Goal: Task Accomplishment & Management: Manage account settings

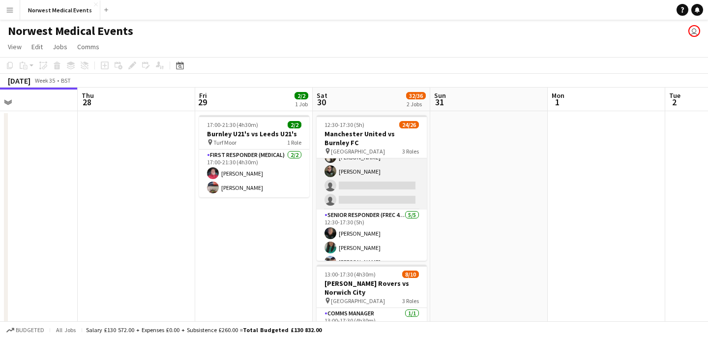
click at [394, 186] on app-card-role "First Responder (Medical) 1A 17/19 12:30-17:30 (5h) [PERSON_NAME] [PERSON_NAME]…" at bounding box center [372, 64] width 110 height 290
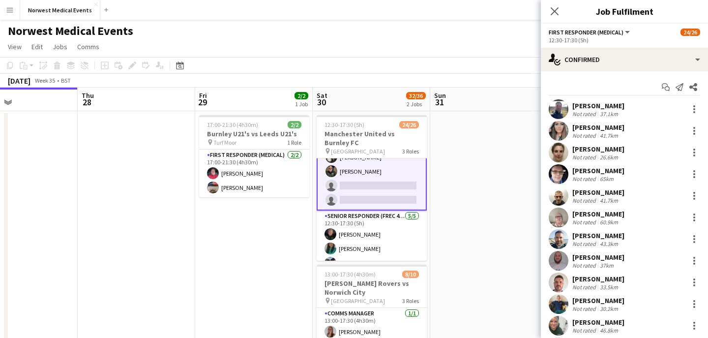
scroll to position [199, 0]
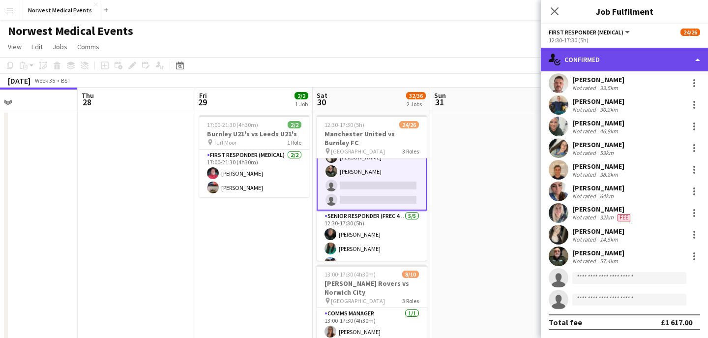
click at [616, 62] on div "single-neutral-actions-check-2 Confirmed" at bounding box center [624, 60] width 167 height 24
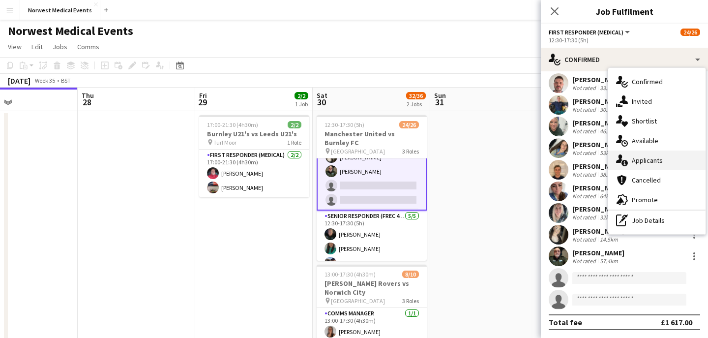
click at [645, 161] on div "single-neutral-actions-information Applicants" at bounding box center [657, 161] width 97 height 20
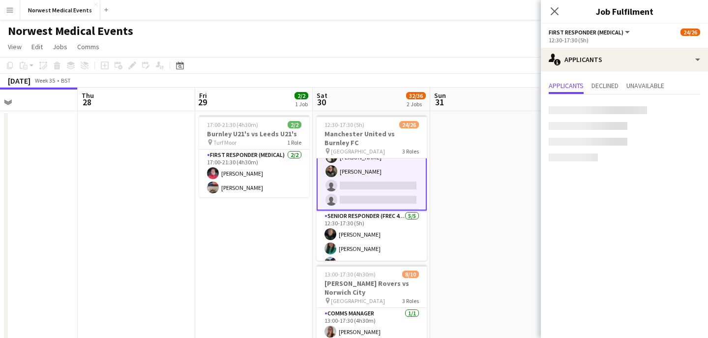
scroll to position [0, 0]
click at [554, 11] on icon at bounding box center [554, 10] width 9 height 9
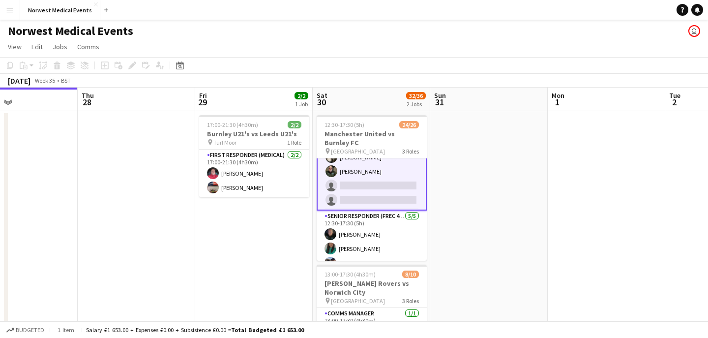
click at [370, 184] on app-card-role "First Responder (Medical) 1A 17/19 12:30-17:30 (5h) [PERSON_NAME] [PERSON_NAME]…" at bounding box center [372, 64] width 110 height 292
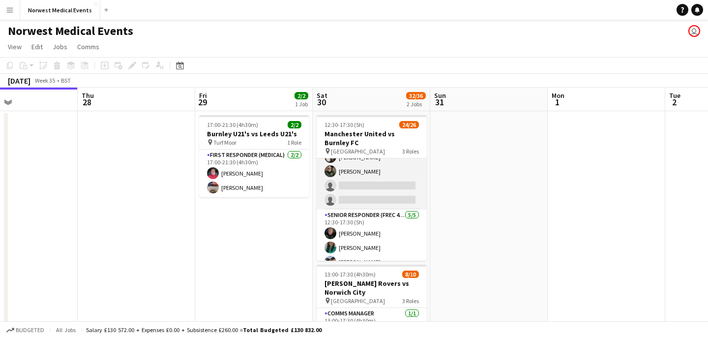
click at [370, 184] on app-card-role "First Responder (Medical) 1A 17/19 12:30-17:30 (5h) Rory Murphy Kayleigh O'Donn…" at bounding box center [372, 64] width 110 height 290
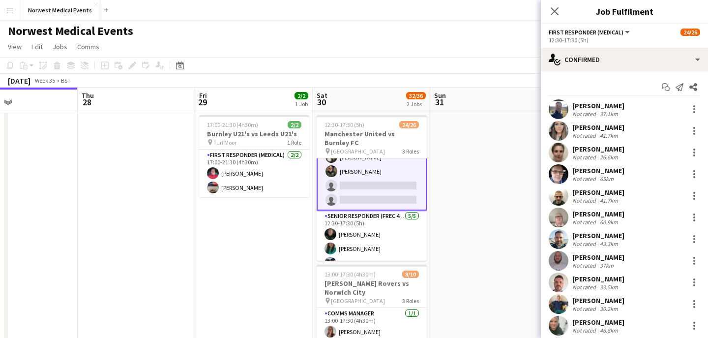
scroll to position [199, 0]
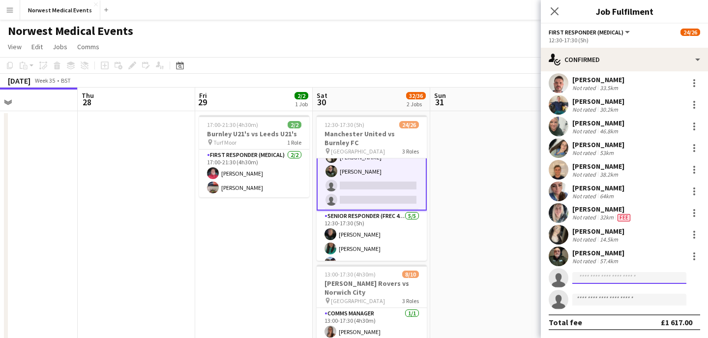
click at [604, 277] on input at bounding box center [630, 278] width 114 height 12
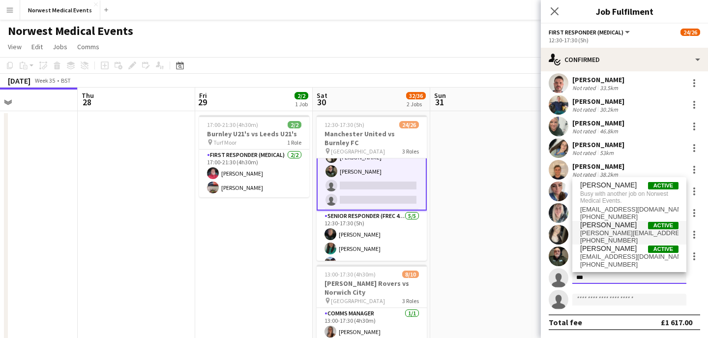
type input "***"
click at [604, 230] on span "mathew.woods@hotmail.co.uk" at bounding box center [630, 233] width 98 height 8
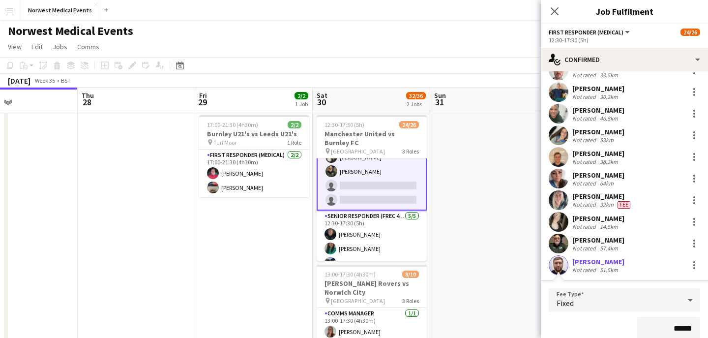
scroll to position [310, 0]
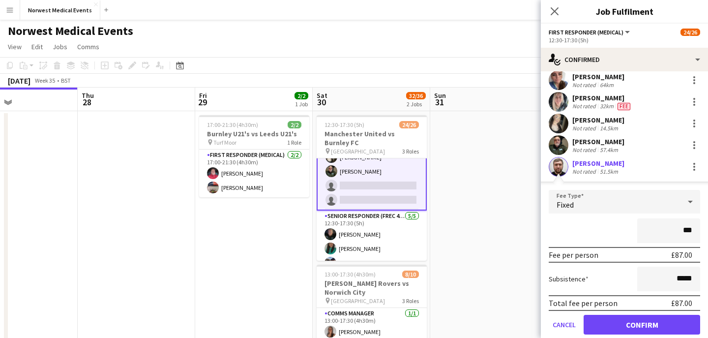
type input "**"
type input "*****"
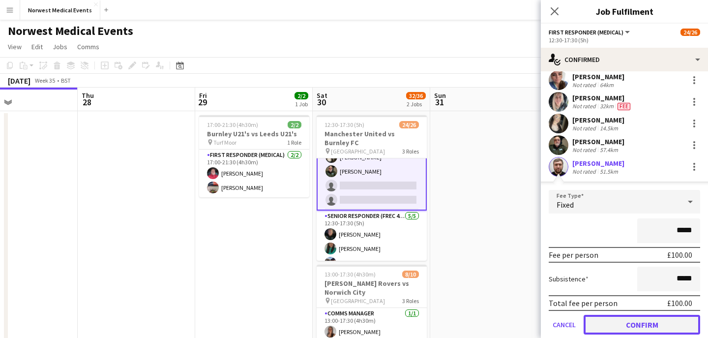
click at [645, 323] on button "Confirm" at bounding box center [642, 325] width 117 height 20
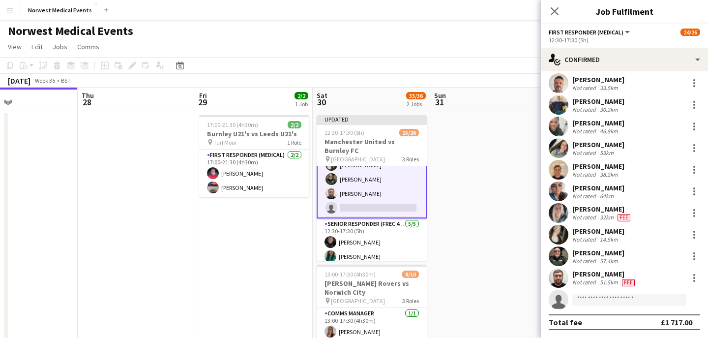
scroll to position [199, 0]
click at [556, 10] on icon at bounding box center [555, 11] width 8 height 8
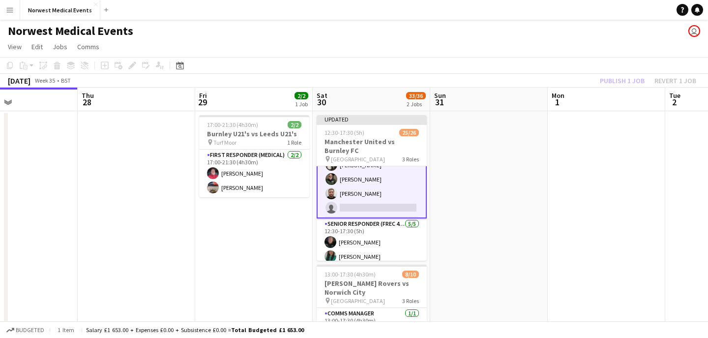
click at [613, 80] on div "Publish 1 job Revert 1 job" at bounding box center [648, 80] width 120 height 13
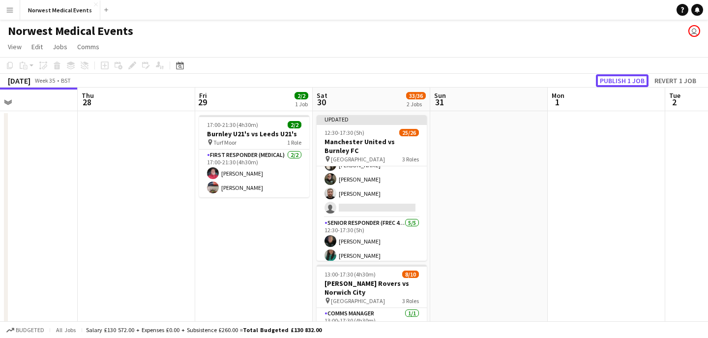
click at [613, 80] on button "Publish 1 job" at bounding box center [622, 80] width 53 height 13
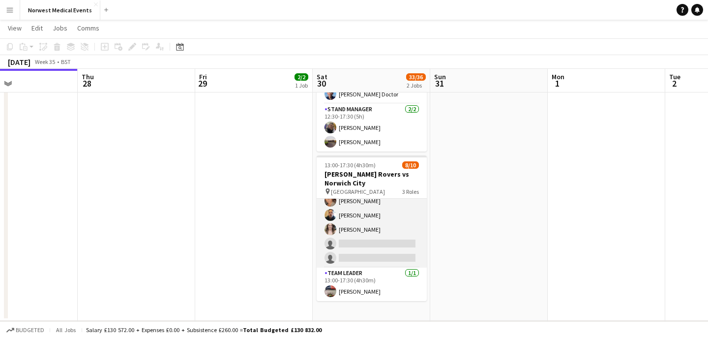
scroll to position [112, 0]
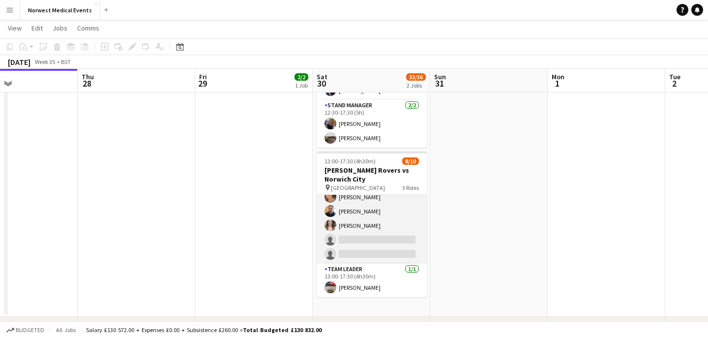
click at [378, 241] on app-card-role "Responder (First Aid) 2A 6/8 13:00-17:30 (4h30m) Mark Smith Paul Walmsley John …" at bounding box center [372, 196] width 110 height 133
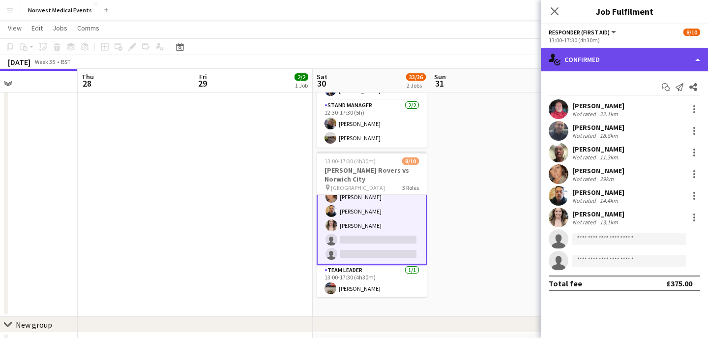
click at [615, 62] on div "single-neutral-actions-check-2 Confirmed" at bounding box center [624, 60] width 167 height 24
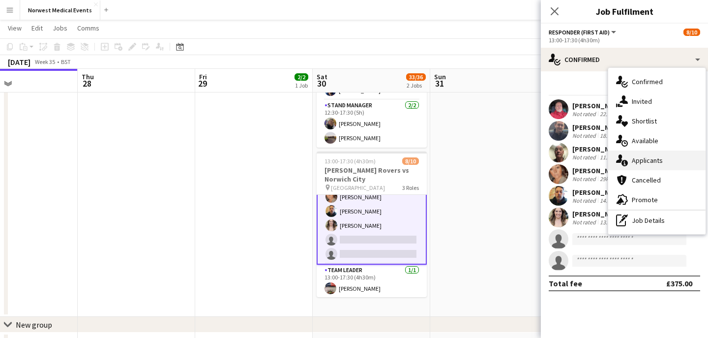
click at [652, 160] on div "single-neutral-actions-information Applicants" at bounding box center [657, 161] width 97 height 20
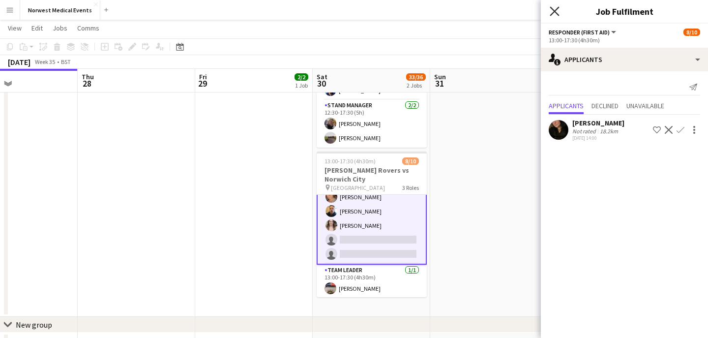
click at [556, 15] on icon "Close pop-in" at bounding box center [554, 10] width 9 height 9
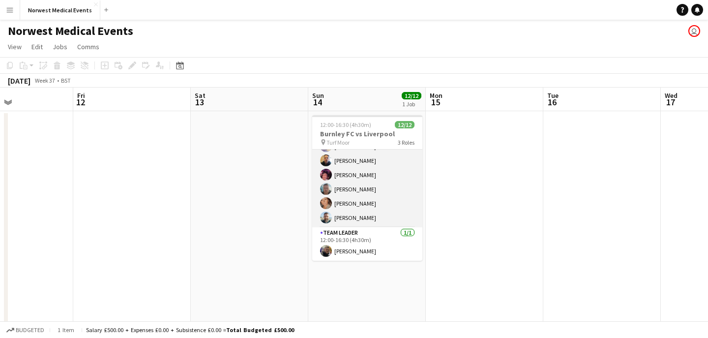
scroll to position [0, 0]
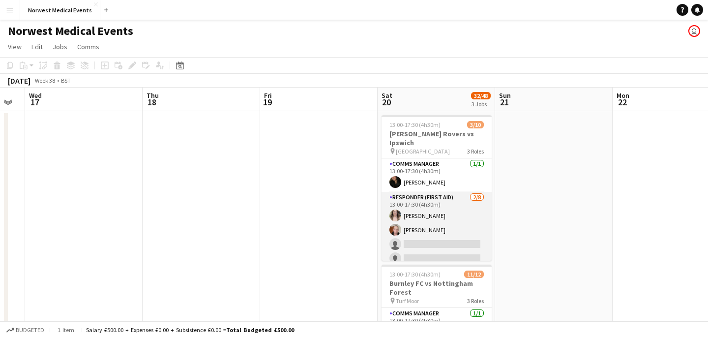
click at [455, 223] on app-card-role "Responder (First Aid) 2/8 13:00-17:30 (4h30m) Rebecca Vose Doug Black single-ne…" at bounding box center [437, 258] width 110 height 133
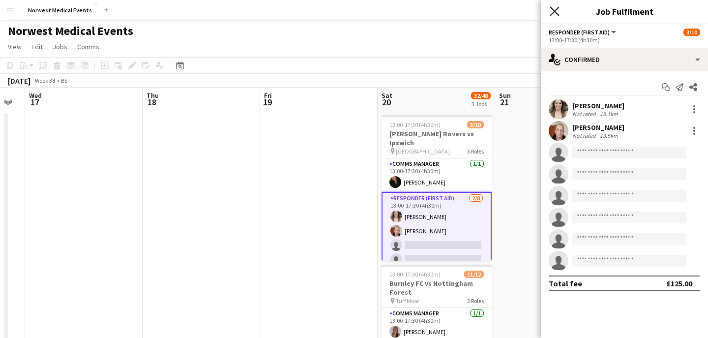
click at [553, 10] on icon at bounding box center [554, 10] width 9 height 9
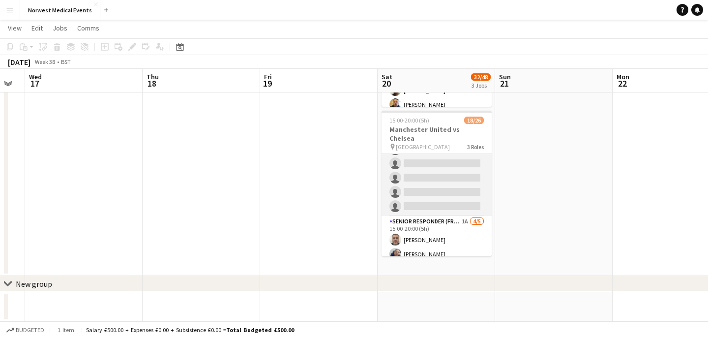
click at [449, 173] on app-card-role "First Responder (Medical) 12/19 15:00-20:00 (5h) William Baldwin Phil Brown Kay…" at bounding box center [437, 71] width 110 height 290
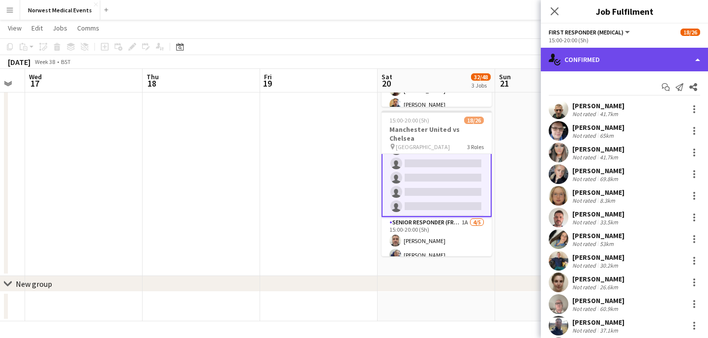
click at [593, 64] on div "single-neutral-actions-check-2 Confirmed" at bounding box center [624, 60] width 167 height 24
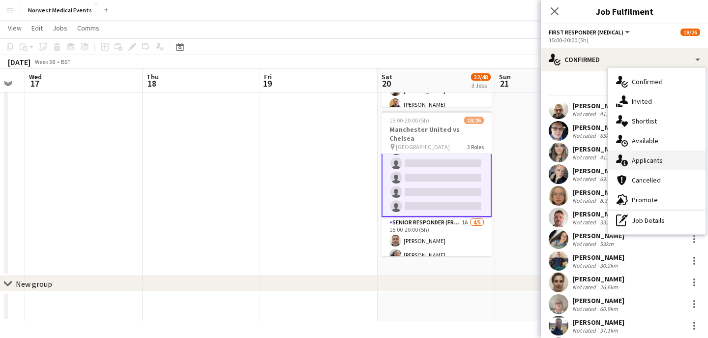
click at [648, 163] on div "single-neutral-actions-information Applicants" at bounding box center [657, 161] width 97 height 20
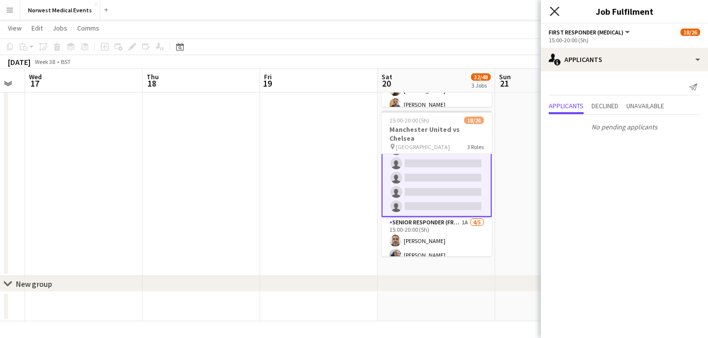
click at [555, 13] on icon "Close pop-in" at bounding box center [554, 10] width 9 height 9
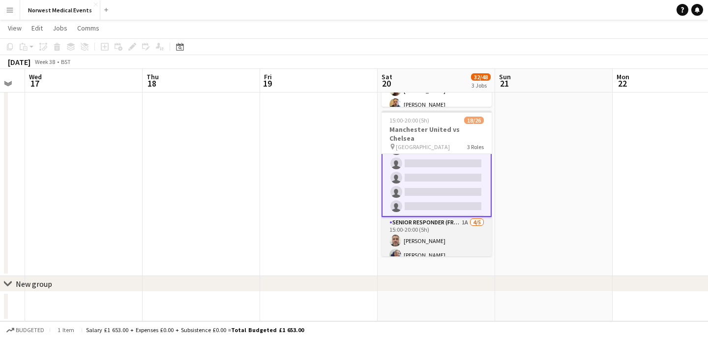
click at [445, 234] on app-card-role "Senior Responder (FREC 4 or Above) 1A 4/5 15:00-20:00 (5h) David Bates Sarah Ne…" at bounding box center [437, 262] width 110 height 91
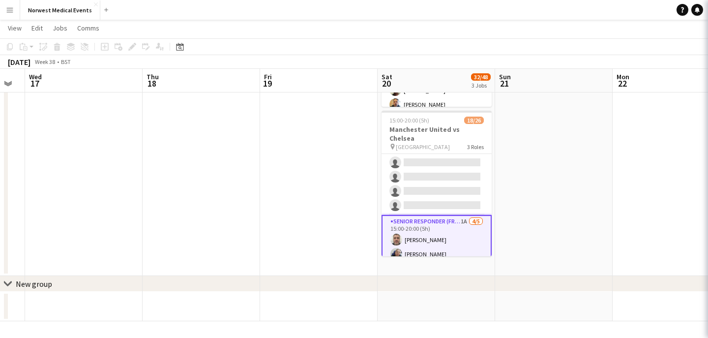
scroll to position [228, 0]
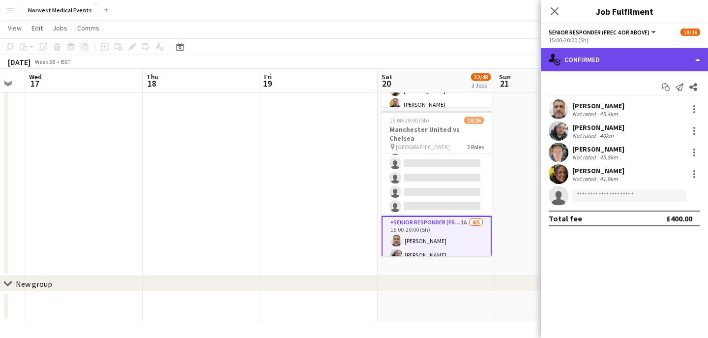
click at [603, 54] on div "single-neutral-actions-check-2 Confirmed" at bounding box center [624, 60] width 167 height 24
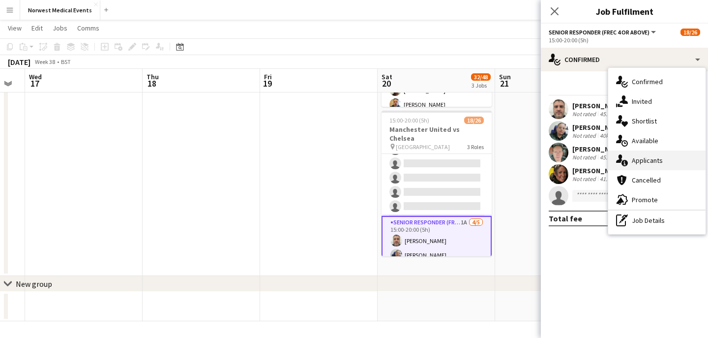
click at [647, 160] on div "single-neutral-actions-information Applicants" at bounding box center [657, 161] width 97 height 20
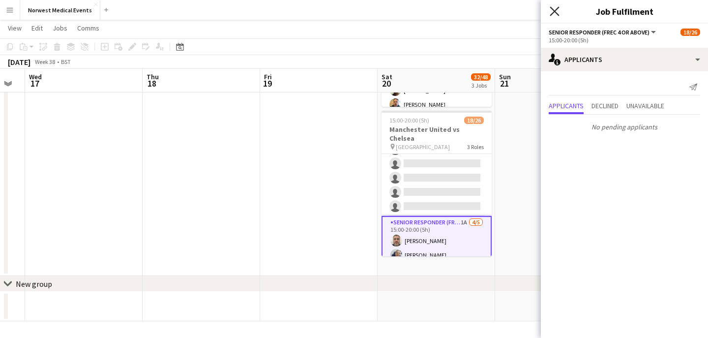
click at [555, 11] on icon at bounding box center [554, 10] width 9 height 9
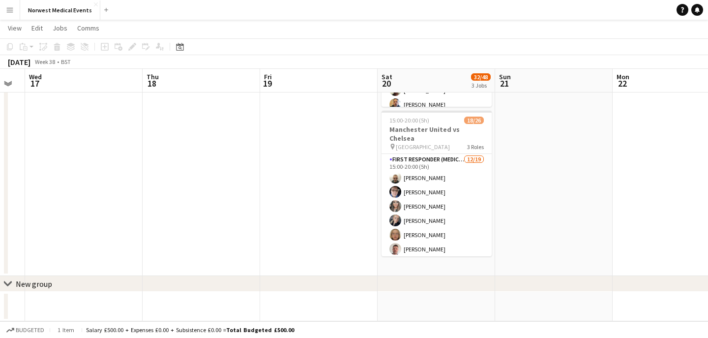
scroll to position [189, 0]
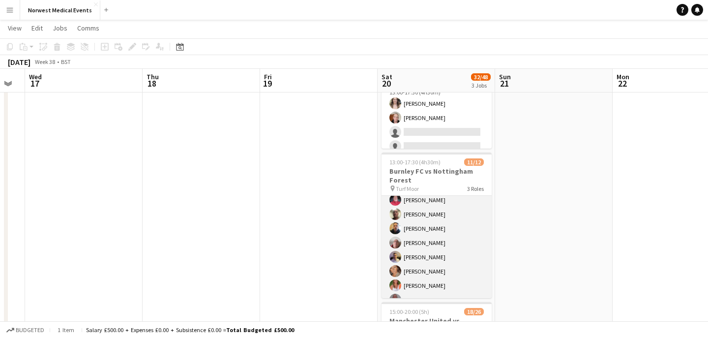
click at [441, 227] on app-card-role "Responder (First Aid) 9/10 13:00-17:30 (4h30m) Paul Walmsley Mark Smith John Ka…" at bounding box center [437, 243] width 110 height 162
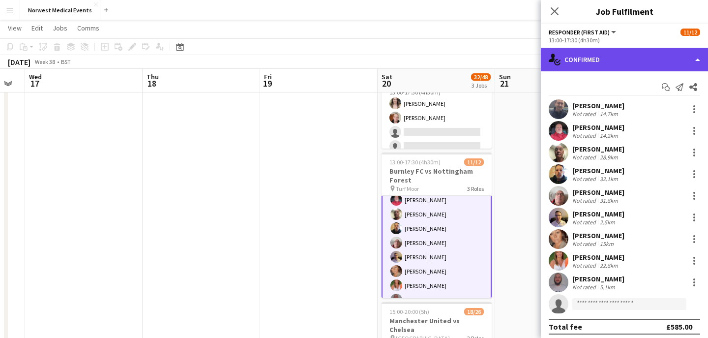
click at [602, 62] on div "single-neutral-actions-check-2 Confirmed" at bounding box center [624, 60] width 167 height 24
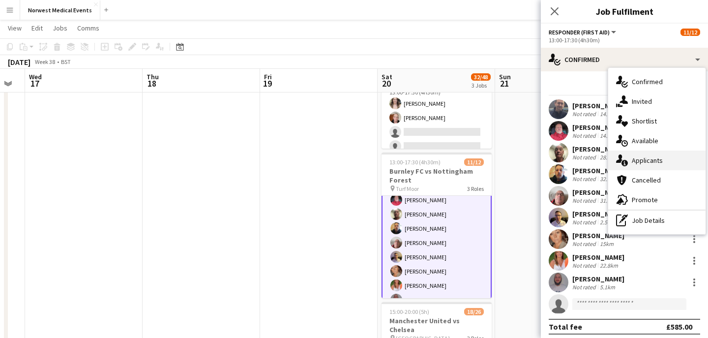
click at [652, 159] on div "single-neutral-actions-information Applicants" at bounding box center [657, 161] width 97 height 20
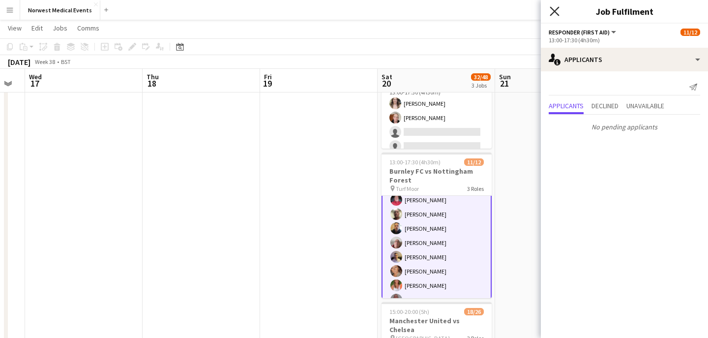
click at [554, 6] on icon "Close pop-in" at bounding box center [554, 10] width 9 height 9
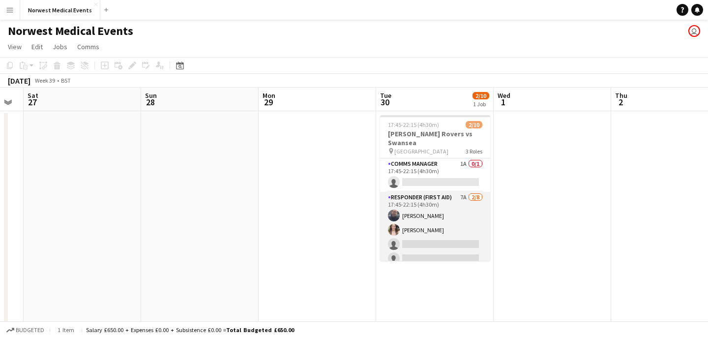
click at [430, 235] on app-card-role "Responder (First Aid) 7A 2/8 17:45-22:15 (4h30m) Paul Walmsley Rebecca Vose sin…" at bounding box center [435, 258] width 110 height 133
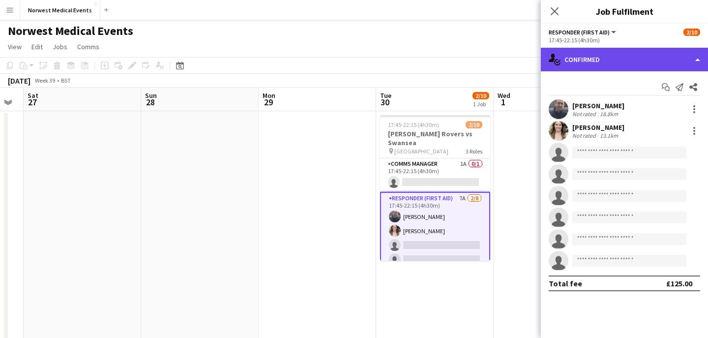
click at [592, 63] on div "single-neutral-actions-check-2 Confirmed" at bounding box center [624, 60] width 167 height 24
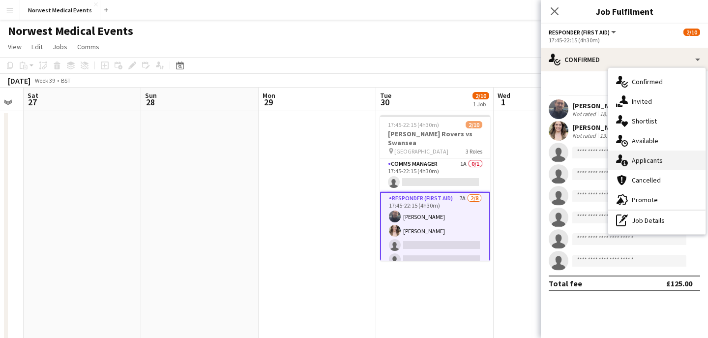
click at [648, 154] on div "single-neutral-actions-information Applicants" at bounding box center [657, 161] width 97 height 20
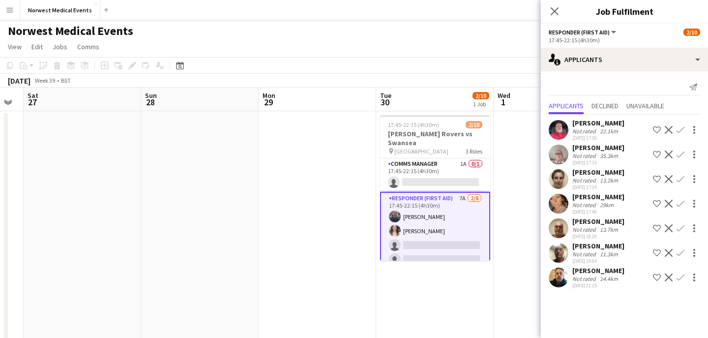
click at [681, 154] on app-icon "Confirm" at bounding box center [681, 155] width 8 height 8
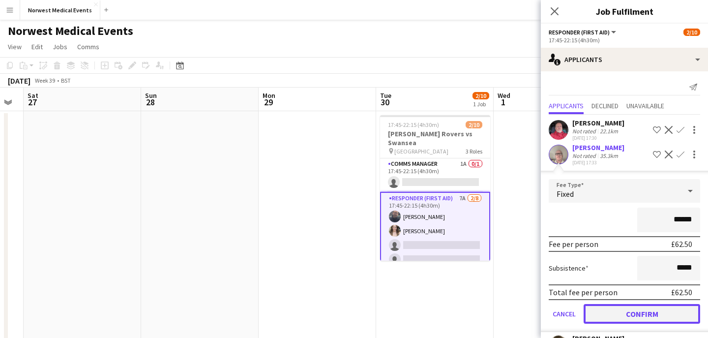
click at [647, 315] on button "Confirm" at bounding box center [642, 314] width 117 height 20
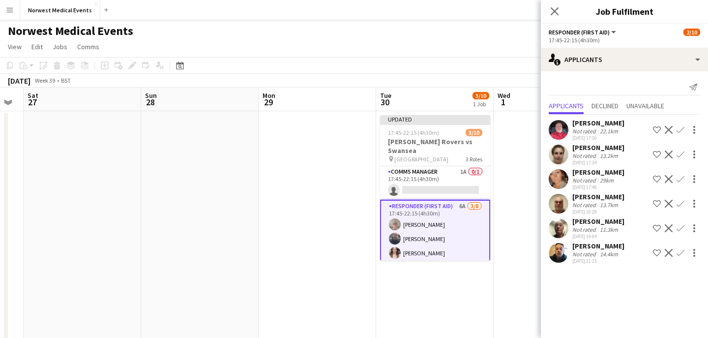
click at [681, 205] on app-icon "Confirm" at bounding box center [681, 204] width 8 height 8
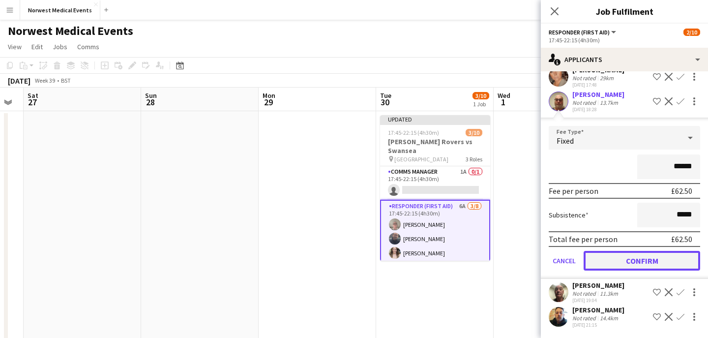
click at [643, 263] on button "Confirm" at bounding box center [642, 261] width 117 height 20
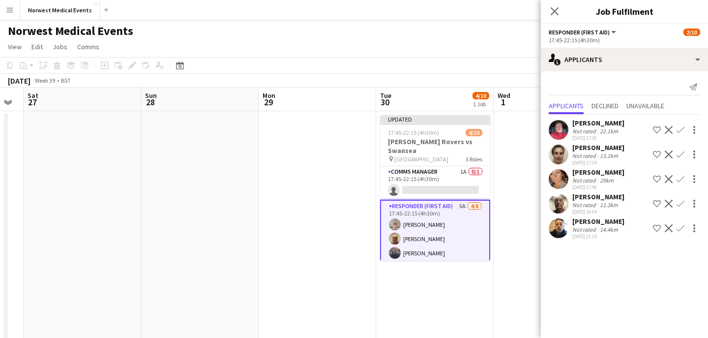
scroll to position [99, 0]
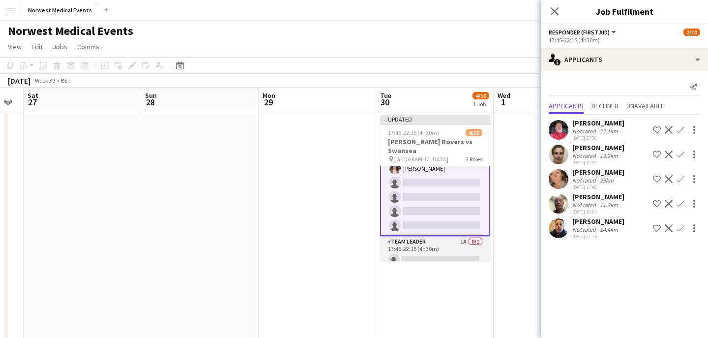
click at [434, 240] on app-card-role "Team Leader 1A 0/1 17:45-22:15 (4h30m) single-neutral-actions" at bounding box center [435, 252] width 110 height 33
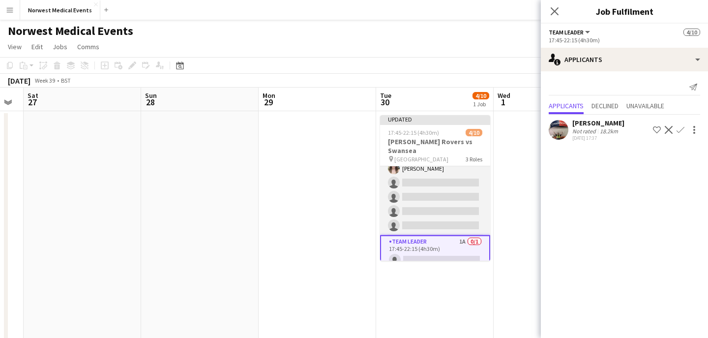
click at [452, 196] on app-card-role "Responder (First Aid) 5A 4/8 17:45-22:15 (4h30m) Keith Russell James Benstead P…" at bounding box center [435, 168] width 110 height 133
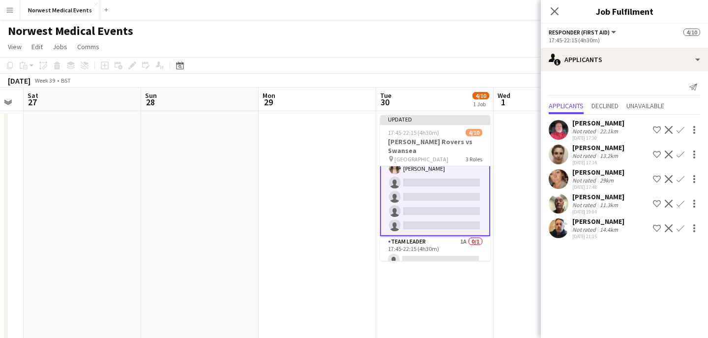
click at [682, 229] on app-icon "Confirm" at bounding box center [681, 228] width 8 height 8
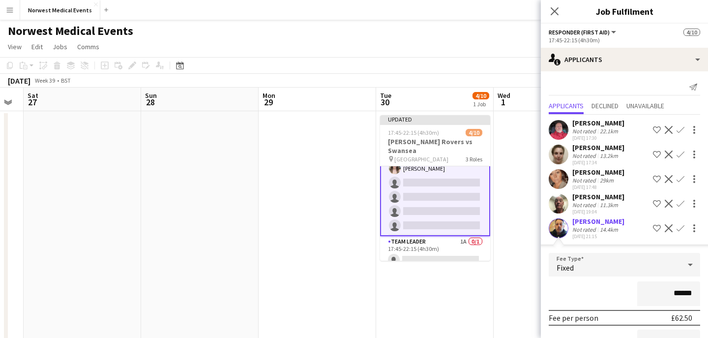
scroll to position [78, 0]
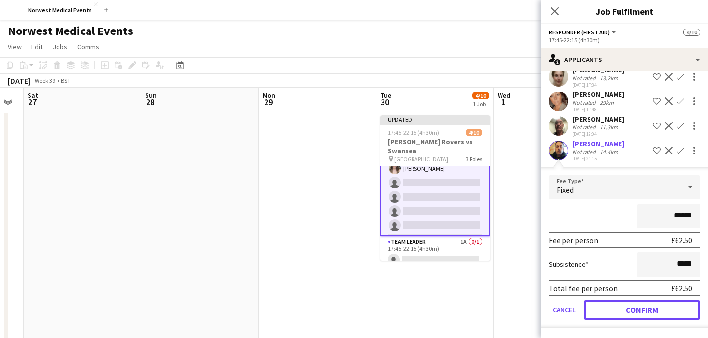
click at [638, 314] on button "Confirm" at bounding box center [642, 310] width 117 height 20
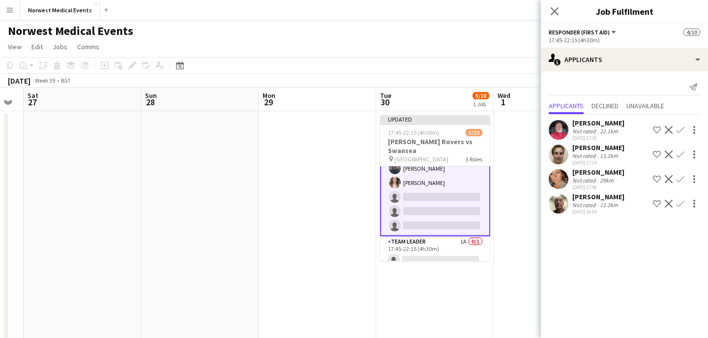
scroll to position [0, 0]
click at [680, 126] on app-icon "Confirm" at bounding box center [681, 130] width 8 height 8
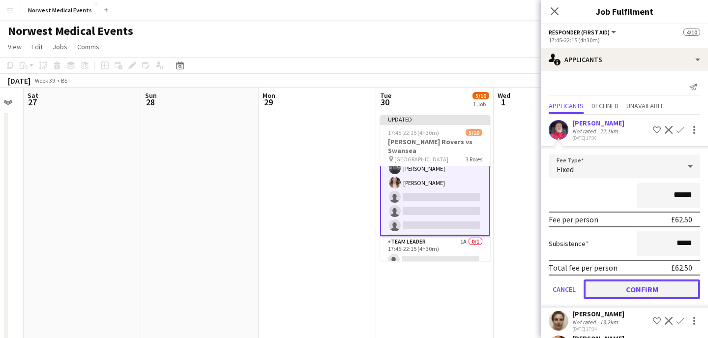
click at [647, 289] on button "Confirm" at bounding box center [642, 289] width 117 height 20
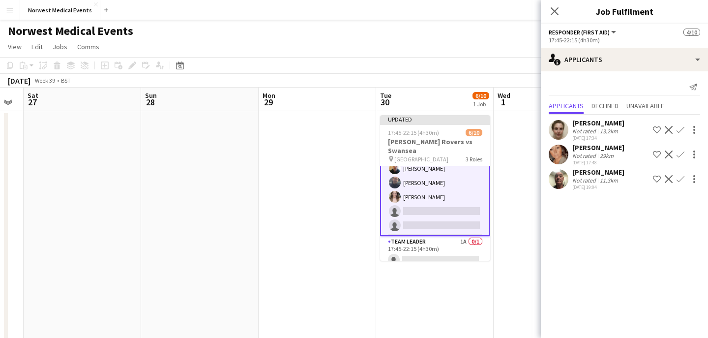
click at [679, 154] on app-icon "Confirm" at bounding box center [681, 155] width 8 height 8
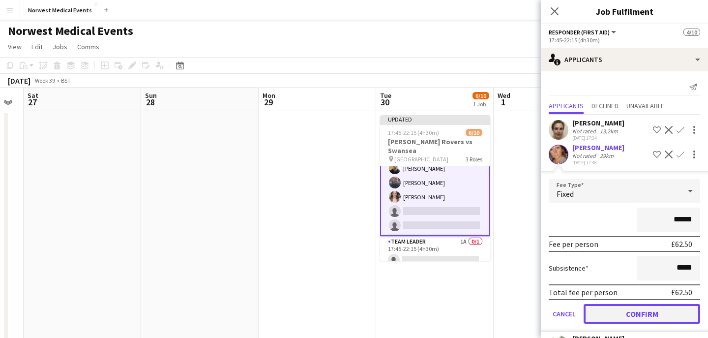
click at [657, 309] on button "Confirm" at bounding box center [642, 314] width 117 height 20
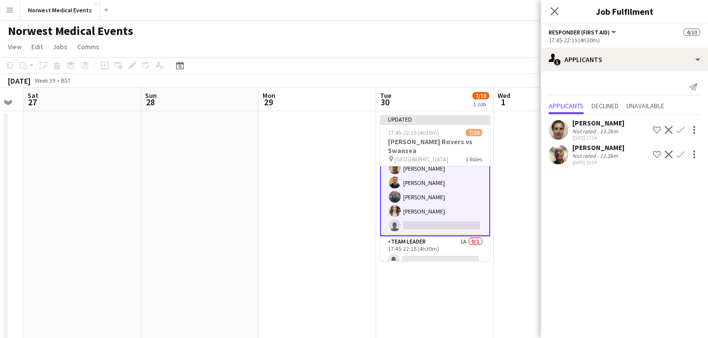
click at [680, 130] on app-icon "Confirm" at bounding box center [681, 130] width 8 height 8
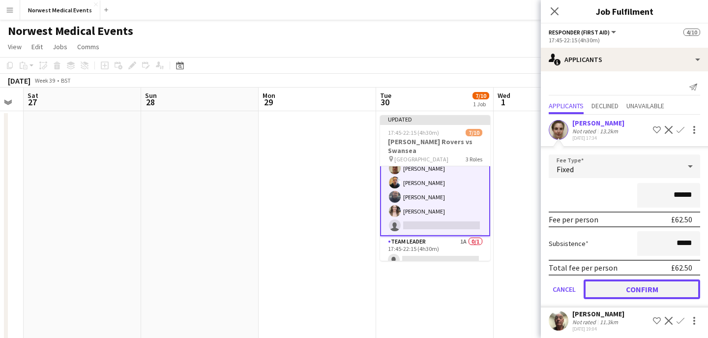
click at [664, 290] on button "Confirm" at bounding box center [642, 289] width 117 height 20
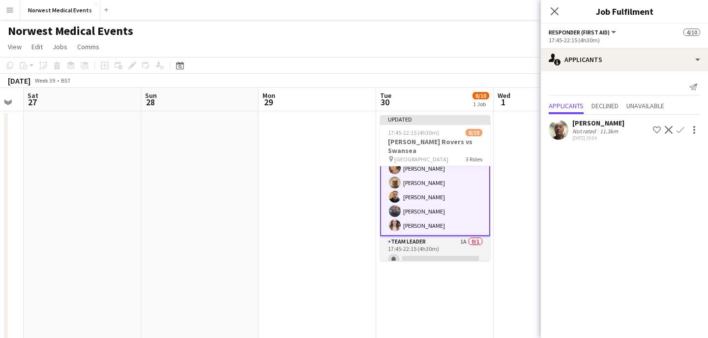
click at [442, 247] on app-card-role "Team Leader 1A 0/1 17:45-22:15 (4h30m) single-neutral-actions" at bounding box center [435, 252] width 110 height 33
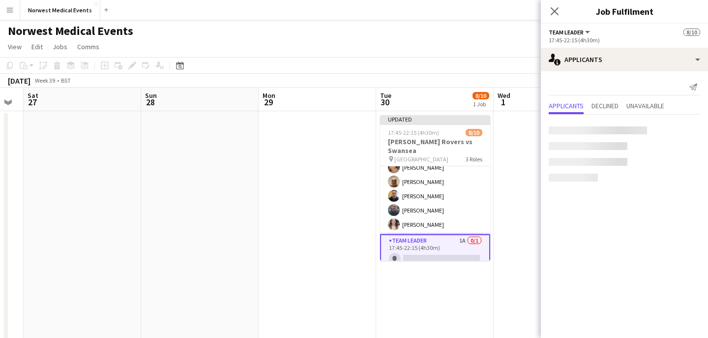
scroll to position [98, 0]
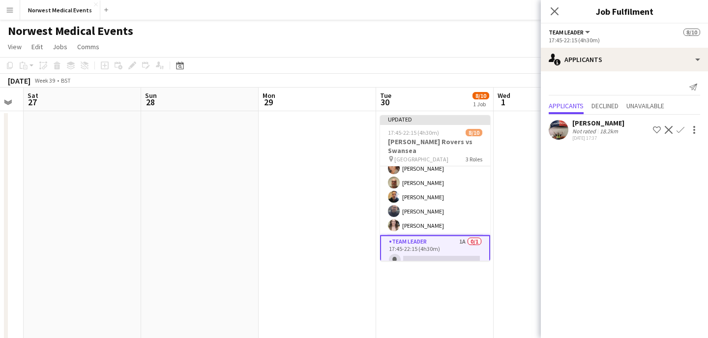
click at [680, 130] on app-icon "Confirm" at bounding box center [681, 130] width 8 height 8
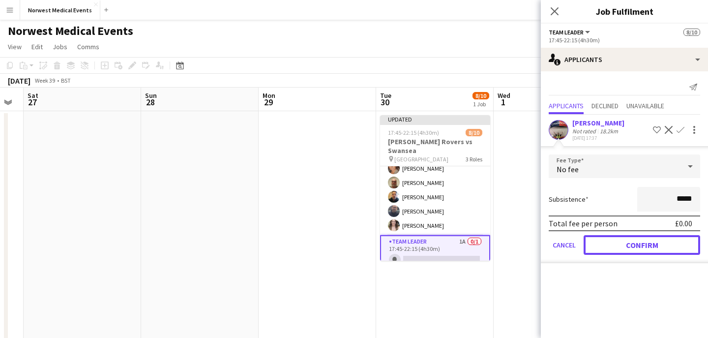
click at [633, 245] on button "Confirm" at bounding box center [642, 245] width 117 height 20
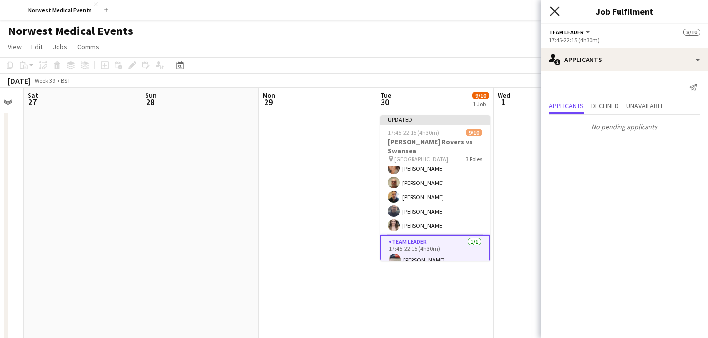
click at [557, 10] on icon "Close pop-in" at bounding box center [554, 10] width 9 height 9
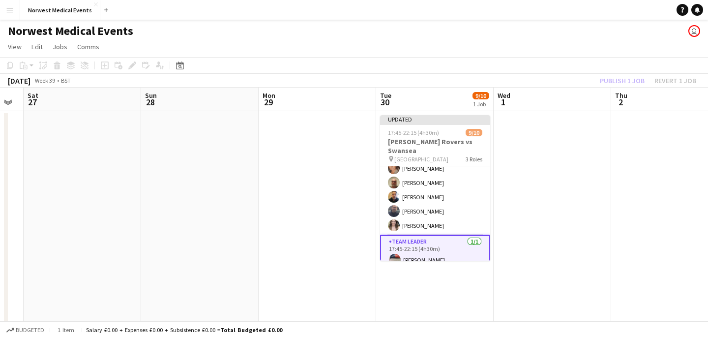
click at [610, 81] on div "Publish 1 job Revert 1 job" at bounding box center [648, 80] width 120 height 13
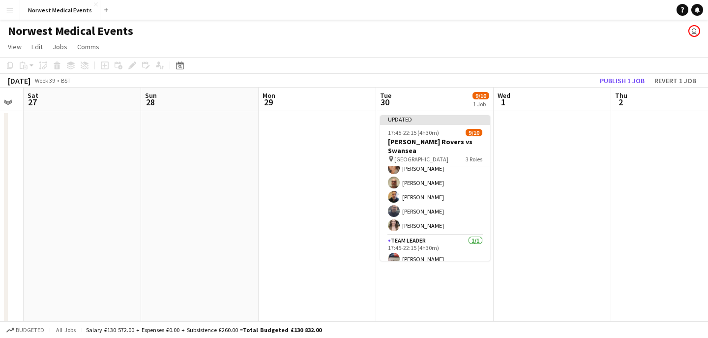
scroll to position [97, 0]
click at [610, 81] on button "Publish 1 job" at bounding box center [622, 80] width 53 height 13
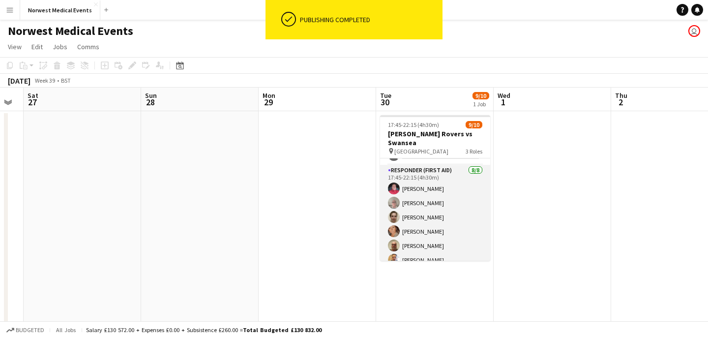
scroll to position [0, 0]
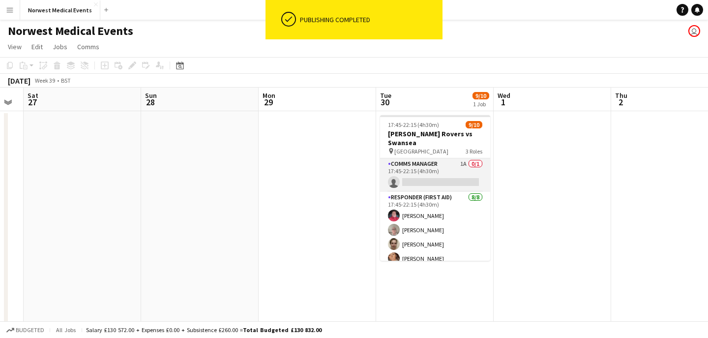
click at [458, 165] on app-card-role "Comms Manager 1A 0/1 17:45-22:15 (4h30m) single-neutral-actions" at bounding box center [435, 174] width 110 height 33
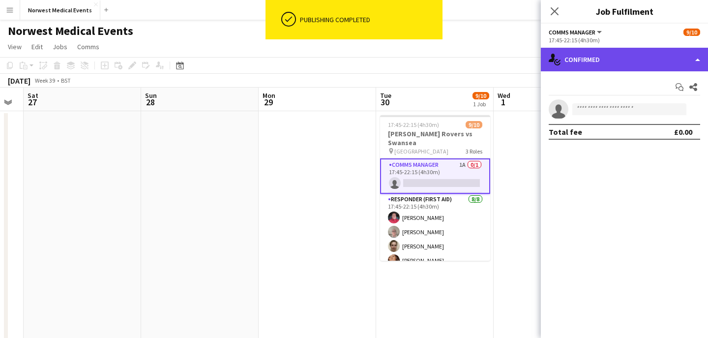
click at [611, 62] on div "single-neutral-actions-check-2 Confirmed" at bounding box center [624, 60] width 167 height 24
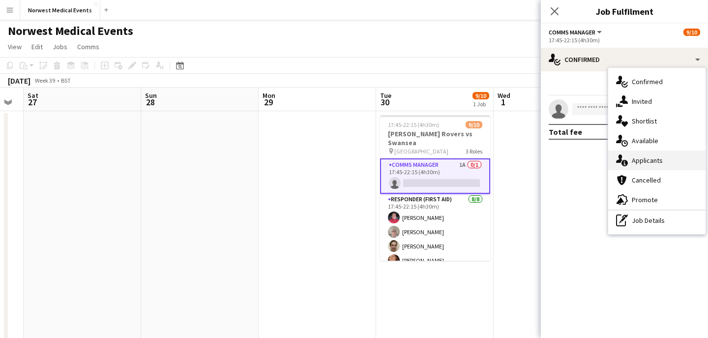
click at [662, 156] on div "single-neutral-actions-information Applicants" at bounding box center [657, 161] width 97 height 20
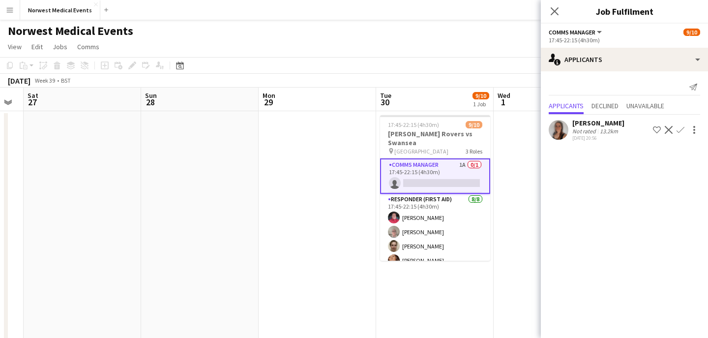
click at [680, 131] on app-icon "Confirm" at bounding box center [681, 130] width 8 height 8
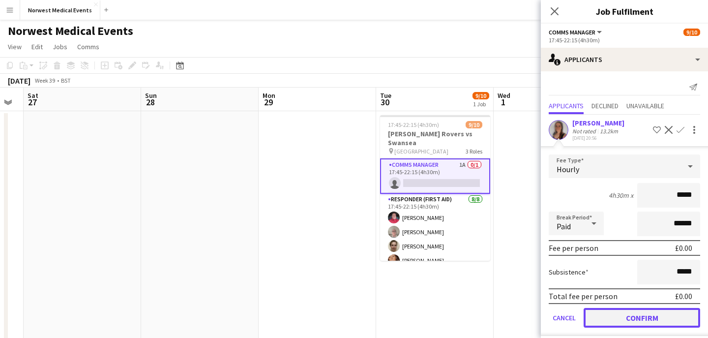
click at [661, 315] on button "Confirm" at bounding box center [642, 318] width 117 height 20
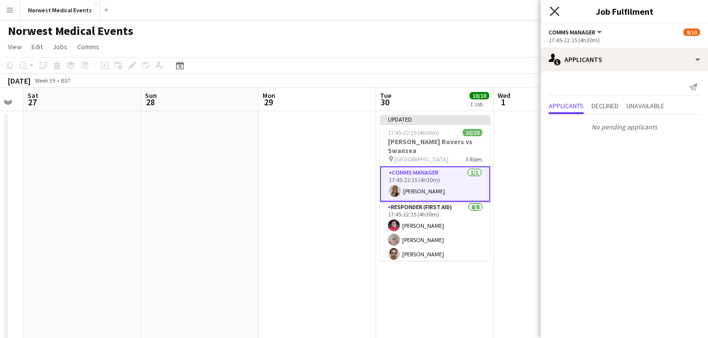
click at [554, 9] on icon "Close pop-in" at bounding box center [554, 10] width 9 height 9
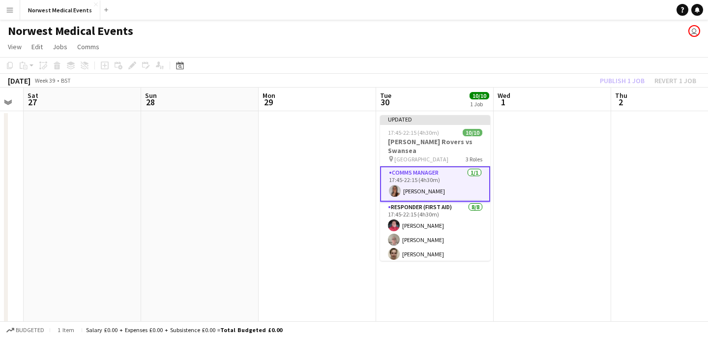
click at [618, 79] on div "Publish 1 job Revert 1 job" at bounding box center [648, 80] width 120 height 13
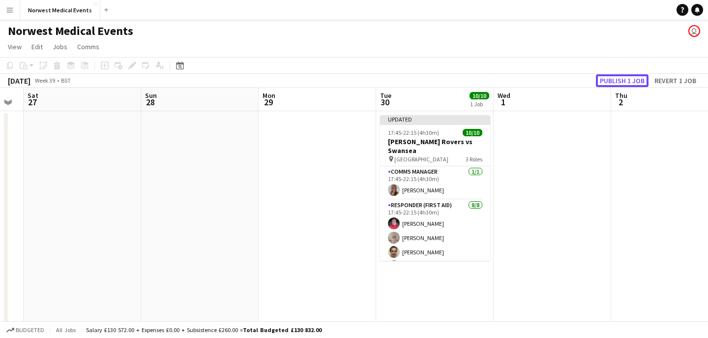
click at [618, 79] on button "Publish 1 job" at bounding box center [622, 80] width 53 height 13
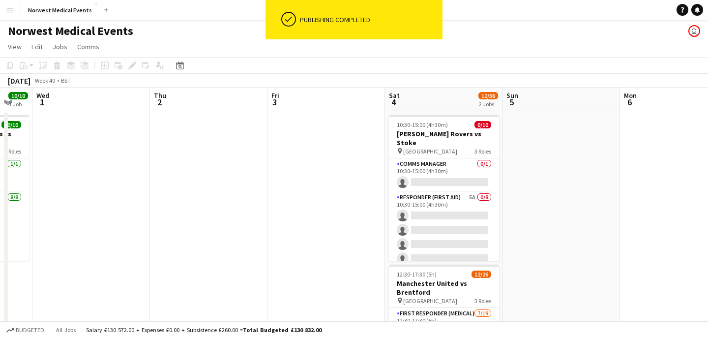
scroll to position [0, 326]
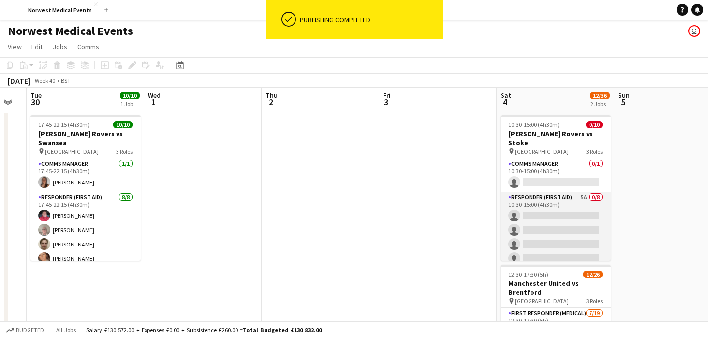
click at [566, 235] on app-card-role "Responder (First Aid) 5A 0/8 10:30-15:00 (4h30m) single-neutral-actions single-…" at bounding box center [556, 258] width 110 height 133
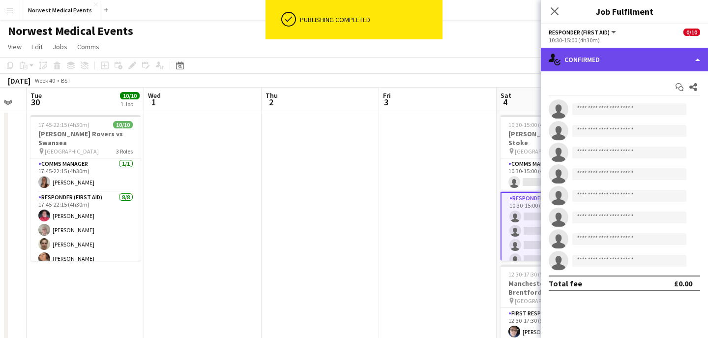
click at [643, 48] on div "single-neutral-actions-check-2 Confirmed" at bounding box center [624, 60] width 167 height 24
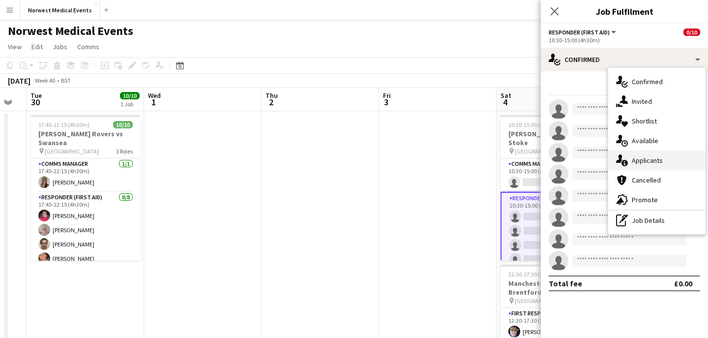
click at [652, 157] on div "single-neutral-actions-information Applicants" at bounding box center [657, 161] width 97 height 20
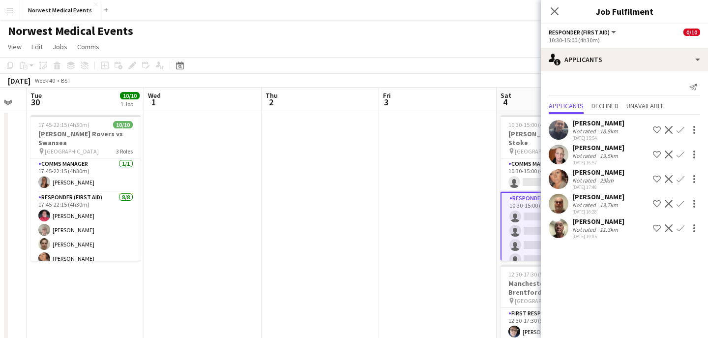
click at [680, 131] on app-icon "Confirm" at bounding box center [681, 130] width 8 height 8
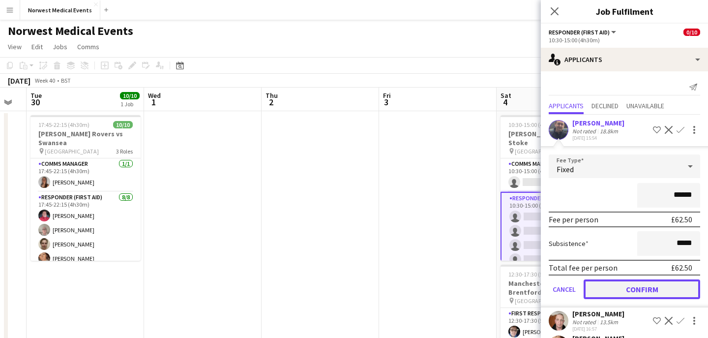
click at [670, 287] on button "Confirm" at bounding box center [642, 289] width 117 height 20
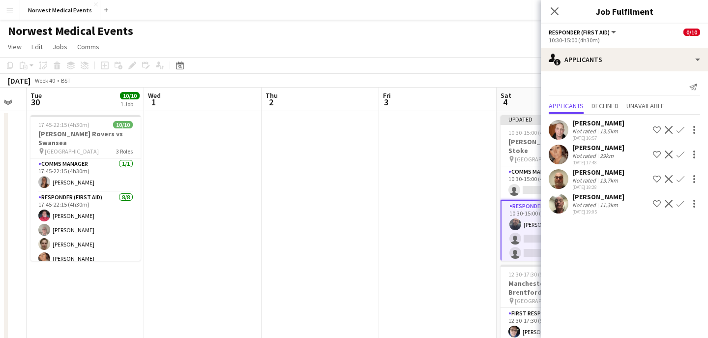
click at [679, 131] on app-icon "Confirm" at bounding box center [681, 130] width 8 height 8
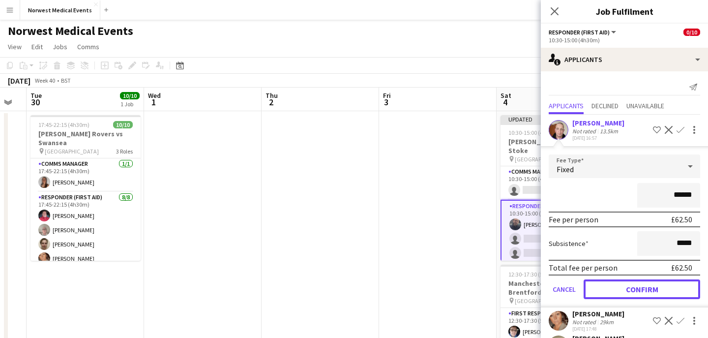
click at [660, 288] on button "Confirm" at bounding box center [642, 289] width 117 height 20
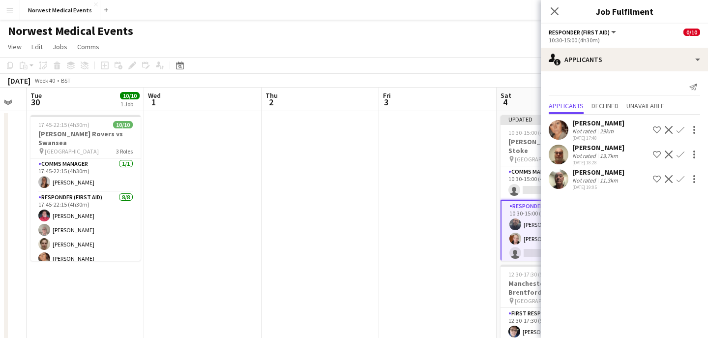
click at [680, 131] on app-icon "Confirm" at bounding box center [681, 130] width 8 height 8
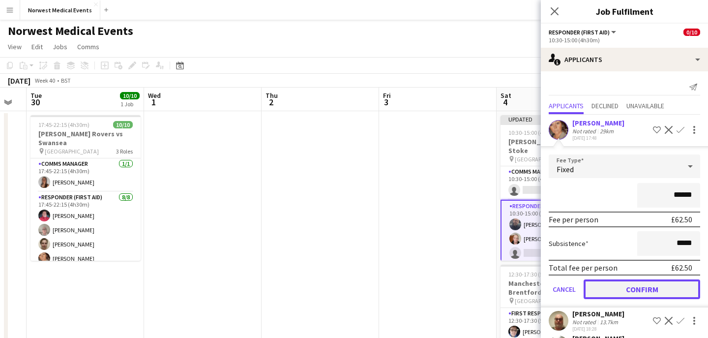
click at [665, 293] on button "Confirm" at bounding box center [642, 289] width 117 height 20
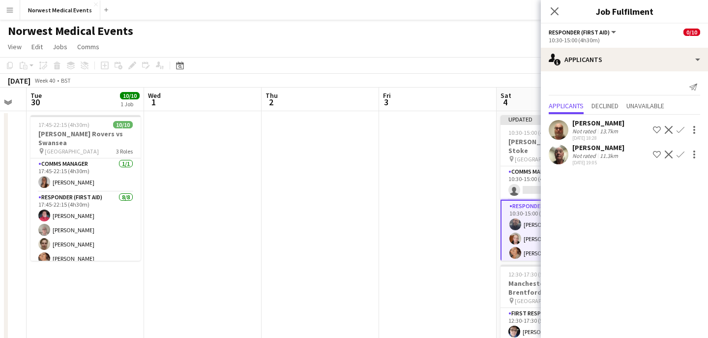
click at [683, 130] on app-icon "Confirm" at bounding box center [681, 130] width 8 height 8
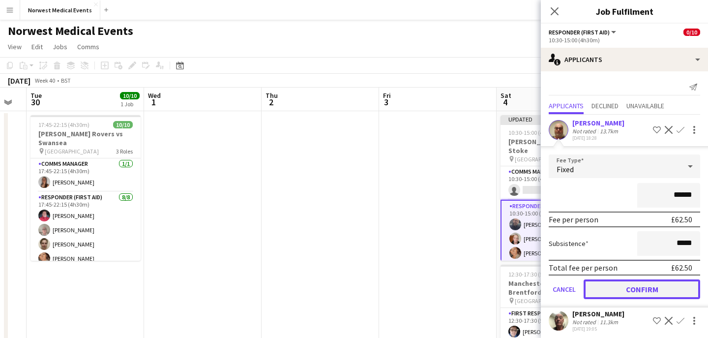
click at [672, 287] on button "Confirm" at bounding box center [642, 289] width 117 height 20
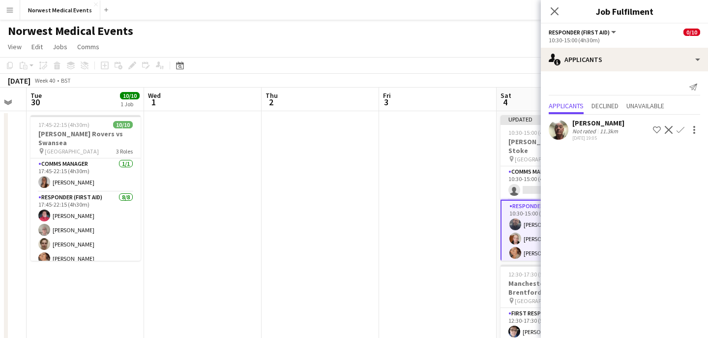
click at [680, 135] on button "Confirm" at bounding box center [681, 130] width 12 height 12
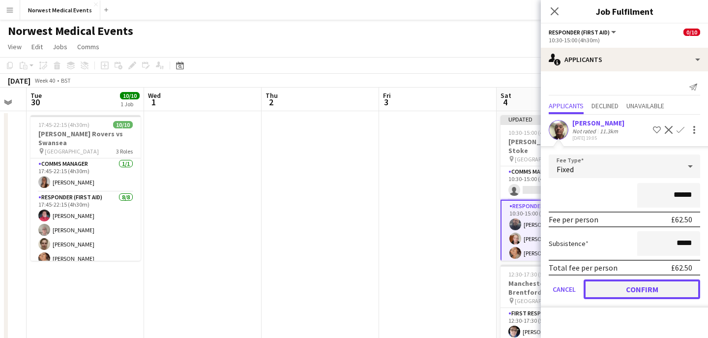
click at [665, 290] on button "Confirm" at bounding box center [642, 289] width 117 height 20
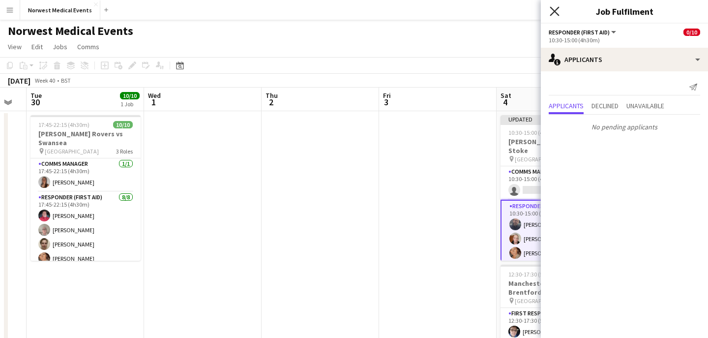
click at [557, 11] on icon "Close pop-in" at bounding box center [554, 10] width 9 height 9
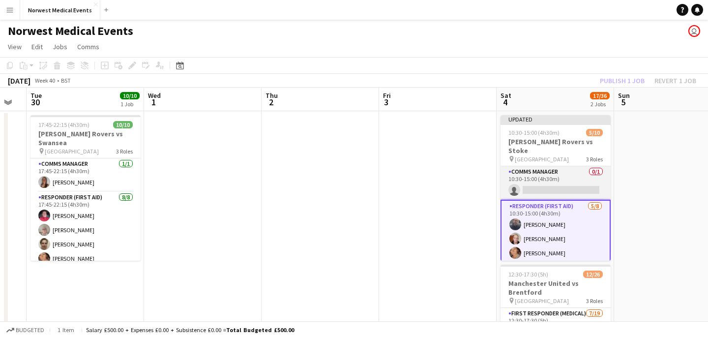
click at [555, 177] on app-card-role "Comms Manager 0/1 10:30-15:00 (4h30m) single-neutral-actions" at bounding box center [556, 182] width 110 height 33
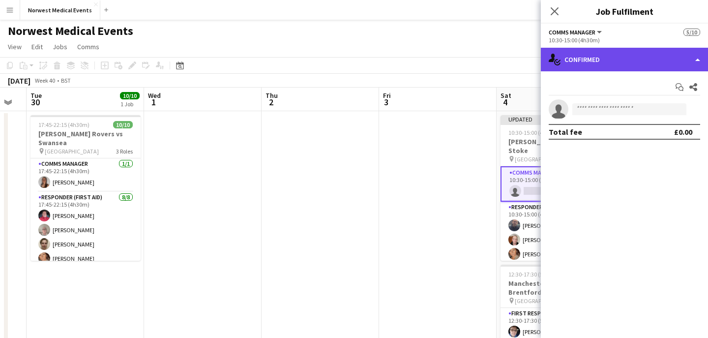
click at [630, 62] on div "single-neutral-actions-check-2 Confirmed" at bounding box center [624, 60] width 167 height 24
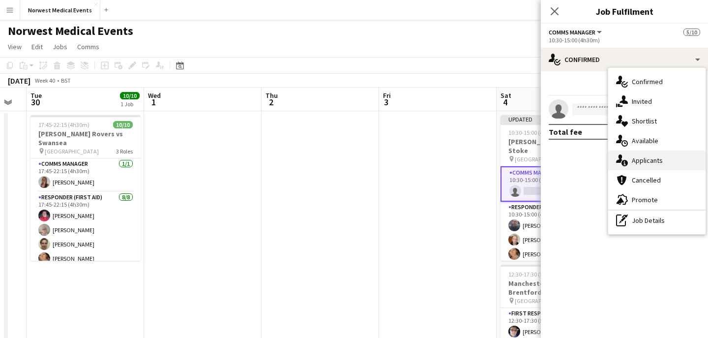
click at [652, 159] on div "single-neutral-actions-information Applicants" at bounding box center [657, 161] width 97 height 20
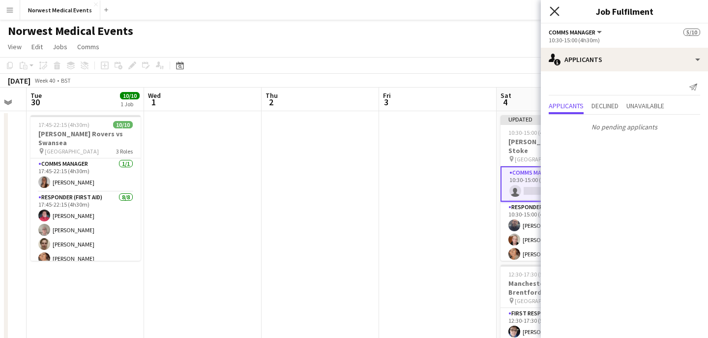
click at [553, 9] on icon at bounding box center [554, 10] width 9 height 9
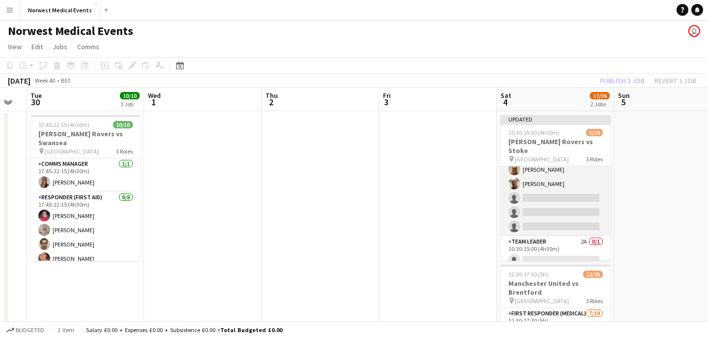
scroll to position [11, 0]
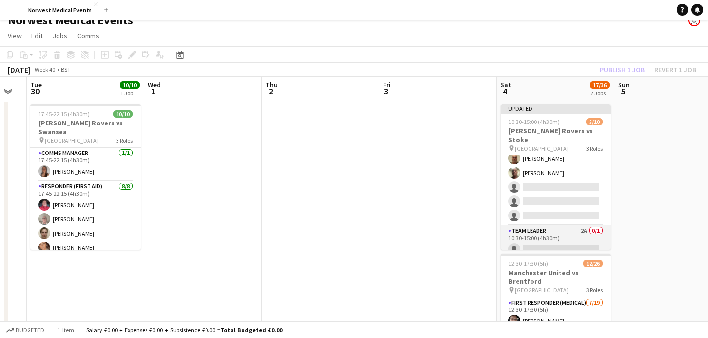
click at [560, 227] on app-card-role "Team Leader 2A 0/1 10:30-15:00 (4h30m) single-neutral-actions" at bounding box center [556, 241] width 110 height 33
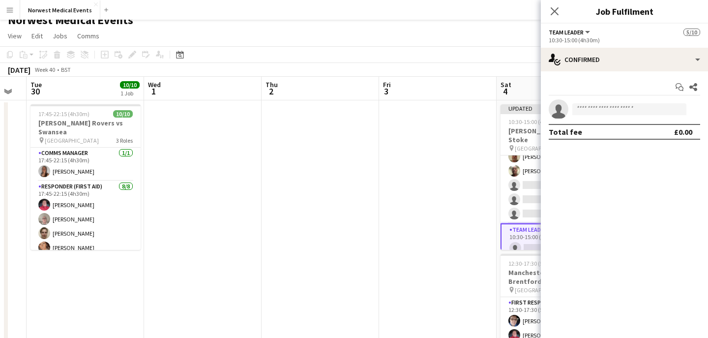
scroll to position [97, 0]
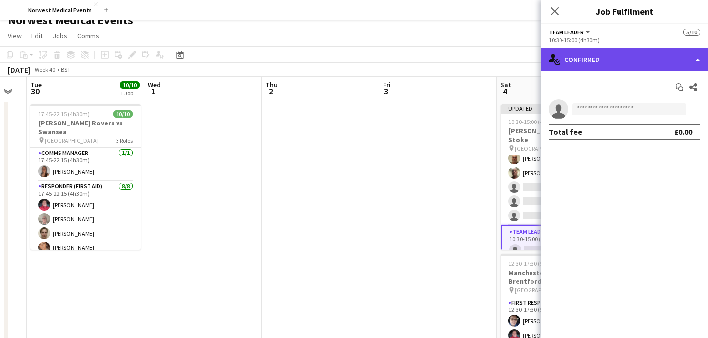
click at [636, 61] on div "single-neutral-actions-check-2 Confirmed" at bounding box center [624, 60] width 167 height 24
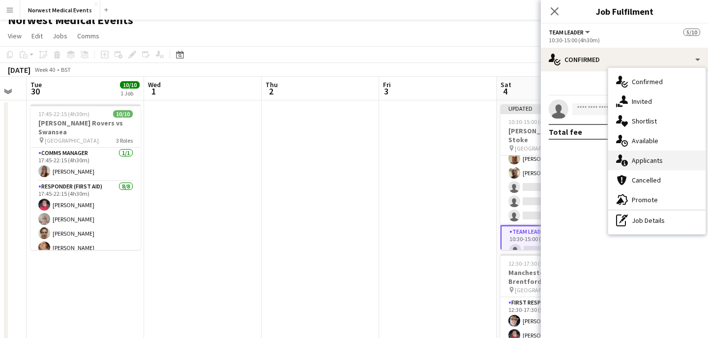
click at [655, 159] on div "single-neutral-actions-information Applicants" at bounding box center [657, 161] width 97 height 20
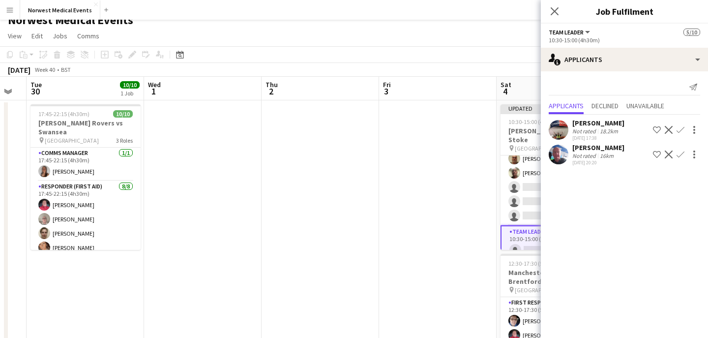
click at [682, 154] on app-icon "Confirm" at bounding box center [681, 155] width 8 height 8
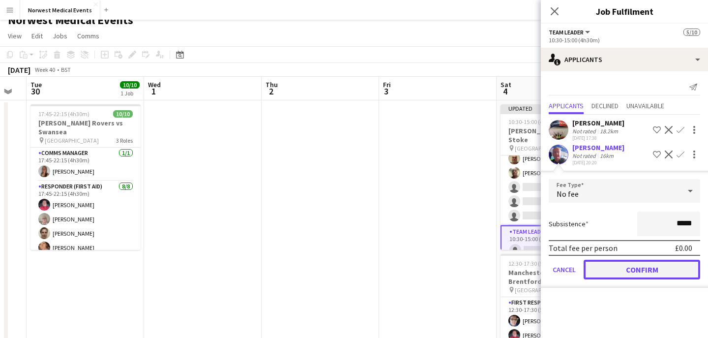
click at [661, 270] on button "Confirm" at bounding box center [642, 270] width 117 height 20
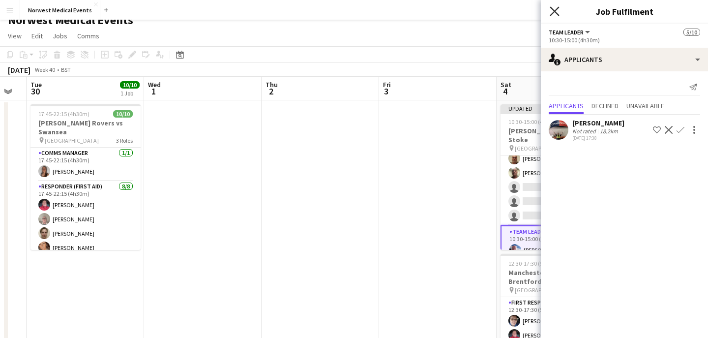
click at [554, 11] on icon at bounding box center [554, 10] width 9 height 9
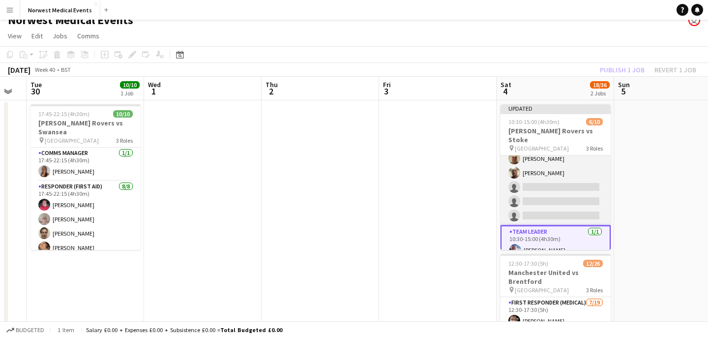
scroll to position [0, 0]
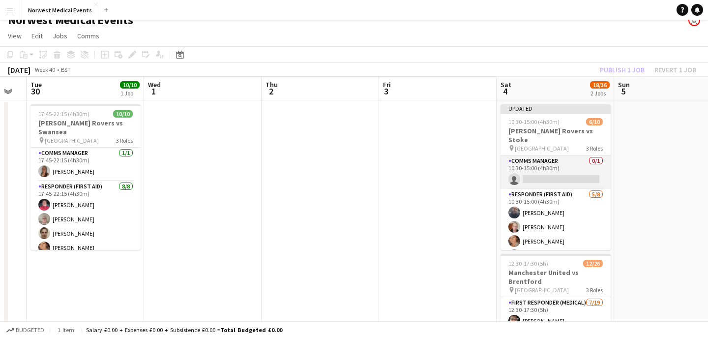
click at [565, 159] on app-card-role "Comms Manager 0/1 10:30-15:00 (4h30m) single-neutral-actions" at bounding box center [556, 171] width 110 height 33
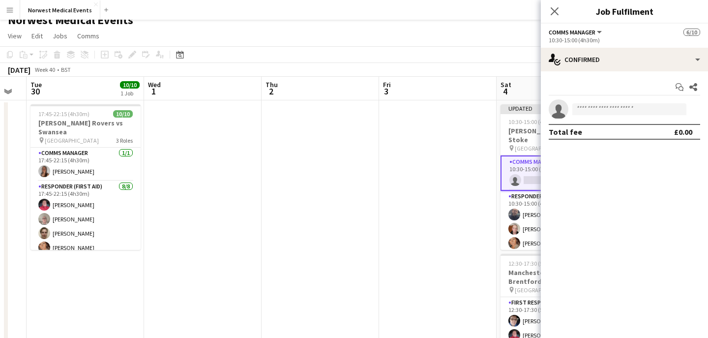
click at [602, 102] on app-invite-slot "single-neutral-actions" at bounding box center [624, 109] width 167 height 20
click at [604, 110] on input at bounding box center [630, 109] width 114 height 12
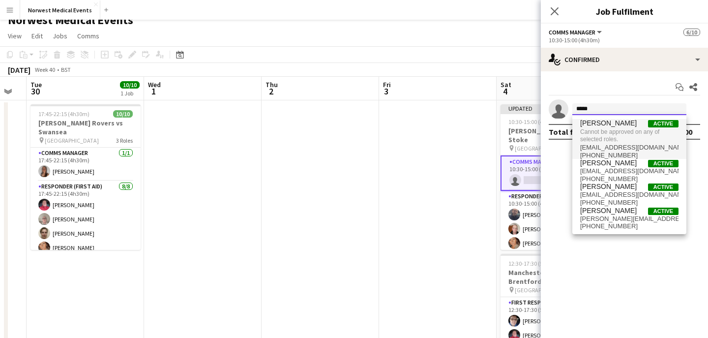
type input "*****"
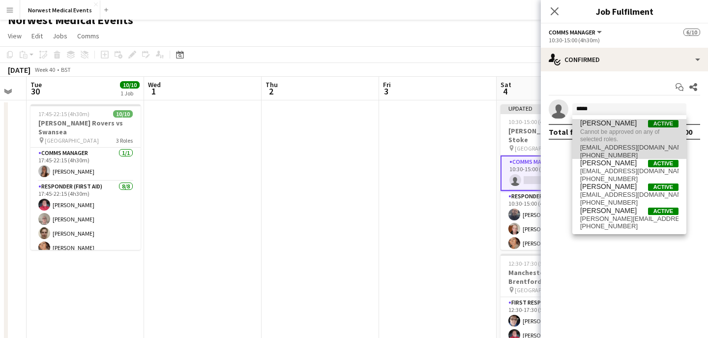
click at [605, 125] on span "James Benstead" at bounding box center [609, 123] width 57 height 8
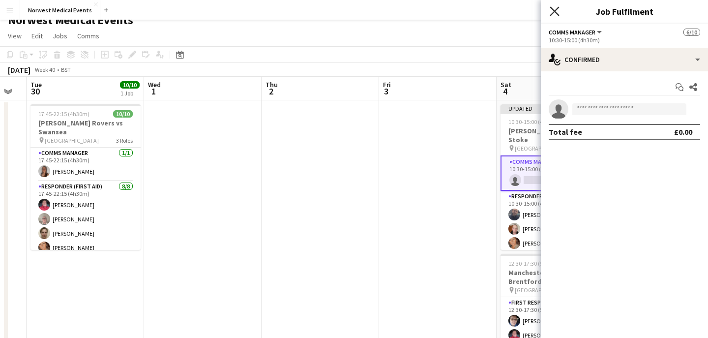
click at [557, 11] on icon "Close pop-in" at bounding box center [554, 10] width 9 height 9
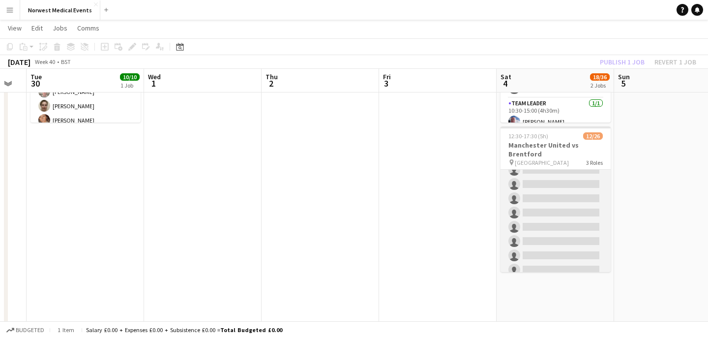
scroll to position [137, 0]
click at [562, 198] on app-card-role "First Responder (Medical) 7/19 12:30-17:30 (5h) Phil Brown Mark Smith Samuel Ca…" at bounding box center [556, 178] width 110 height 290
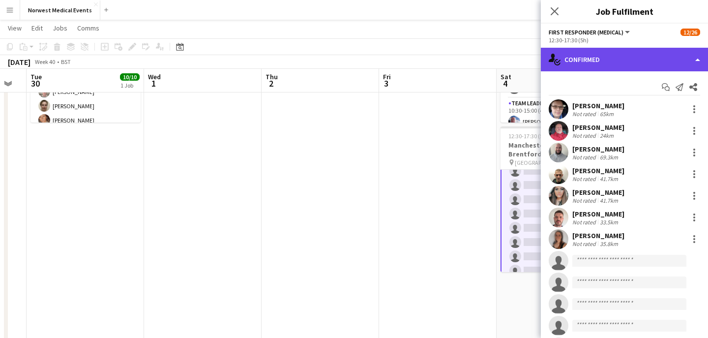
click at [631, 57] on div "single-neutral-actions-check-2 Confirmed" at bounding box center [624, 60] width 167 height 24
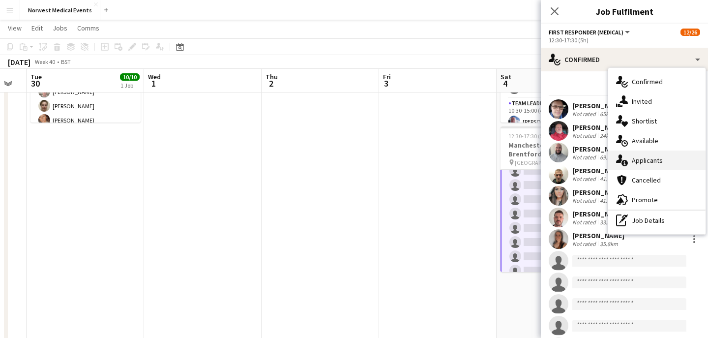
click at [649, 161] on div "single-neutral-actions-information Applicants" at bounding box center [657, 161] width 97 height 20
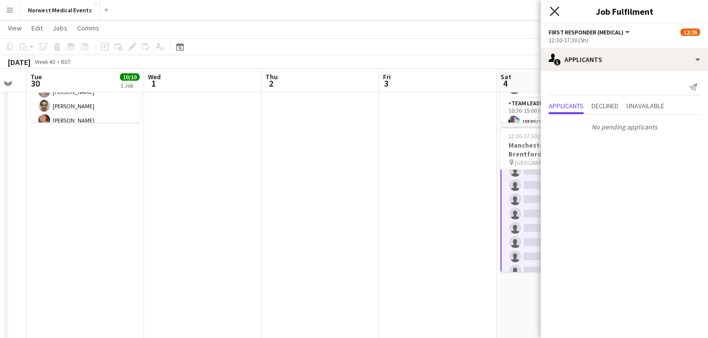
click at [555, 10] on icon at bounding box center [554, 10] width 9 height 9
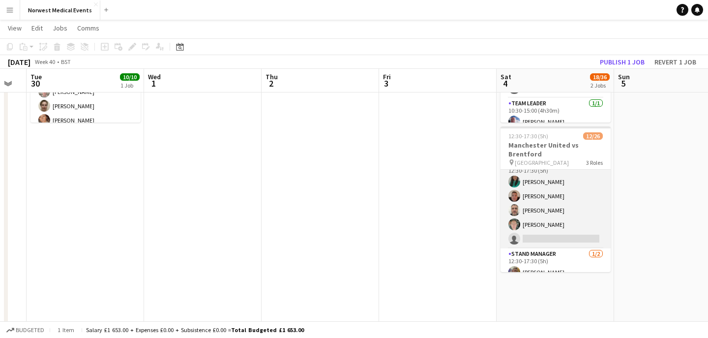
click at [551, 215] on app-card-role "Senior Responder (FREC 4 or Above) 1A 4/5 12:30-17:30 (5h) Chloe Webster Jack D…" at bounding box center [556, 203] width 110 height 91
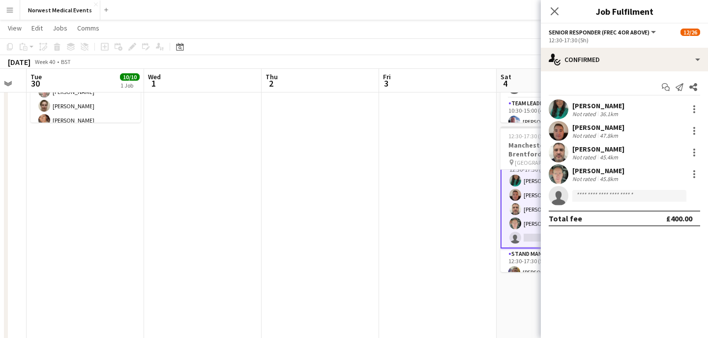
scroll to position [303, 0]
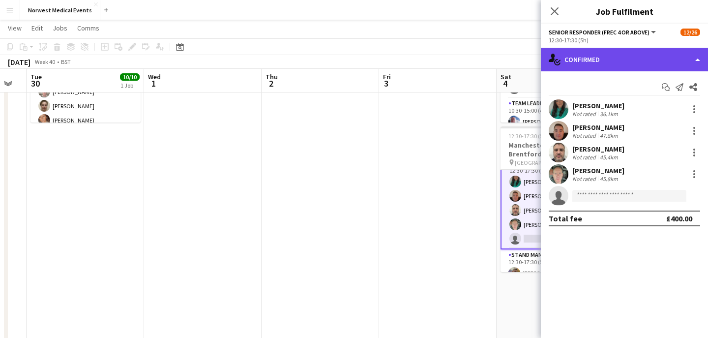
click at [635, 63] on div "single-neutral-actions-check-2 Confirmed" at bounding box center [624, 60] width 167 height 24
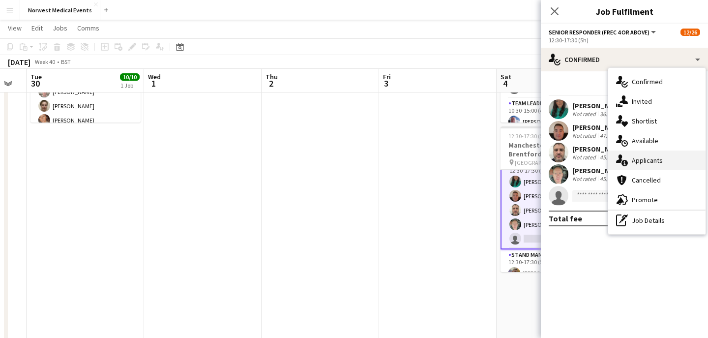
click at [661, 158] on div "single-neutral-actions-information Applicants" at bounding box center [657, 161] width 97 height 20
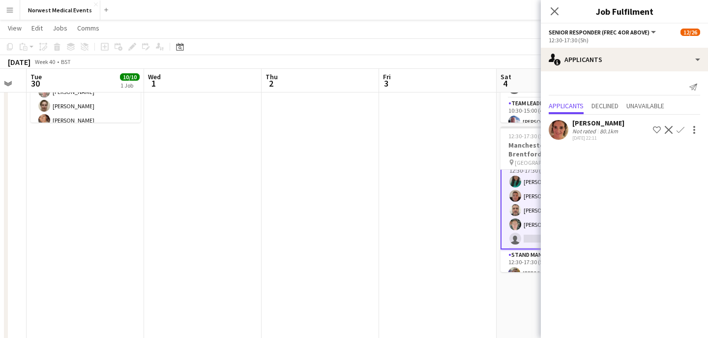
click at [679, 127] on app-icon "Confirm" at bounding box center [681, 130] width 8 height 8
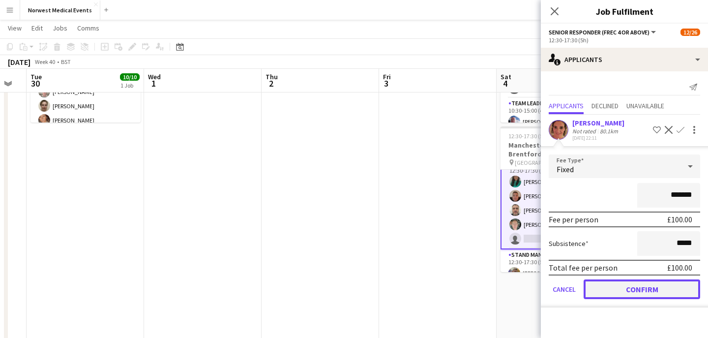
click at [663, 288] on button "Confirm" at bounding box center [642, 289] width 117 height 20
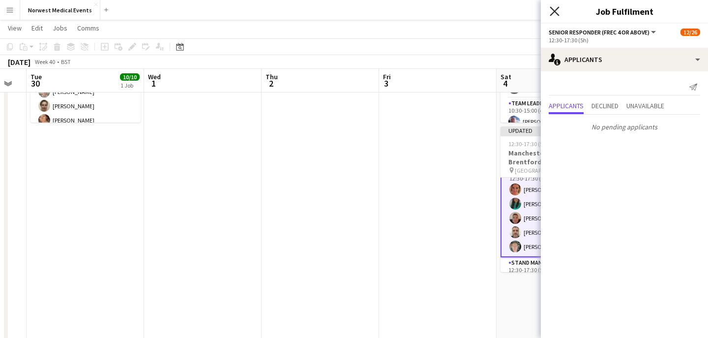
click at [556, 7] on icon "Close pop-in" at bounding box center [554, 10] width 9 height 9
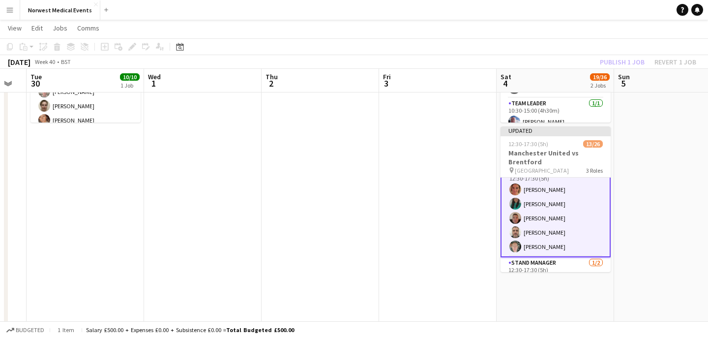
scroll to position [336, 0]
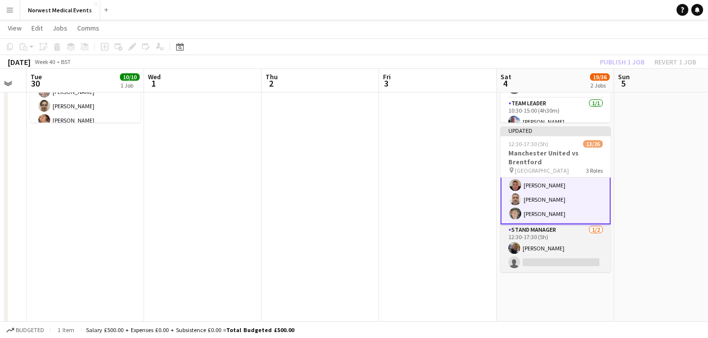
click at [562, 241] on app-card-role "Stand Manager 1/2 12:30-17:30 (5h) Jordan Marsden single-neutral-actions" at bounding box center [556, 248] width 110 height 48
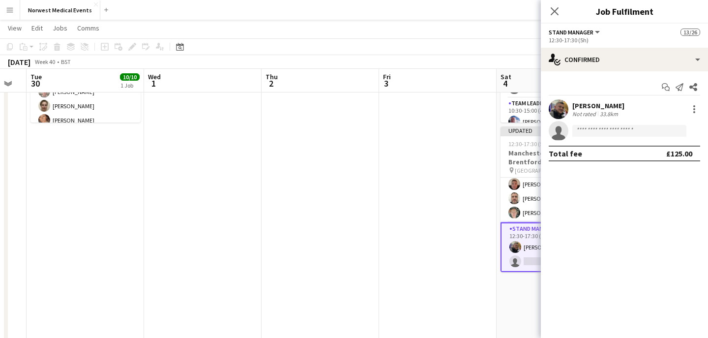
scroll to position [335, 0]
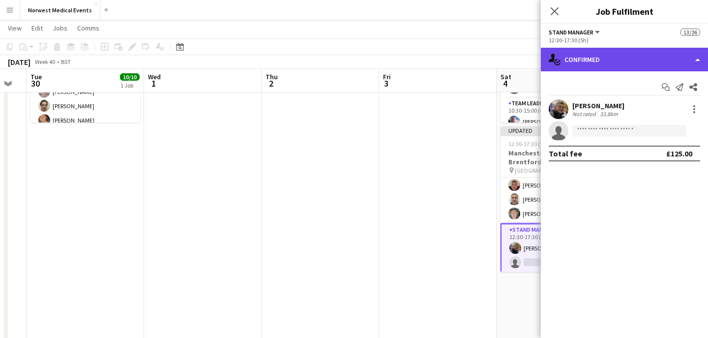
click at [621, 62] on div "single-neutral-actions-check-2 Confirmed" at bounding box center [624, 60] width 167 height 24
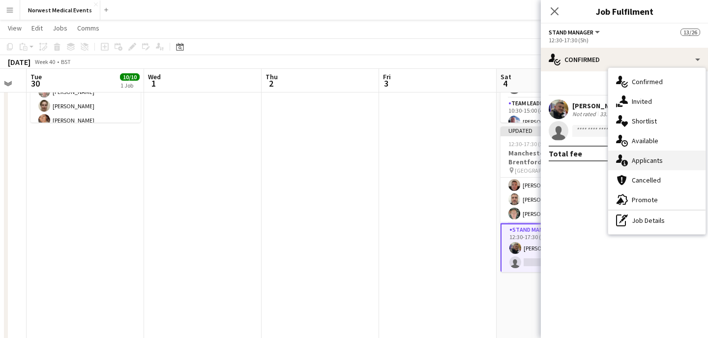
click at [646, 156] on div "single-neutral-actions-information Applicants" at bounding box center [657, 161] width 97 height 20
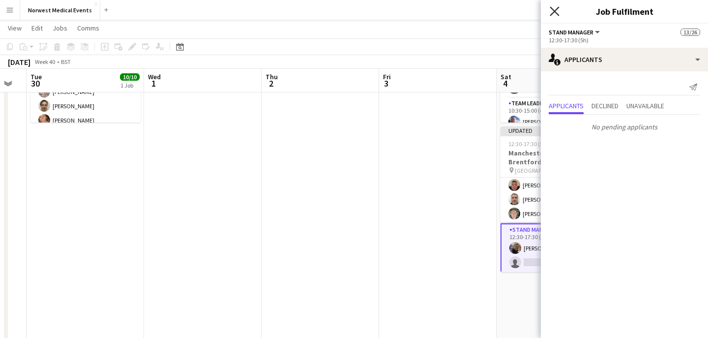
click at [553, 15] on icon "Close pop-in" at bounding box center [554, 10] width 9 height 9
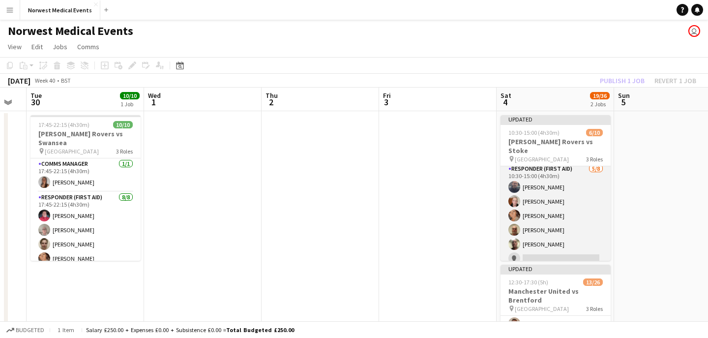
scroll to position [0, 0]
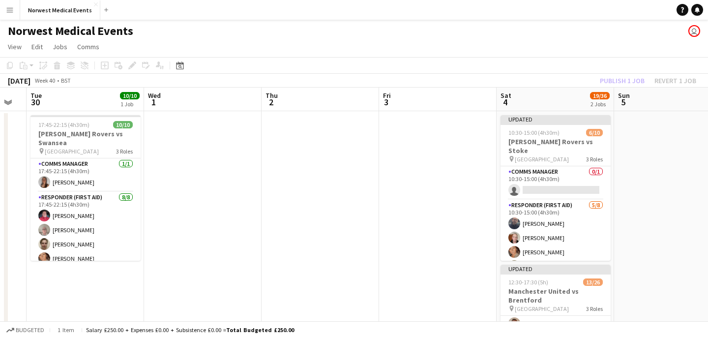
click at [615, 79] on div "Publish 1 job Revert 1 job" at bounding box center [648, 80] width 120 height 13
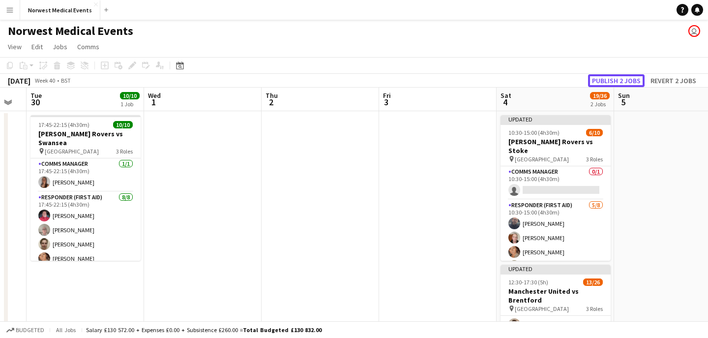
click at [615, 79] on button "Publish 2 jobs" at bounding box center [616, 80] width 57 height 13
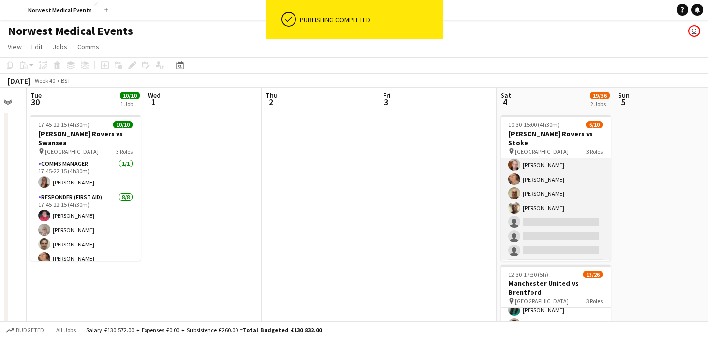
scroll to position [0, 0]
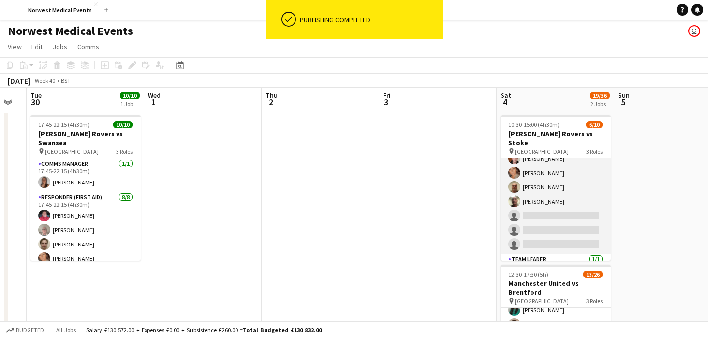
click at [563, 216] on app-card-role "Responder (First Aid) 5/8 10:30-15:00 (4h30m) Paul Walmsley Doug Black Debie Wa…" at bounding box center [556, 187] width 110 height 133
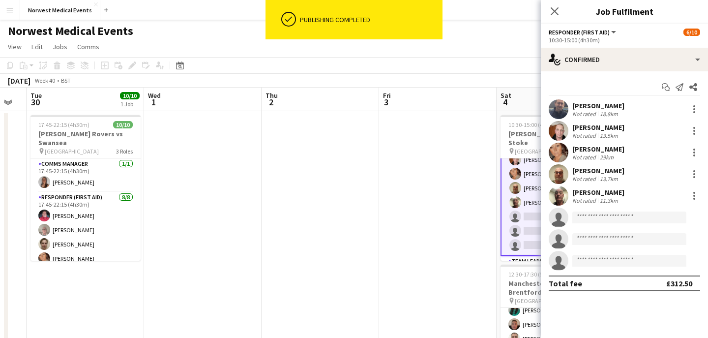
scroll to position [72, 0]
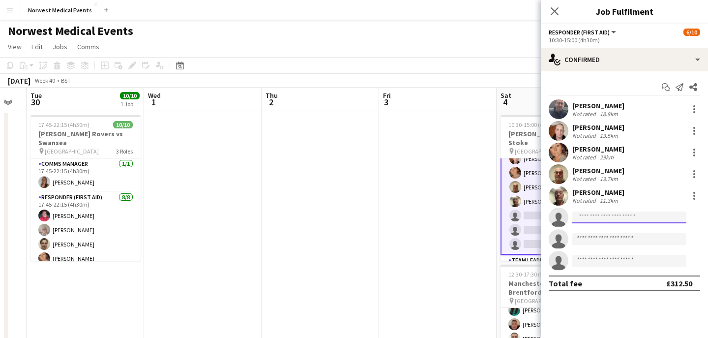
click at [596, 216] on input at bounding box center [630, 218] width 114 height 12
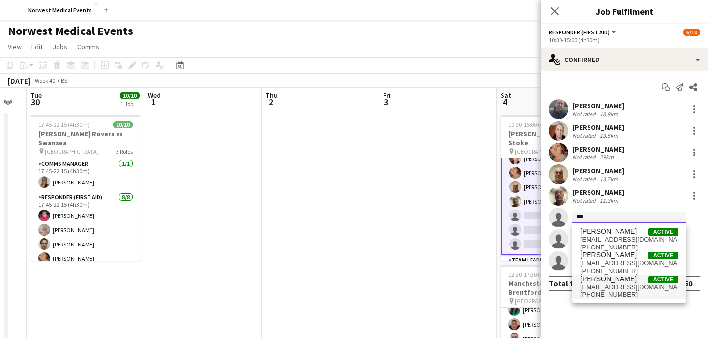
type input "***"
click at [607, 282] on span "Salvatore Mendola" at bounding box center [609, 279] width 57 height 8
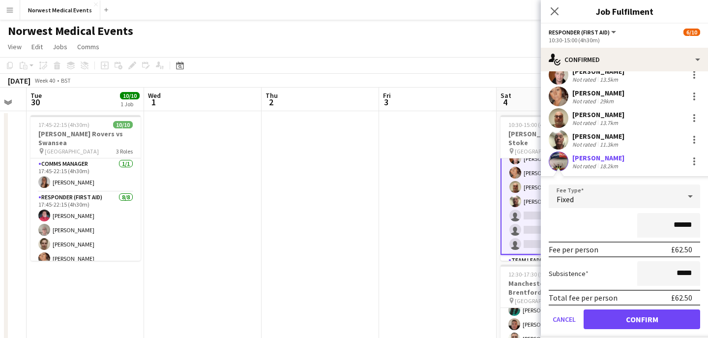
scroll to position [127, 0]
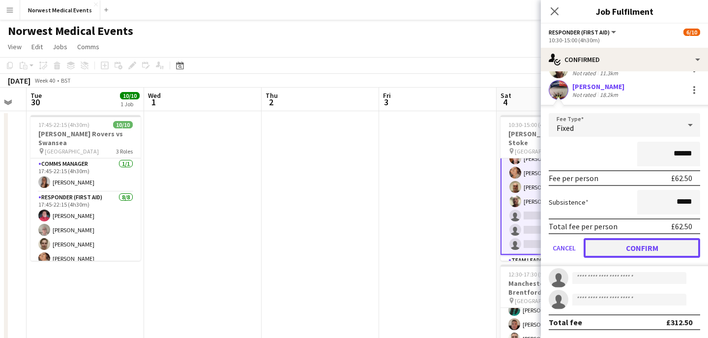
click at [646, 250] on button "Confirm" at bounding box center [642, 248] width 117 height 20
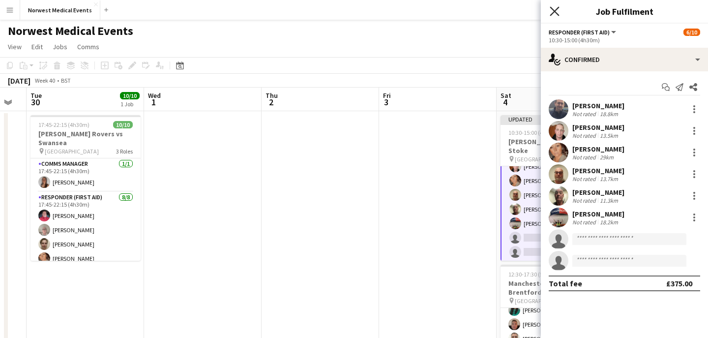
click at [557, 7] on icon at bounding box center [554, 10] width 9 height 9
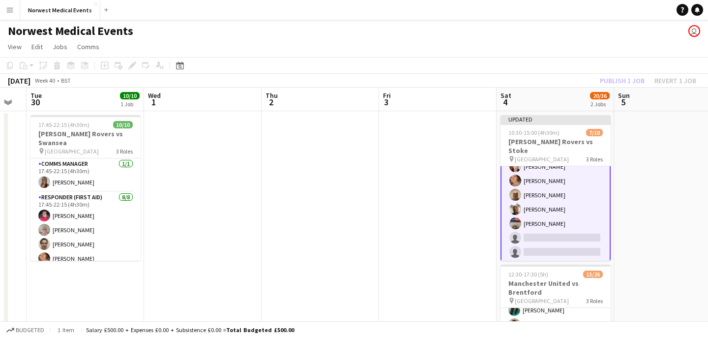
click at [635, 76] on div "Publish 1 job Revert 1 job" at bounding box center [648, 80] width 120 height 13
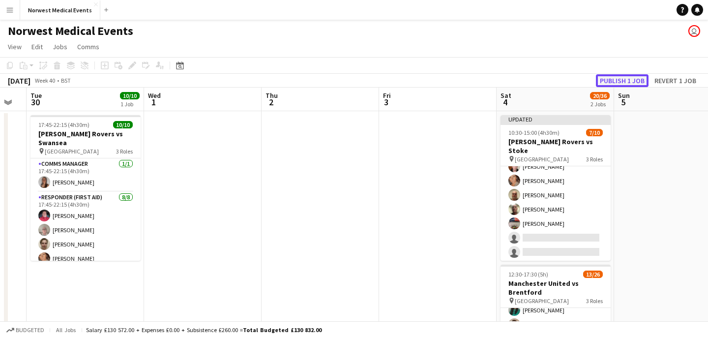
click at [635, 76] on button "Publish 1 job" at bounding box center [622, 80] width 53 height 13
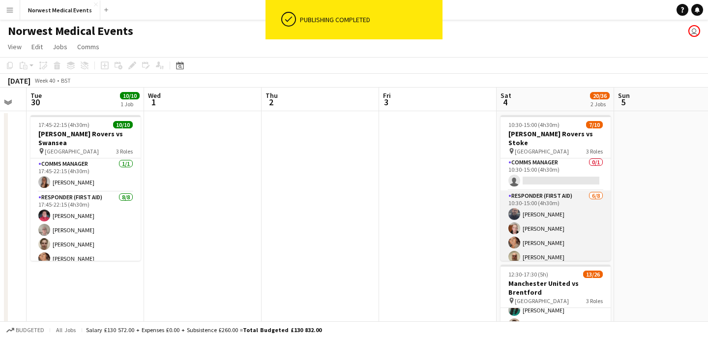
scroll to position [0, 0]
click at [562, 228] on app-card-role "Responder (First Aid) 6/8 10:30-15:00 (4h30m) Paul Walmsley Doug Black Debie Wa…" at bounding box center [556, 258] width 110 height 133
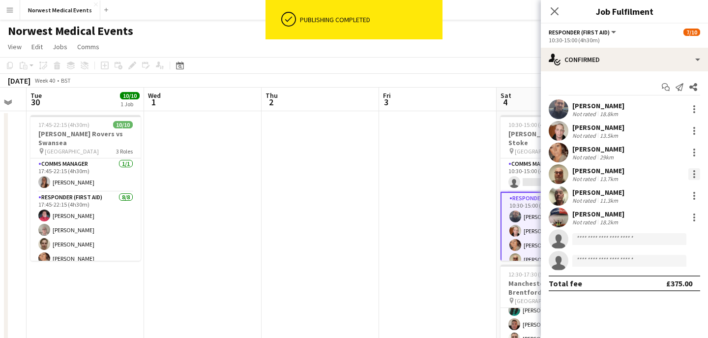
click at [690, 174] on div at bounding box center [695, 174] width 12 height 12
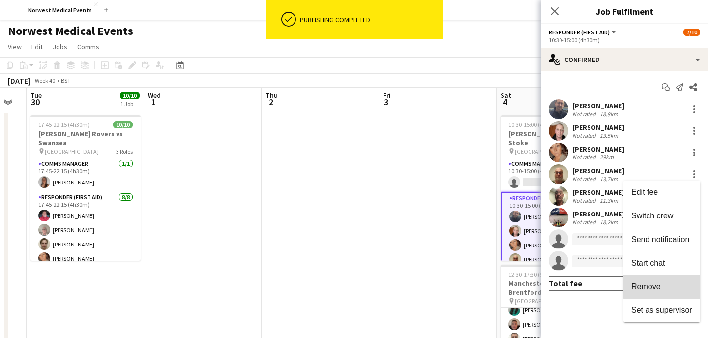
click at [663, 286] on span "Remove" at bounding box center [662, 286] width 61 height 9
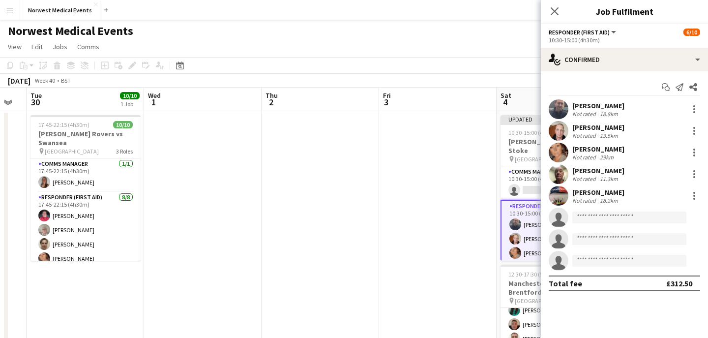
click at [553, 18] on div "Close pop-in" at bounding box center [555, 11] width 28 height 23
click at [553, 15] on icon "Close pop-in" at bounding box center [554, 10] width 9 height 9
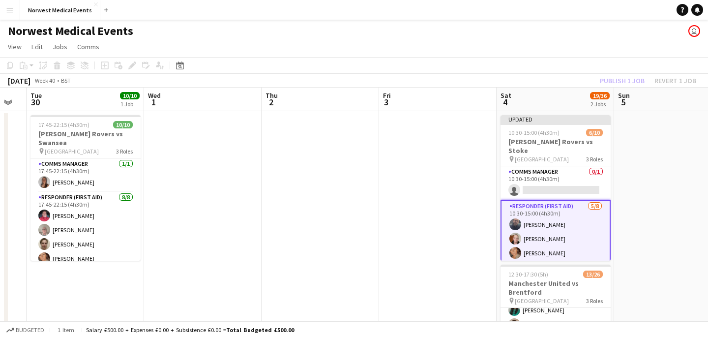
click at [628, 84] on div "Publish 1 job Revert 1 job" at bounding box center [648, 80] width 120 height 13
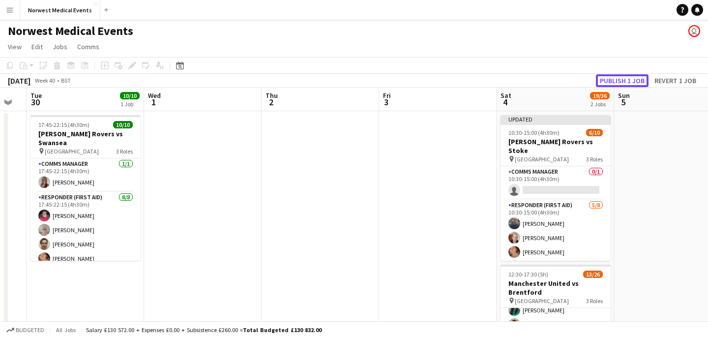
click at [628, 84] on button "Publish 1 job" at bounding box center [622, 80] width 53 height 13
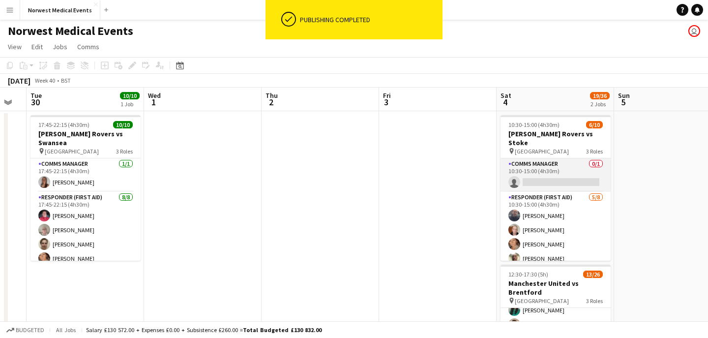
click at [559, 165] on app-card-role "Comms Manager 0/1 10:30-15:00 (4h30m) single-neutral-actions" at bounding box center [556, 174] width 110 height 33
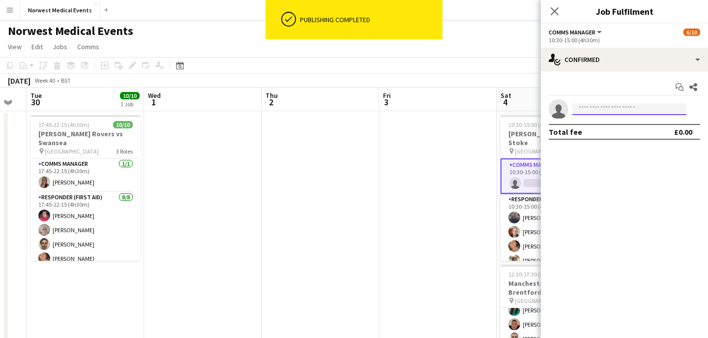
click at [612, 113] on input at bounding box center [630, 109] width 114 height 12
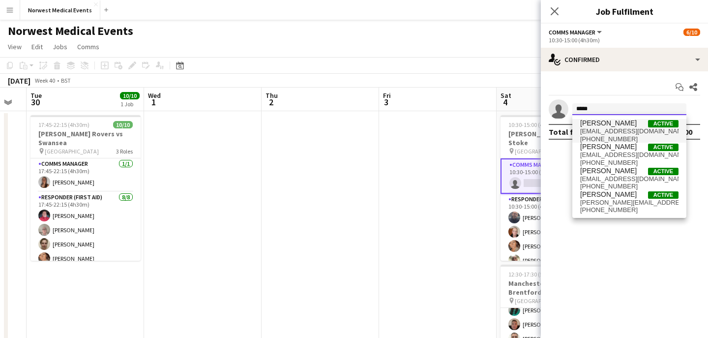
type input "*****"
click at [614, 124] on span "James Benstead" at bounding box center [609, 123] width 57 height 8
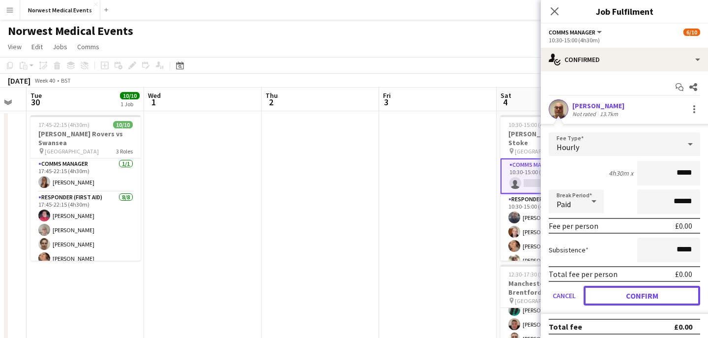
click at [642, 296] on button "Confirm" at bounding box center [642, 296] width 117 height 20
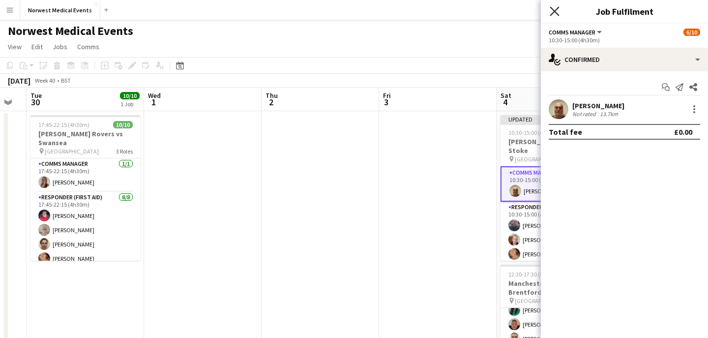
click at [555, 14] on icon "Close pop-in" at bounding box center [554, 10] width 9 height 9
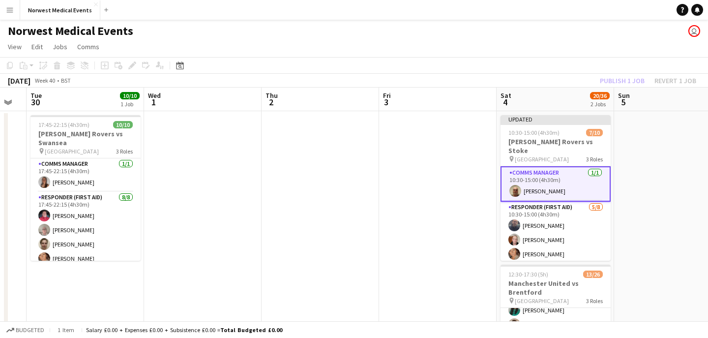
click at [629, 82] on div "Publish 1 job Revert 1 job" at bounding box center [648, 80] width 120 height 13
click at [629, 82] on button "Publish 1 job" at bounding box center [622, 80] width 53 height 13
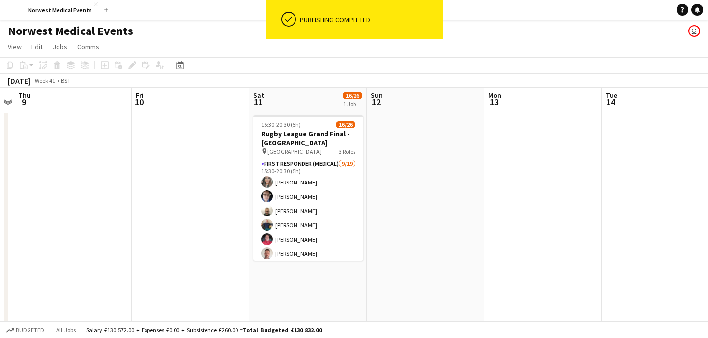
scroll to position [0, 296]
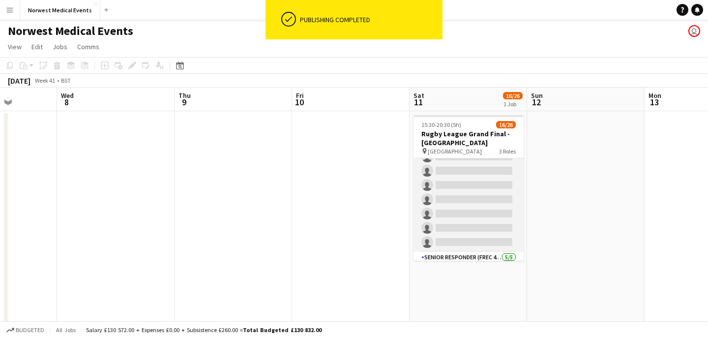
click at [482, 208] on app-card-role "First Responder (Medical) 9/19 15:30-20:30 (5h) Kayleigh O'Donnell Phil Brown W…" at bounding box center [469, 107] width 110 height 290
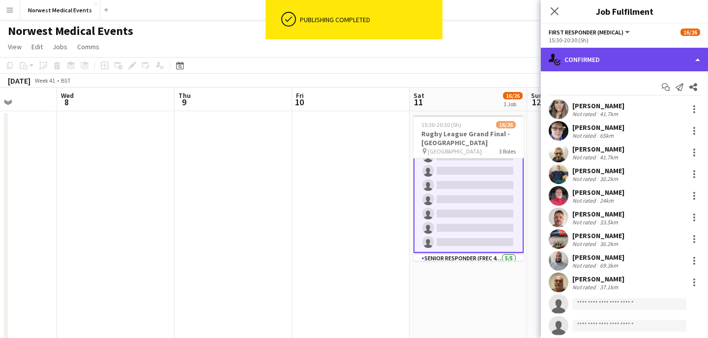
click at [635, 53] on div "single-neutral-actions-check-2 Confirmed" at bounding box center [624, 60] width 167 height 24
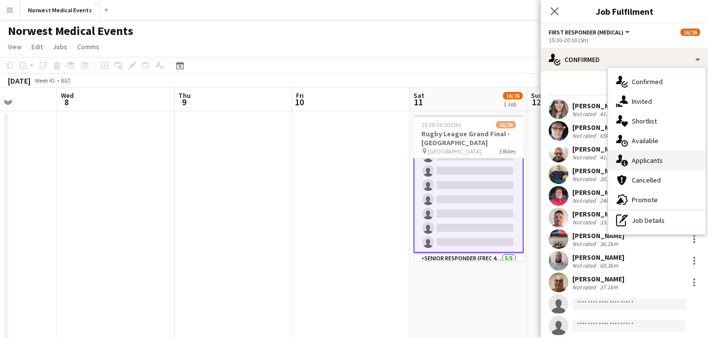
click at [665, 162] on div "single-neutral-actions-information Applicants" at bounding box center [657, 161] width 97 height 20
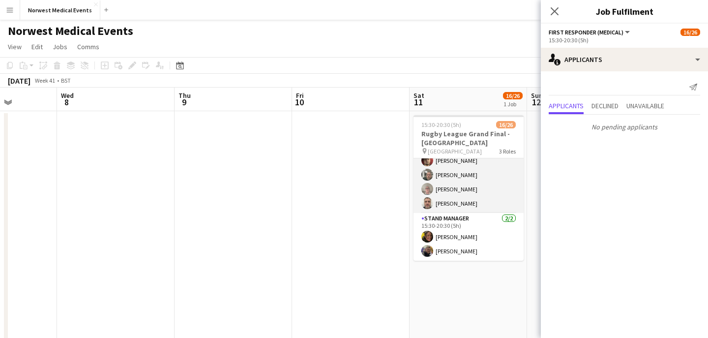
click at [485, 183] on app-card-role "Senior Responder (FREC 4 or Above) 5/5 15:30-20:30 (5h) Ronnie Doctor Phil Watk…" at bounding box center [469, 168] width 110 height 91
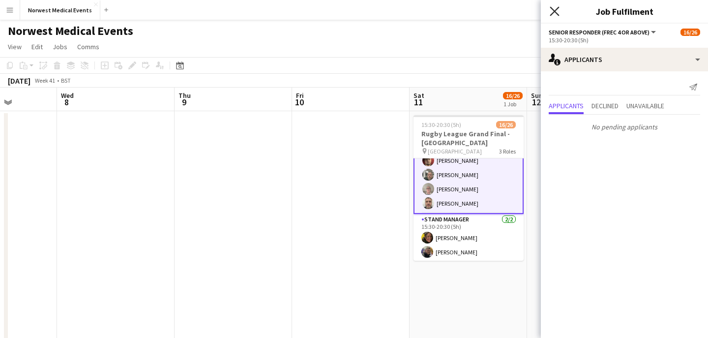
click at [554, 10] on icon at bounding box center [554, 10] width 9 height 9
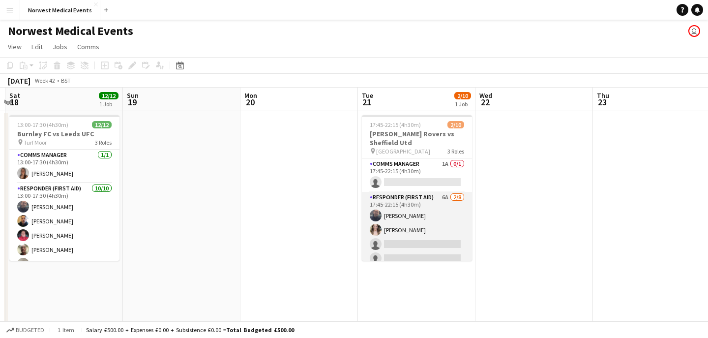
scroll to position [0, 396]
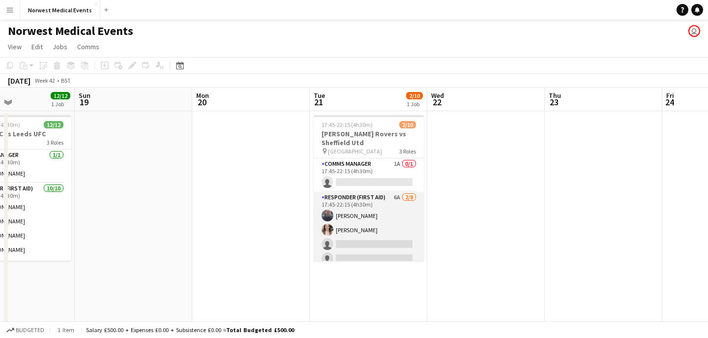
click at [379, 233] on app-card-role "Responder (First Aid) 6A 2/8 17:45-22:15 (4h30m) Paul Walmsley Rebecca Vose sin…" at bounding box center [369, 258] width 110 height 133
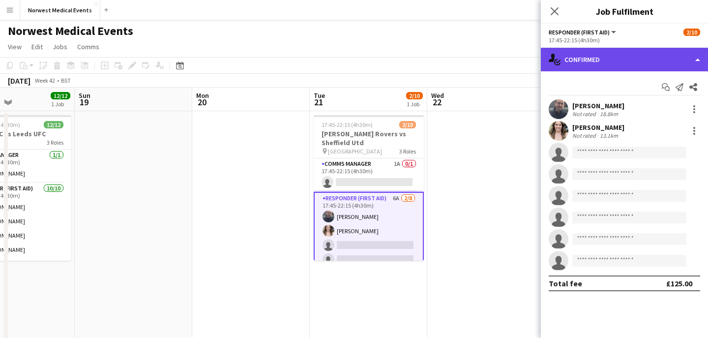
click at [625, 54] on div "single-neutral-actions-check-2 Confirmed" at bounding box center [624, 60] width 167 height 24
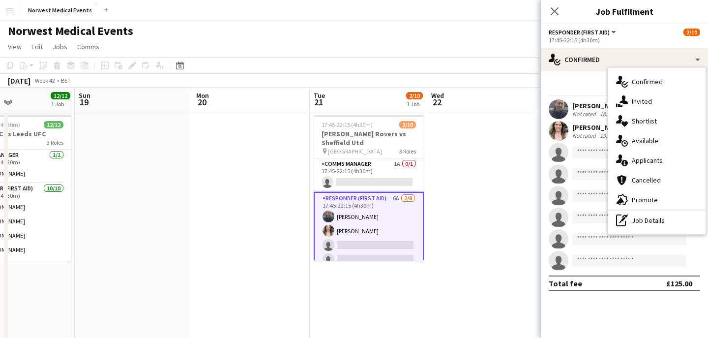
click at [654, 164] on div "single-neutral-actions-information Applicants" at bounding box center [657, 161] width 97 height 20
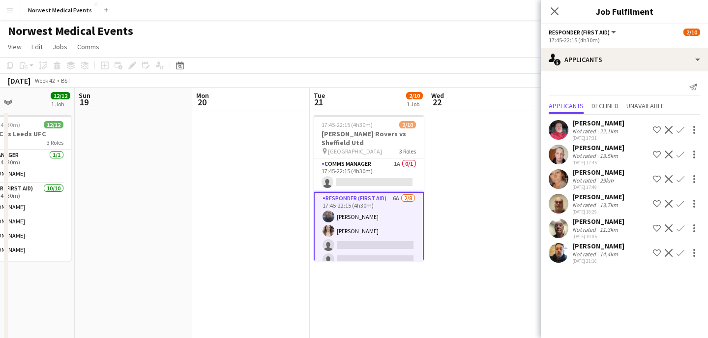
click at [681, 154] on app-icon "Confirm" at bounding box center [681, 155] width 8 height 8
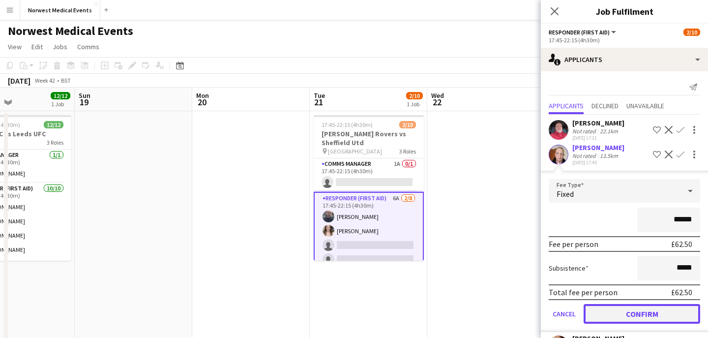
click at [651, 310] on button "Confirm" at bounding box center [642, 314] width 117 height 20
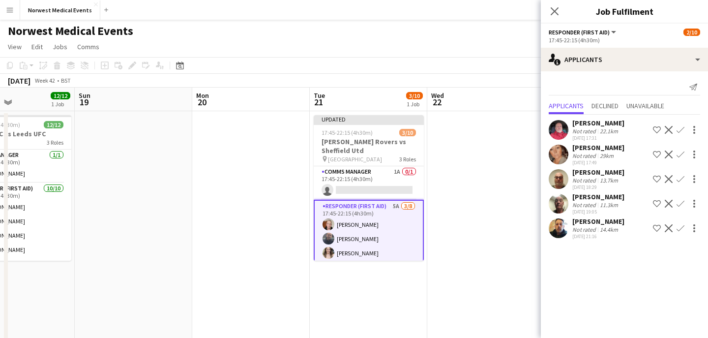
click at [683, 156] on app-icon "Confirm" at bounding box center [681, 155] width 8 height 8
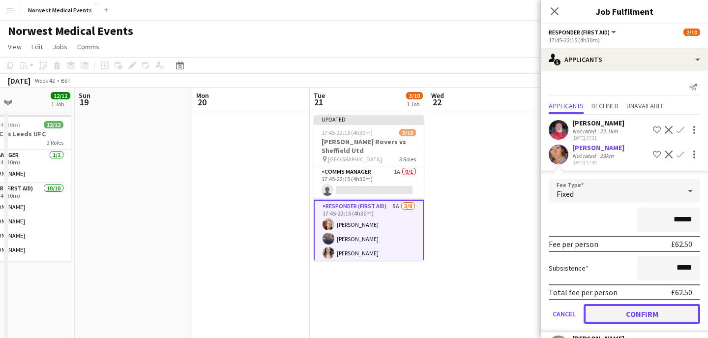
click at [659, 311] on button "Confirm" at bounding box center [642, 314] width 117 height 20
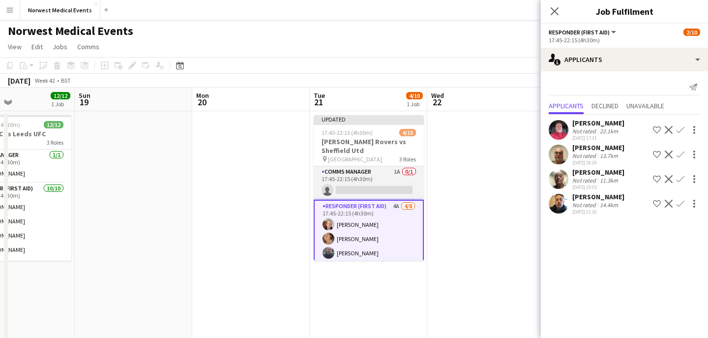
click at [387, 188] on app-card-role "Comms Manager 1A 0/1 17:45-22:15 (4h30m) single-neutral-actions" at bounding box center [369, 182] width 110 height 33
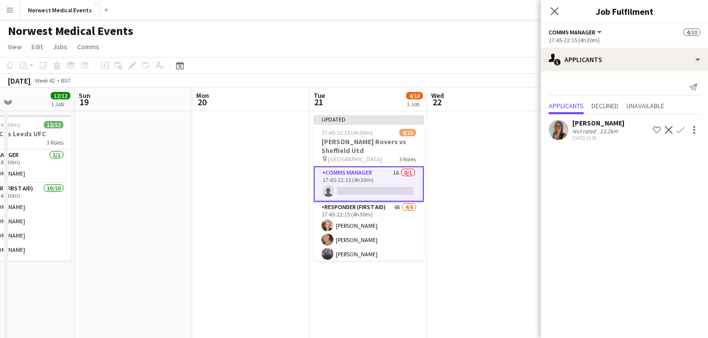
click at [684, 123] on div "Olivia Pratt Not rated 13.2km 26-08-2025 20:56 Shortlist crew Decline Confirm" at bounding box center [624, 130] width 167 height 23
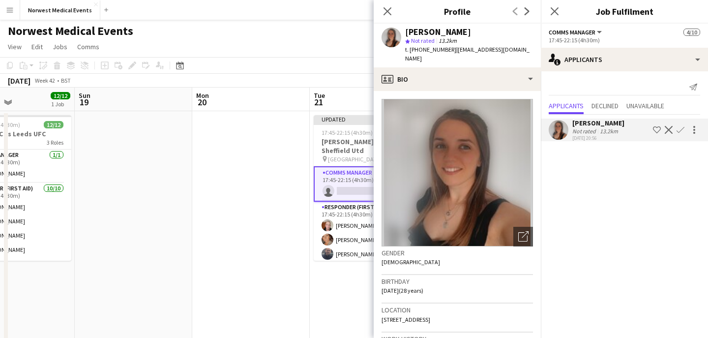
click at [680, 134] on button "Confirm" at bounding box center [681, 130] width 12 height 12
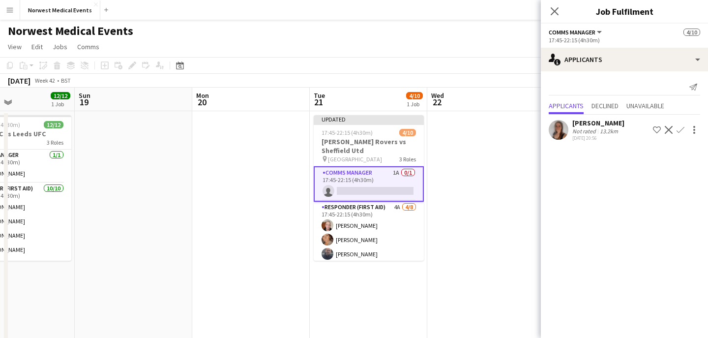
click at [681, 132] on app-icon "Confirm" at bounding box center [681, 130] width 8 height 8
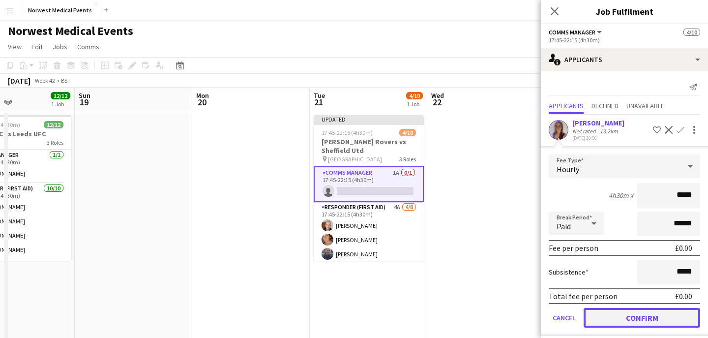
click at [652, 320] on button "Confirm" at bounding box center [642, 318] width 117 height 20
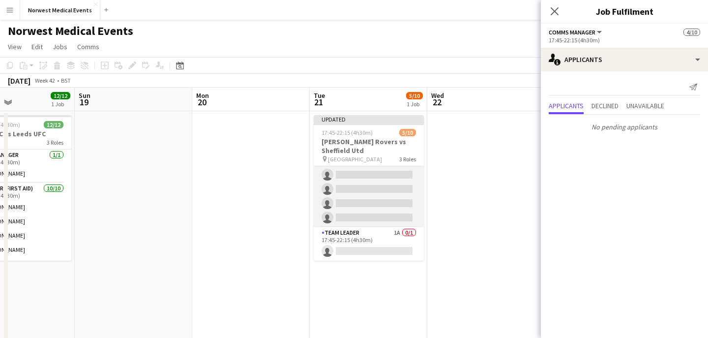
click at [370, 210] on app-card-role "Responder (First Aid) 4A 4/8 17:45-22:15 (4h30m) Doug Black Debie Walton Paul W…" at bounding box center [369, 160] width 110 height 133
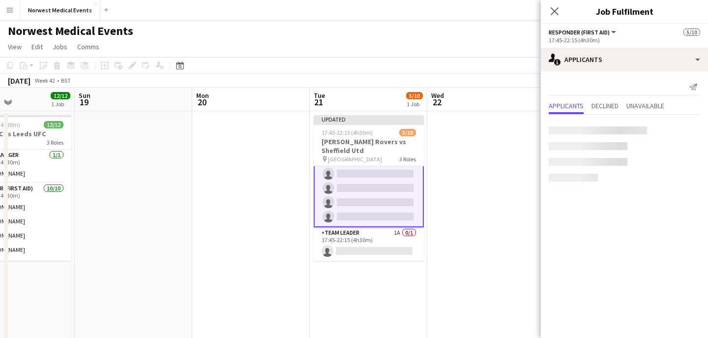
scroll to position [107, 0]
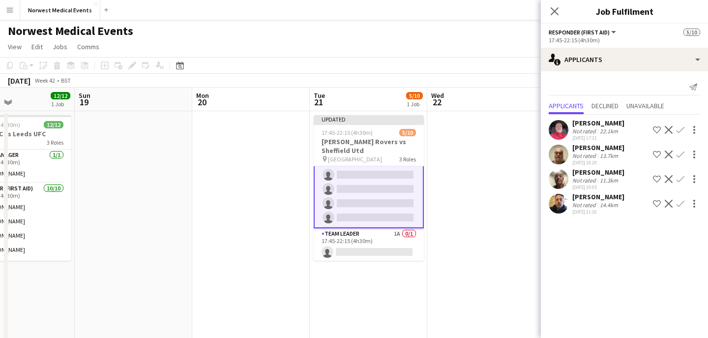
click at [682, 132] on app-icon "Confirm" at bounding box center [681, 130] width 8 height 8
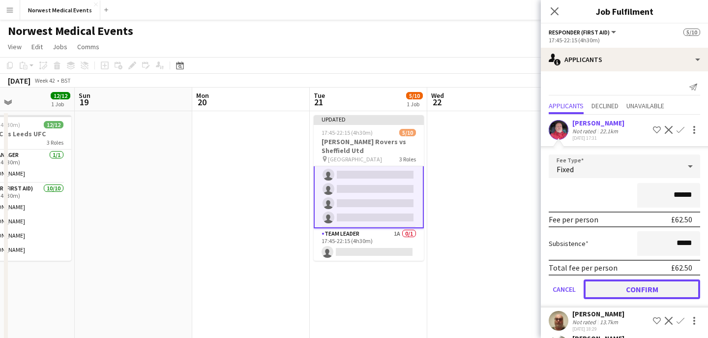
click at [653, 291] on button "Confirm" at bounding box center [642, 289] width 117 height 20
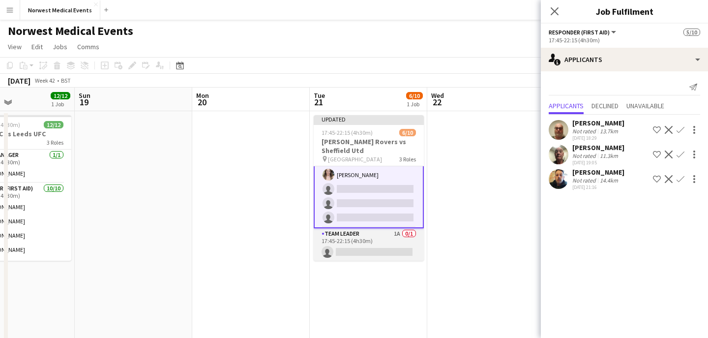
click at [390, 248] on app-card-role "Team Leader 1A 0/1 17:45-22:15 (4h30m) single-neutral-actions" at bounding box center [369, 244] width 110 height 33
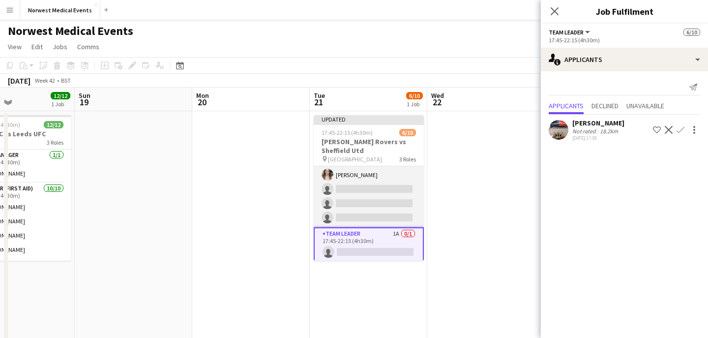
click at [384, 211] on app-card-role "Responder (First Aid) 3A 5/8 17:45-22:15 (4h30m) Mark Smith Doug Black Debie Wa…" at bounding box center [369, 160] width 110 height 133
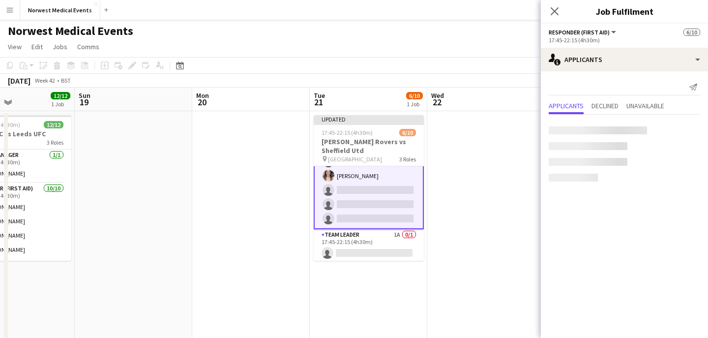
scroll to position [107, 0]
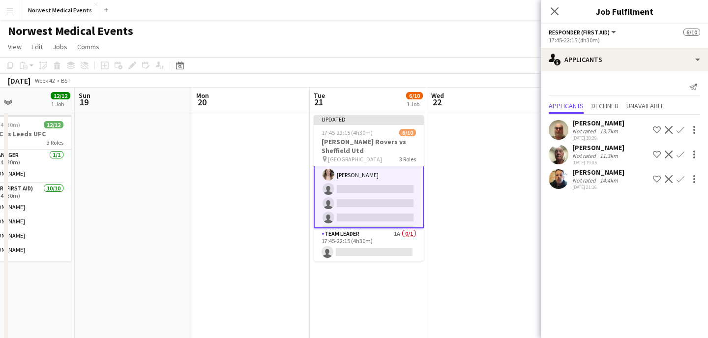
click at [683, 154] on app-icon "Confirm" at bounding box center [681, 155] width 8 height 8
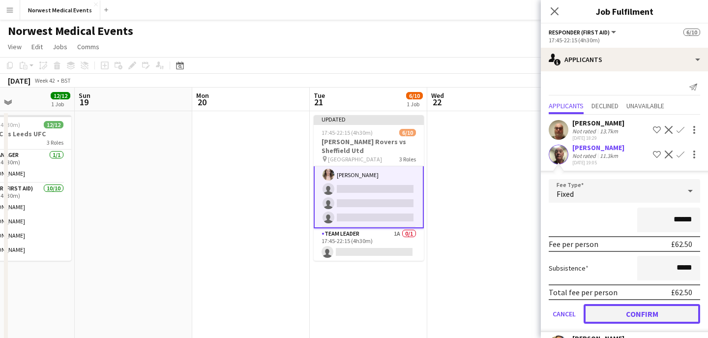
click at [659, 312] on button "Confirm" at bounding box center [642, 314] width 117 height 20
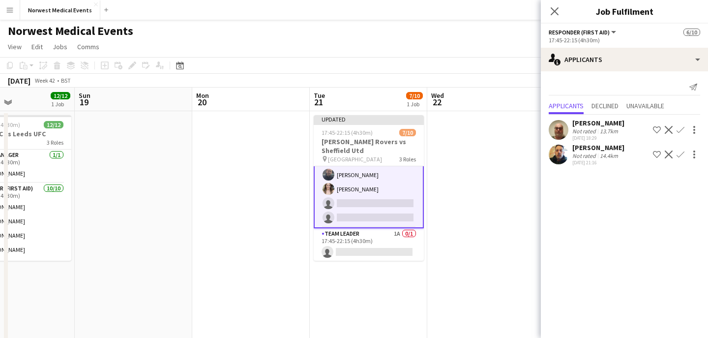
click at [682, 130] on app-icon "Confirm" at bounding box center [681, 130] width 8 height 8
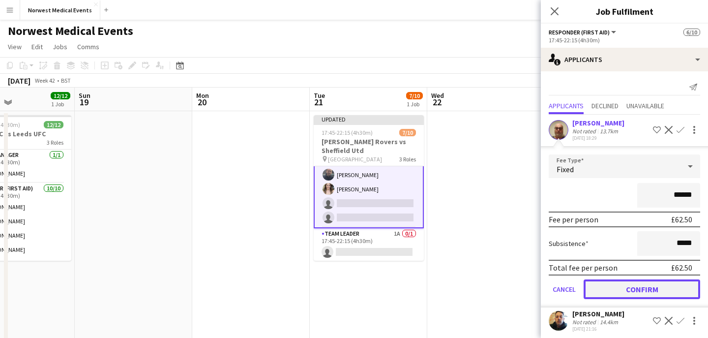
click at [660, 288] on button "Confirm" at bounding box center [642, 289] width 117 height 20
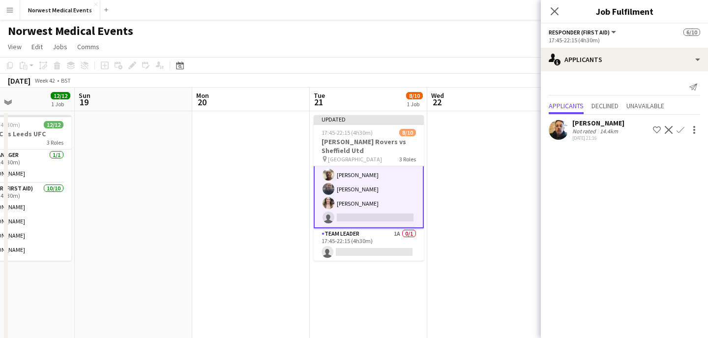
click at [680, 131] on app-icon "Confirm" at bounding box center [681, 130] width 8 height 8
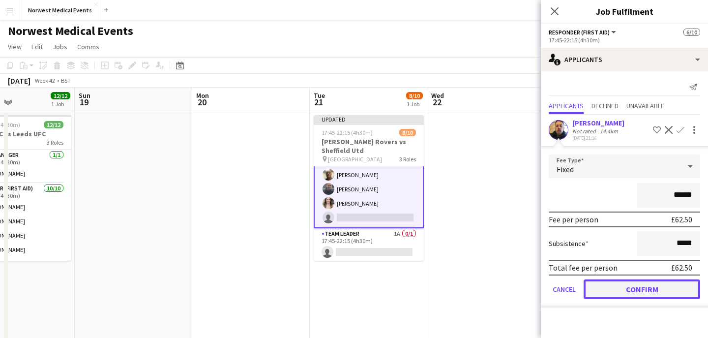
click at [658, 287] on button "Confirm" at bounding box center [642, 289] width 117 height 20
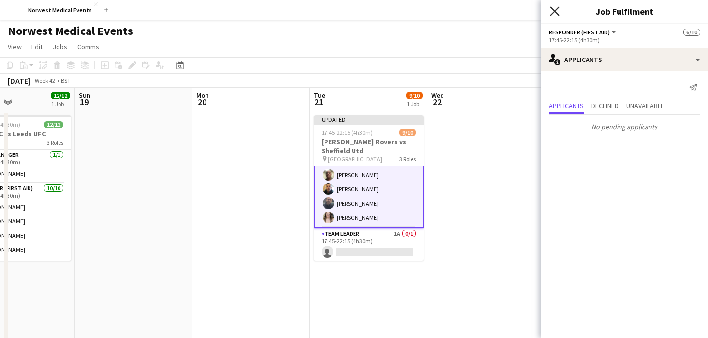
click at [555, 7] on icon "Close pop-in" at bounding box center [554, 10] width 9 height 9
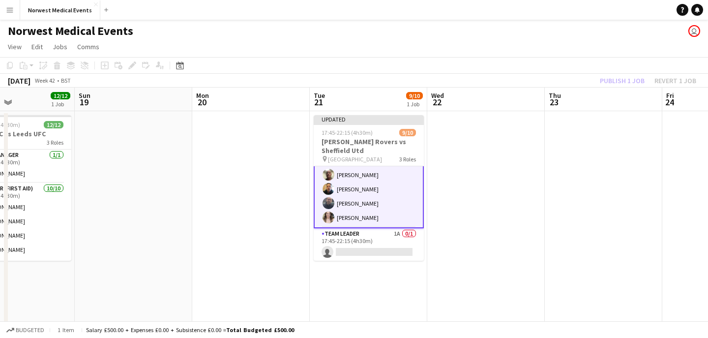
click at [611, 77] on div "Publish 1 job Revert 1 job" at bounding box center [648, 80] width 120 height 13
click at [611, 77] on button "Publish 1 job" at bounding box center [622, 80] width 53 height 13
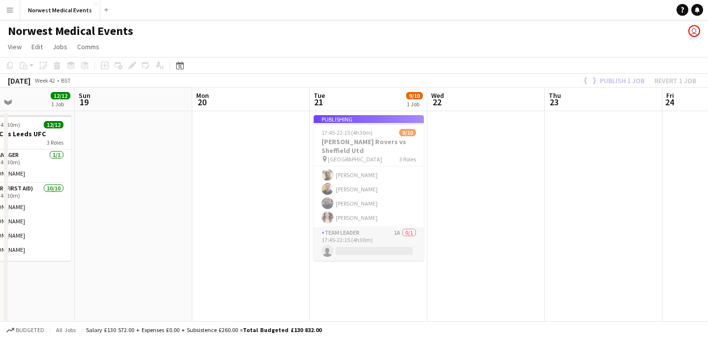
scroll to position [98, 0]
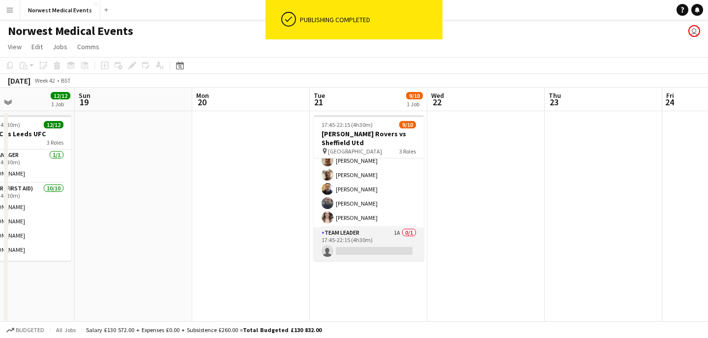
click at [372, 241] on app-card-role "Team Leader 1A 0/1 17:45-22:15 (4h30m) single-neutral-actions" at bounding box center [369, 243] width 110 height 33
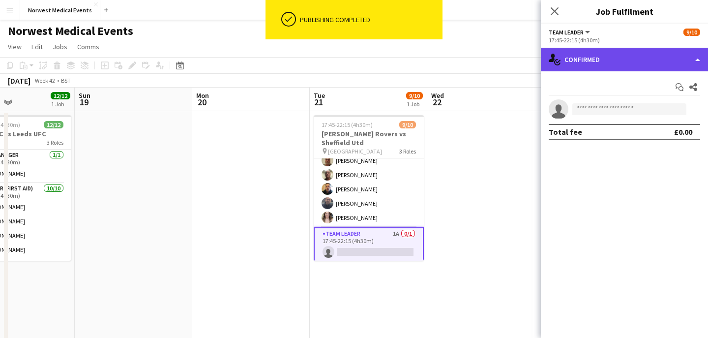
click at [619, 58] on div "single-neutral-actions-check-2 Confirmed" at bounding box center [624, 60] width 167 height 24
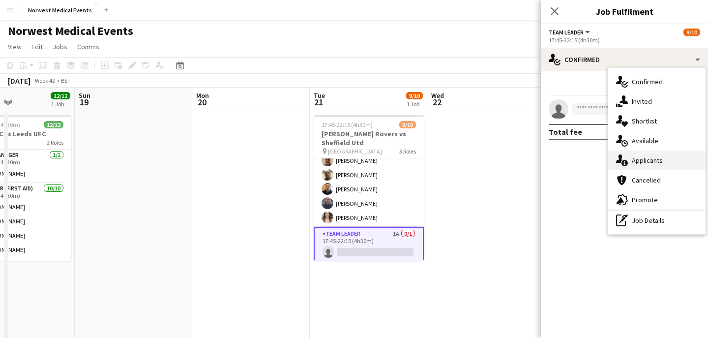
click at [649, 157] on div "single-neutral-actions-information Applicants" at bounding box center [657, 161] width 97 height 20
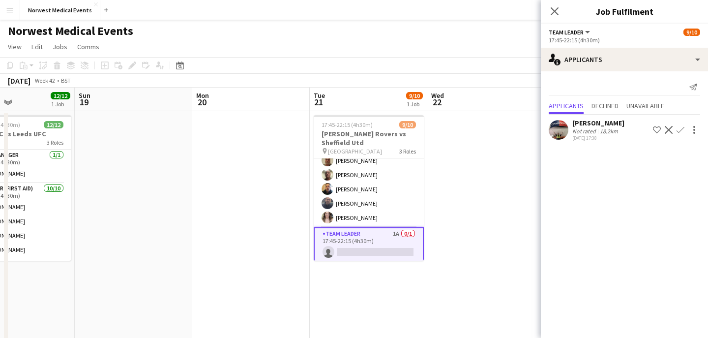
click at [679, 130] on app-icon "Confirm" at bounding box center [681, 130] width 8 height 8
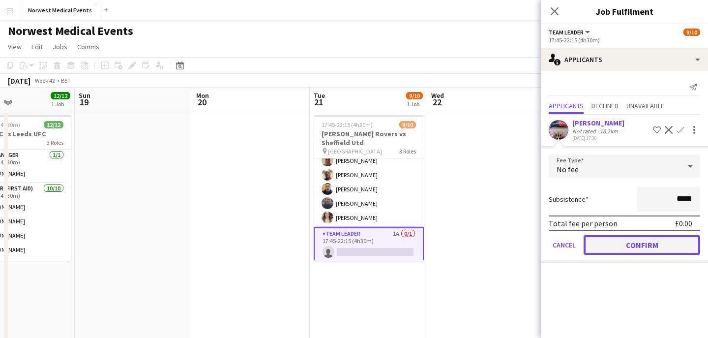
click at [662, 247] on button "Confirm" at bounding box center [642, 245] width 117 height 20
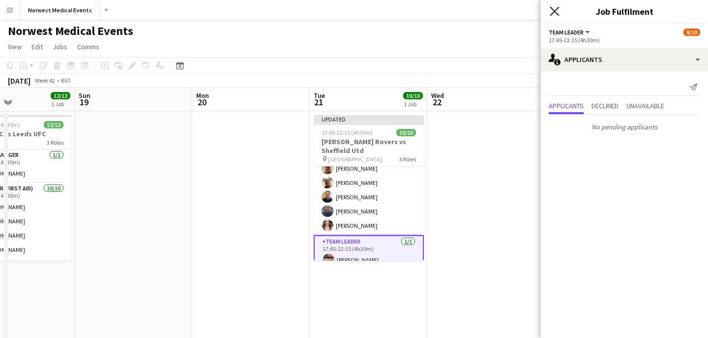
click at [554, 8] on icon "Close pop-in" at bounding box center [554, 10] width 9 height 9
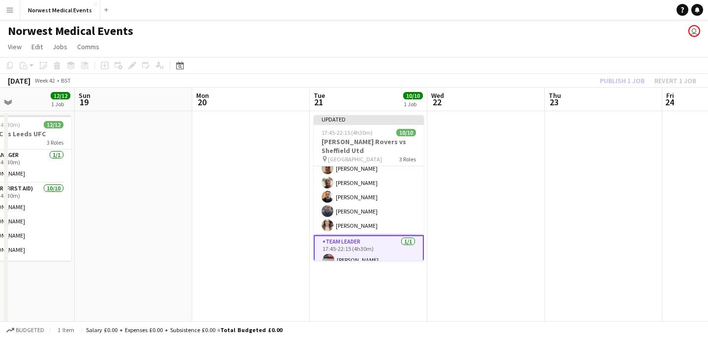
click at [621, 83] on div "Publish 1 job Revert 1 job" at bounding box center [648, 80] width 120 height 13
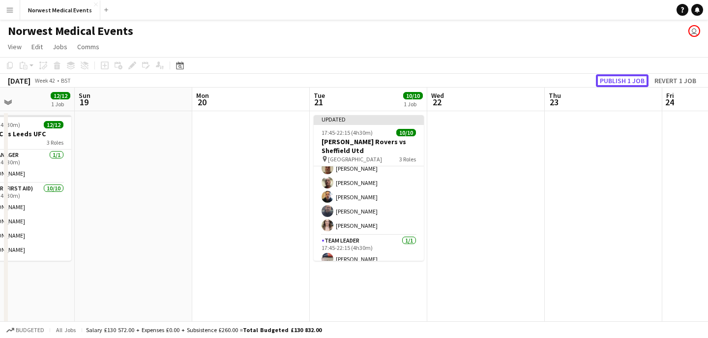
click at [621, 83] on button "Publish 1 job" at bounding box center [622, 80] width 53 height 13
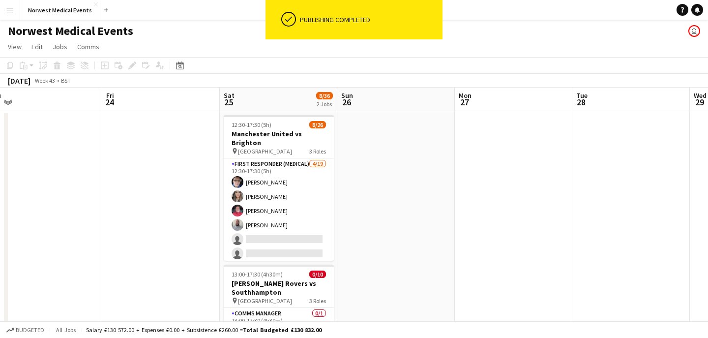
scroll to position [0, 378]
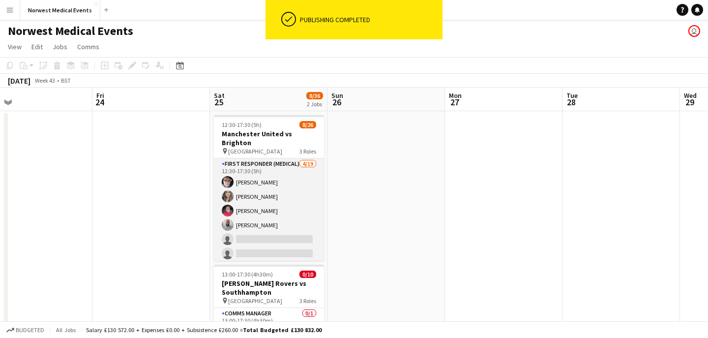
click at [288, 219] on app-card-role "First Responder (Medical) 4/19 12:30-17:30 (5h) Phil Brown Kayleigh O'Donnell M…" at bounding box center [269, 303] width 110 height 290
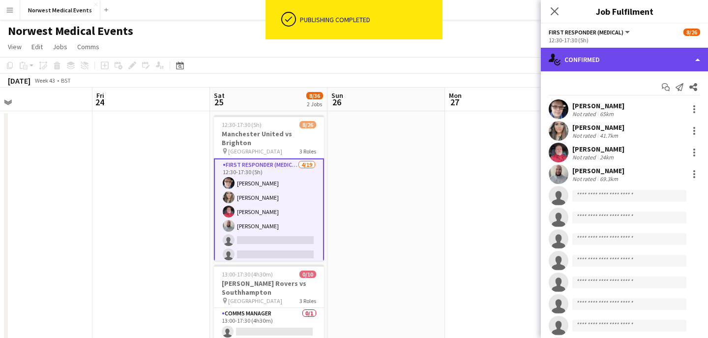
click at [648, 56] on div "single-neutral-actions-check-2 Confirmed" at bounding box center [624, 60] width 167 height 24
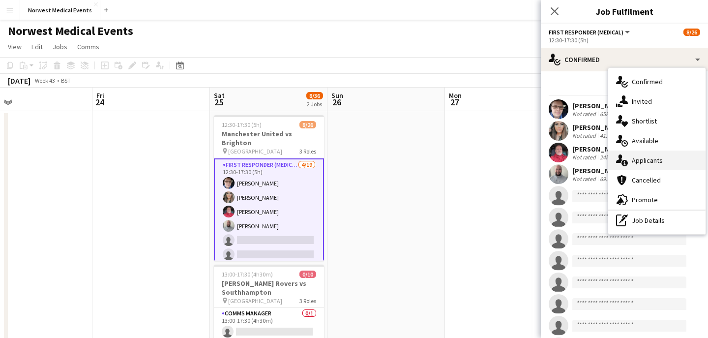
click at [656, 157] on div "single-neutral-actions-information Applicants" at bounding box center [657, 161] width 97 height 20
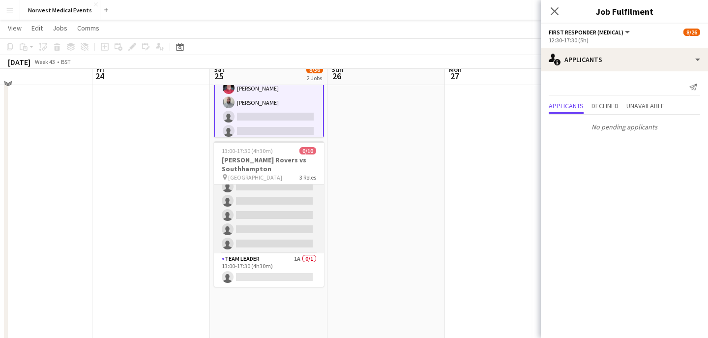
scroll to position [123, 0]
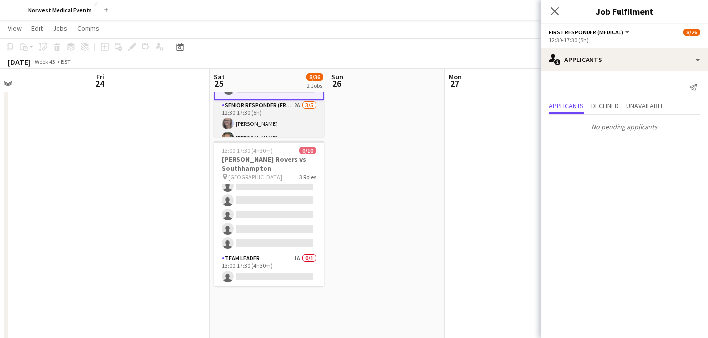
click at [288, 118] on app-card-role "Senior Responder (FREC 4 or Above) 2A 3/5 12:30-17:30 (5h) Laura Rimmer Paul Sm…" at bounding box center [269, 145] width 110 height 91
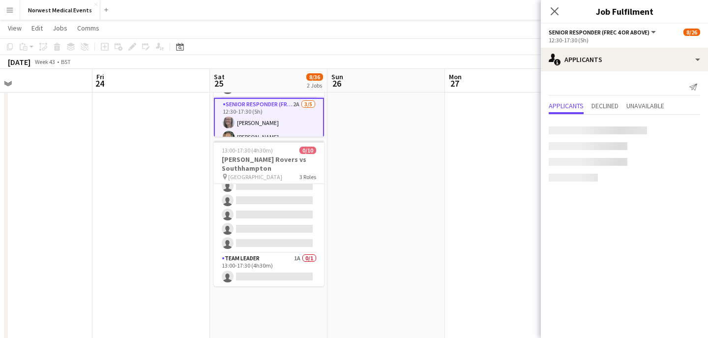
scroll to position [226, 0]
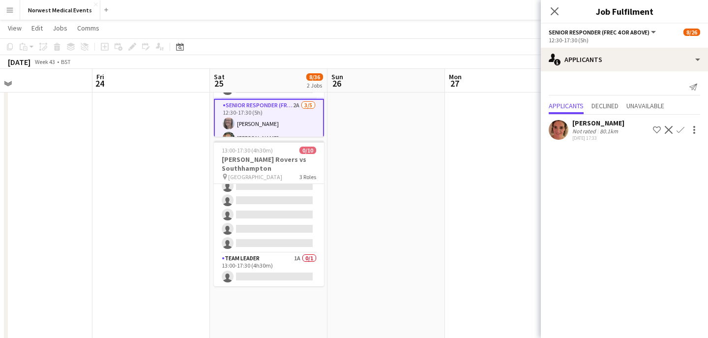
click at [682, 130] on app-icon "Confirm" at bounding box center [681, 130] width 8 height 8
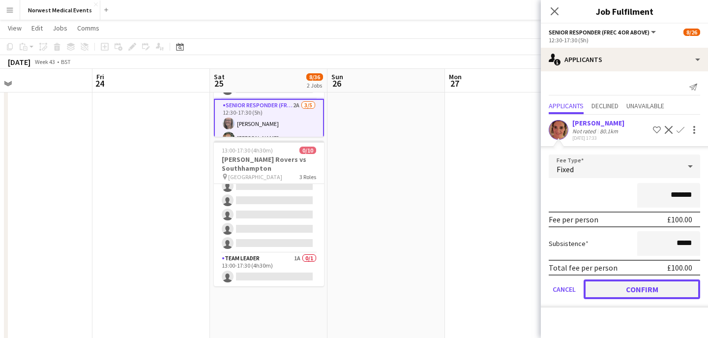
click at [651, 289] on button "Confirm" at bounding box center [642, 289] width 117 height 20
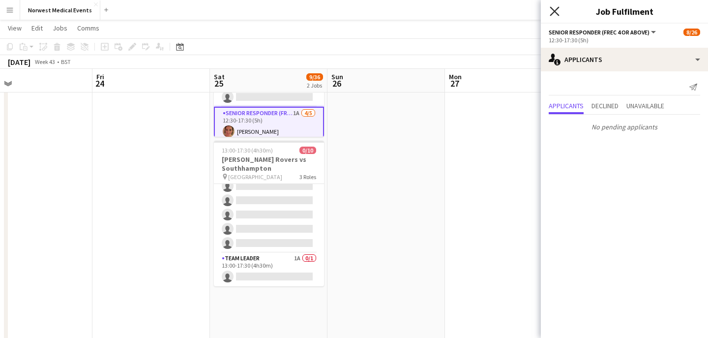
click at [553, 13] on icon at bounding box center [554, 10] width 9 height 9
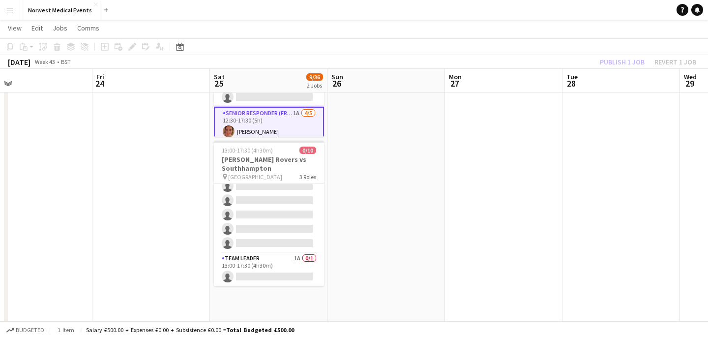
click at [605, 60] on div "Publish 1 job Revert 1 job" at bounding box center [648, 62] width 120 height 13
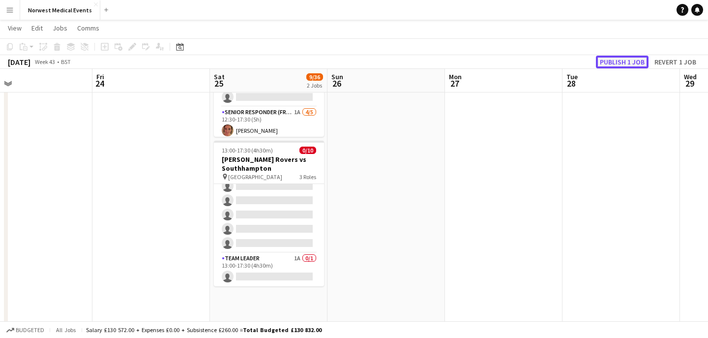
click at [606, 60] on button "Publish 1 job" at bounding box center [622, 62] width 53 height 13
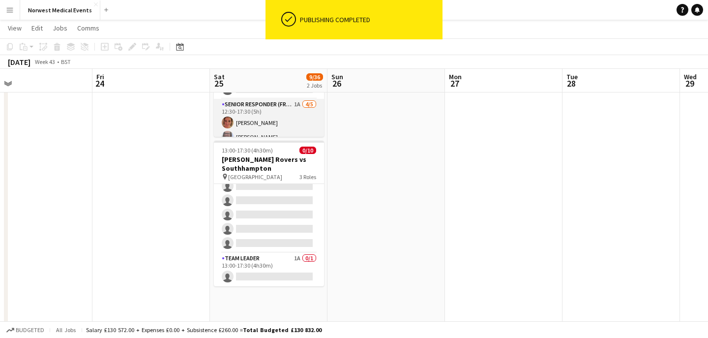
scroll to position [317, 0]
click at [280, 124] on app-card-role "Stand Manager 1/2 12:30-17:30 (5h) Jordan Marsden single-neutral-actions" at bounding box center [269, 122] width 110 height 48
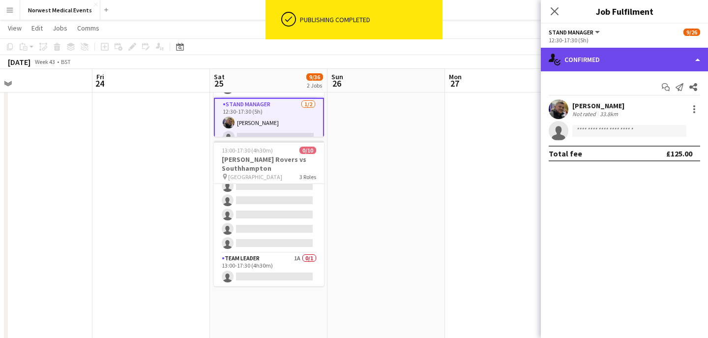
click at [617, 55] on div "single-neutral-actions-check-2 Confirmed" at bounding box center [624, 60] width 167 height 24
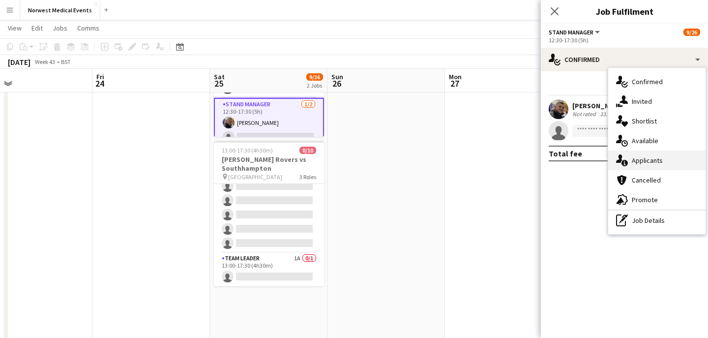
click at [655, 164] on div "single-neutral-actions-information Applicants" at bounding box center [657, 161] width 97 height 20
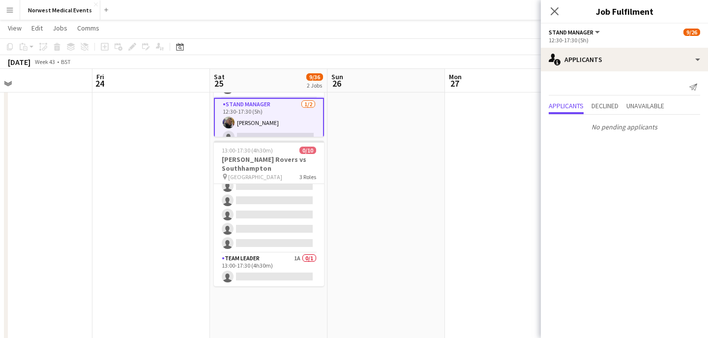
click at [555, 9] on icon "Close pop-in" at bounding box center [555, 11] width 8 height 8
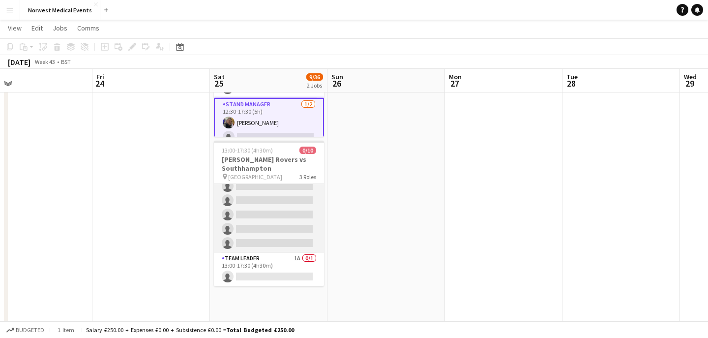
click at [269, 208] on app-card-role "Responder (First Aid) 6A 0/8 13:00-17:30 (4h30m) single-neutral-actions single-…" at bounding box center [269, 186] width 110 height 133
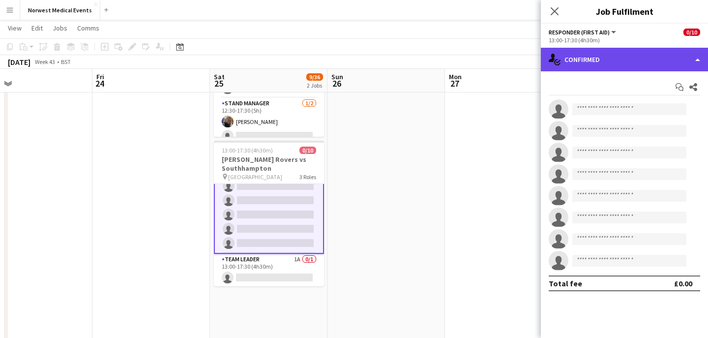
click at [599, 57] on div "single-neutral-actions-check-2 Confirmed" at bounding box center [624, 60] width 167 height 24
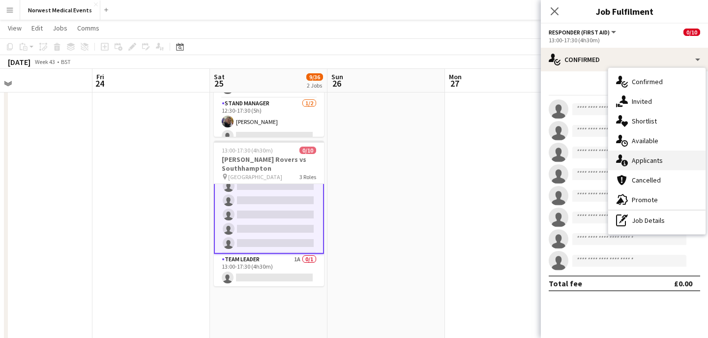
click at [647, 161] on div "single-neutral-actions-information Applicants" at bounding box center [657, 161] width 97 height 20
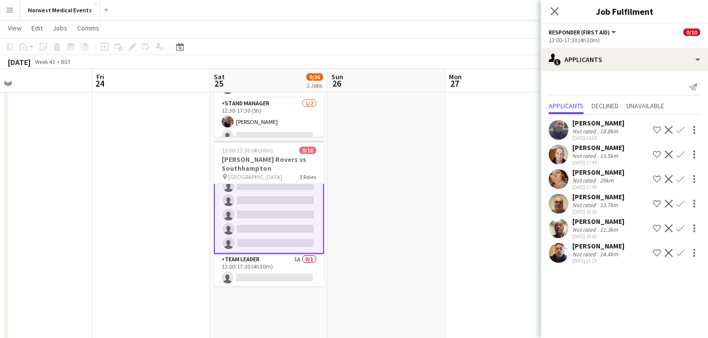
click at [681, 129] on app-icon "Confirm" at bounding box center [681, 130] width 8 height 8
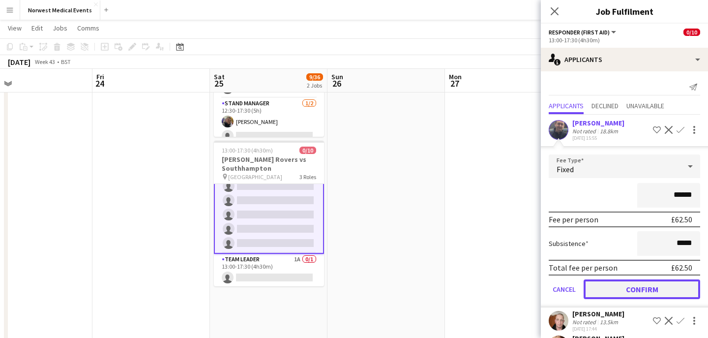
click at [660, 294] on button "Confirm" at bounding box center [642, 289] width 117 height 20
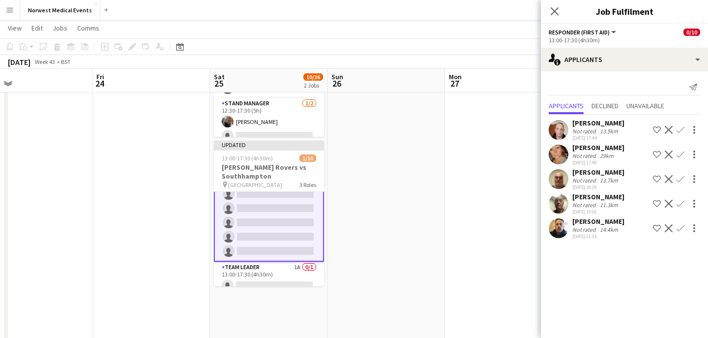
click at [682, 131] on app-icon "Confirm" at bounding box center [681, 130] width 8 height 8
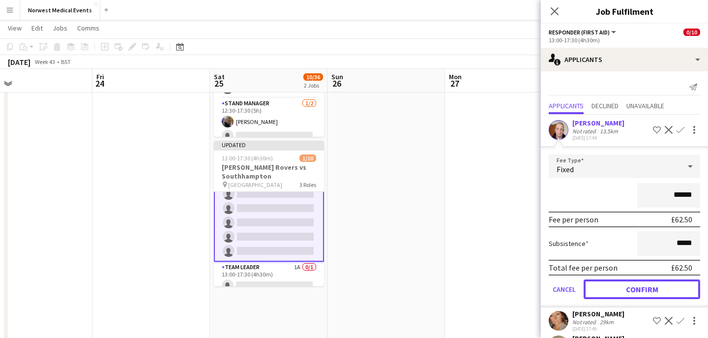
click at [660, 287] on button "Confirm" at bounding box center [642, 289] width 117 height 20
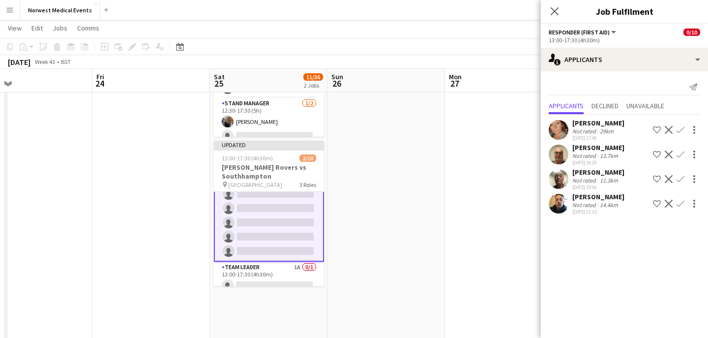
click at [680, 128] on app-icon "Confirm" at bounding box center [681, 130] width 8 height 8
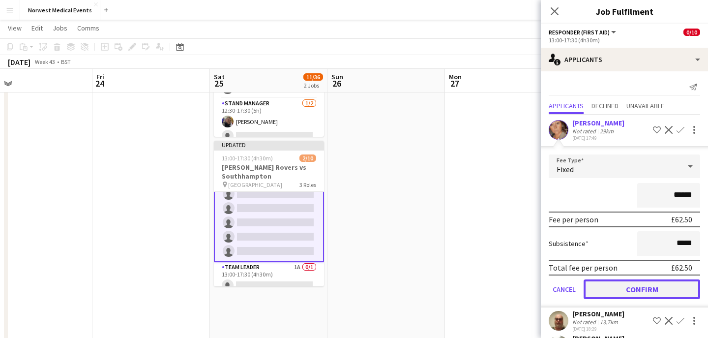
click at [665, 286] on button "Confirm" at bounding box center [642, 289] width 117 height 20
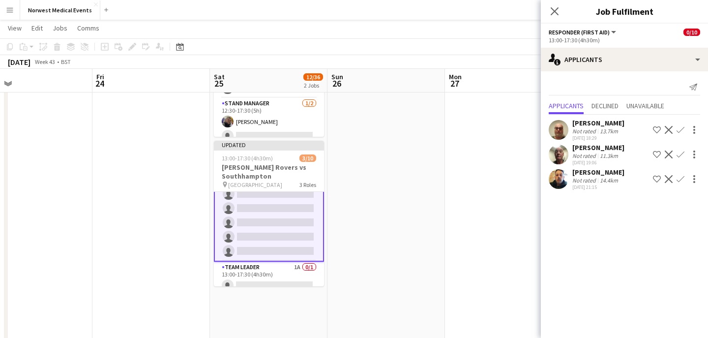
click at [681, 128] on app-icon "Confirm" at bounding box center [681, 130] width 8 height 8
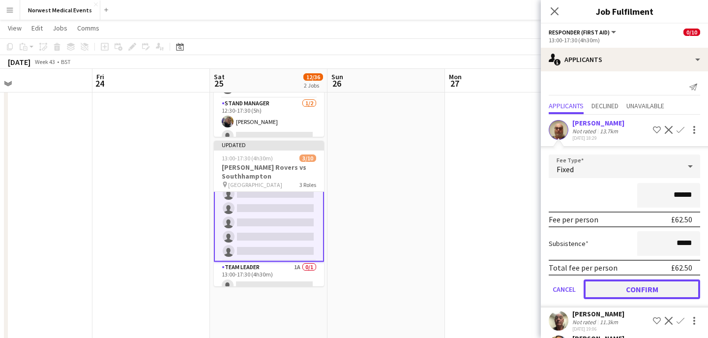
click at [660, 287] on button "Confirm" at bounding box center [642, 289] width 117 height 20
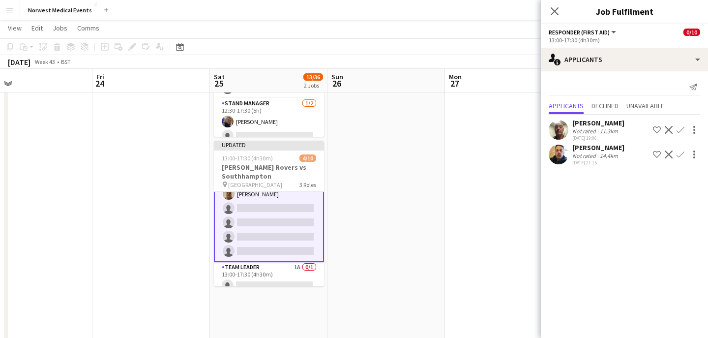
click at [682, 131] on app-icon "Confirm" at bounding box center [681, 130] width 8 height 8
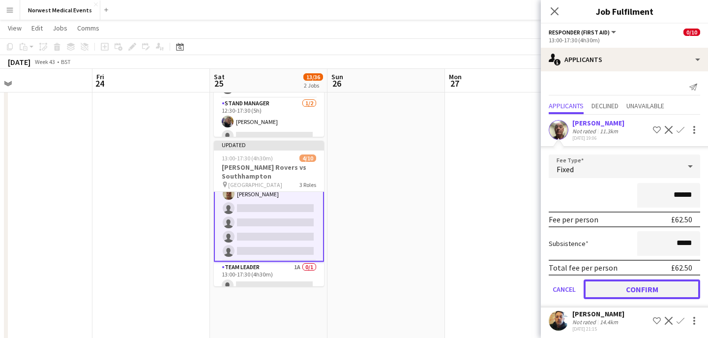
click at [660, 294] on button "Confirm" at bounding box center [642, 289] width 117 height 20
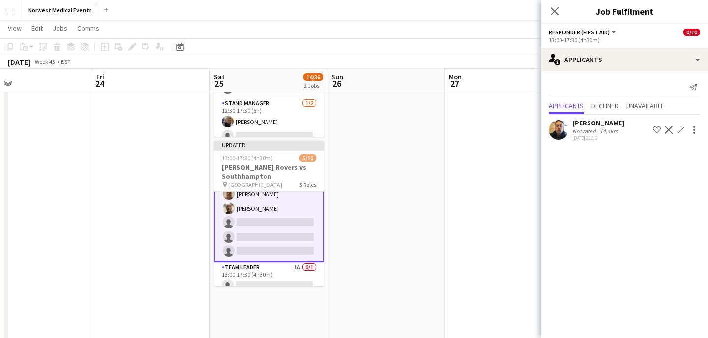
click at [681, 128] on app-icon "Confirm" at bounding box center [681, 130] width 8 height 8
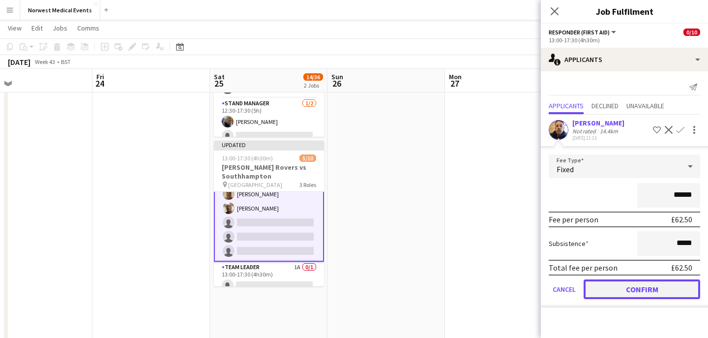
click at [645, 290] on button "Confirm" at bounding box center [642, 289] width 117 height 20
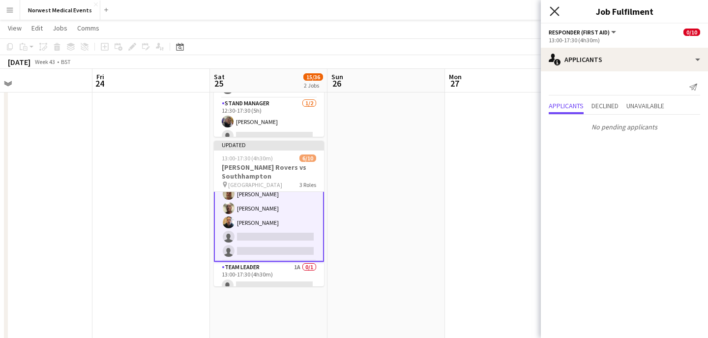
click at [556, 9] on icon at bounding box center [554, 10] width 9 height 9
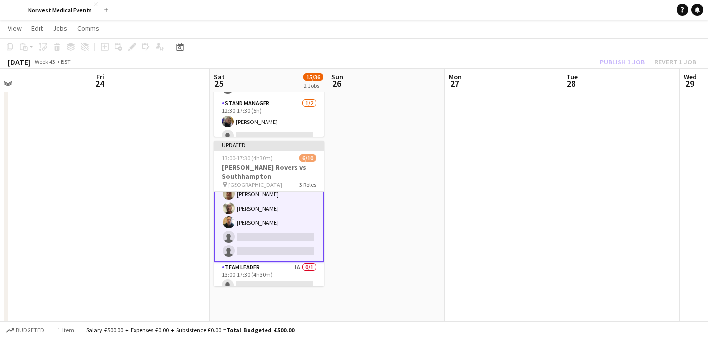
click at [614, 66] on div "Publish 1 job Revert 1 job" at bounding box center [648, 62] width 120 height 13
click at [614, 66] on button "Publish 1 job" at bounding box center [622, 62] width 53 height 13
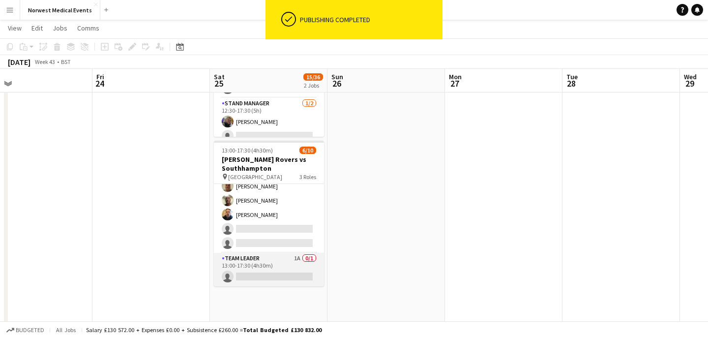
click at [272, 270] on app-card-role "Team Leader 1A 0/1 13:00-17:30 (4h30m) single-neutral-actions" at bounding box center [269, 269] width 110 height 33
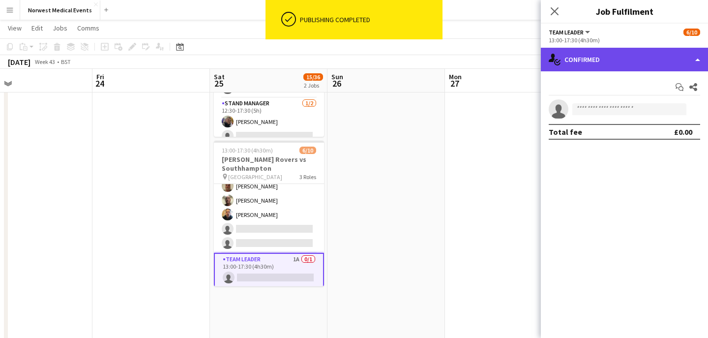
click at [637, 65] on div "single-neutral-actions-check-2 Confirmed" at bounding box center [624, 60] width 167 height 24
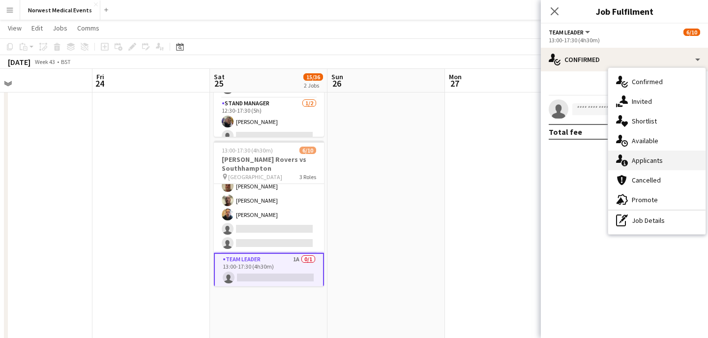
click at [651, 154] on div "single-neutral-actions-information Applicants" at bounding box center [657, 161] width 97 height 20
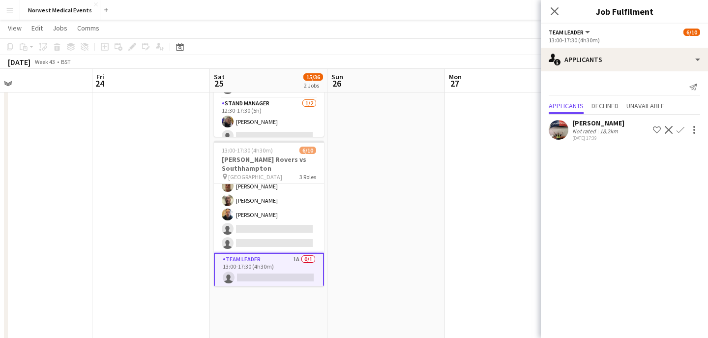
click at [677, 131] on app-icon "Confirm" at bounding box center [681, 130] width 8 height 8
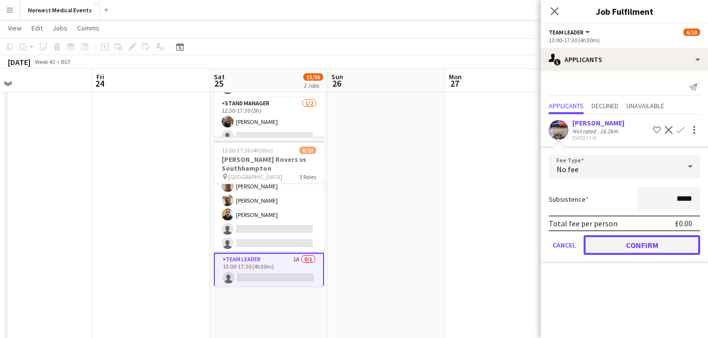
click at [646, 245] on button "Confirm" at bounding box center [642, 245] width 117 height 20
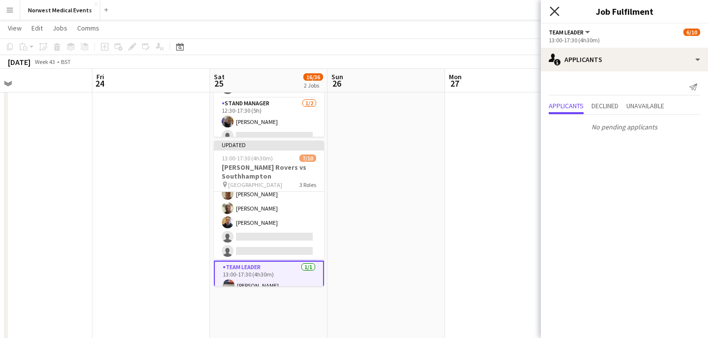
click at [553, 12] on icon at bounding box center [554, 10] width 9 height 9
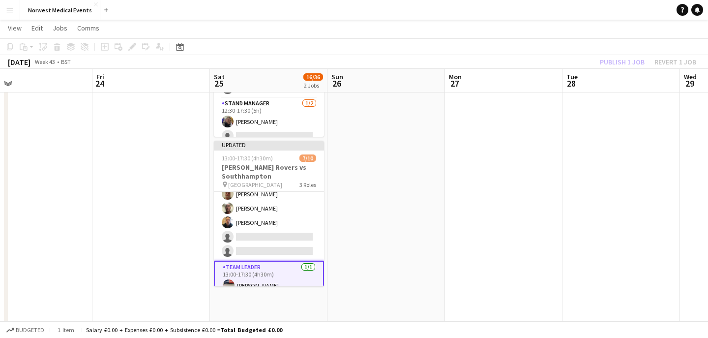
click at [619, 60] on div "Publish 1 job Revert 1 job" at bounding box center [648, 62] width 120 height 13
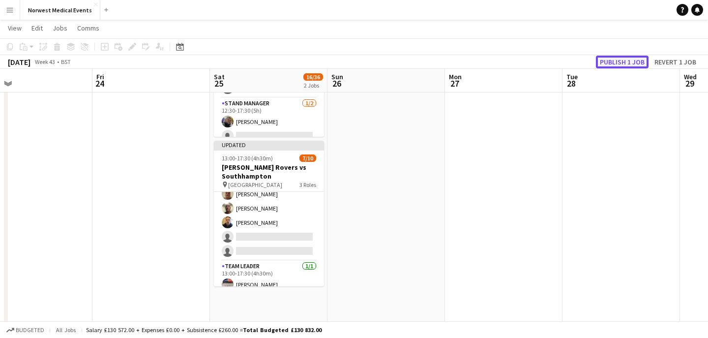
click at [619, 61] on button "Publish 1 job" at bounding box center [622, 62] width 53 height 13
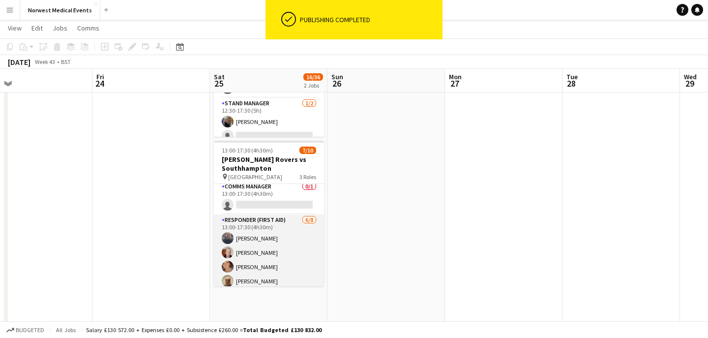
scroll to position [0, 0]
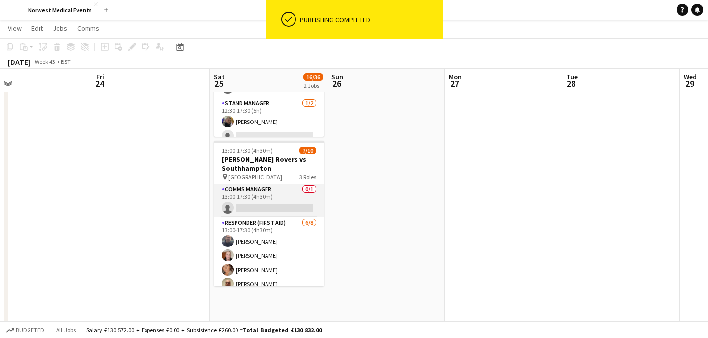
click at [274, 210] on app-card-role "Comms Manager 0/1 13:00-17:30 (4h30m) single-neutral-actions" at bounding box center [269, 200] width 110 height 33
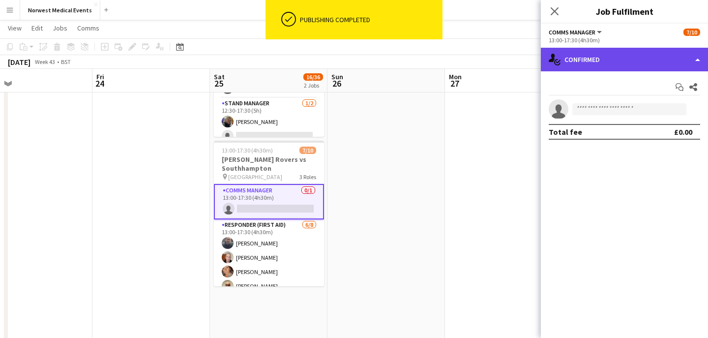
click at [605, 57] on div "single-neutral-actions-check-2 Confirmed" at bounding box center [624, 60] width 167 height 24
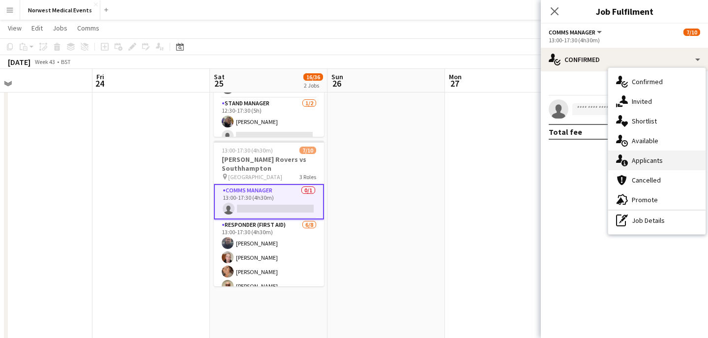
click at [662, 161] on div "single-neutral-actions-information Applicants" at bounding box center [657, 161] width 97 height 20
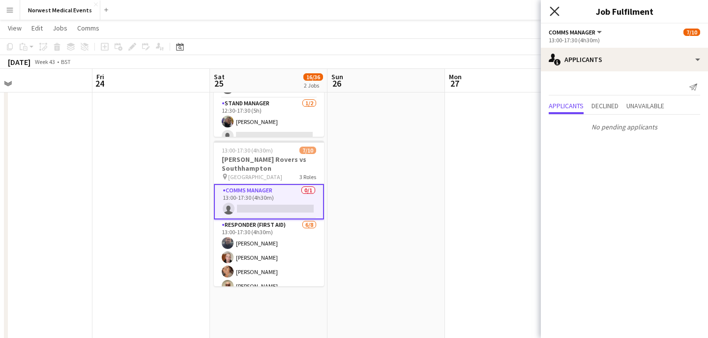
click at [554, 10] on icon at bounding box center [554, 10] width 9 height 9
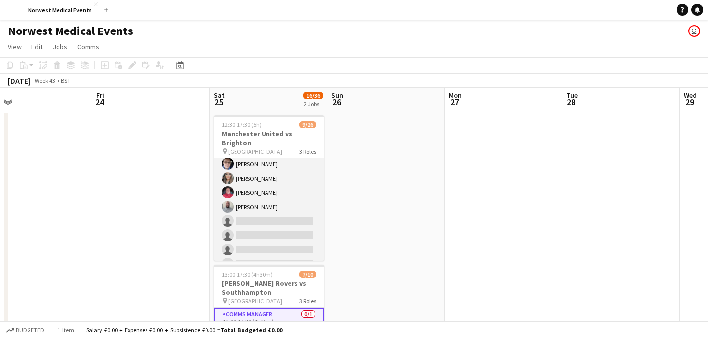
click at [284, 204] on app-card-role "First Responder (Medical) 4/19 12:30-17:30 (5h) Phil Brown Kayleigh O'Donnell M…" at bounding box center [269, 285] width 110 height 290
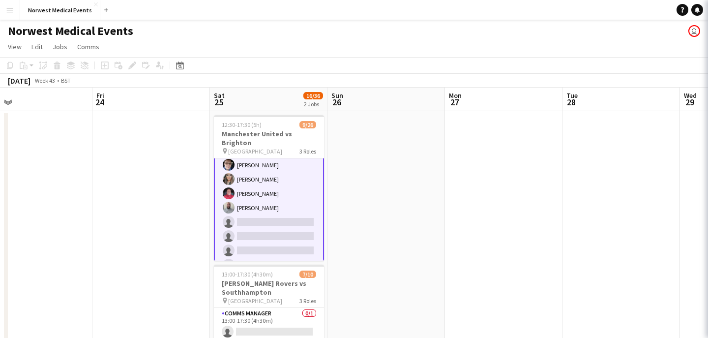
scroll to position [19, 0]
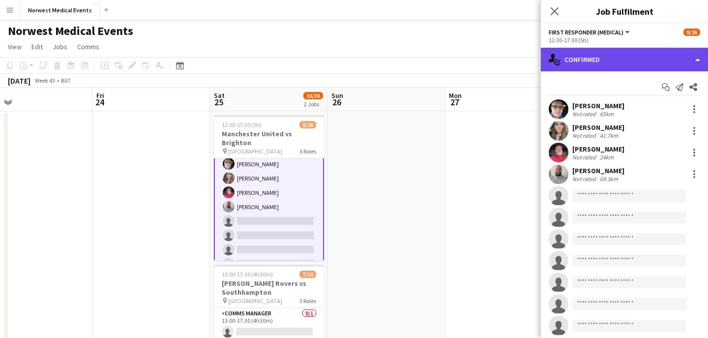
click at [610, 57] on div "single-neutral-actions-check-2 Confirmed" at bounding box center [624, 60] width 167 height 24
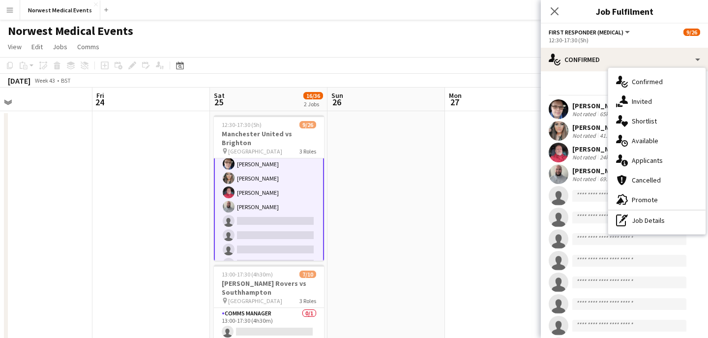
click at [652, 163] on div "single-neutral-actions-information Applicants" at bounding box center [657, 161] width 97 height 20
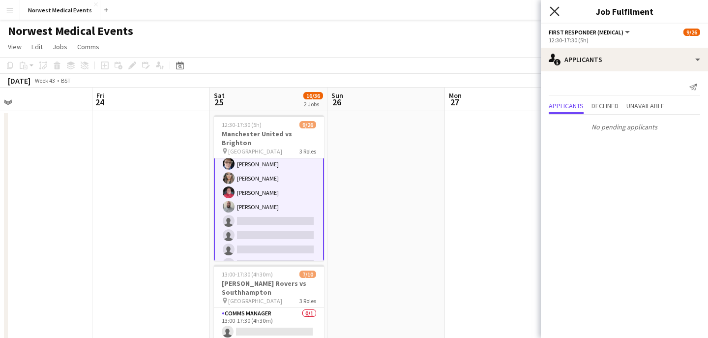
click at [556, 12] on icon at bounding box center [554, 10] width 9 height 9
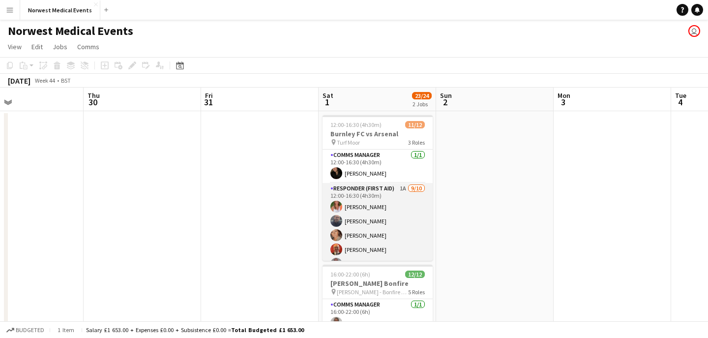
scroll to position [118, 0]
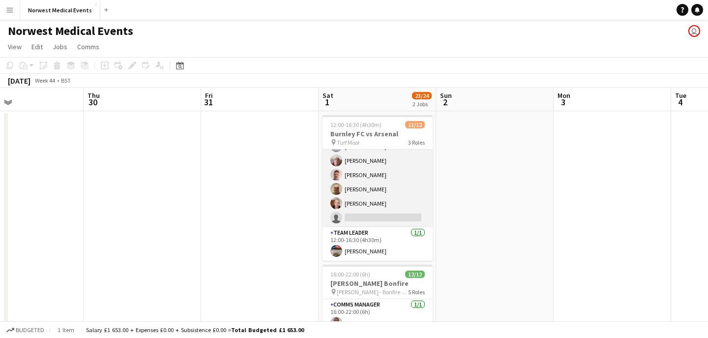
click at [389, 199] on app-card-role "Responder (First Aid) 1A 9/10 12:00-16:30 (4h30m) Samantha Wright Paul Walmsley…" at bounding box center [378, 146] width 110 height 162
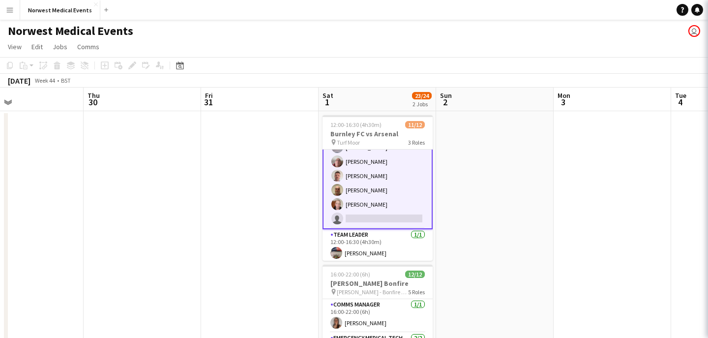
scroll to position [119, 0]
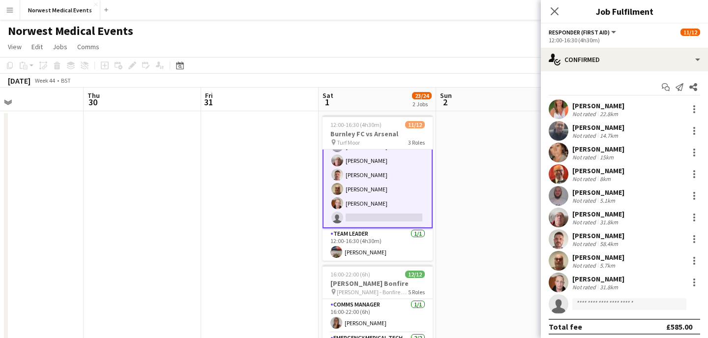
click at [575, 75] on div "Start chat Send notification Share Samantha Wright Not rated 22.8km Paul Walmsl…" at bounding box center [624, 206] width 167 height 271
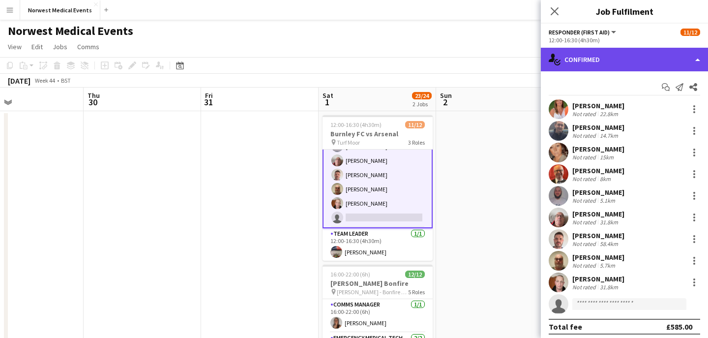
click at [588, 63] on div "single-neutral-actions-check-2 Confirmed" at bounding box center [624, 60] width 167 height 24
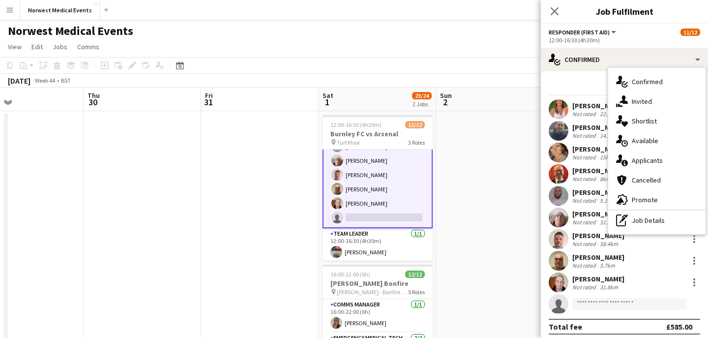
click at [644, 158] on div "single-neutral-actions-information Applicants" at bounding box center [657, 161] width 97 height 20
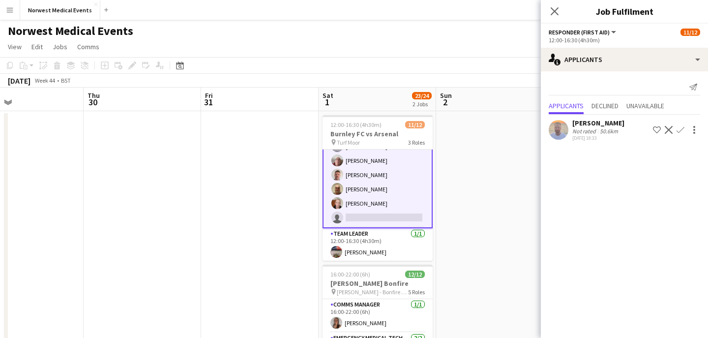
click at [681, 132] on app-icon "Confirm" at bounding box center [681, 130] width 8 height 8
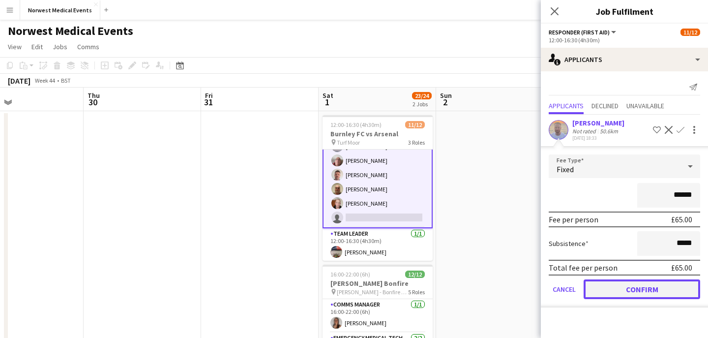
click at [652, 282] on button "Confirm" at bounding box center [642, 289] width 117 height 20
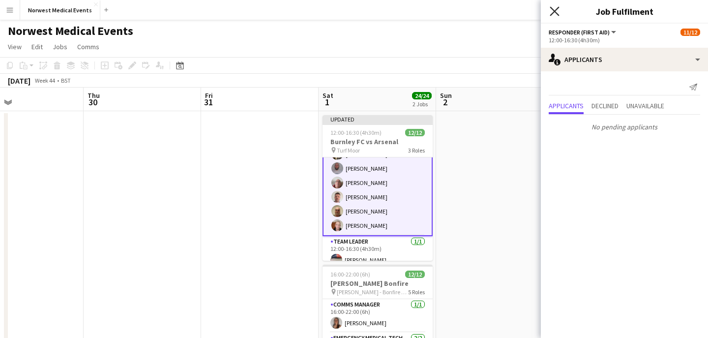
click at [554, 7] on icon "Close pop-in" at bounding box center [554, 10] width 9 height 9
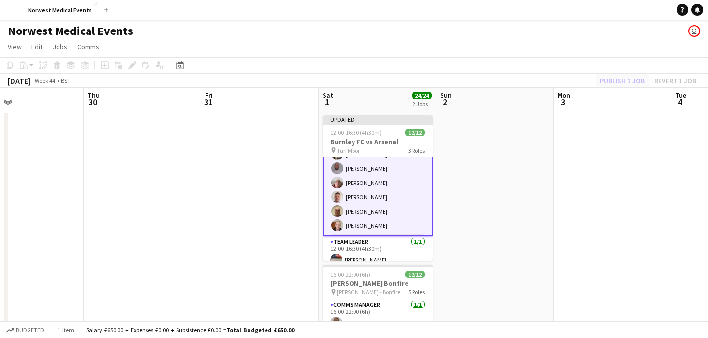
click at [608, 80] on div "Publish 1 job Revert 1 job" at bounding box center [648, 80] width 120 height 13
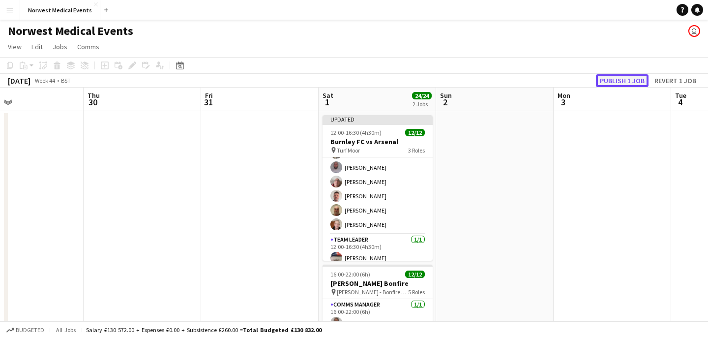
scroll to position [118, 0]
click at [608, 79] on button "Publish 1 job" at bounding box center [622, 80] width 53 height 13
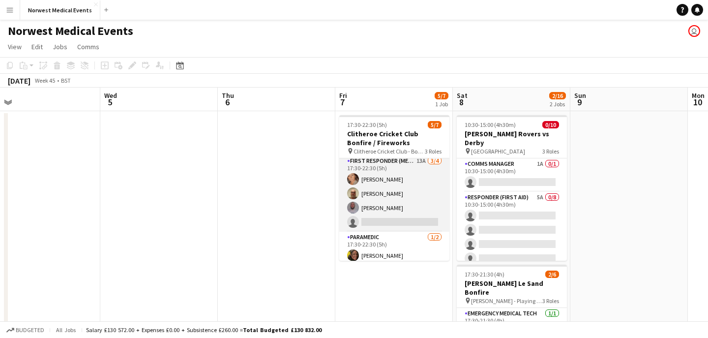
scroll to position [55, 0]
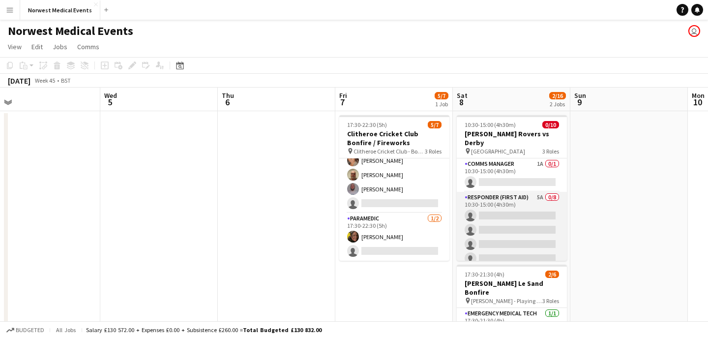
click at [512, 214] on app-card-role "Responder (First Aid) 5A 0/8 10:30-15:00 (4h30m) single-neutral-actions single-…" at bounding box center [512, 258] width 110 height 133
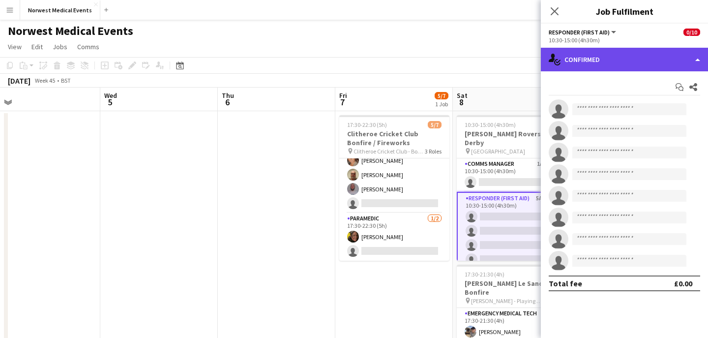
click at [642, 62] on div "single-neutral-actions-check-2 Confirmed" at bounding box center [624, 60] width 167 height 24
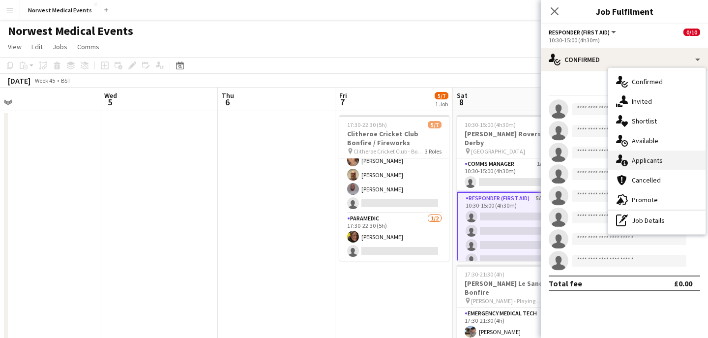
click at [659, 162] on div "single-neutral-actions-information Applicants" at bounding box center [657, 161] width 97 height 20
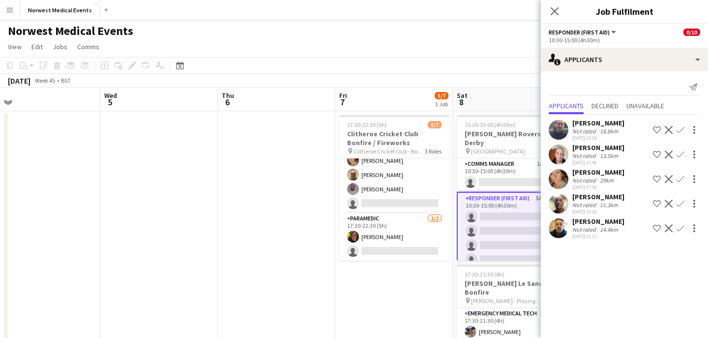
click at [685, 128] on button "Confirm" at bounding box center [681, 130] width 12 height 12
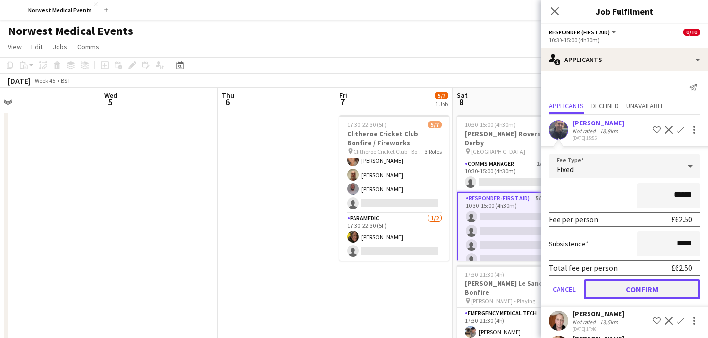
click at [672, 285] on button "Confirm" at bounding box center [642, 289] width 117 height 20
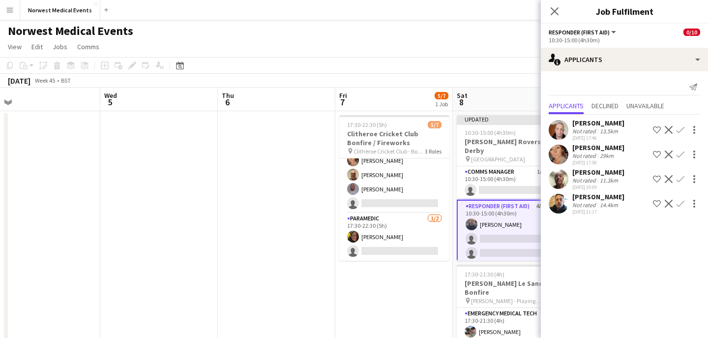
click at [680, 130] on app-icon "Confirm" at bounding box center [681, 130] width 8 height 8
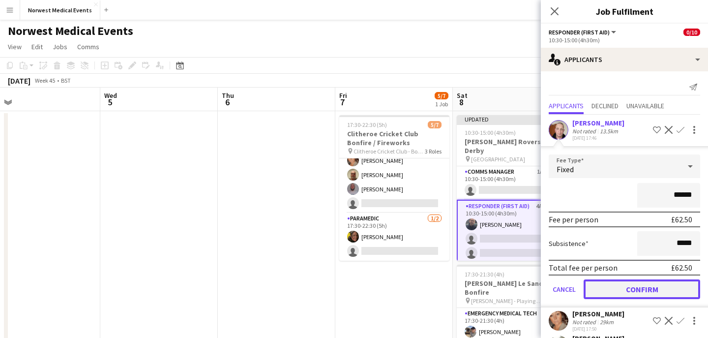
click at [669, 287] on button "Confirm" at bounding box center [642, 289] width 117 height 20
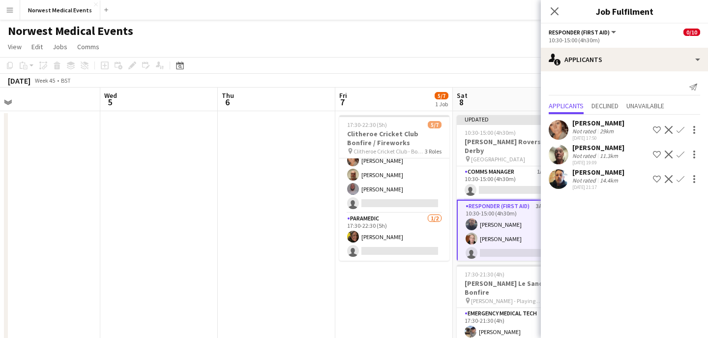
click at [680, 131] on app-icon "Confirm" at bounding box center [681, 130] width 8 height 8
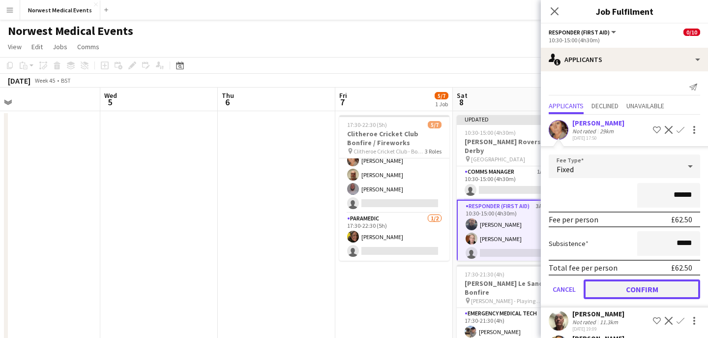
click at [665, 291] on button "Confirm" at bounding box center [642, 289] width 117 height 20
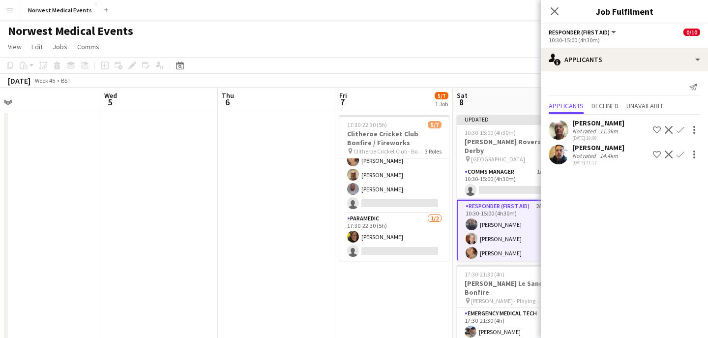
click at [680, 132] on app-icon "Confirm" at bounding box center [681, 130] width 8 height 8
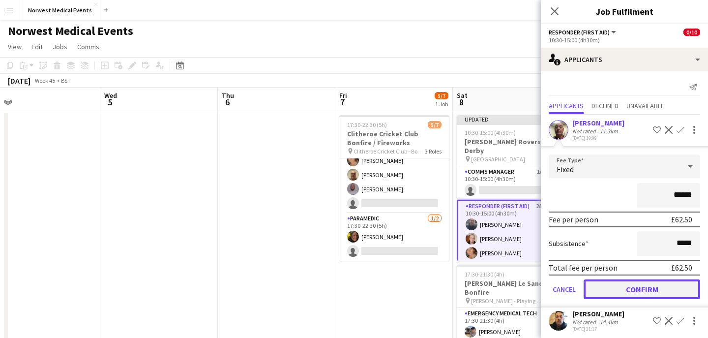
click at [671, 292] on button "Confirm" at bounding box center [642, 289] width 117 height 20
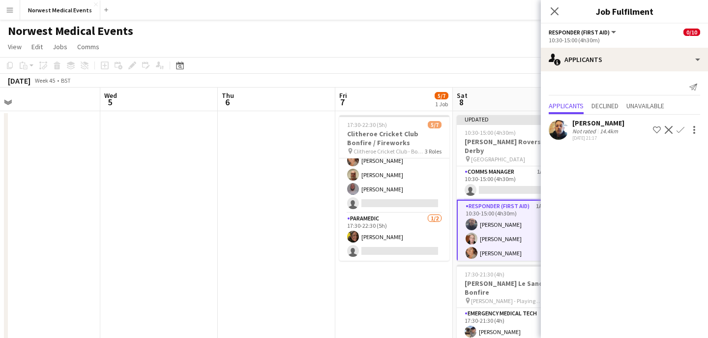
click at [680, 129] on app-icon "Confirm" at bounding box center [681, 130] width 8 height 8
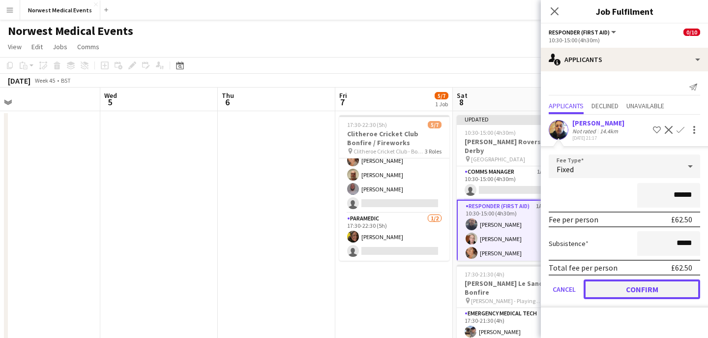
click at [644, 286] on button "Confirm" at bounding box center [642, 289] width 117 height 20
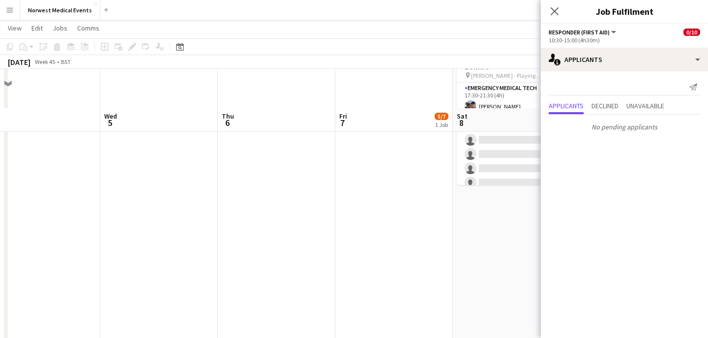
scroll to position [264, 0]
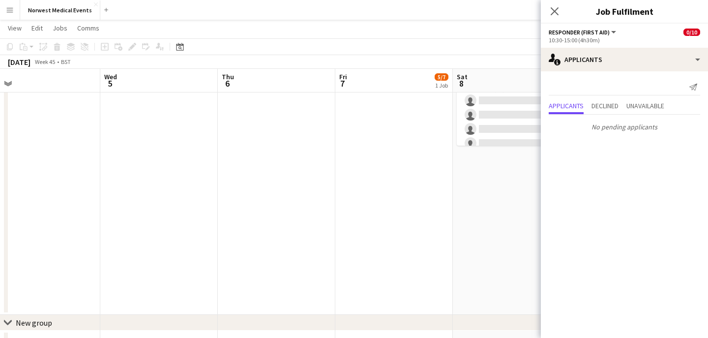
click at [559, 11] on app-icon "Close pop-in" at bounding box center [555, 11] width 12 height 12
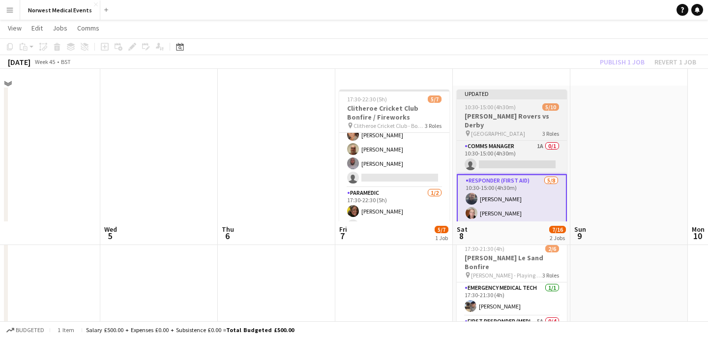
scroll to position [0, 0]
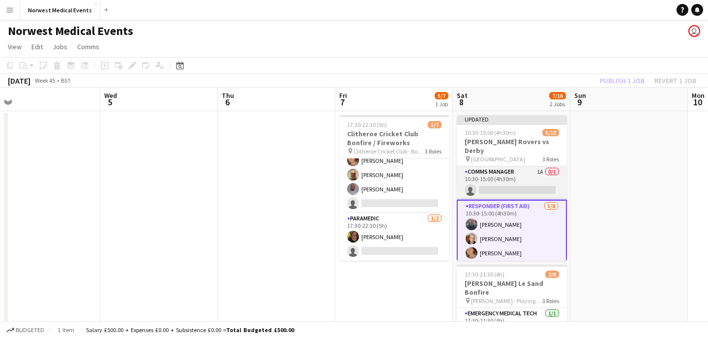
click at [517, 168] on app-card-role "Comms Manager 1A 0/1 10:30-15:00 (4h30m) single-neutral-actions" at bounding box center [512, 182] width 110 height 33
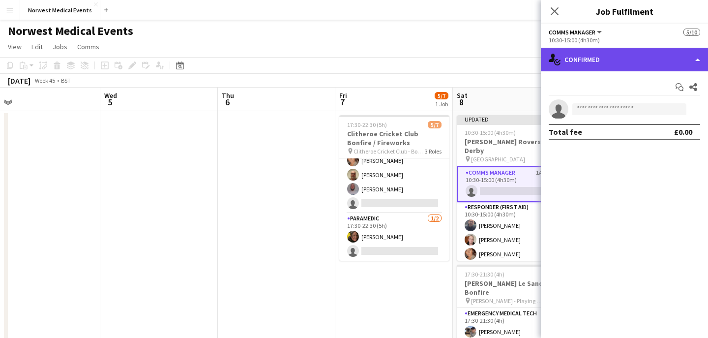
click at [623, 59] on div "single-neutral-actions-check-2 Confirmed" at bounding box center [624, 60] width 167 height 24
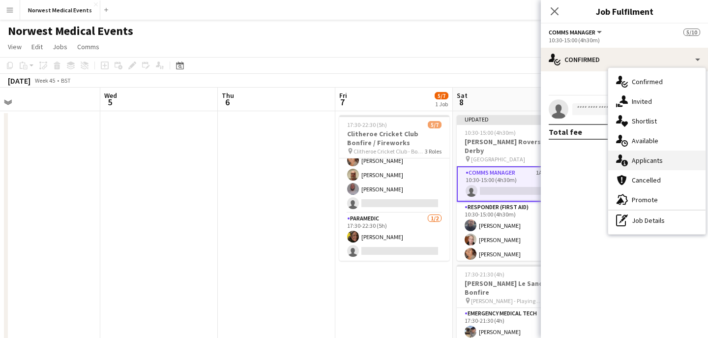
click at [653, 160] on div "single-neutral-actions-information Applicants" at bounding box center [657, 161] width 97 height 20
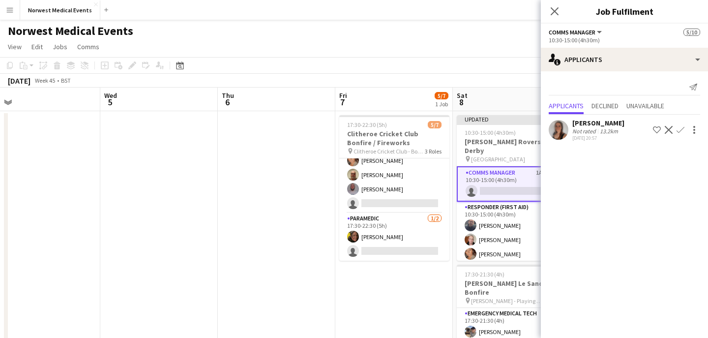
click at [680, 130] on app-icon "Confirm" at bounding box center [681, 130] width 8 height 8
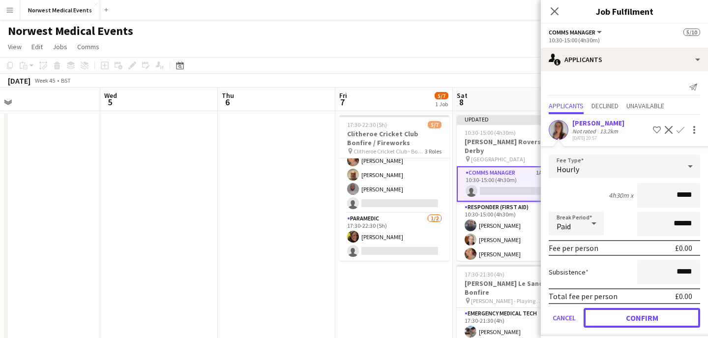
click at [657, 315] on button "Confirm" at bounding box center [642, 318] width 117 height 20
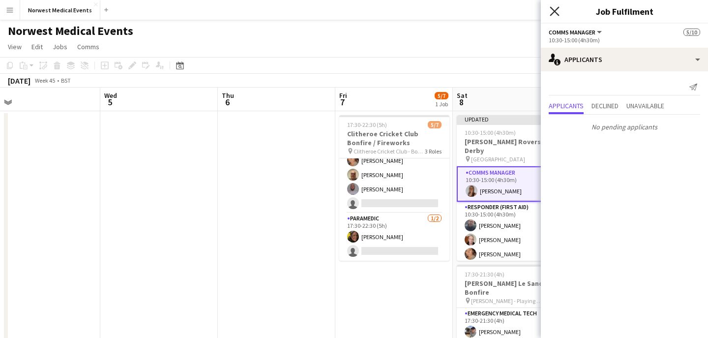
click at [553, 9] on icon at bounding box center [554, 10] width 9 height 9
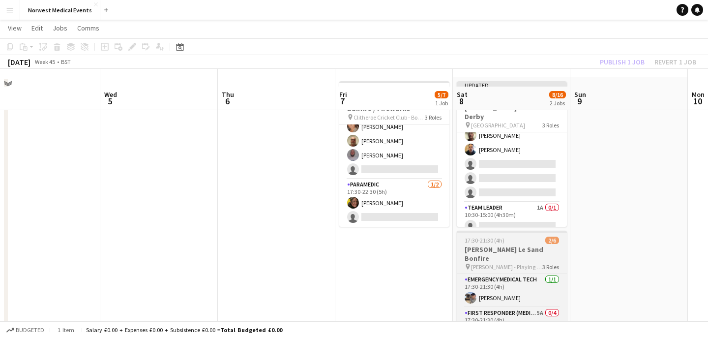
scroll to position [51, 0]
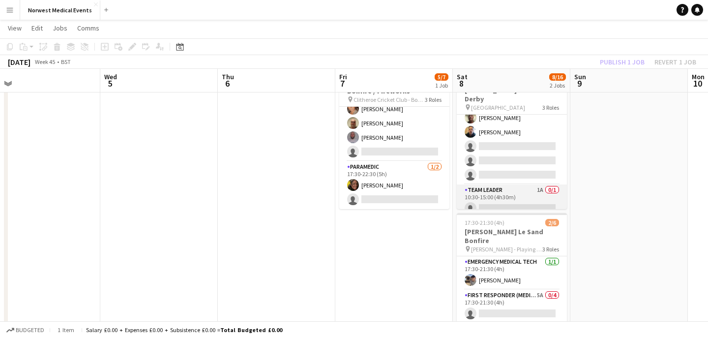
click at [515, 198] on app-card-role "Team Leader 1A 0/1 10:30-15:00 (4h30m) single-neutral-actions" at bounding box center [512, 200] width 110 height 33
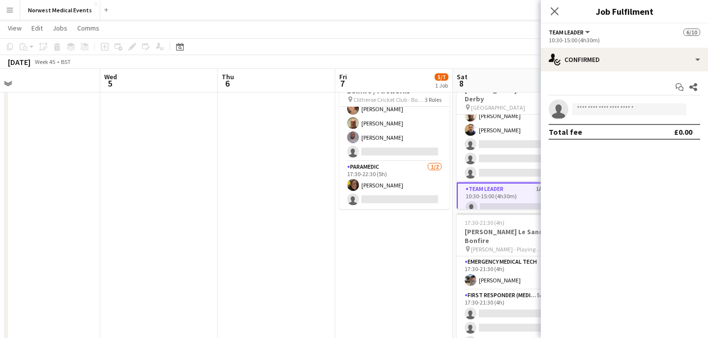
scroll to position [97, 0]
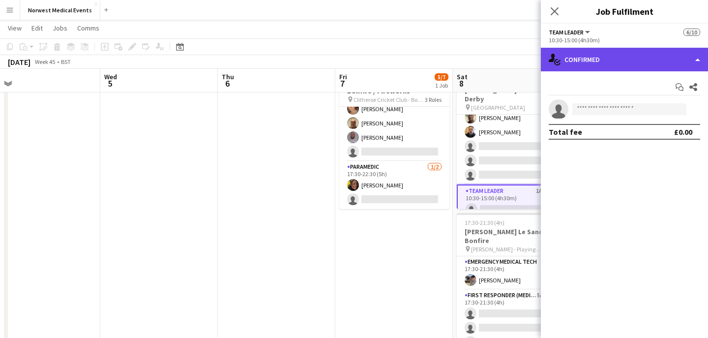
click at [611, 61] on div "single-neutral-actions-check-2 Confirmed" at bounding box center [624, 60] width 167 height 24
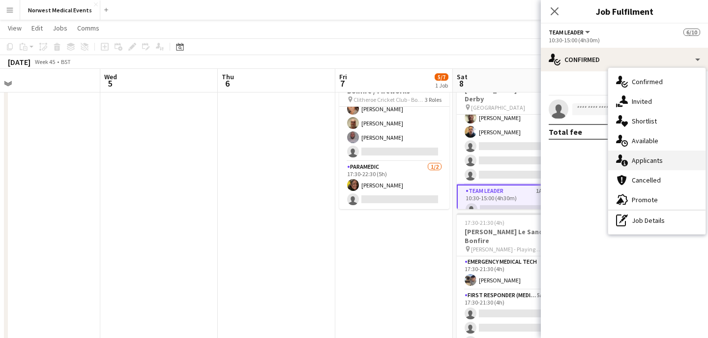
click at [650, 161] on div "single-neutral-actions-information Applicants" at bounding box center [657, 161] width 97 height 20
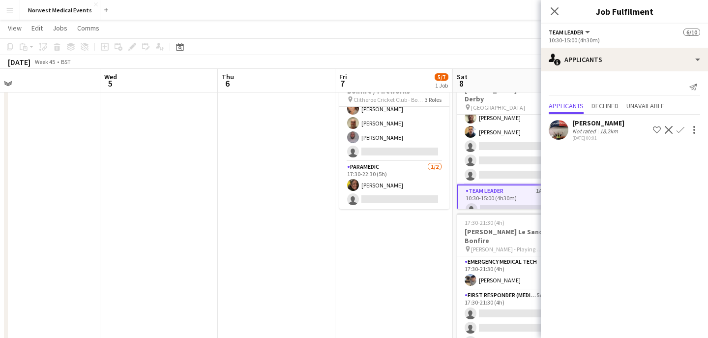
click at [682, 129] on app-icon "Confirm" at bounding box center [681, 130] width 8 height 8
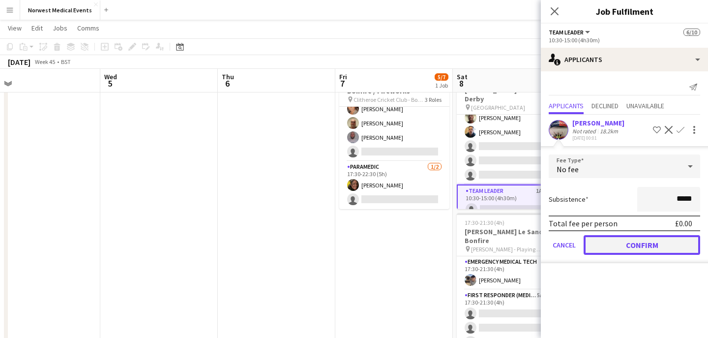
click at [651, 248] on button "Confirm" at bounding box center [642, 245] width 117 height 20
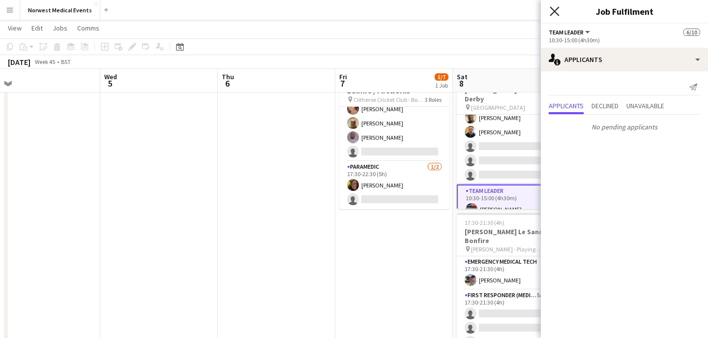
click at [556, 9] on icon at bounding box center [554, 10] width 9 height 9
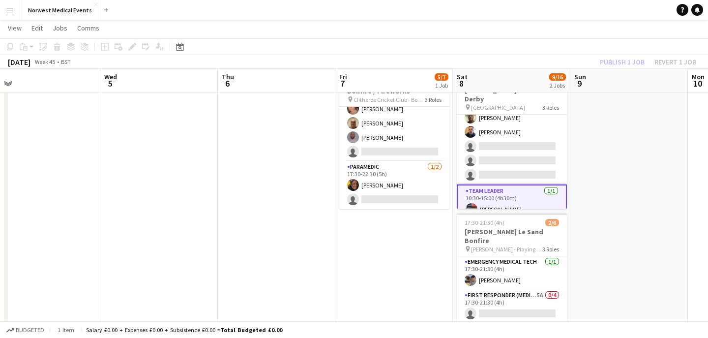
click at [628, 58] on div "Publish 1 job Revert 1 job" at bounding box center [648, 62] width 120 height 13
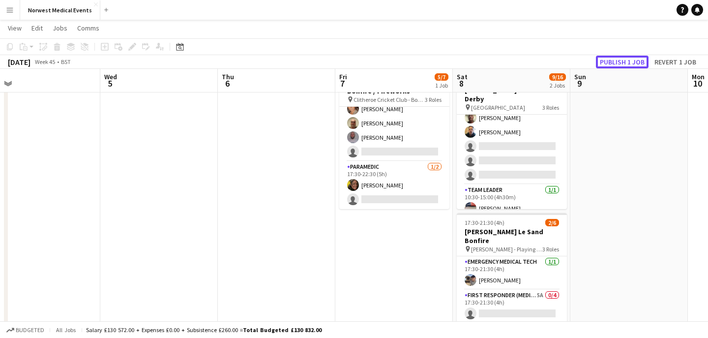
click at [628, 58] on button "Publish 1 job" at bounding box center [622, 62] width 53 height 13
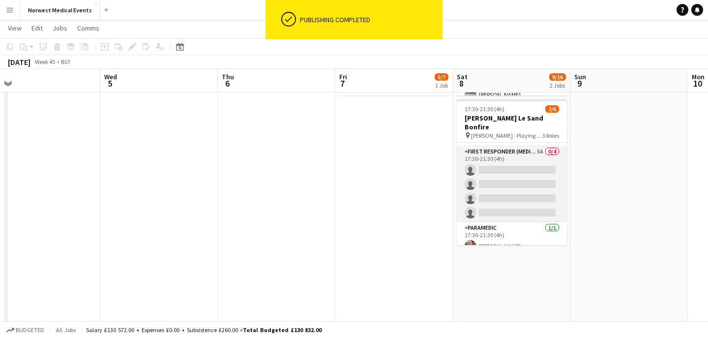
scroll to position [32, 0]
click at [529, 184] on app-card-role "First Responder (Medical) 5A 0/4 17:30-21:30 (4h) single-neutral-actions single…" at bounding box center [512, 182] width 110 height 76
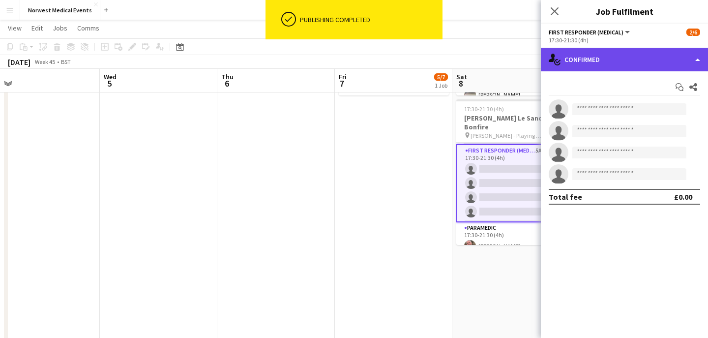
click at [615, 58] on div "single-neutral-actions-check-2 Confirmed" at bounding box center [624, 60] width 167 height 24
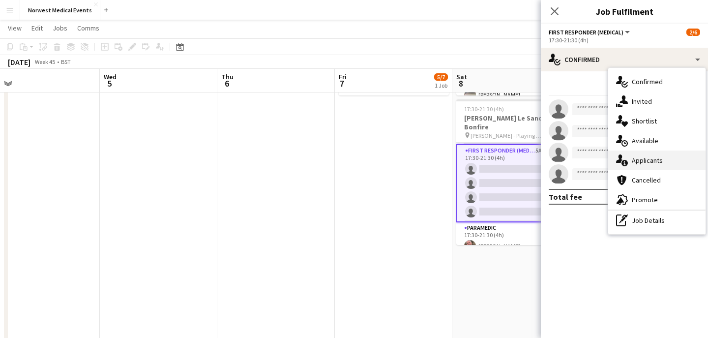
click at [648, 158] on div "single-neutral-actions-information Applicants" at bounding box center [657, 161] width 97 height 20
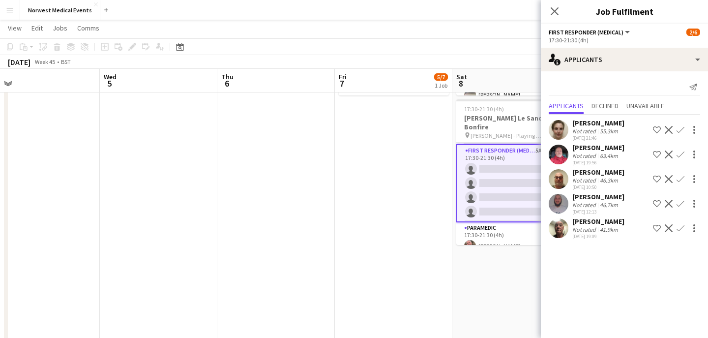
click at [681, 129] on app-icon "Confirm" at bounding box center [681, 130] width 8 height 8
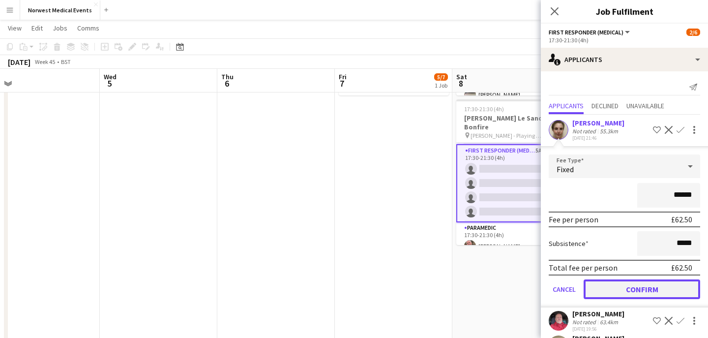
click at [651, 288] on button "Confirm" at bounding box center [642, 289] width 117 height 20
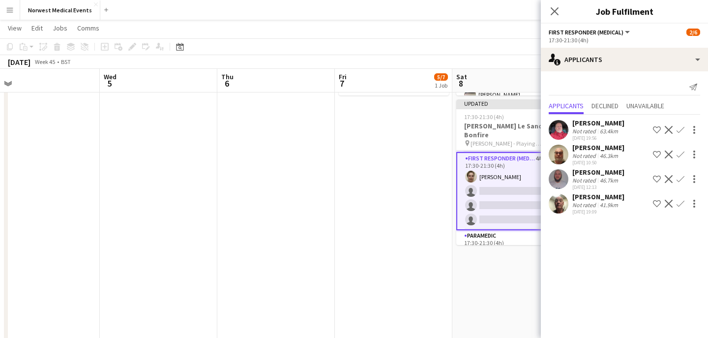
click at [680, 203] on app-icon "Confirm" at bounding box center [681, 204] width 8 height 8
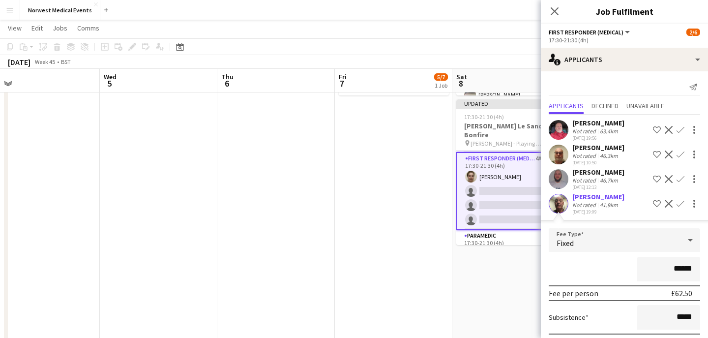
scroll to position [53, 0]
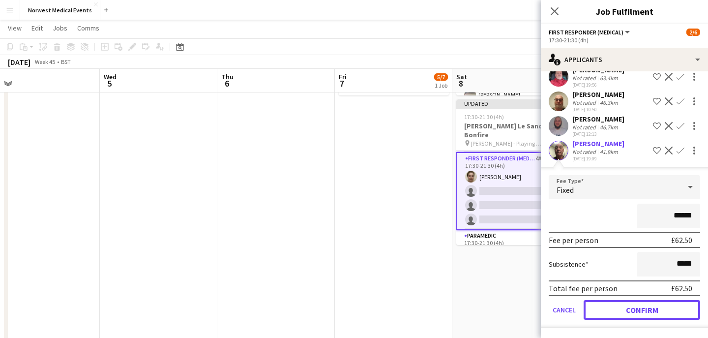
click at [649, 307] on button "Confirm" at bounding box center [642, 310] width 117 height 20
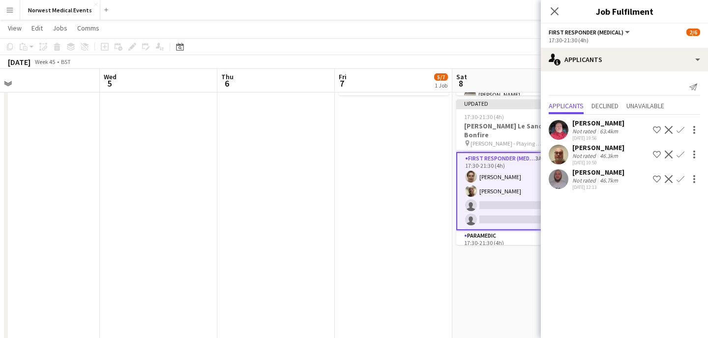
click at [680, 155] on app-icon "Confirm" at bounding box center [681, 155] width 8 height 8
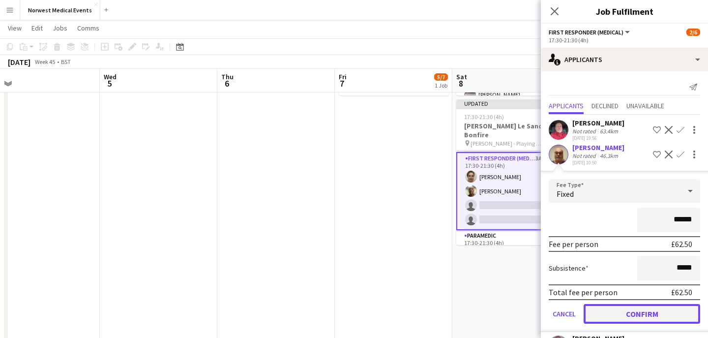
click at [655, 311] on button "Confirm" at bounding box center [642, 314] width 117 height 20
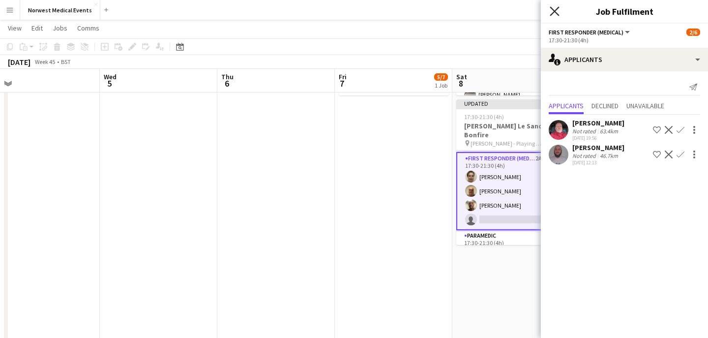
click at [558, 7] on icon at bounding box center [554, 10] width 9 height 9
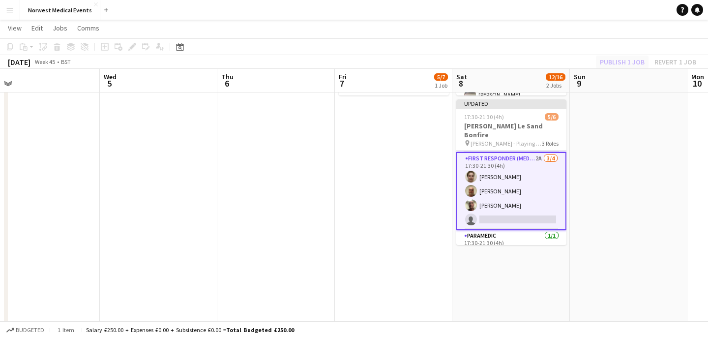
click at [614, 56] on div "Publish 1 job Revert 1 job" at bounding box center [648, 62] width 120 height 13
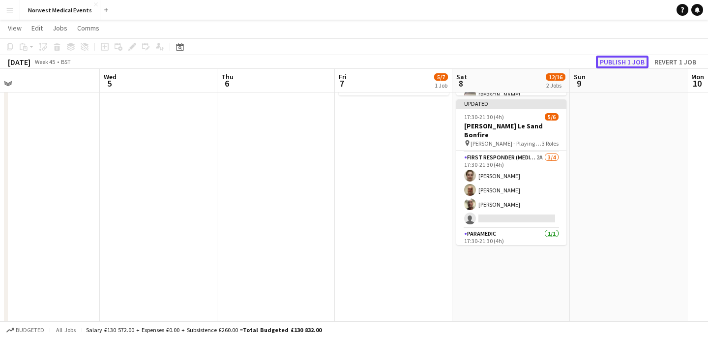
click at [614, 56] on button "Publish 1 job" at bounding box center [622, 62] width 53 height 13
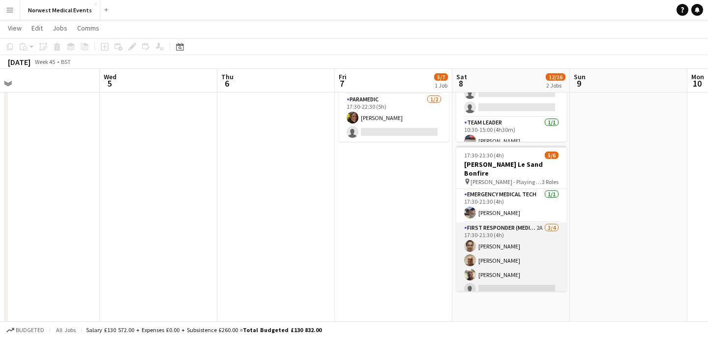
click at [526, 260] on app-card-role "First Responder (Medical) 2A 3/4 17:30-21:30 (4h) Joanne Rocca James Benstead J…" at bounding box center [512, 260] width 110 height 76
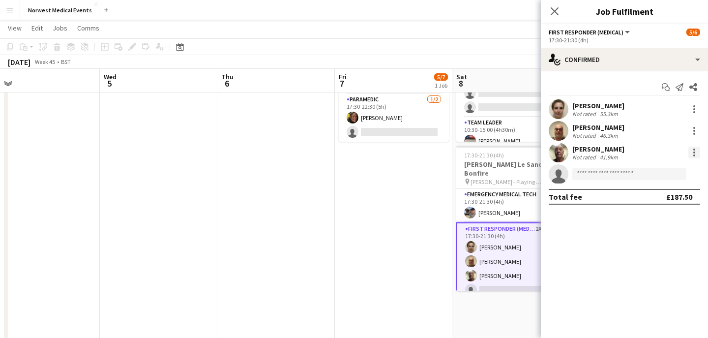
click at [696, 154] on div at bounding box center [695, 153] width 12 height 12
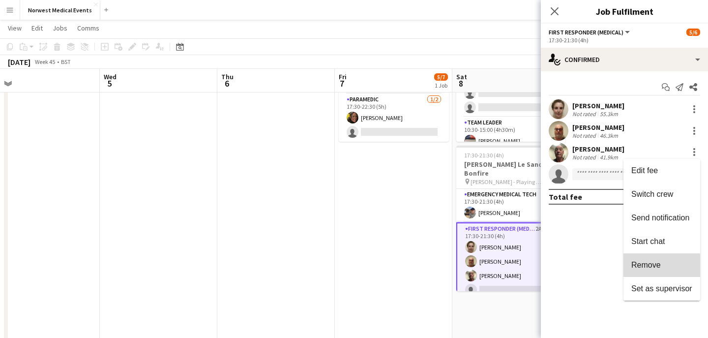
click at [658, 266] on span "Remove" at bounding box center [647, 265] width 30 height 8
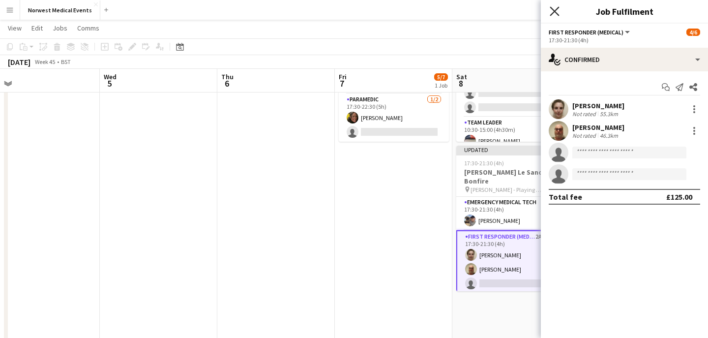
click at [558, 13] on icon "Close pop-in" at bounding box center [554, 10] width 9 height 9
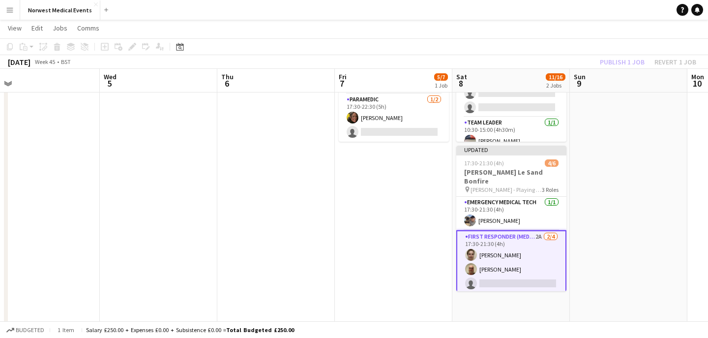
click at [631, 64] on div "Publish 1 job Revert 1 job" at bounding box center [648, 62] width 120 height 13
click at [631, 64] on button "Publish 1 job" at bounding box center [622, 62] width 53 height 13
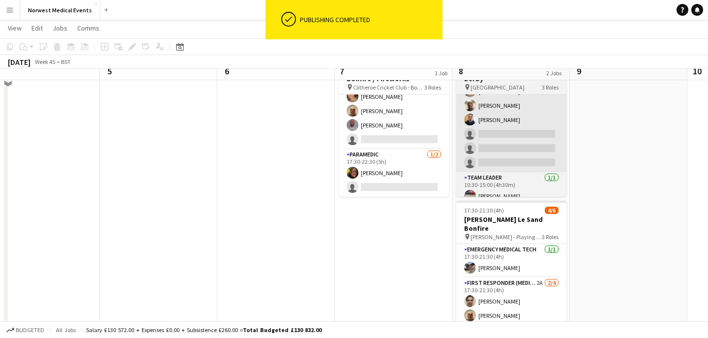
scroll to position [173, 0]
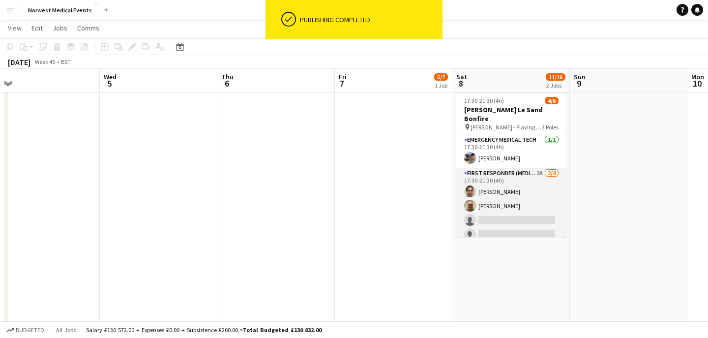
click at [525, 208] on app-card-role "First Responder (Medical) 2A 2/4 17:30-21:30 (4h) Joanne Rocca James Benstead s…" at bounding box center [512, 206] width 110 height 76
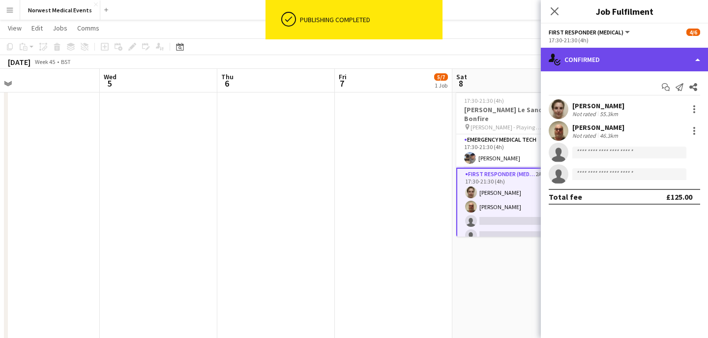
click at [642, 56] on div "single-neutral-actions-check-2 Confirmed" at bounding box center [624, 60] width 167 height 24
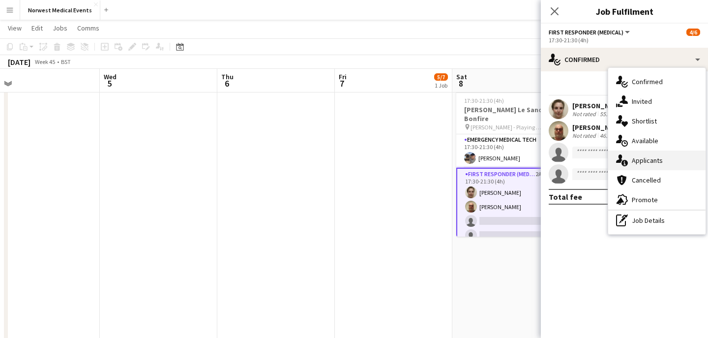
click at [653, 163] on div "single-neutral-actions-information Applicants" at bounding box center [657, 161] width 97 height 20
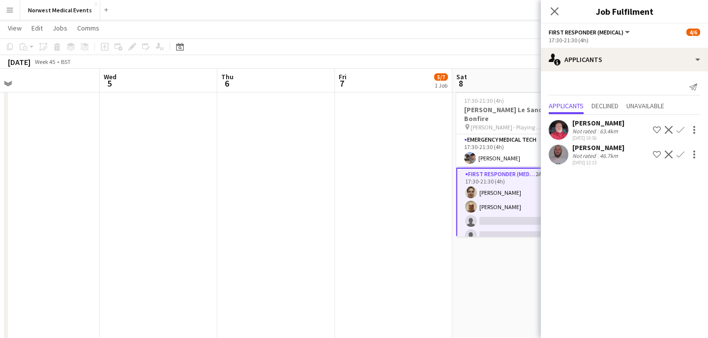
click at [682, 154] on app-icon "Confirm" at bounding box center [681, 155] width 8 height 8
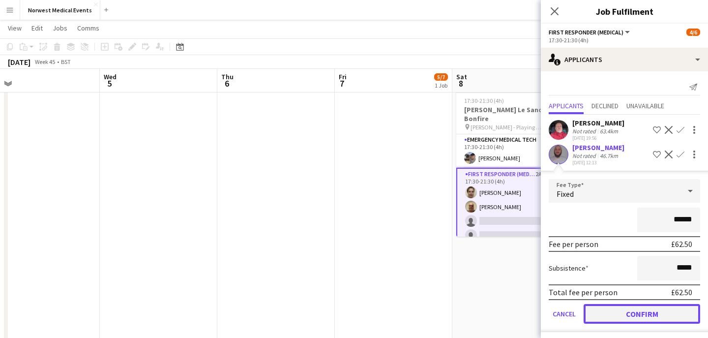
click at [666, 311] on button "Confirm" at bounding box center [642, 314] width 117 height 20
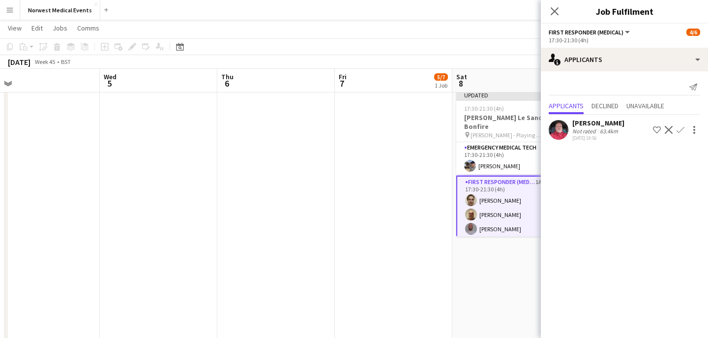
click at [681, 128] on app-icon "Confirm" at bounding box center [681, 130] width 8 height 8
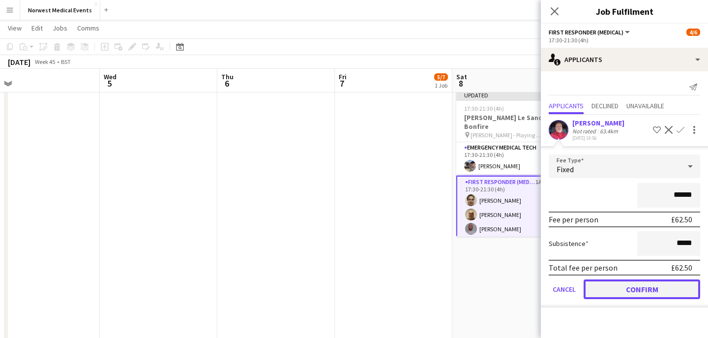
click at [659, 284] on button "Confirm" at bounding box center [642, 289] width 117 height 20
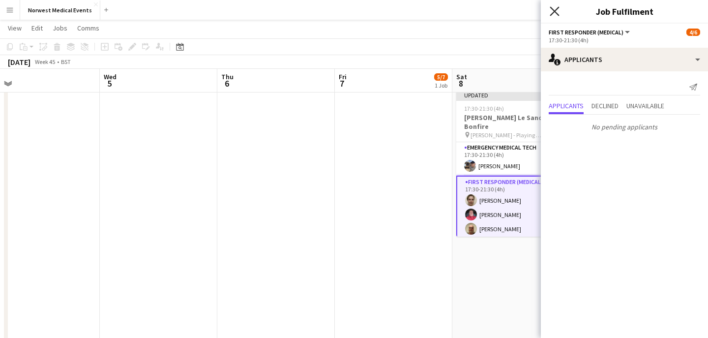
click at [555, 10] on icon at bounding box center [554, 10] width 9 height 9
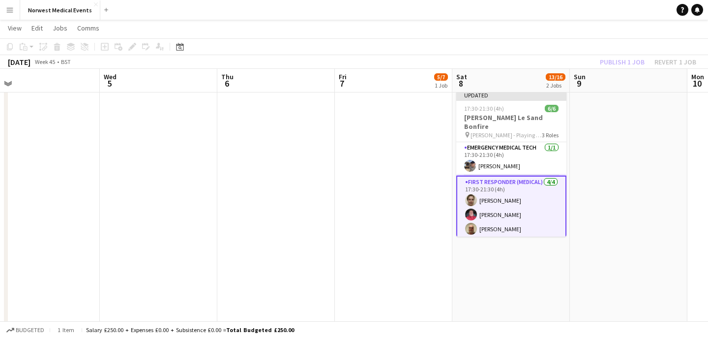
click at [627, 60] on div "Publish 1 job Revert 1 job" at bounding box center [648, 62] width 120 height 13
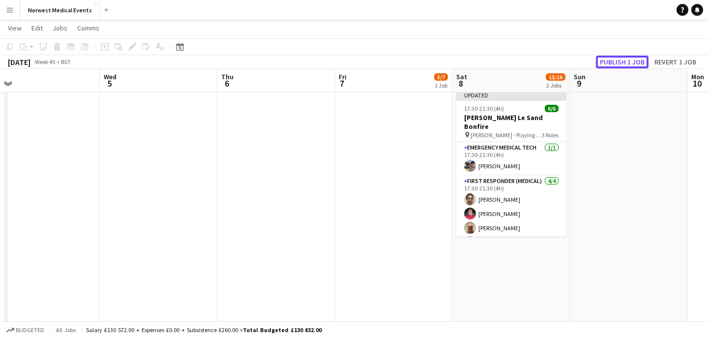
click at [627, 60] on button "Publish 1 job" at bounding box center [622, 62] width 53 height 13
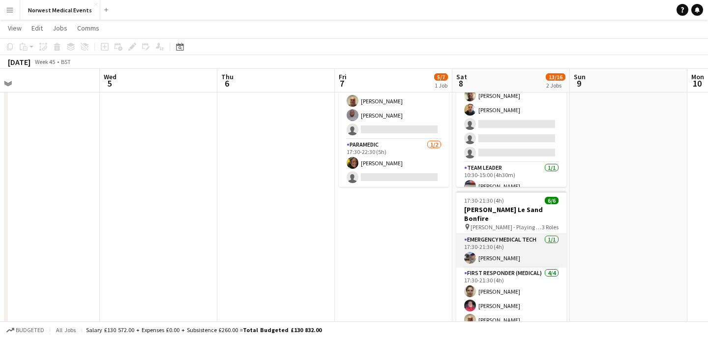
scroll to position [32, 0]
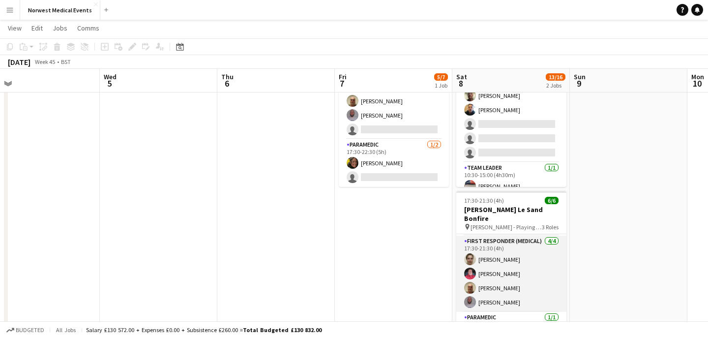
click at [516, 272] on app-card-role "First Responder (Medical) 4/4 17:30-21:30 (4h) Joanne Rocca Mark Smith James Be…" at bounding box center [512, 274] width 110 height 76
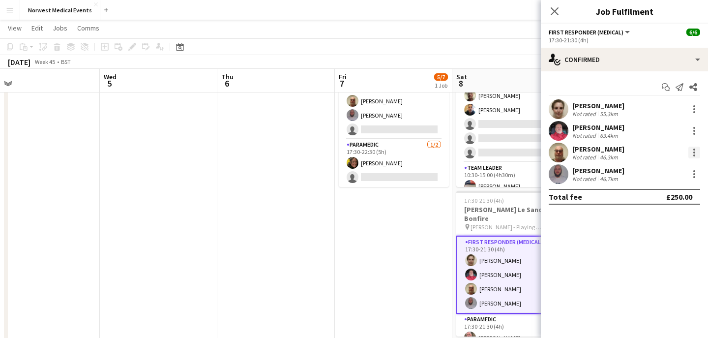
click at [695, 152] on div at bounding box center [695, 153] width 2 height 2
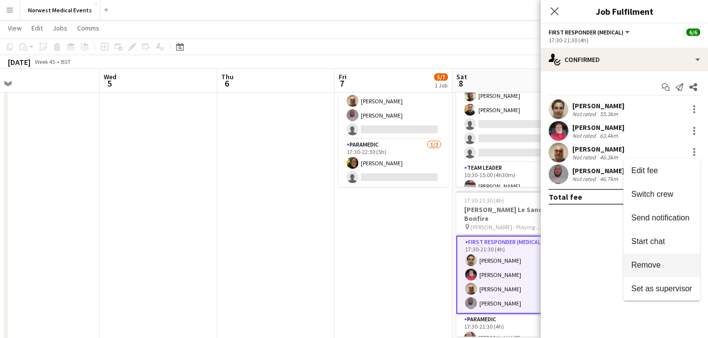
click at [668, 268] on span "Remove" at bounding box center [662, 265] width 61 height 9
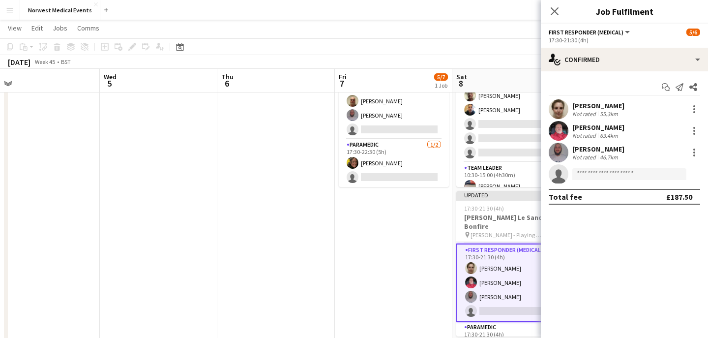
click at [554, 6] on app-icon "Close pop-in" at bounding box center [555, 11] width 12 height 12
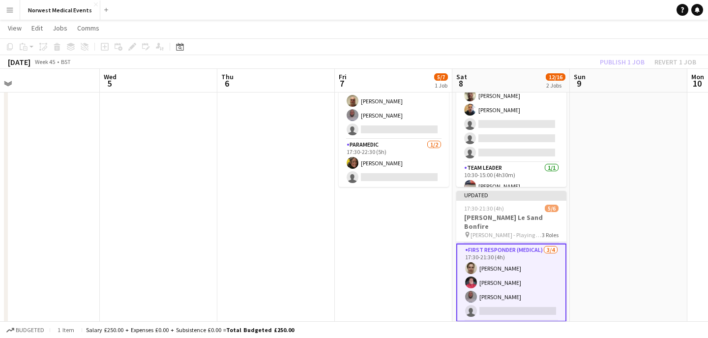
click at [626, 64] on div "Publish 1 job Revert 1 job" at bounding box center [648, 62] width 120 height 13
click at [626, 64] on button "Publish 1 job" at bounding box center [622, 62] width 53 height 13
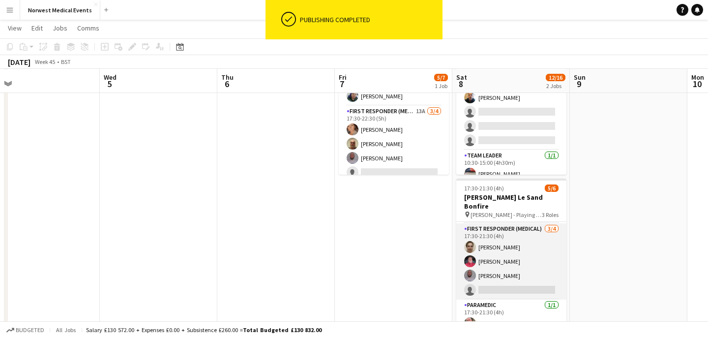
scroll to position [86, 0]
click at [522, 252] on app-card-role "First Responder (Medical) 3/4 17:30-21:30 (4h) Joanne Rocca Mark Smith Andrew I…" at bounding box center [512, 261] width 110 height 76
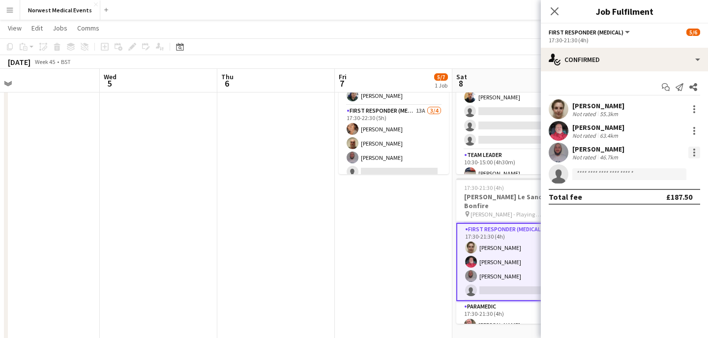
click at [695, 149] on div at bounding box center [695, 150] width 2 height 2
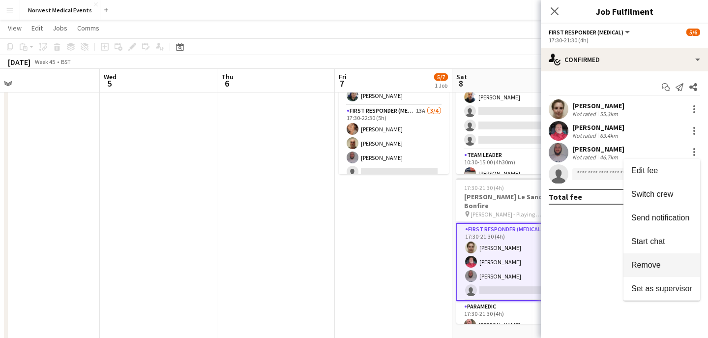
click at [656, 260] on button "Remove" at bounding box center [662, 265] width 77 height 24
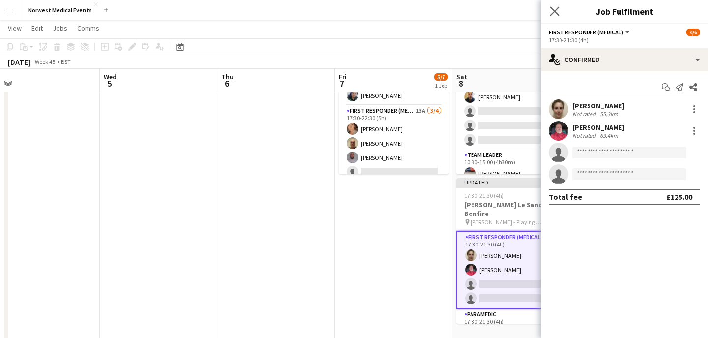
click at [556, 6] on app-icon "Close pop-in" at bounding box center [555, 11] width 14 height 14
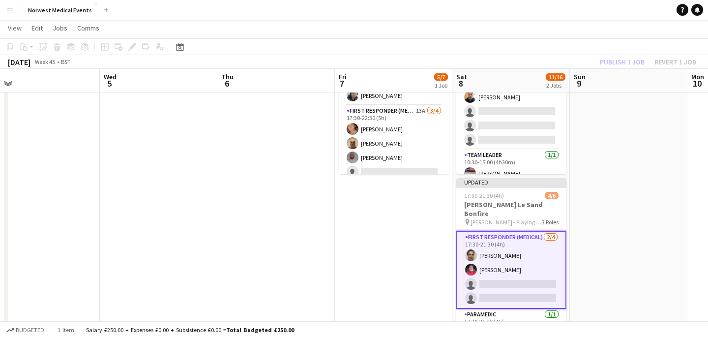
click at [626, 61] on div "Publish 1 job Revert 1 job" at bounding box center [648, 62] width 120 height 13
click at [626, 61] on button "Publish 1 job" at bounding box center [622, 62] width 53 height 13
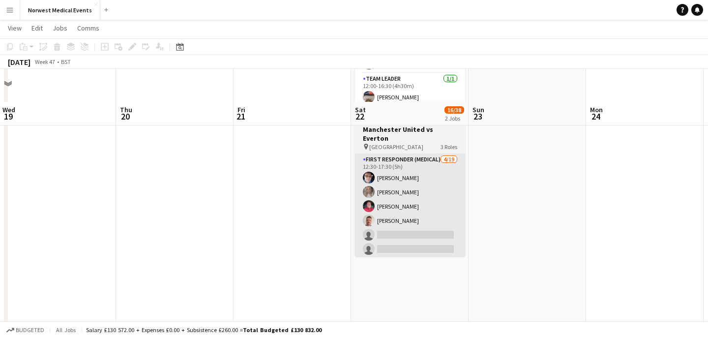
scroll to position [186, 0]
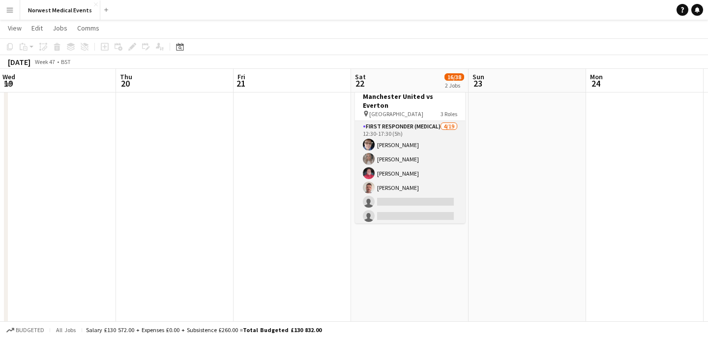
click at [421, 194] on app-card-role "First Responder (Medical) 4/19 12:30-17:30 (5h) Phil Brown Katie Freeman Mark S…" at bounding box center [410, 266] width 110 height 290
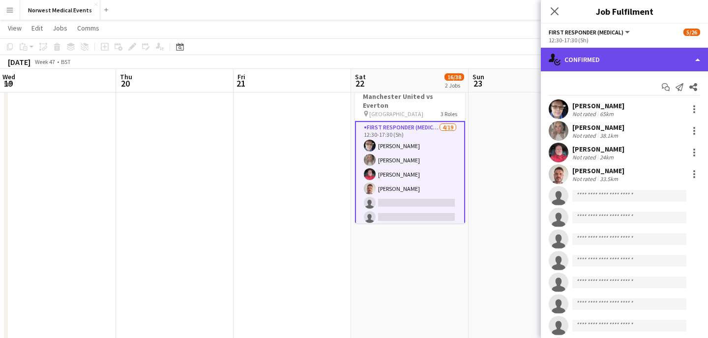
click at [641, 54] on div "single-neutral-actions-check-2 Confirmed" at bounding box center [624, 60] width 167 height 24
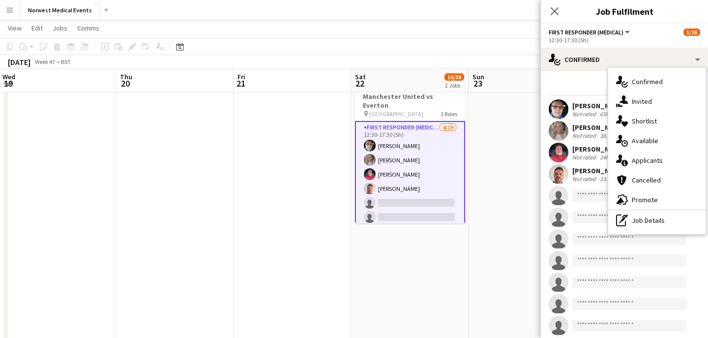
click at [662, 165] on div "single-neutral-actions-information Applicants" at bounding box center [657, 161] width 97 height 20
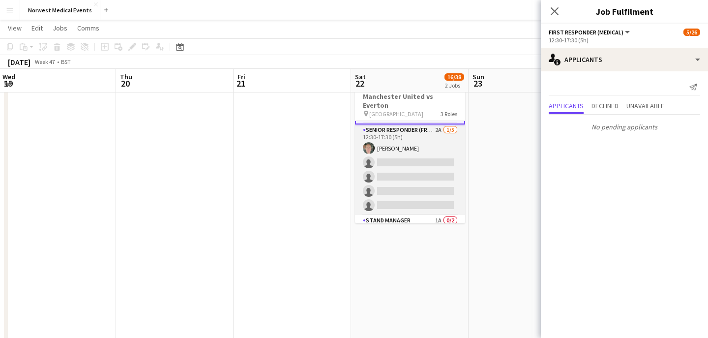
click at [420, 180] on app-card-role "Senior Responder (FREC 4 or Above) 2A 1/5 12:30-17:30 (5h) Paul Smith single-ne…" at bounding box center [410, 169] width 110 height 91
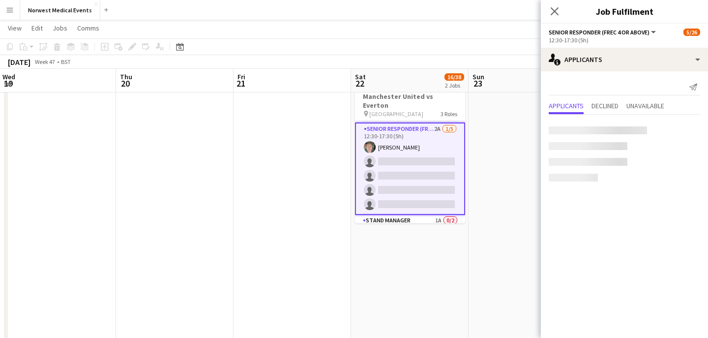
scroll to position [288, 0]
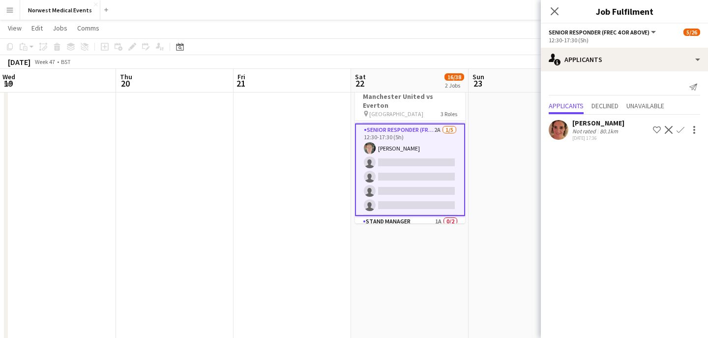
click at [682, 135] on button "Confirm" at bounding box center [681, 130] width 12 height 12
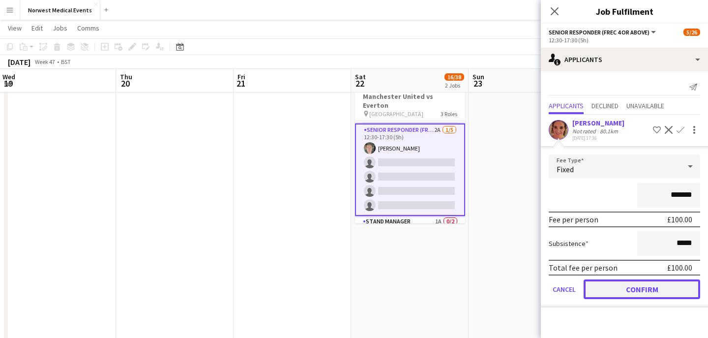
click at [659, 288] on button "Confirm" at bounding box center [642, 289] width 117 height 20
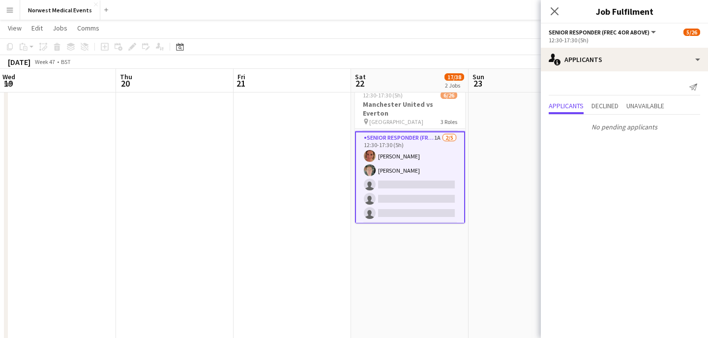
click at [556, 12] on icon "Close pop-in" at bounding box center [555, 11] width 8 height 8
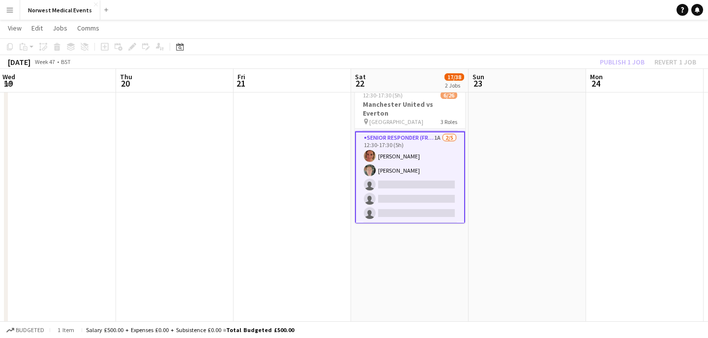
click at [617, 59] on div "Publish 1 job Revert 1 job" at bounding box center [648, 62] width 120 height 13
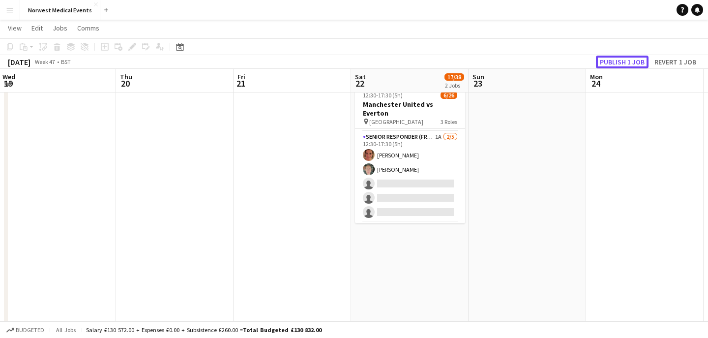
click at [617, 59] on button "Publish 1 job" at bounding box center [622, 62] width 53 height 13
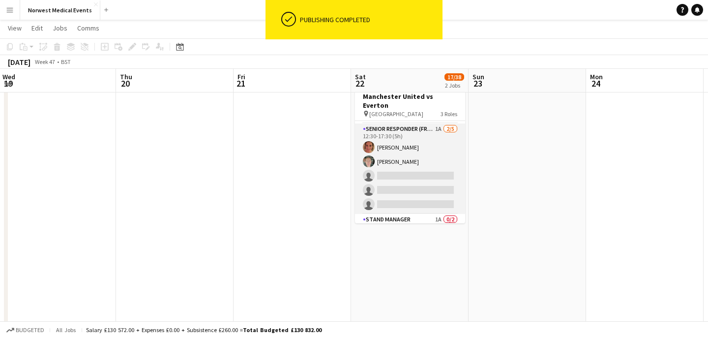
scroll to position [317, 0]
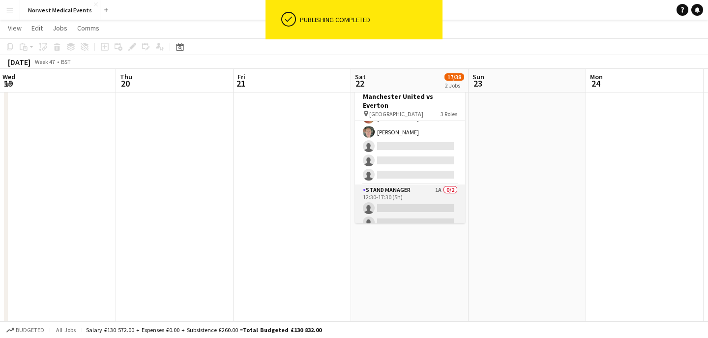
click at [410, 197] on app-card-role "Stand Manager 1A 0/2 12:30-17:30 (5h) single-neutral-actions single-neutral-act…" at bounding box center [410, 208] width 110 height 48
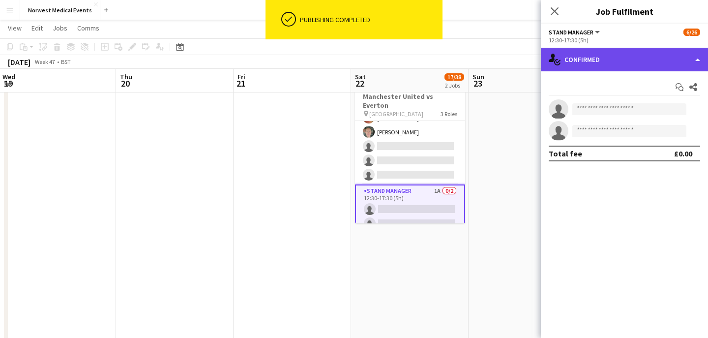
click at [616, 48] on div "single-neutral-actions-check-2 Confirmed" at bounding box center [624, 60] width 167 height 24
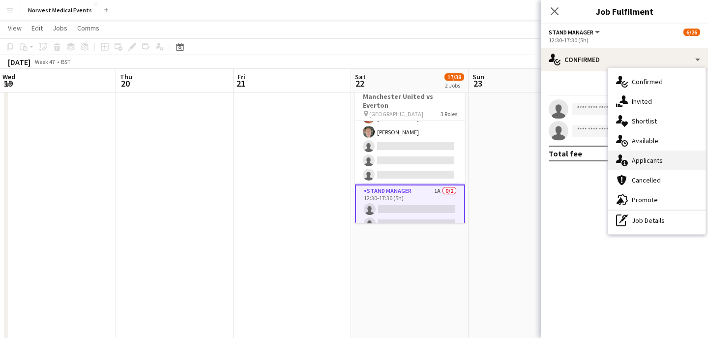
click at [649, 158] on div "single-neutral-actions-information Applicants" at bounding box center [657, 161] width 97 height 20
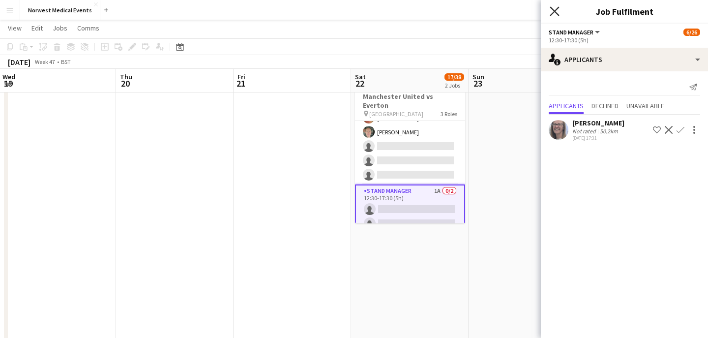
click at [556, 10] on icon "Close pop-in" at bounding box center [554, 10] width 9 height 9
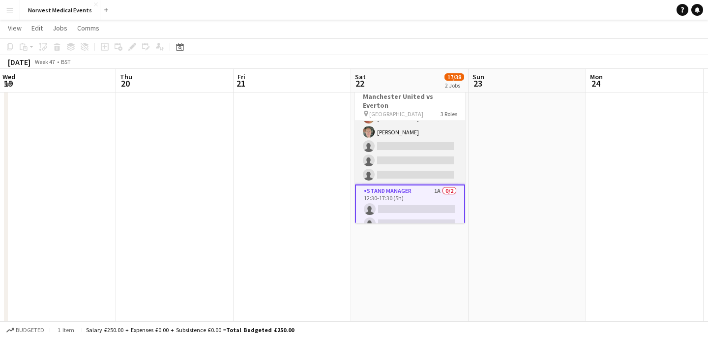
click at [407, 145] on app-card-role "Senior Responder (FREC 4 or Above) 1A 2/5 12:30-17:30 (5h) Anne Greenney Paul S…" at bounding box center [410, 139] width 110 height 91
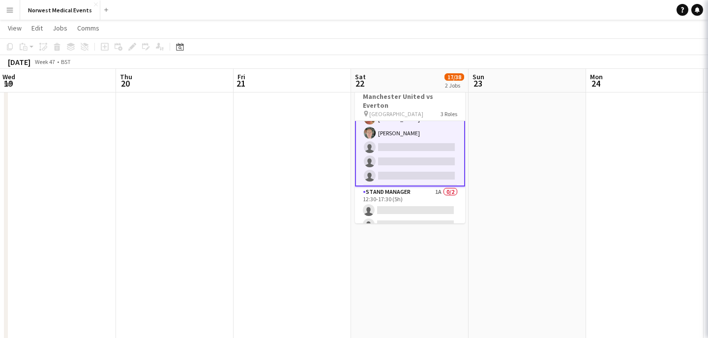
scroll to position [318, 0]
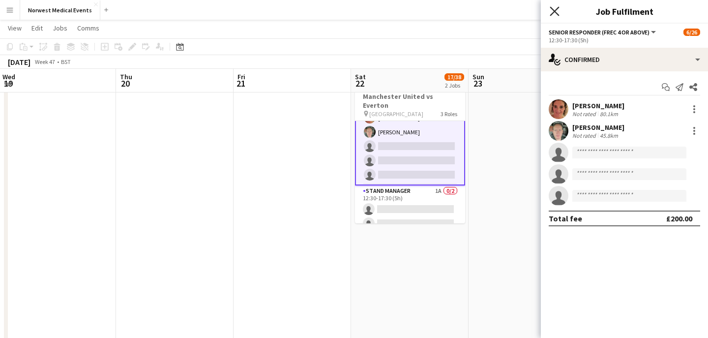
click at [555, 15] on icon "Close pop-in" at bounding box center [554, 10] width 9 height 9
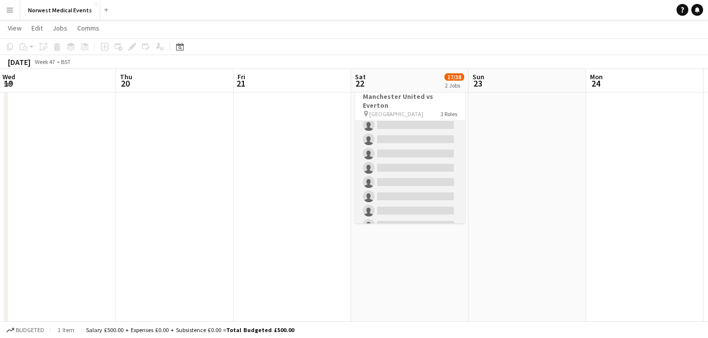
click at [413, 168] on app-card-role "First Responder (Medical) 4/19 12:30-17:30 (5h) Phil Brown Katie Freeman Mark S…" at bounding box center [410, 161] width 110 height 290
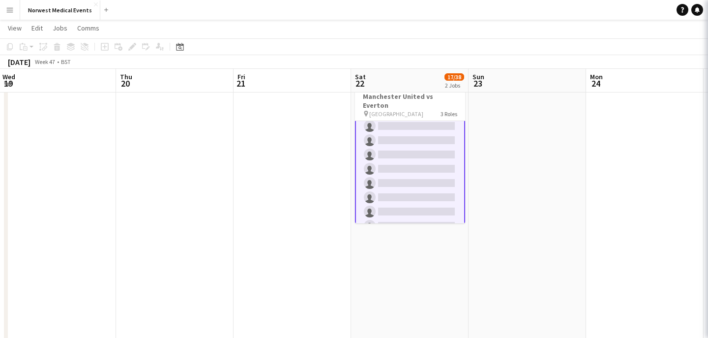
scroll to position [106, 0]
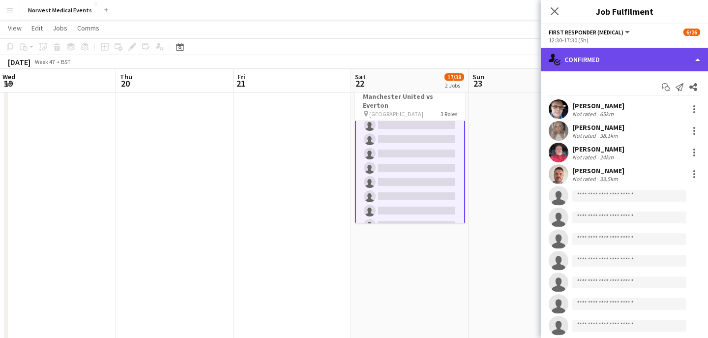
click at [613, 65] on div "single-neutral-actions-check-2 Confirmed" at bounding box center [624, 60] width 167 height 24
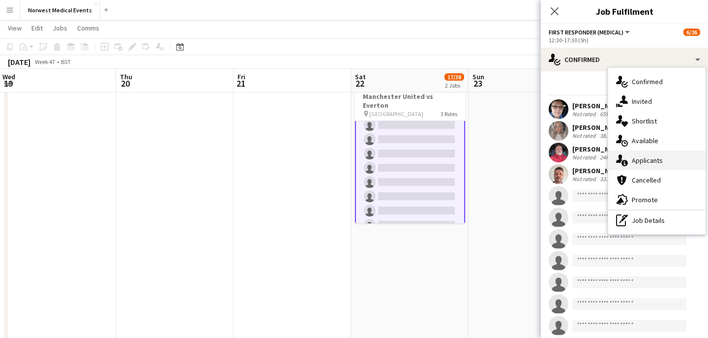
click at [649, 158] on div "single-neutral-actions-information Applicants" at bounding box center [657, 161] width 97 height 20
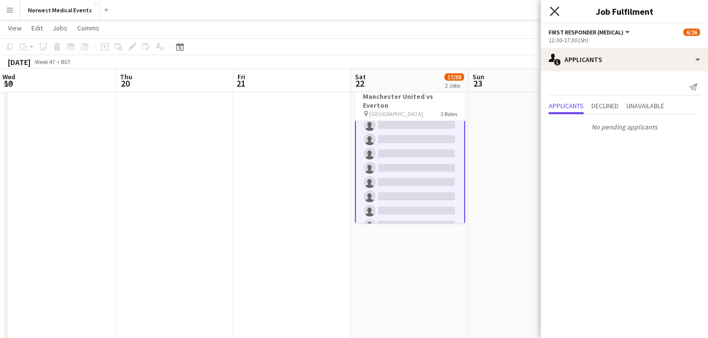
click at [556, 14] on icon "Close pop-in" at bounding box center [554, 10] width 9 height 9
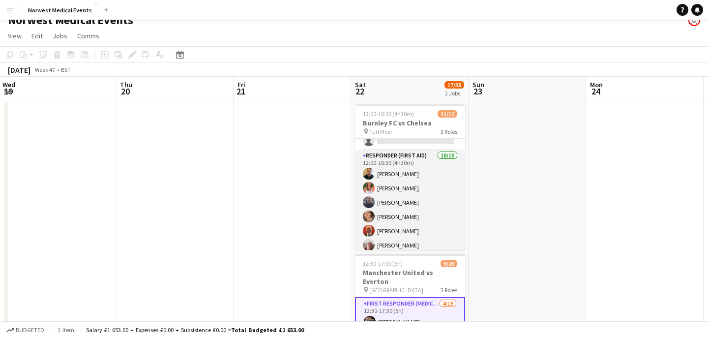
scroll to position [0, 0]
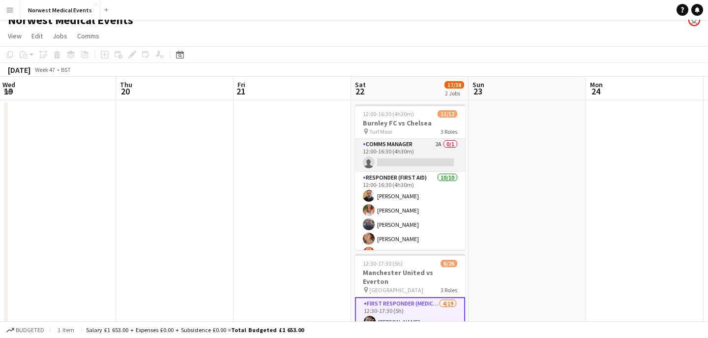
click at [427, 165] on app-card-role "Comms Manager 2A 0/1 12:00-16:30 (4h30m) single-neutral-actions" at bounding box center [410, 155] width 110 height 33
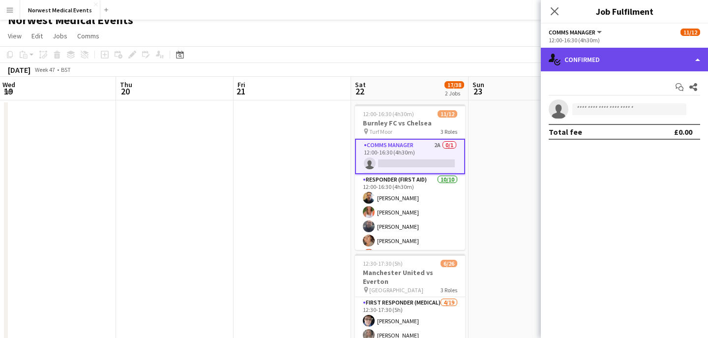
click at [634, 53] on div "single-neutral-actions-check-2 Confirmed" at bounding box center [624, 60] width 167 height 24
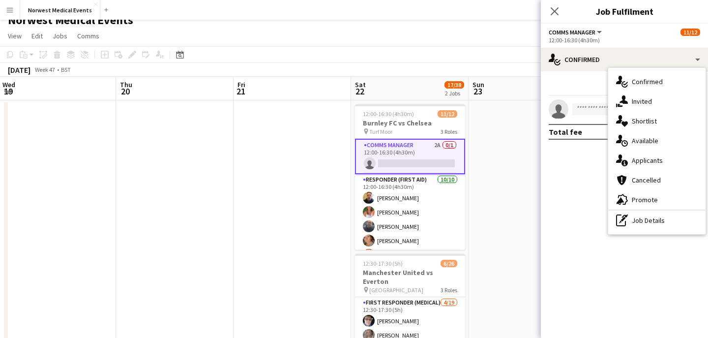
click at [655, 154] on div "single-neutral-actions-information Applicants" at bounding box center [657, 161] width 97 height 20
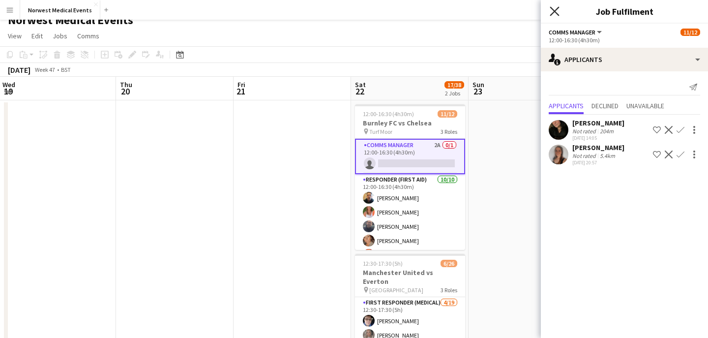
click at [553, 7] on icon "Close pop-in" at bounding box center [554, 10] width 9 height 9
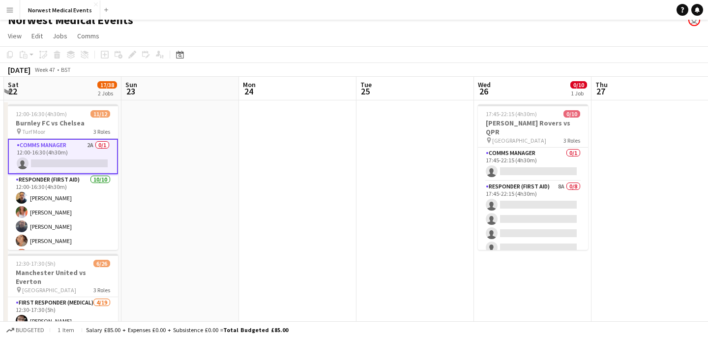
scroll to position [0, 352]
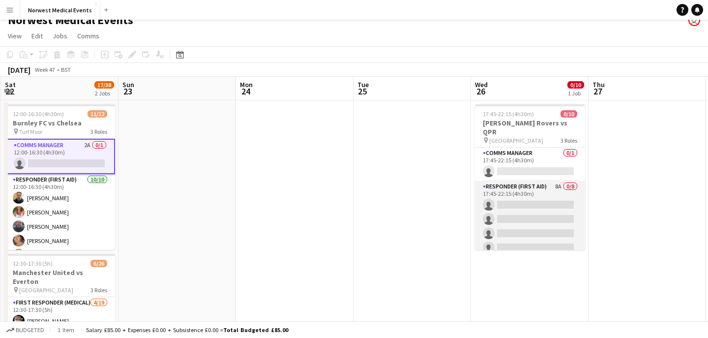
click at [531, 207] on app-card-role "Responder (First Aid) 8A 0/8 17:45-22:15 (4h30m) single-neutral-actions single-…" at bounding box center [530, 247] width 110 height 133
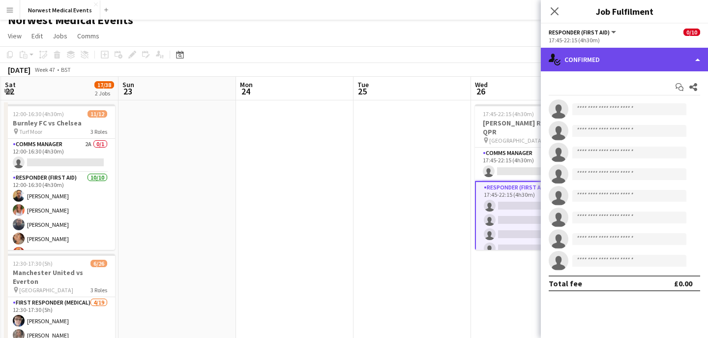
click at [616, 65] on div "single-neutral-actions-check-2 Confirmed" at bounding box center [624, 60] width 167 height 24
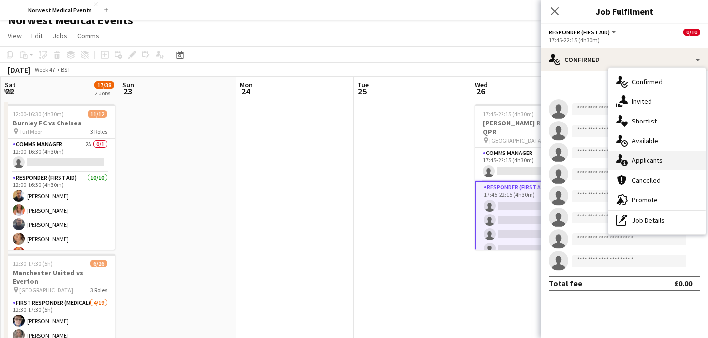
click at [663, 158] on div "single-neutral-actions-information Applicants" at bounding box center [657, 161] width 97 height 20
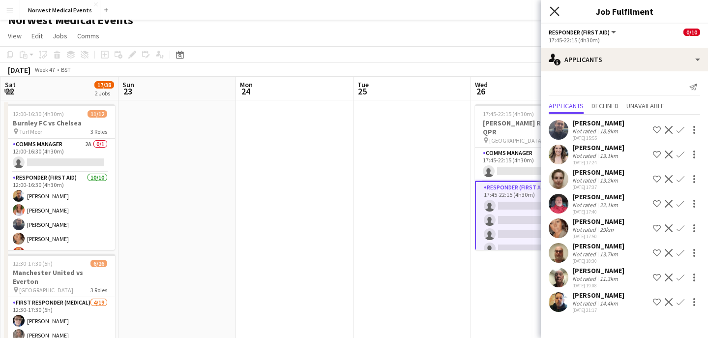
click at [555, 6] on icon "Close pop-in" at bounding box center [554, 10] width 9 height 9
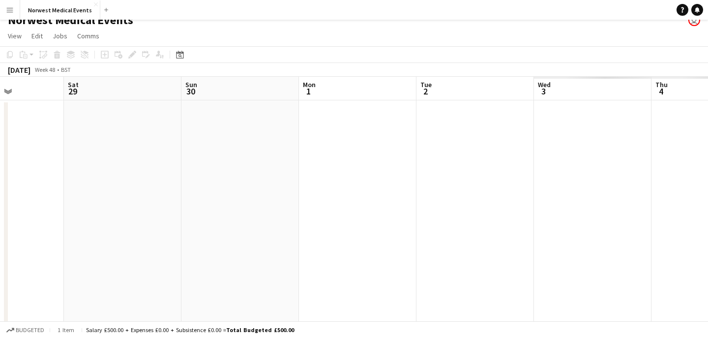
scroll to position [0, 278]
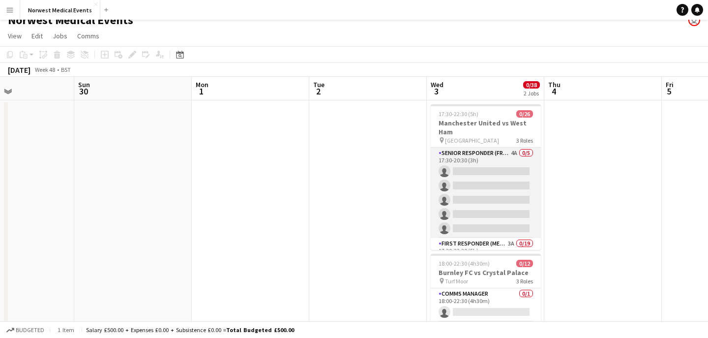
click at [477, 199] on app-card-role "Senior Responder (FREC 4 or Above) 4A 0/5 17:30-20:30 (3h) single-neutral-actio…" at bounding box center [486, 193] width 110 height 91
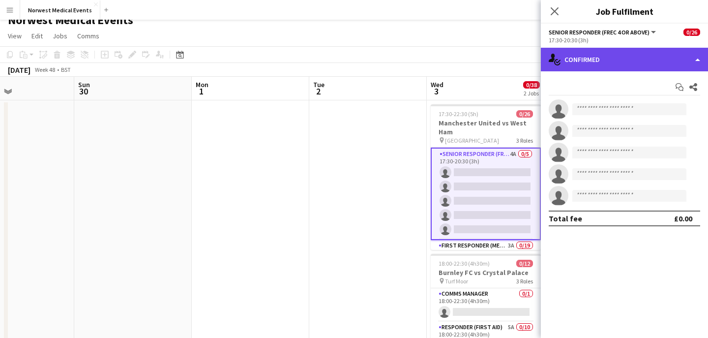
click at [633, 54] on div "single-neutral-actions-check-2 Confirmed" at bounding box center [624, 60] width 167 height 24
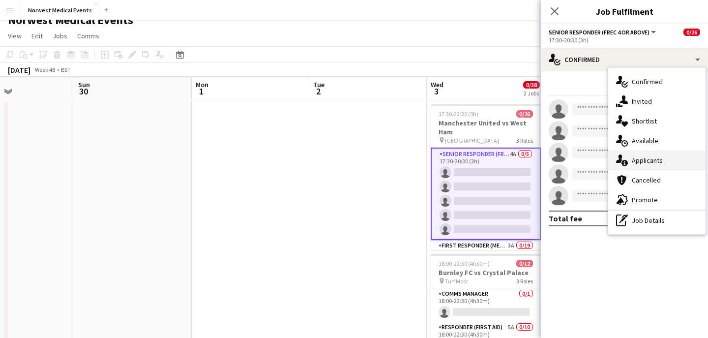
click at [651, 158] on div "single-neutral-actions-information Applicants" at bounding box center [657, 161] width 97 height 20
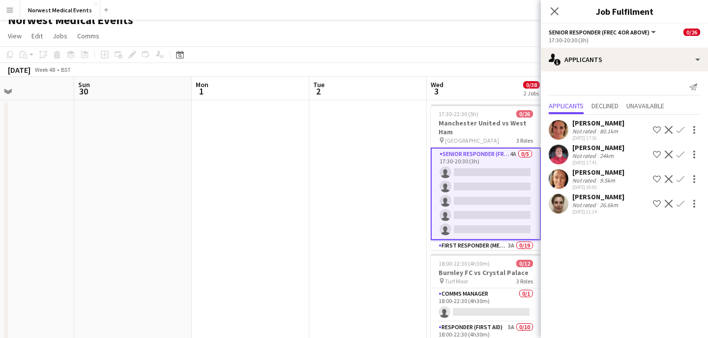
click at [682, 126] on app-icon "Confirm" at bounding box center [681, 130] width 8 height 8
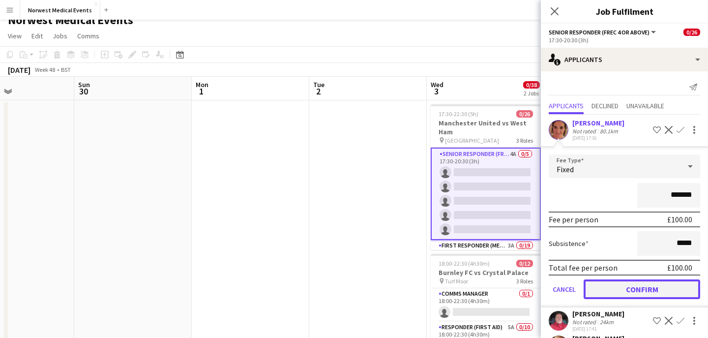
click at [662, 284] on button "Confirm" at bounding box center [642, 289] width 117 height 20
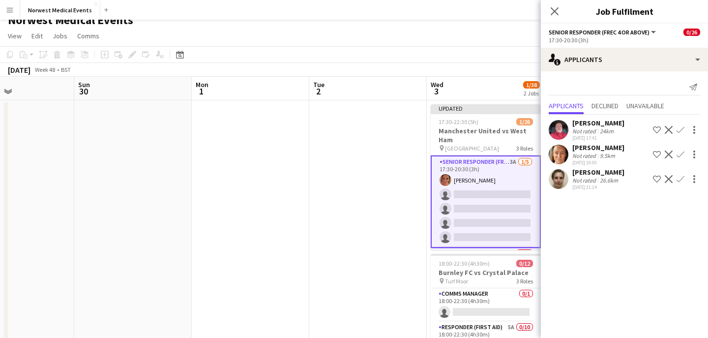
click at [682, 130] on app-icon "Confirm" at bounding box center [681, 130] width 8 height 8
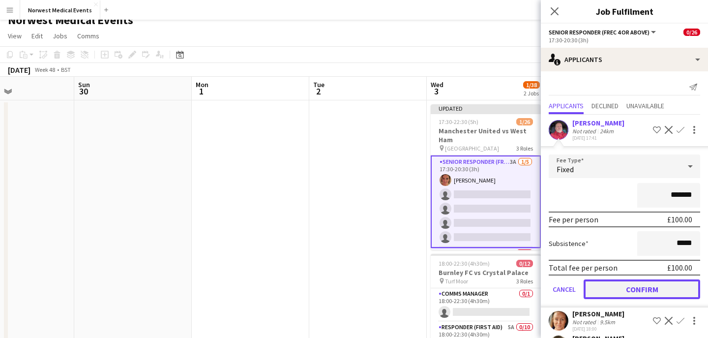
click at [673, 288] on button "Confirm" at bounding box center [642, 289] width 117 height 20
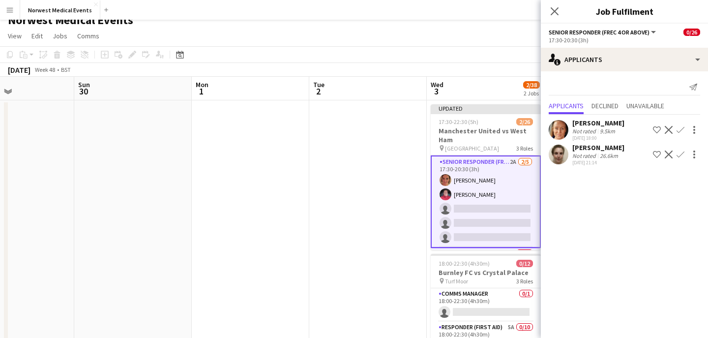
click at [679, 131] on app-icon "Confirm" at bounding box center [681, 130] width 8 height 8
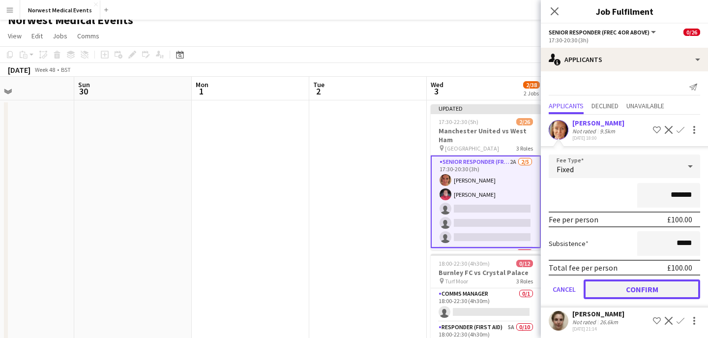
click at [665, 289] on button "Confirm" at bounding box center [642, 289] width 117 height 20
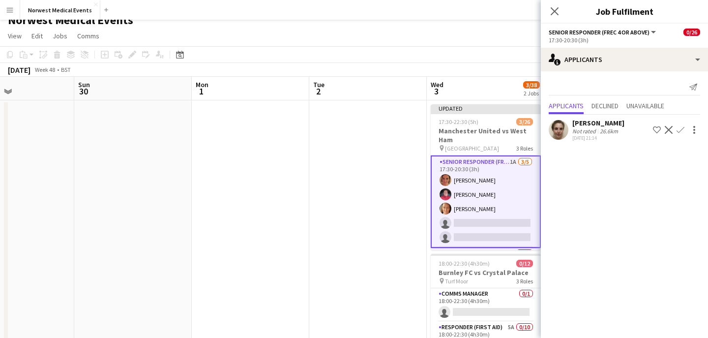
click at [682, 133] on app-icon "Confirm" at bounding box center [681, 130] width 8 height 8
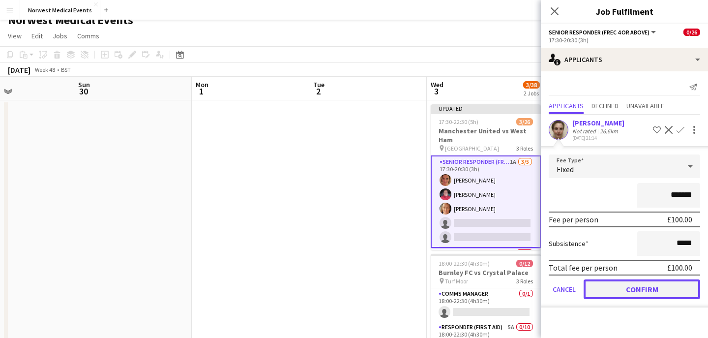
click at [655, 286] on button "Confirm" at bounding box center [642, 289] width 117 height 20
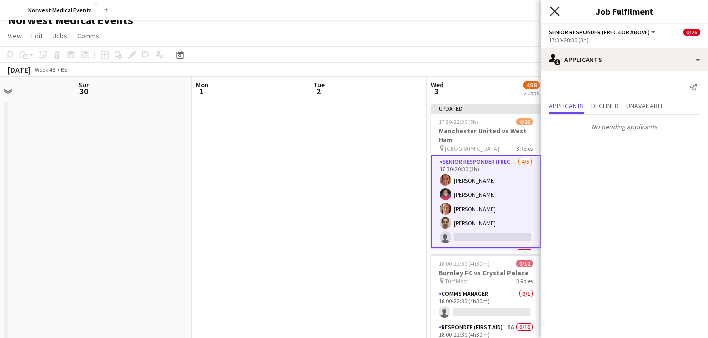
click at [557, 13] on icon at bounding box center [554, 10] width 9 height 9
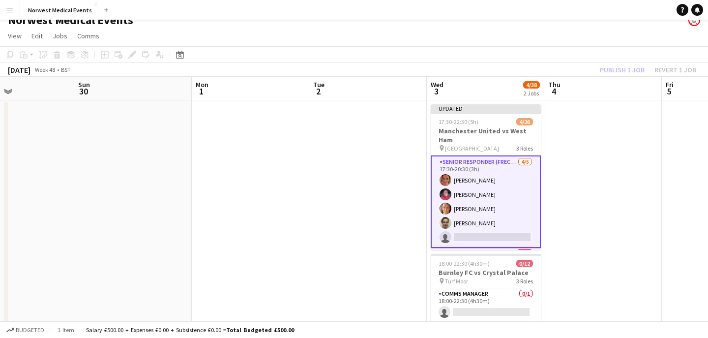
click at [624, 72] on div "Publish 1 job Revert 1 job" at bounding box center [648, 69] width 120 height 13
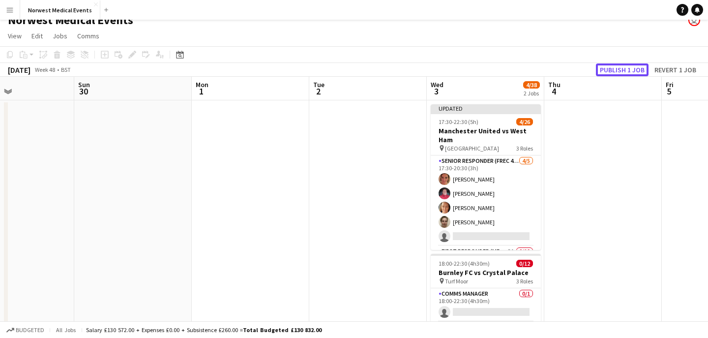
click at [624, 72] on button "Publish 1 job" at bounding box center [622, 69] width 53 height 13
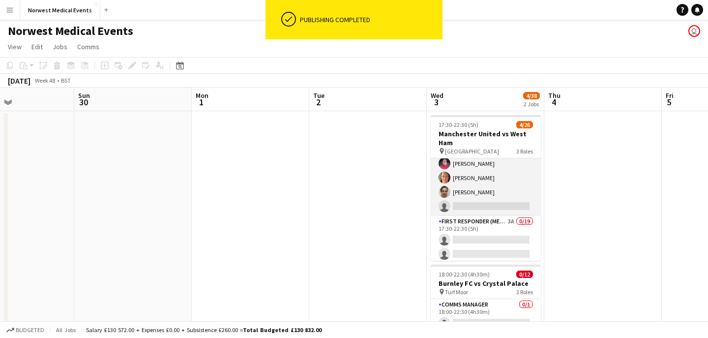
scroll to position [35, 0]
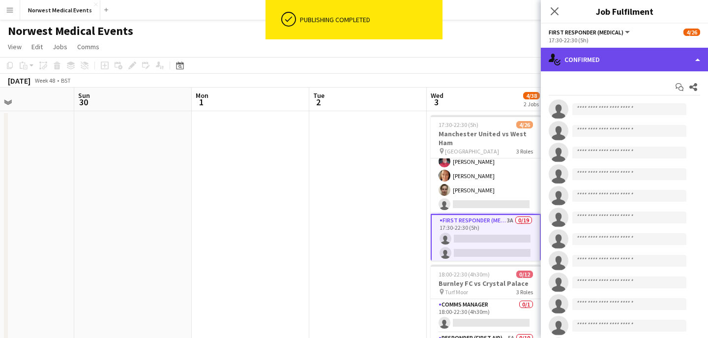
click at [620, 69] on div "single-neutral-actions-check-2 Confirmed" at bounding box center [624, 60] width 167 height 24
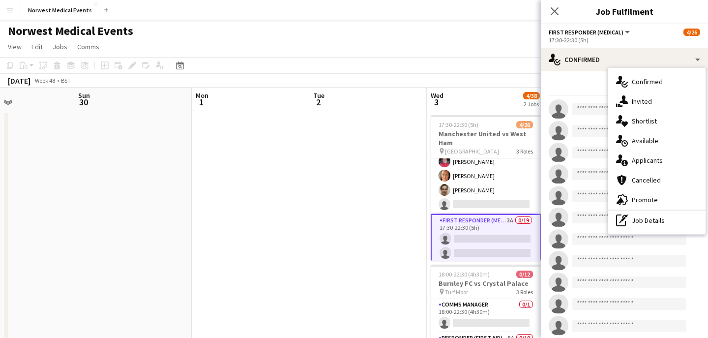
click at [651, 157] on div "single-neutral-actions-information Applicants" at bounding box center [657, 161] width 97 height 20
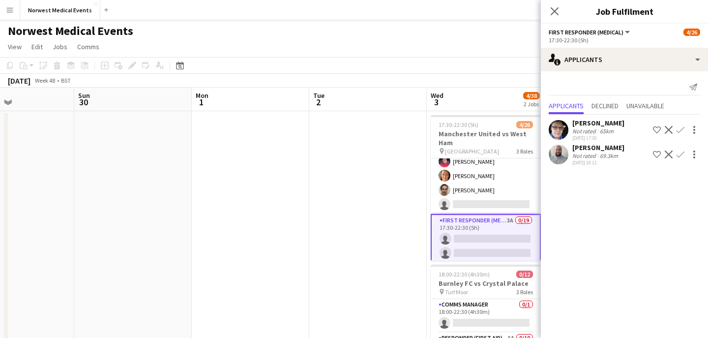
click at [679, 131] on app-icon "Confirm" at bounding box center [681, 130] width 8 height 8
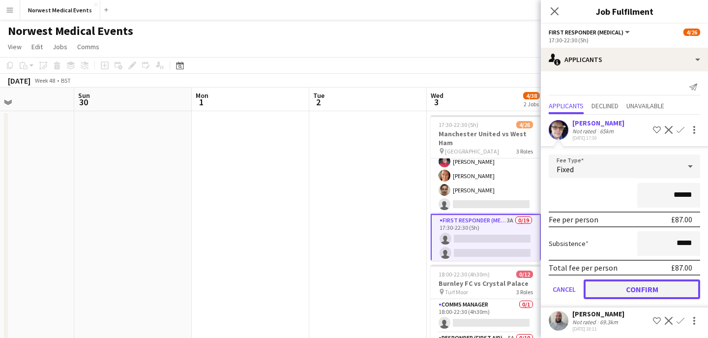
click at [670, 285] on button "Confirm" at bounding box center [642, 289] width 117 height 20
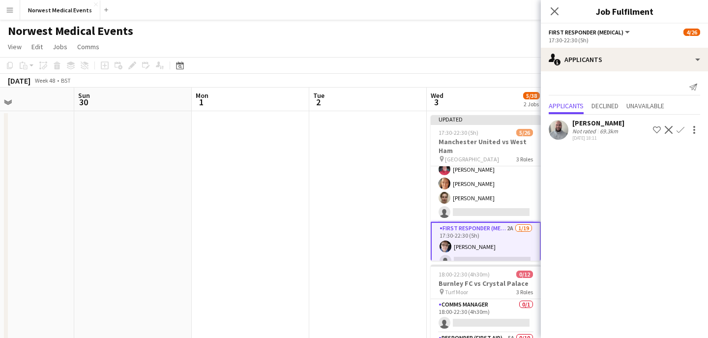
click at [681, 130] on app-icon "Confirm" at bounding box center [681, 130] width 8 height 8
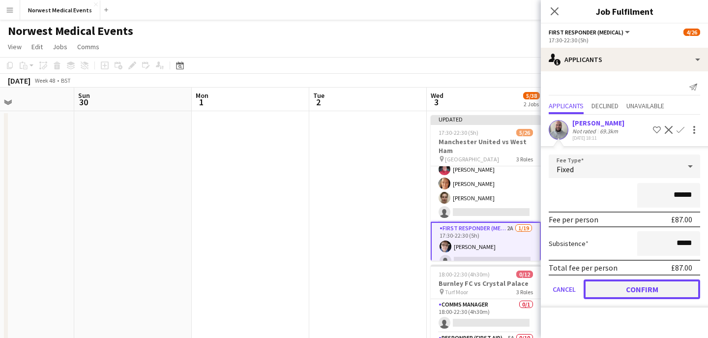
click at [659, 290] on button "Confirm" at bounding box center [642, 289] width 117 height 20
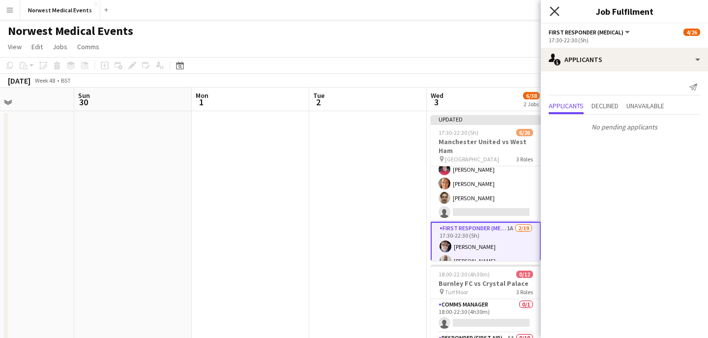
click at [556, 8] on icon "Close pop-in" at bounding box center [554, 10] width 9 height 9
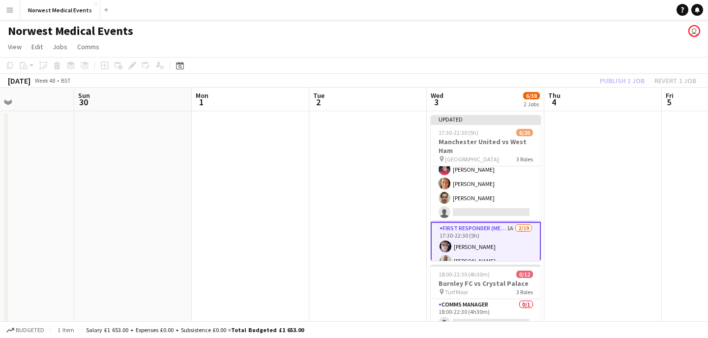
click at [612, 79] on div "Publish 1 job Revert 1 job" at bounding box center [648, 80] width 120 height 13
click at [613, 79] on button "Publish 1 job" at bounding box center [622, 80] width 53 height 13
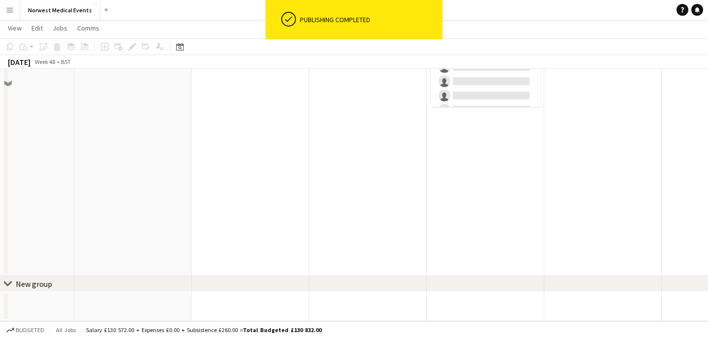
scroll to position [0, 0]
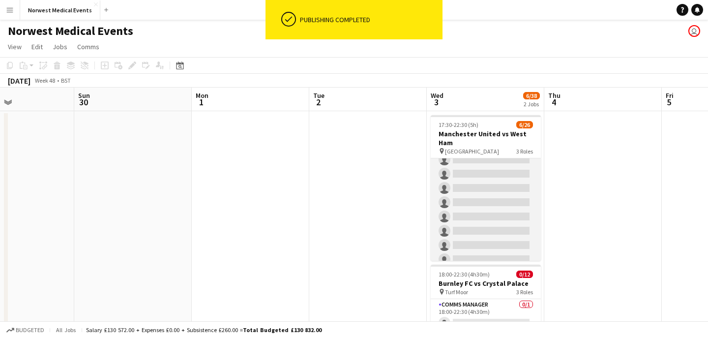
click at [498, 193] on app-card-role "First Responder (Medical) 1A 2/19 17:30-22:30 (5h) Phil Brown Samuel Catterall …" at bounding box center [486, 167] width 110 height 290
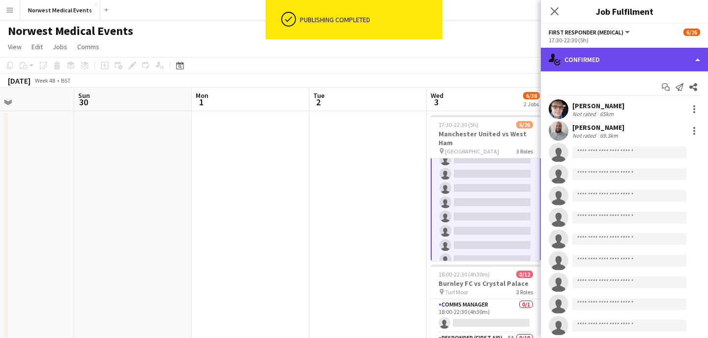
click at [634, 58] on div "single-neutral-actions-check-2 Confirmed" at bounding box center [624, 60] width 167 height 24
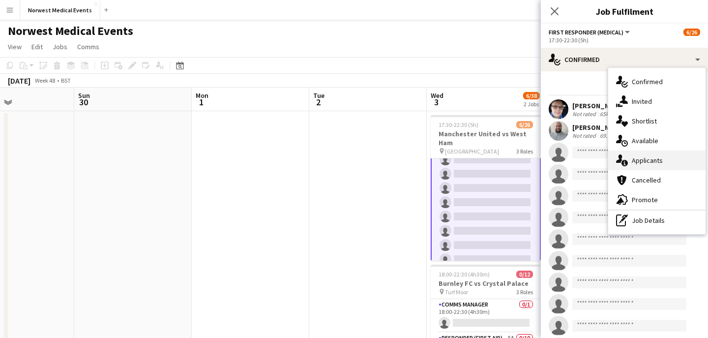
click at [663, 158] on div "single-neutral-actions-information Applicants" at bounding box center [657, 161] width 97 height 20
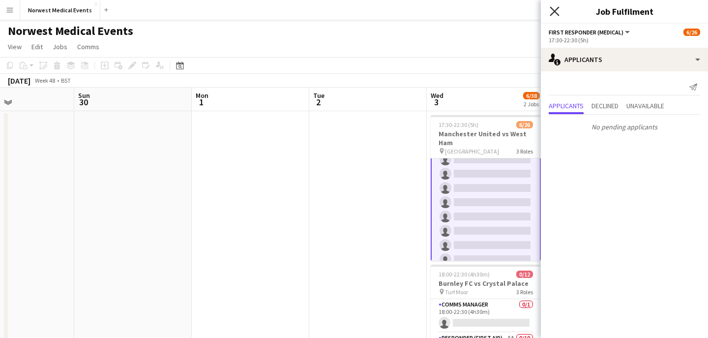
click at [557, 13] on icon "Close pop-in" at bounding box center [554, 10] width 9 height 9
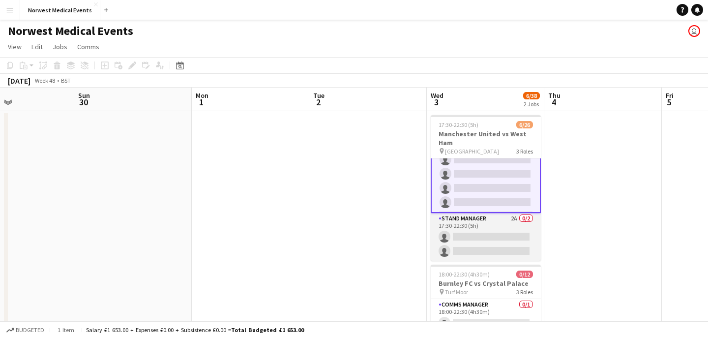
click at [505, 246] on app-card-role "Stand Manager 2A 0/2 17:30-22:30 (5h) single-neutral-actions single-neutral-act…" at bounding box center [486, 237] width 110 height 48
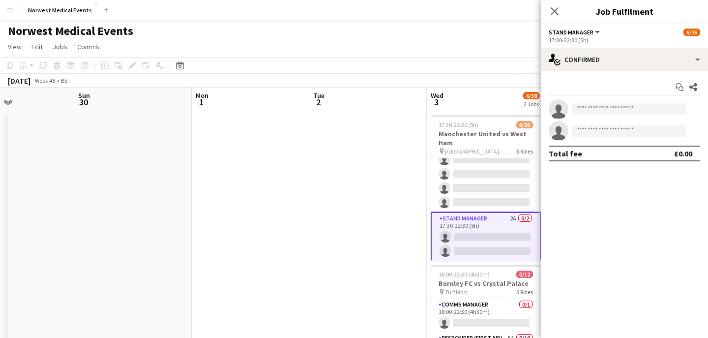
click at [613, 73] on div "Start chat Share single-neutral-actions single-neutral-actions Total fee £0.00" at bounding box center [624, 120] width 167 height 98
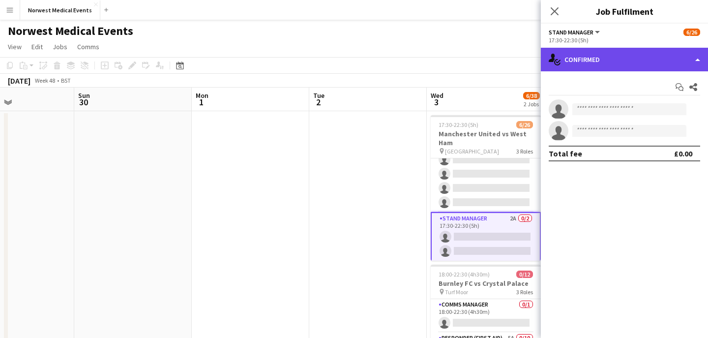
click at [613, 67] on div "single-neutral-actions-check-2 Confirmed" at bounding box center [624, 60] width 167 height 24
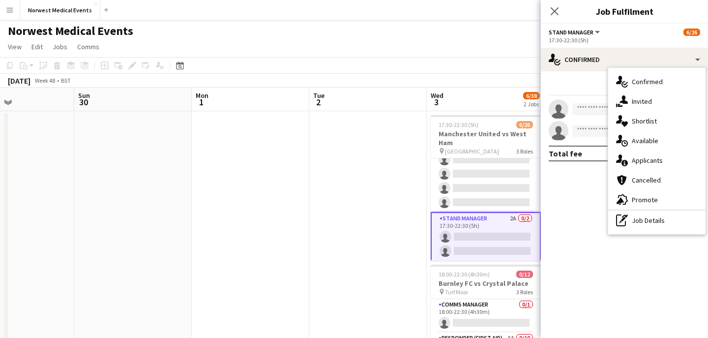
click at [647, 158] on div "single-neutral-actions-information Applicants" at bounding box center [657, 161] width 97 height 20
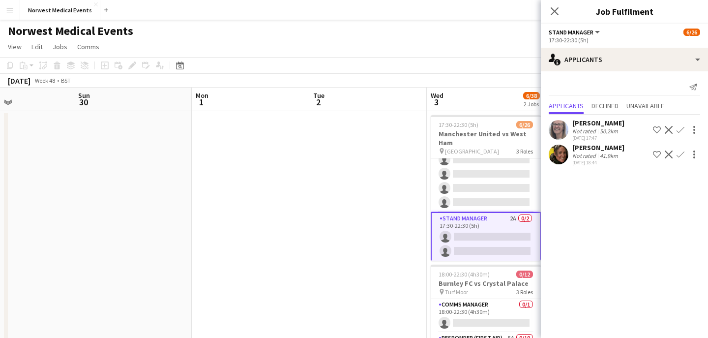
click at [682, 151] on app-icon "Confirm" at bounding box center [681, 155] width 8 height 8
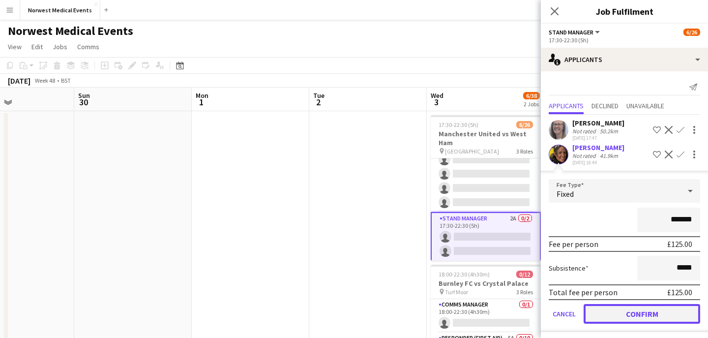
click at [658, 311] on button "Confirm" at bounding box center [642, 314] width 117 height 20
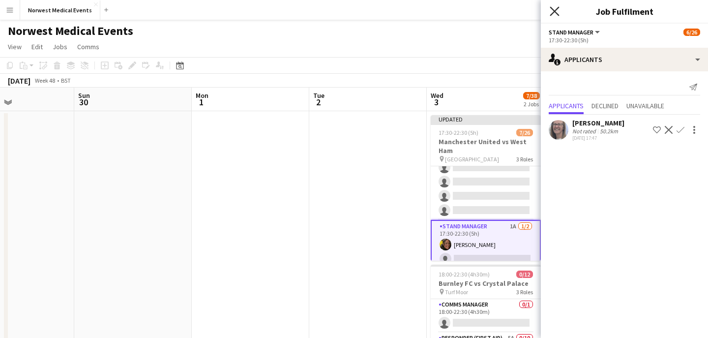
click at [555, 11] on icon at bounding box center [554, 10] width 9 height 9
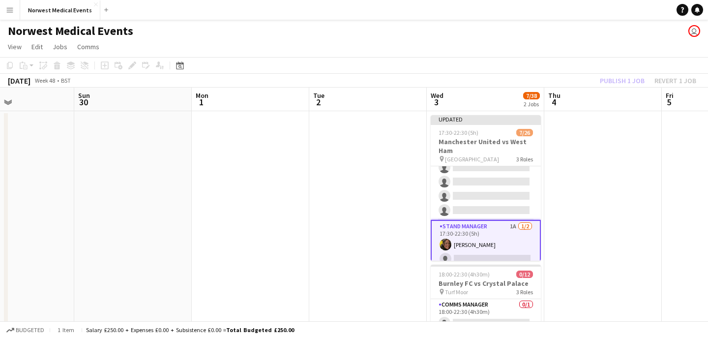
click at [614, 76] on div "Publish 1 job Revert 1 job" at bounding box center [648, 80] width 120 height 13
click at [614, 76] on button "Publish 1 job" at bounding box center [622, 80] width 53 height 13
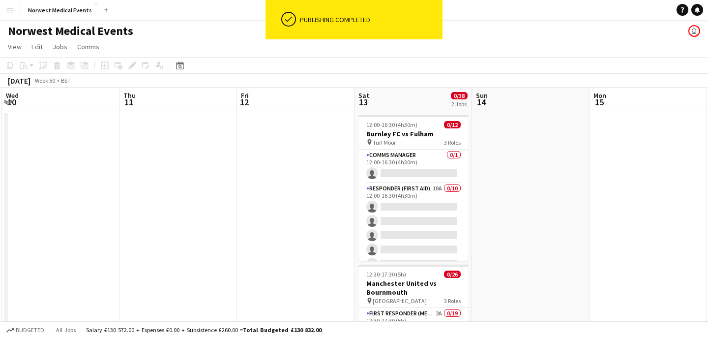
scroll to position [0, 437]
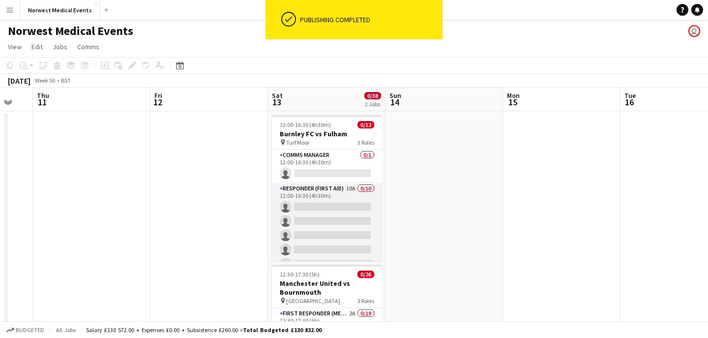
click at [335, 217] on app-card-role "Responder (First Aid) 10A 0/10 12:00-16:30 (4h30m) single-neutral-actions singl…" at bounding box center [327, 264] width 110 height 162
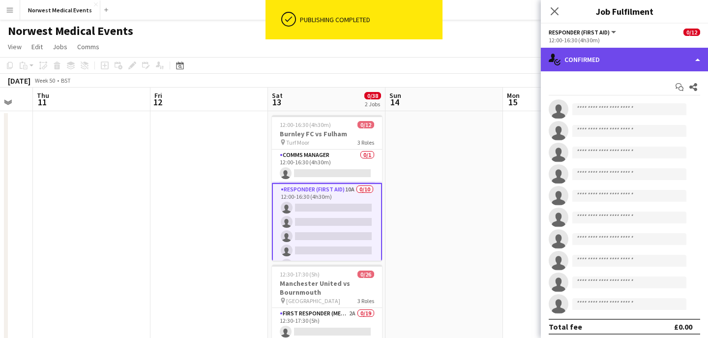
click at [629, 61] on div "single-neutral-actions-check-2 Confirmed" at bounding box center [624, 60] width 167 height 24
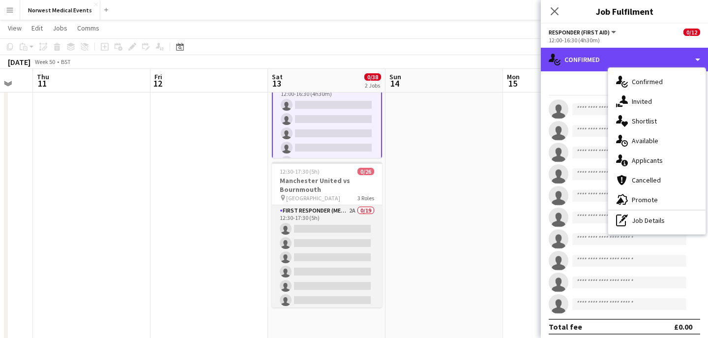
scroll to position [10, 0]
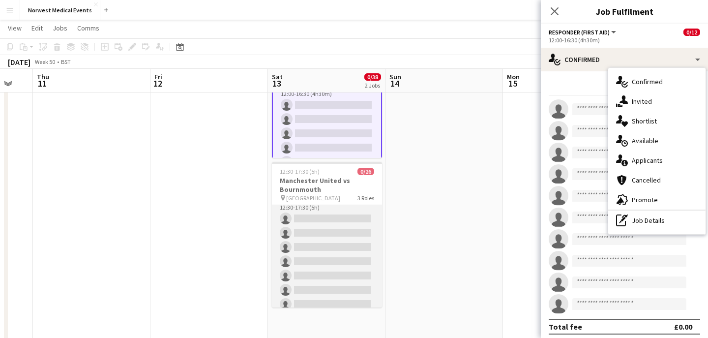
click at [332, 238] on app-card-role "First Responder (Medical) 2A 0/19 12:30-17:30 (5h) single-neutral-actions singl…" at bounding box center [327, 340] width 110 height 290
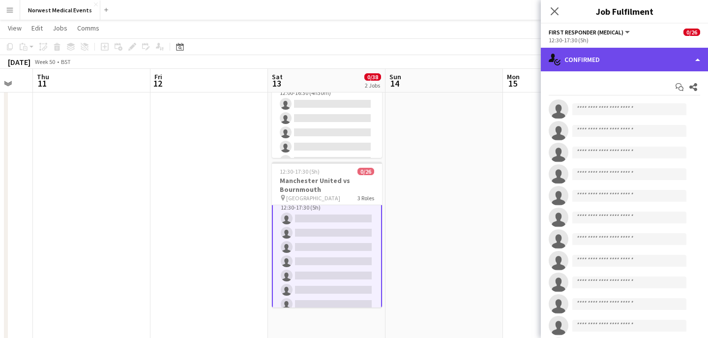
click at [623, 60] on div "single-neutral-actions-check-2 Confirmed" at bounding box center [624, 60] width 167 height 24
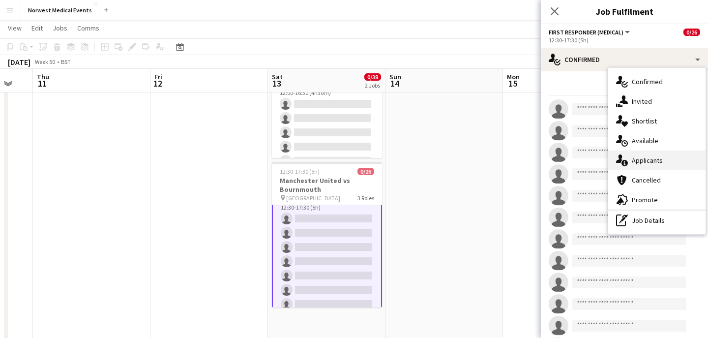
click at [659, 158] on div "single-neutral-actions-information Applicants" at bounding box center [657, 161] width 97 height 20
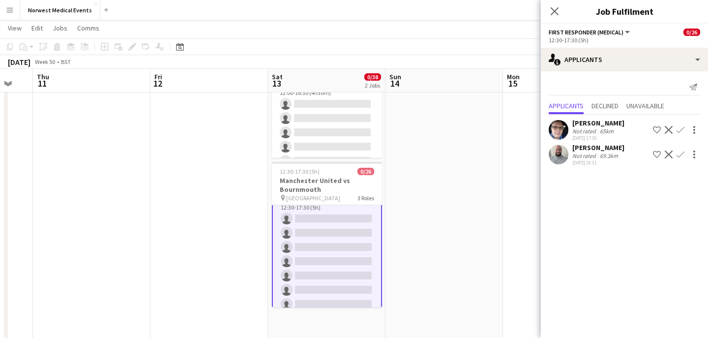
click at [679, 132] on app-icon "Confirm" at bounding box center [681, 130] width 8 height 8
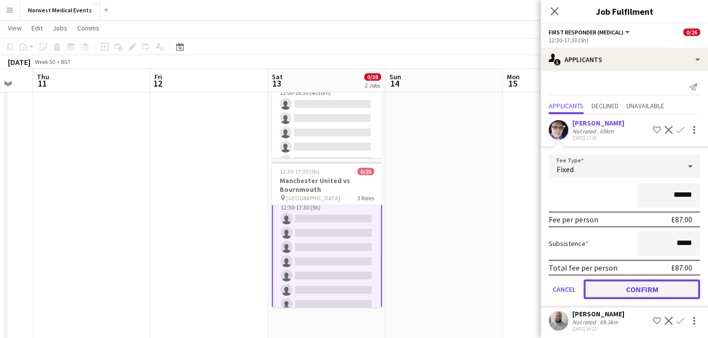
click at [668, 288] on button "Confirm" at bounding box center [642, 289] width 117 height 20
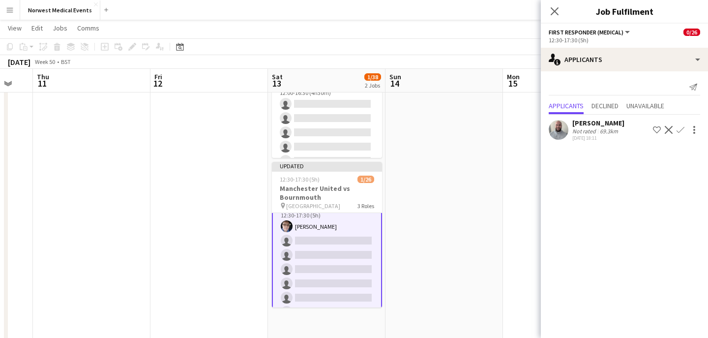
click at [679, 131] on app-icon "Confirm" at bounding box center [681, 130] width 8 height 8
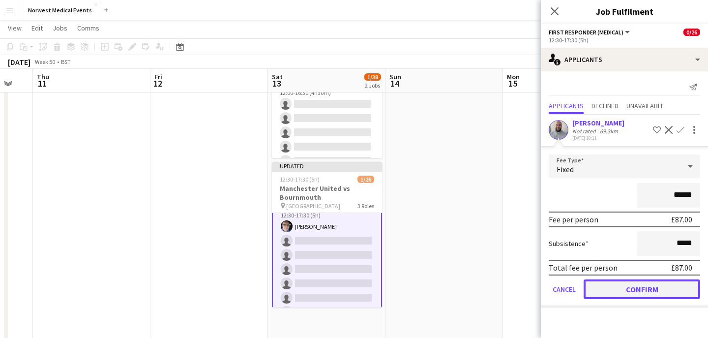
click at [665, 293] on button "Confirm" at bounding box center [642, 289] width 117 height 20
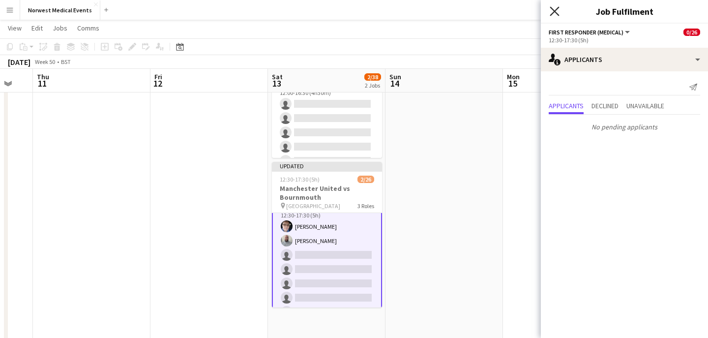
click at [556, 10] on icon "Close pop-in" at bounding box center [554, 10] width 9 height 9
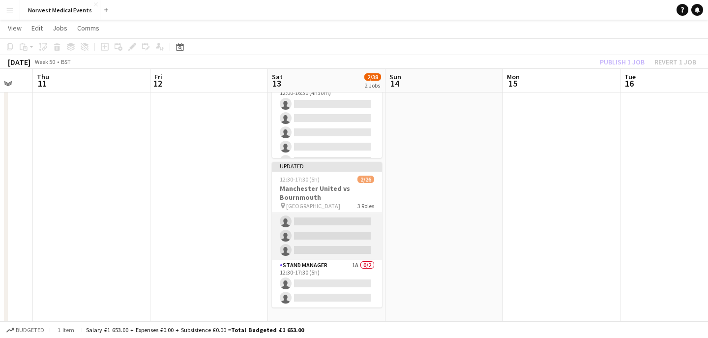
click at [329, 246] on app-card-role "Senior Responder (FREC 4 or Above) 1A 0/5 12:30-17:30 (5h) single-neutral-actio…" at bounding box center [327, 214] width 110 height 91
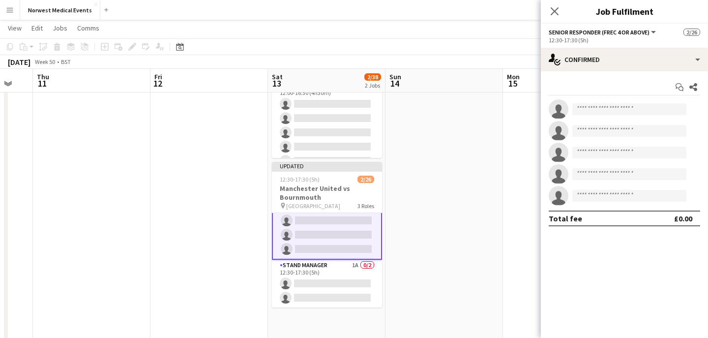
scroll to position [335, 0]
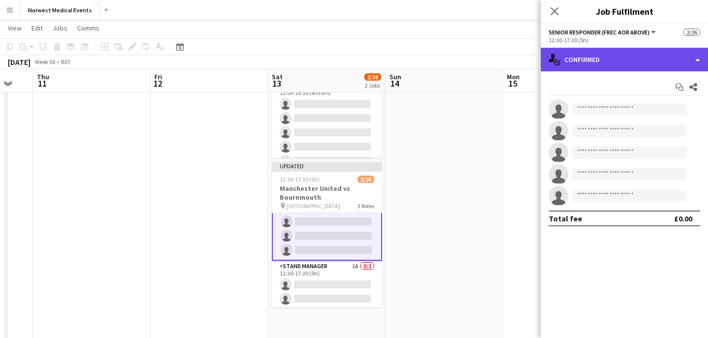
click at [618, 57] on div "single-neutral-actions-check-2 Confirmed" at bounding box center [624, 60] width 167 height 24
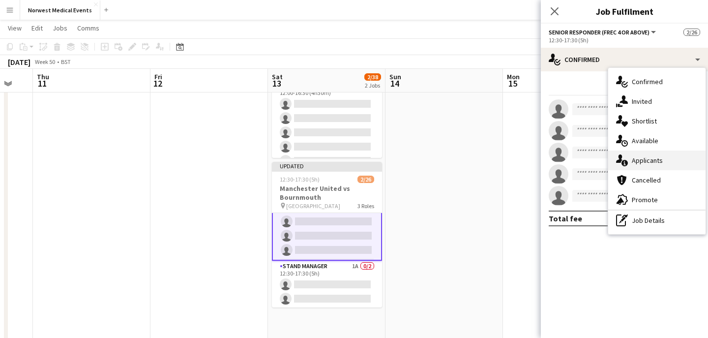
click at [660, 162] on div "single-neutral-actions-information Applicants" at bounding box center [657, 161] width 97 height 20
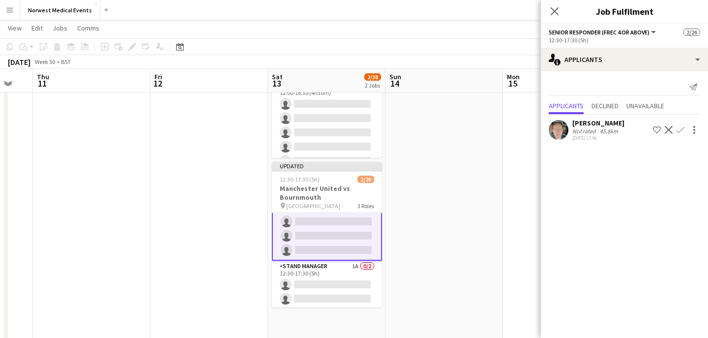
click at [680, 128] on app-icon "Confirm" at bounding box center [681, 130] width 8 height 8
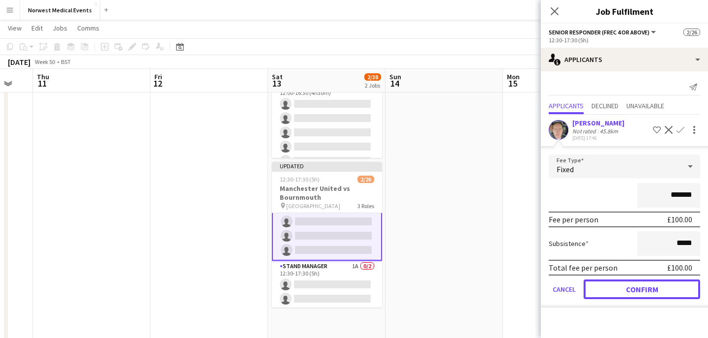
click at [661, 288] on button "Confirm" at bounding box center [642, 289] width 117 height 20
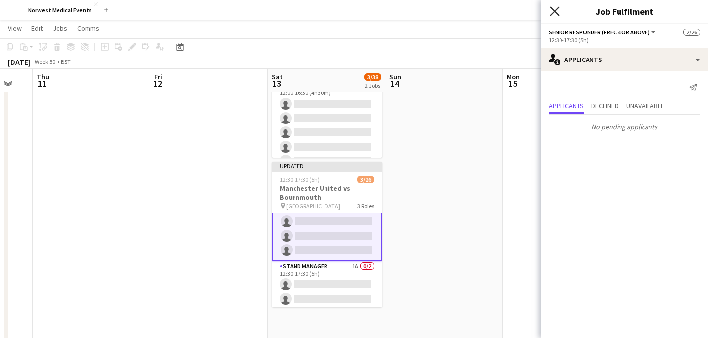
click at [553, 10] on icon "Close pop-in" at bounding box center [554, 10] width 9 height 9
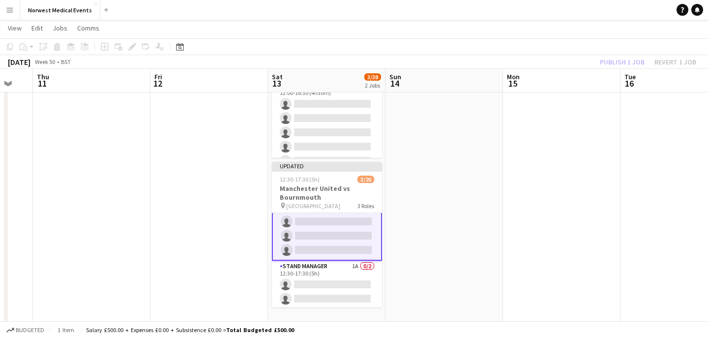
click at [629, 62] on div "Publish 1 job Revert 1 job" at bounding box center [648, 62] width 120 height 13
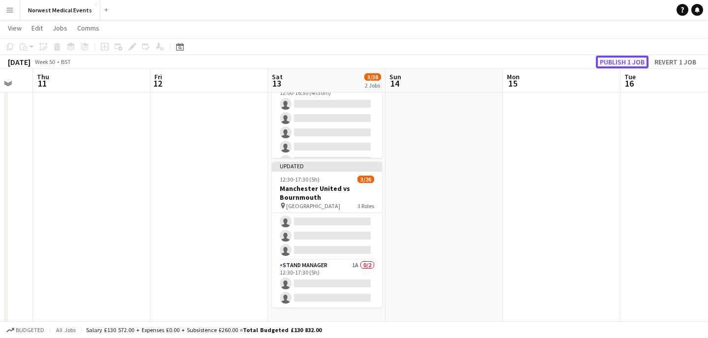
click at [629, 62] on button "Publish 1 job" at bounding box center [622, 62] width 53 height 13
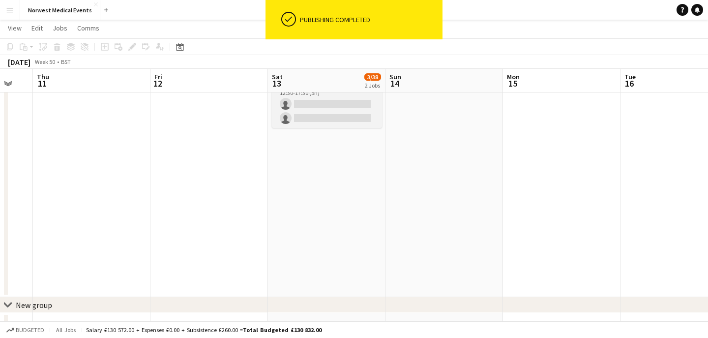
scroll to position [303, 0]
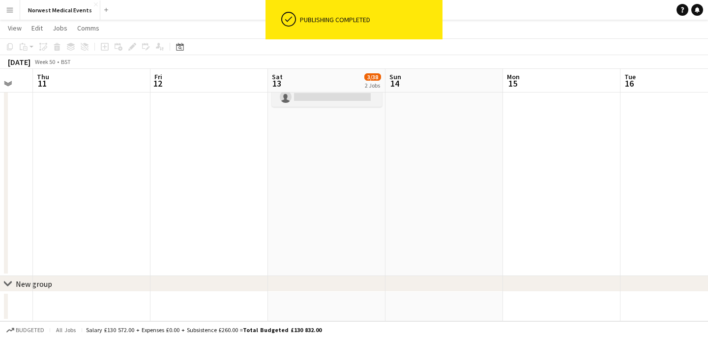
click at [330, 103] on app-card-role "Stand Manager 1A 0/2 12:30-17:30 (5h) single-neutral-actions single-neutral-act…" at bounding box center [327, 83] width 110 height 48
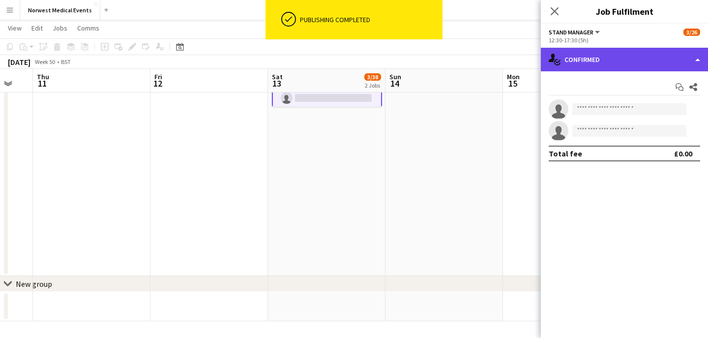
click at [600, 59] on div "single-neutral-actions-check-2 Confirmed" at bounding box center [624, 60] width 167 height 24
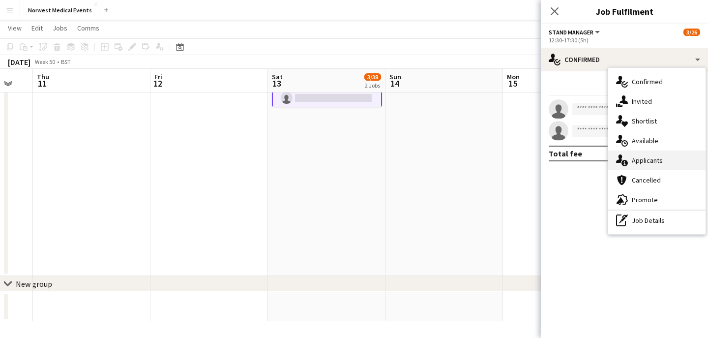
click at [669, 164] on div "single-neutral-actions-information Applicants" at bounding box center [657, 161] width 97 height 20
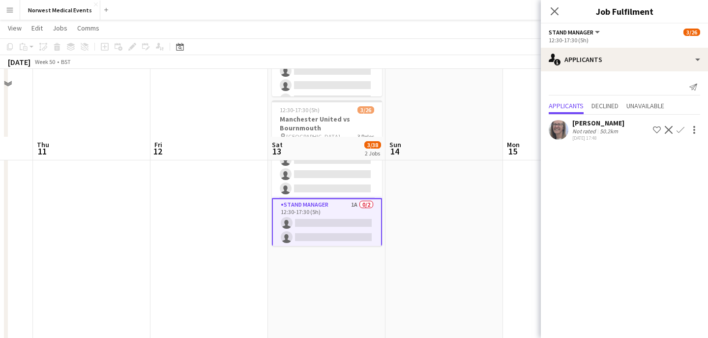
scroll to position [136, 0]
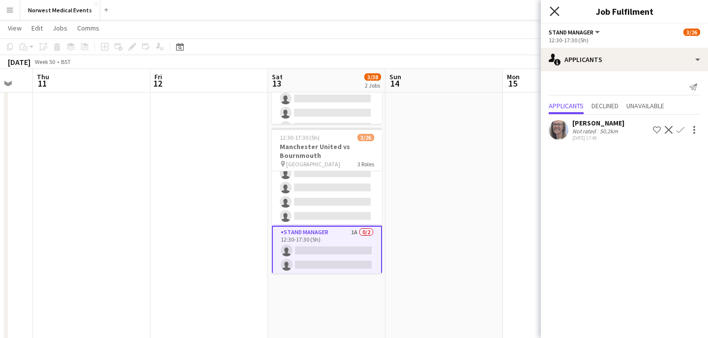
click at [554, 13] on icon "Close pop-in" at bounding box center [554, 10] width 9 height 9
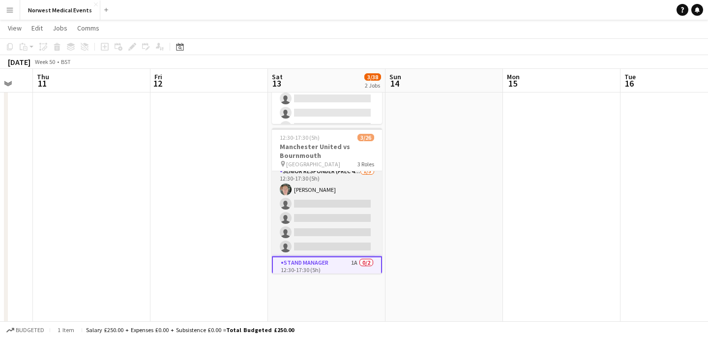
scroll to position [277, 0]
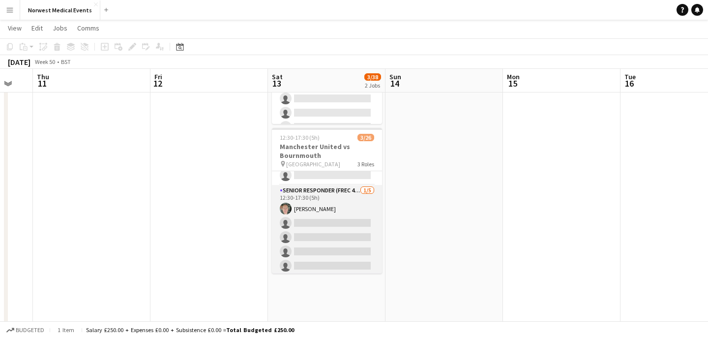
click at [328, 232] on app-card-role "Senior Responder (FREC 4 or Above) 1/5 12:30-17:30 (5h) Paul Smith single-neutr…" at bounding box center [327, 230] width 110 height 91
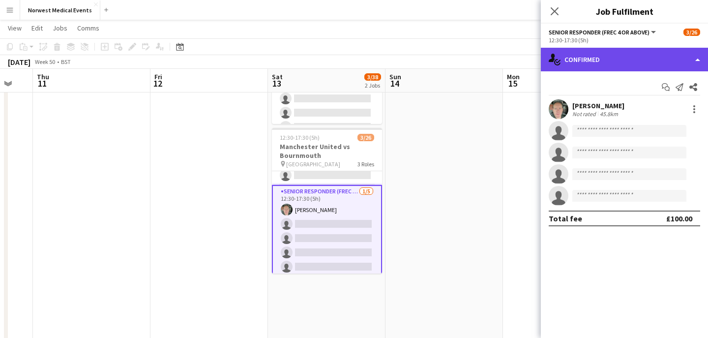
click at [619, 54] on div "single-neutral-actions-check-2 Confirmed" at bounding box center [624, 60] width 167 height 24
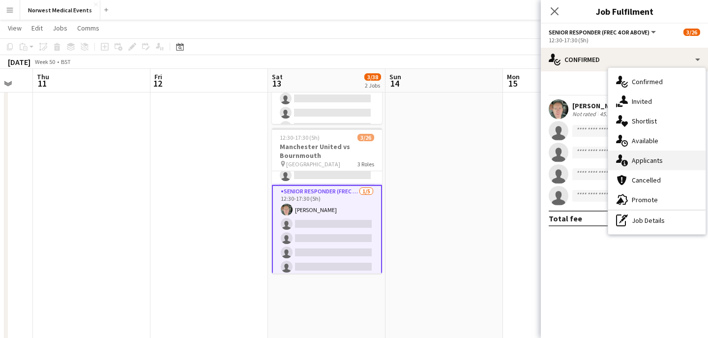
click at [654, 163] on div "single-neutral-actions-information Applicants" at bounding box center [657, 161] width 97 height 20
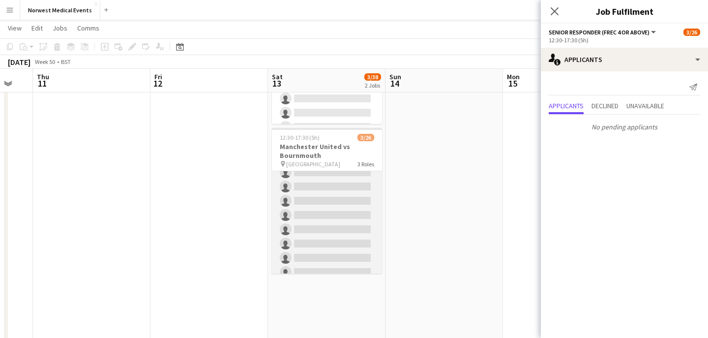
click at [324, 208] on app-card-role "First Responder (Medical) 2/19 12:30-17:30 (5h) Phil Brown Samuel Catterall sin…" at bounding box center [327, 137] width 110 height 290
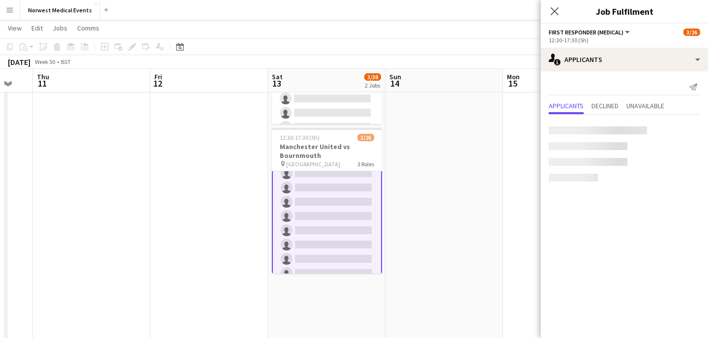
scroll to position [181, 0]
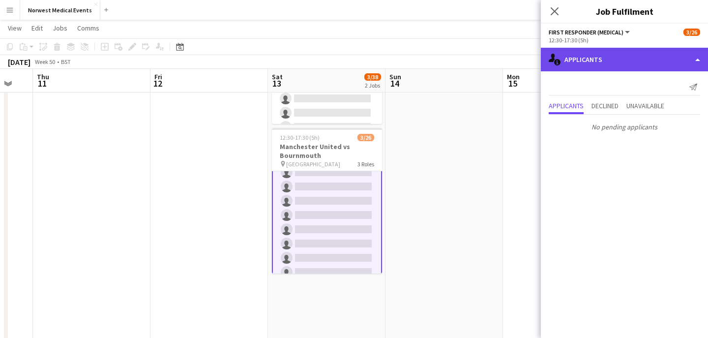
click at [598, 62] on div "single-neutral-actions-information Applicants" at bounding box center [624, 60] width 167 height 24
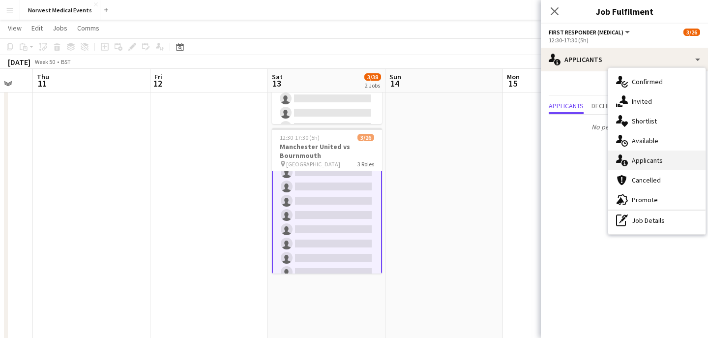
click at [648, 159] on div "single-neutral-actions-information Applicants" at bounding box center [657, 161] width 97 height 20
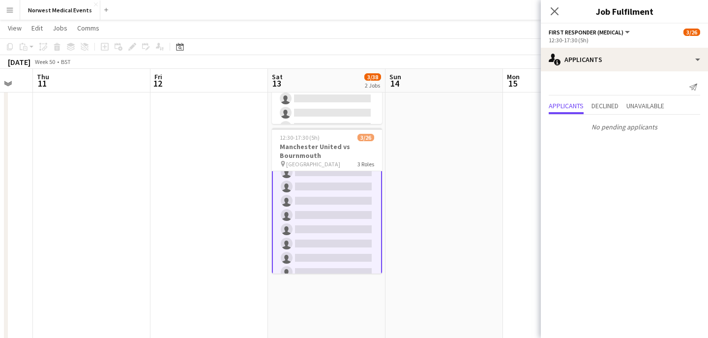
click at [552, 12] on icon "Close pop-in" at bounding box center [555, 11] width 8 height 8
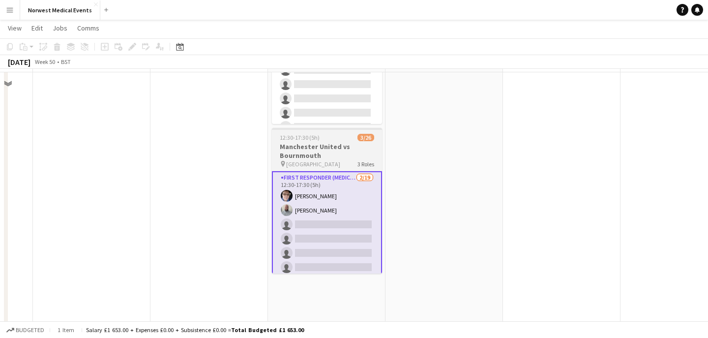
scroll to position [0, 0]
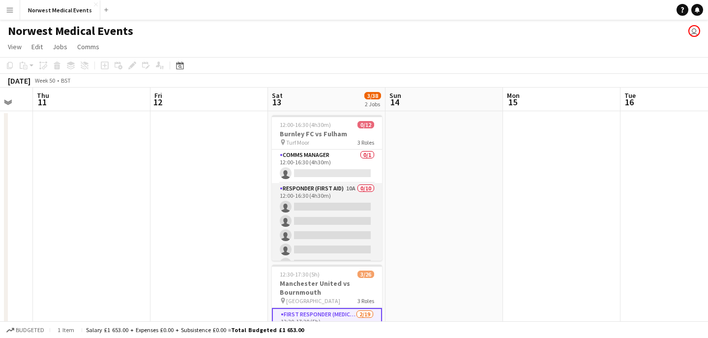
click at [317, 216] on app-card-role "Responder (First Aid) 10A 0/10 12:00-16:30 (4h30m) single-neutral-actions singl…" at bounding box center [327, 264] width 110 height 162
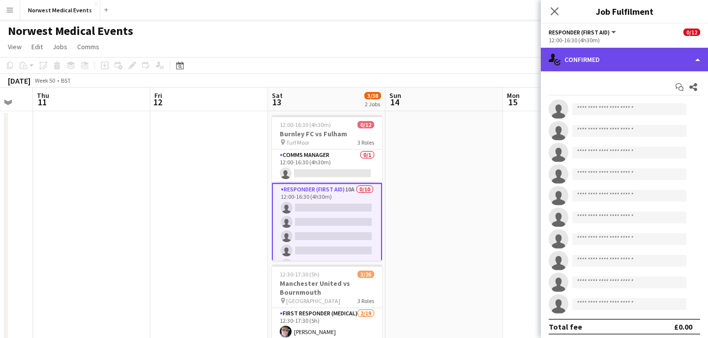
click at [644, 53] on div "single-neutral-actions-check-2 Confirmed" at bounding box center [624, 60] width 167 height 24
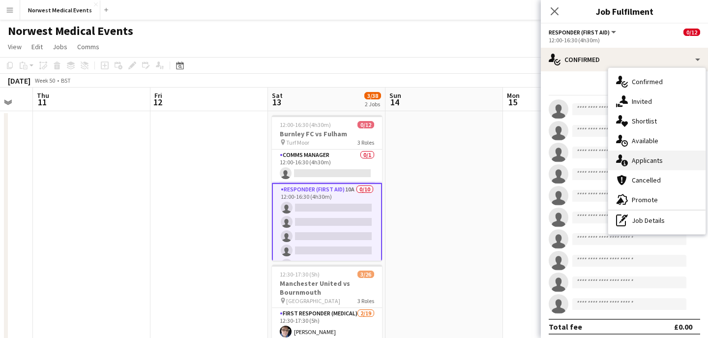
click at [665, 159] on div "single-neutral-actions-information Applicants" at bounding box center [657, 161] width 97 height 20
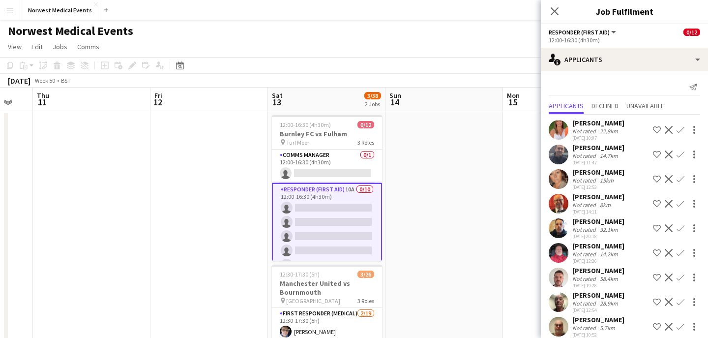
scroll to position [34, 0]
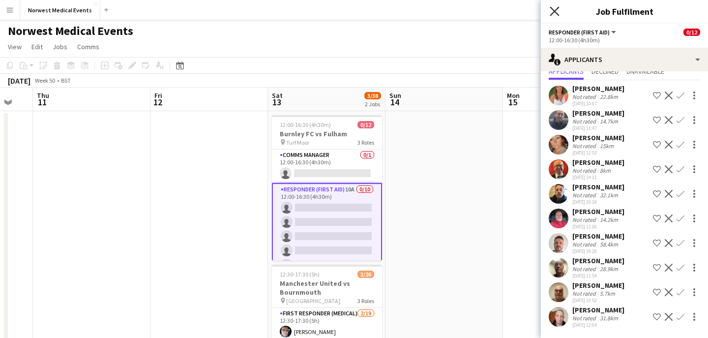
click at [553, 14] on icon "Close pop-in" at bounding box center [554, 10] width 9 height 9
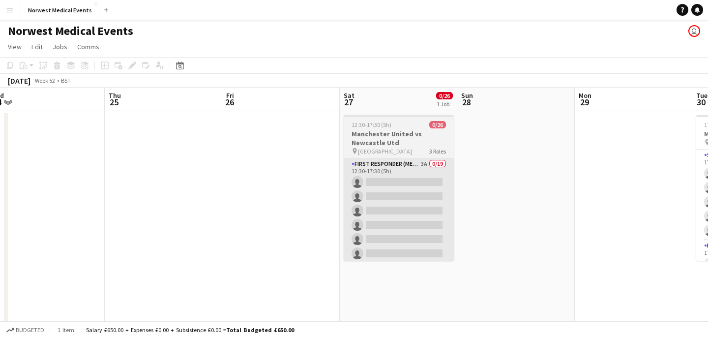
scroll to position [0, 390]
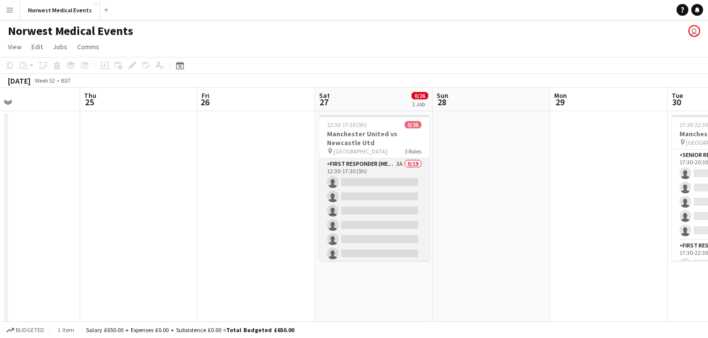
click at [393, 219] on app-card-role "First Responder (Medical) 3A 0/19 12:30-17:30 (5h) single-neutral-actions singl…" at bounding box center [374, 303] width 110 height 290
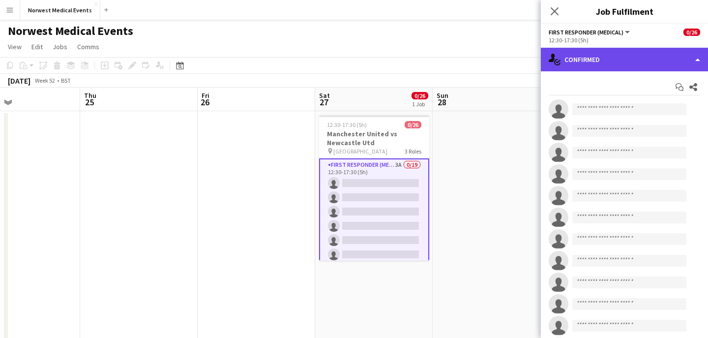
click at [616, 56] on div "single-neutral-actions-check-2 Confirmed" at bounding box center [624, 60] width 167 height 24
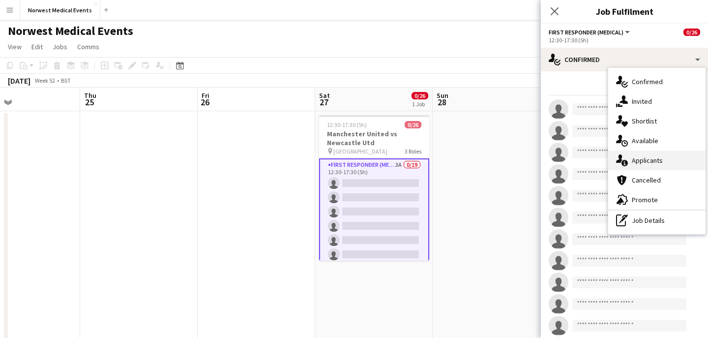
click at [651, 161] on div "single-neutral-actions-information Applicants" at bounding box center [657, 161] width 97 height 20
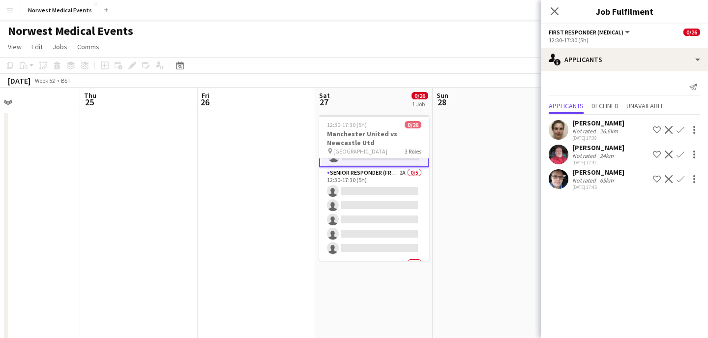
scroll to position [328, 0]
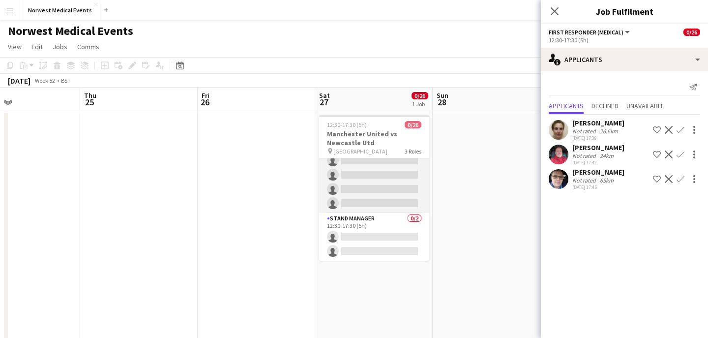
click at [400, 184] on app-card-role "Senior Responder (FREC 4 or Above) 2A 0/5 12:30-17:30 (5h) single-neutral-actio…" at bounding box center [374, 168] width 110 height 91
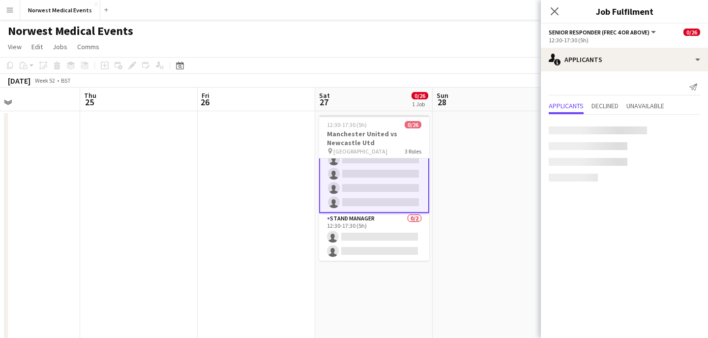
scroll to position [327, 0]
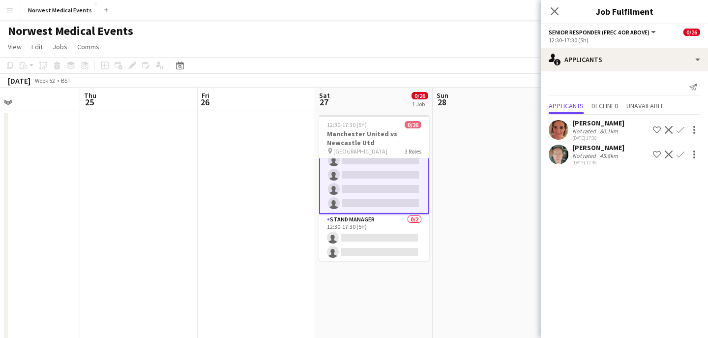
click at [681, 132] on app-icon "Confirm" at bounding box center [681, 130] width 8 height 8
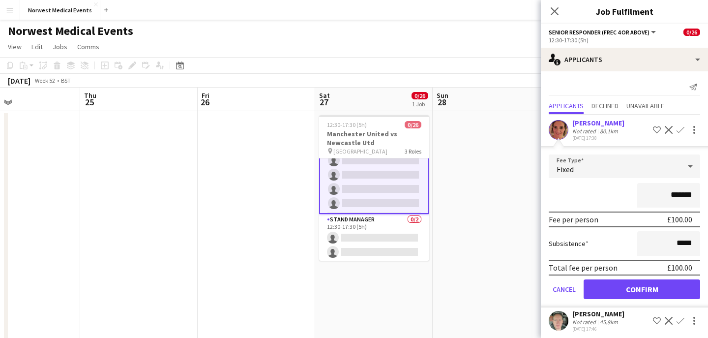
click at [663, 277] on form "Fee Type Fixed ******* Fee per person £100.00 Subsistence ***** Total fee per p…" at bounding box center [624, 230] width 167 height 153
click at [663, 286] on button "Confirm" at bounding box center [642, 289] width 117 height 20
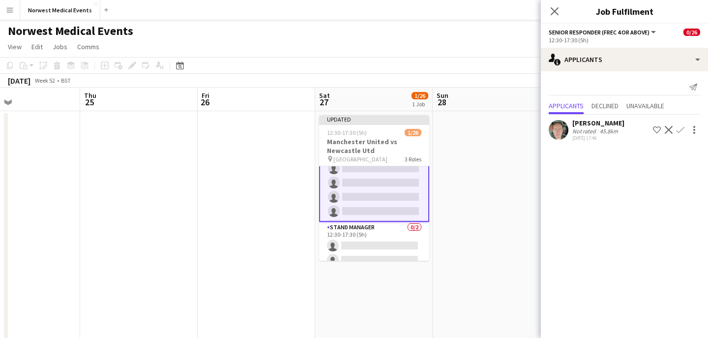
click at [682, 130] on app-icon "Confirm" at bounding box center [681, 130] width 8 height 8
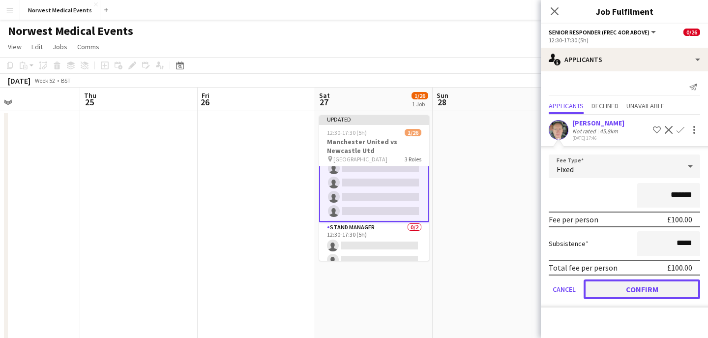
click at [654, 290] on button "Confirm" at bounding box center [642, 289] width 117 height 20
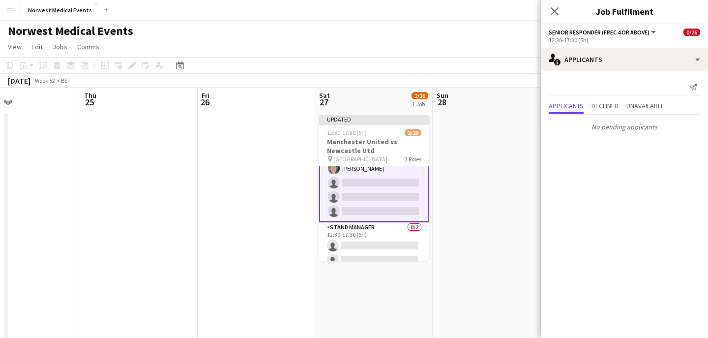
click at [556, 13] on icon "Close pop-in" at bounding box center [555, 11] width 8 height 8
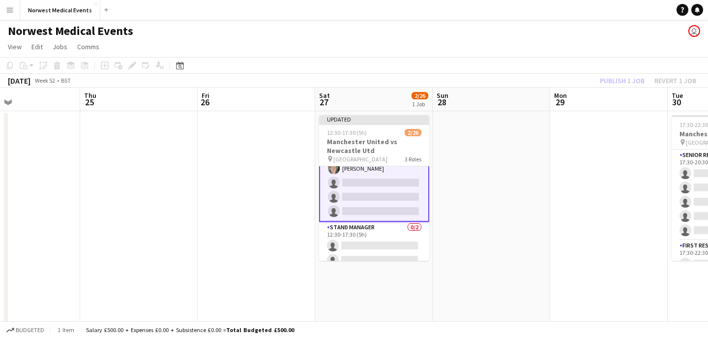
click at [617, 76] on div "Publish 1 job Revert 1 job" at bounding box center [648, 80] width 120 height 13
click at [617, 76] on button "Publish 1 job" at bounding box center [622, 80] width 53 height 13
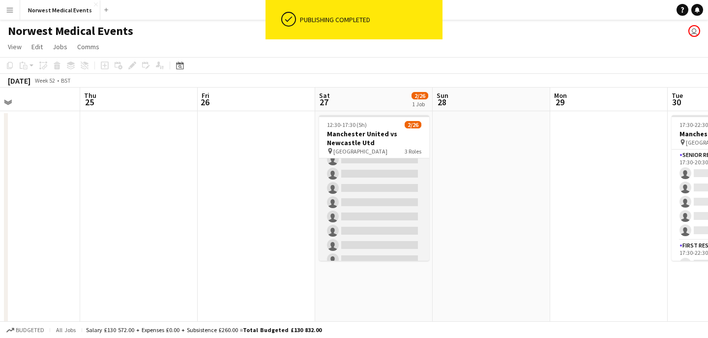
click at [382, 192] on app-card-role "First Responder (Medical) 3A 0/19 12:30-17:30 (5h) single-neutral-actions singl…" at bounding box center [374, 181] width 110 height 290
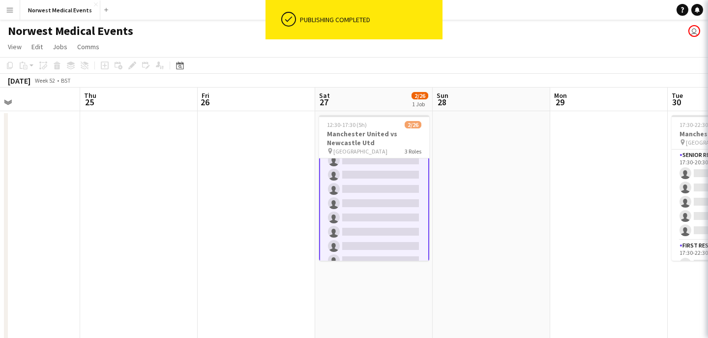
scroll to position [123, 0]
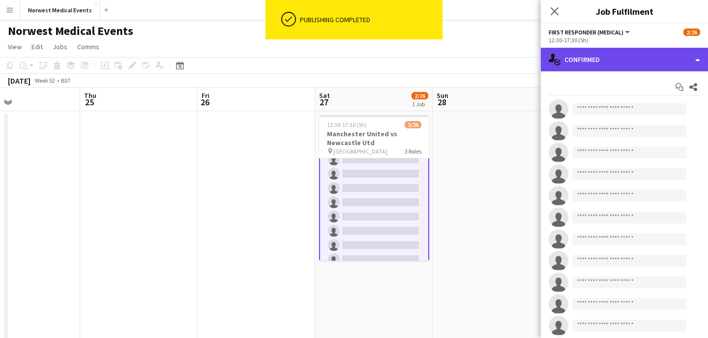
click at [615, 65] on div "single-neutral-actions-check-2 Confirmed" at bounding box center [624, 60] width 167 height 24
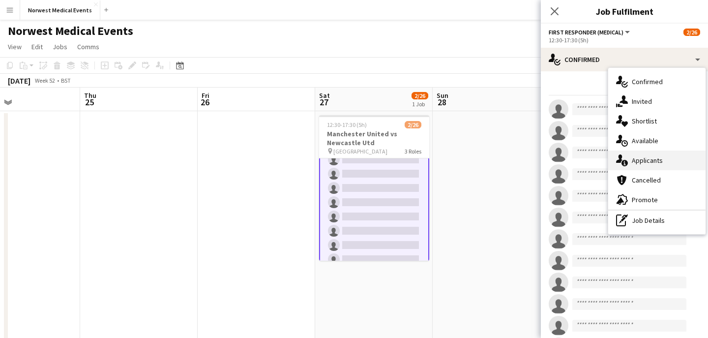
click at [663, 162] on div "single-neutral-actions-information Applicants" at bounding box center [657, 161] width 97 height 20
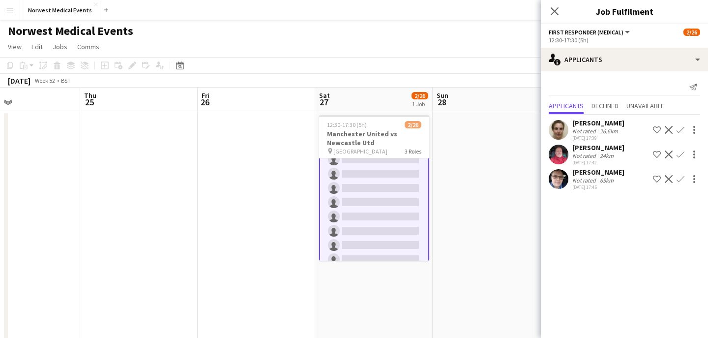
click at [680, 133] on app-icon "Confirm" at bounding box center [681, 130] width 8 height 8
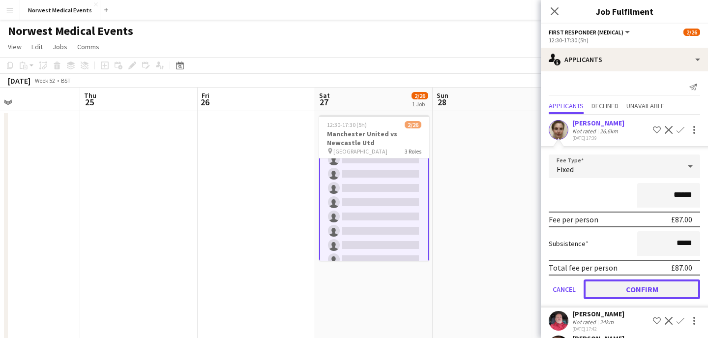
click at [657, 294] on button "Confirm" at bounding box center [642, 289] width 117 height 20
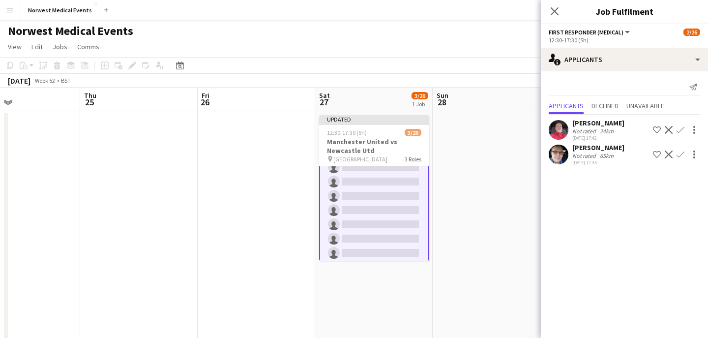
click at [682, 130] on app-icon "Confirm" at bounding box center [681, 130] width 8 height 8
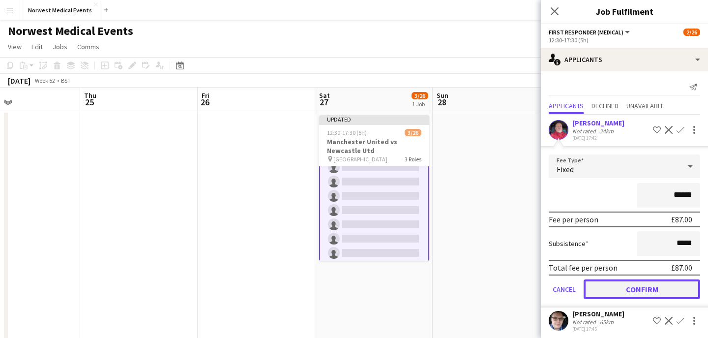
click at [654, 285] on button "Confirm" at bounding box center [642, 289] width 117 height 20
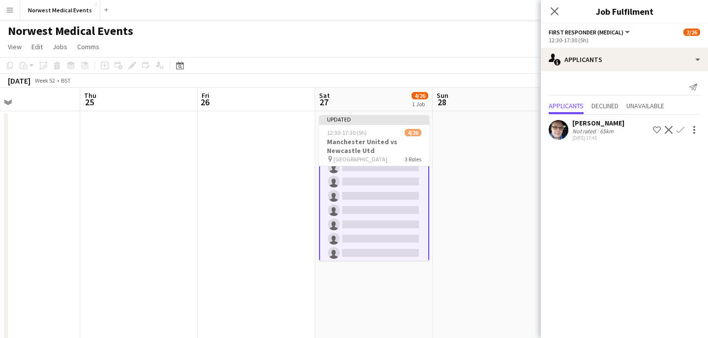
click at [680, 129] on app-icon "Confirm" at bounding box center [681, 130] width 8 height 8
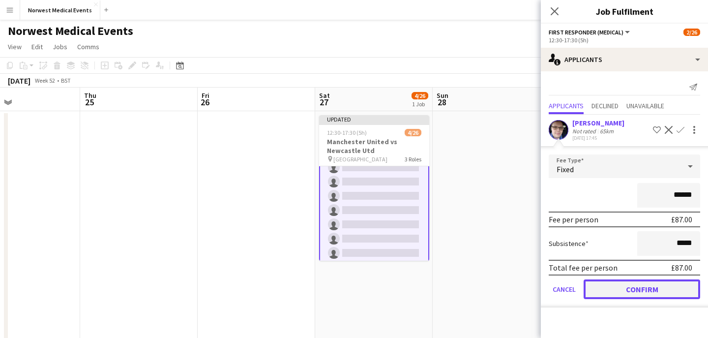
click at [640, 287] on button "Confirm" at bounding box center [642, 289] width 117 height 20
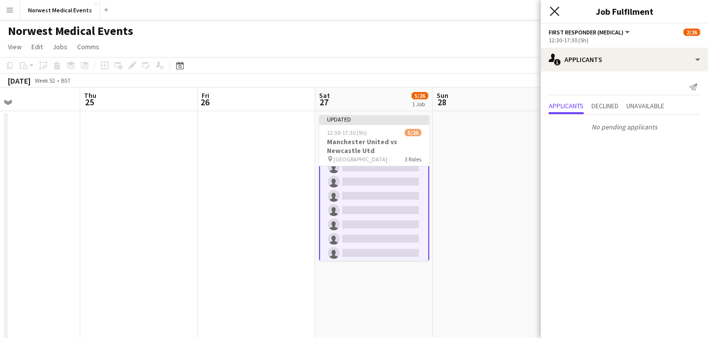
click at [556, 10] on icon "Close pop-in" at bounding box center [554, 10] width 9 height 9
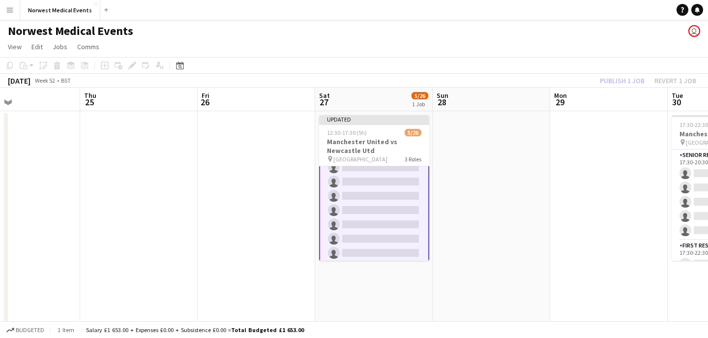
click at [609, 75] on div "Publish 1 job Revert 1 job" at bounding box center [648, 80] width 120 height 13
click at [609, 76] on button "Publish 1 job" at bounding box center [622, 80] width 53 height 13
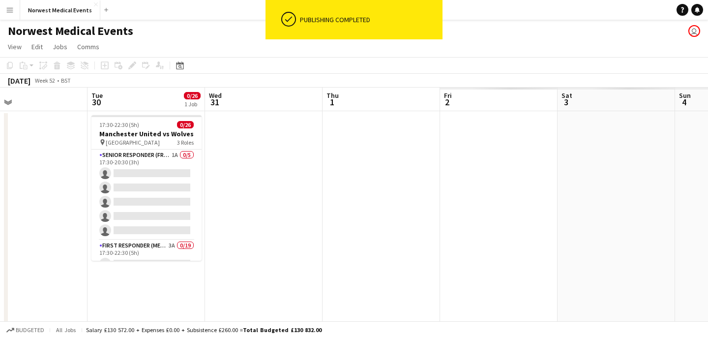
scroll to position [0, 338]
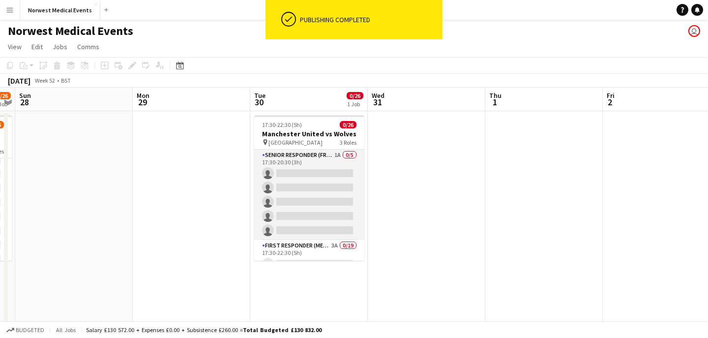
click at [307, 203] on app-card-role "Senior Responder (FREC 4 or Above) 1A 0/5 17:30-20:30 (3h) single-neutral-actio…" at bounding box center [309, 195] width 110 height 91
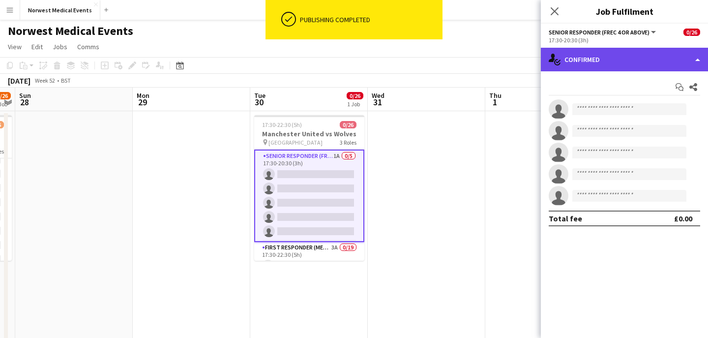
click at [661, 59] on div "single-neutral-actions-check-2 Confirmed" at bounding box center [624, 60] width 167 height 24
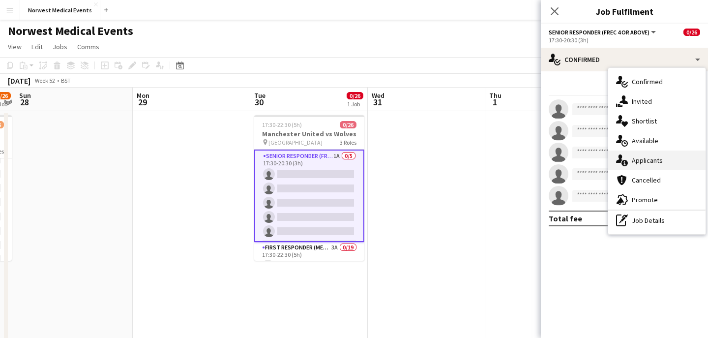
click at [657, 164] on div "single-neutral-actions-information Applicants" at bounding box center [657, 161] width 97 height 20
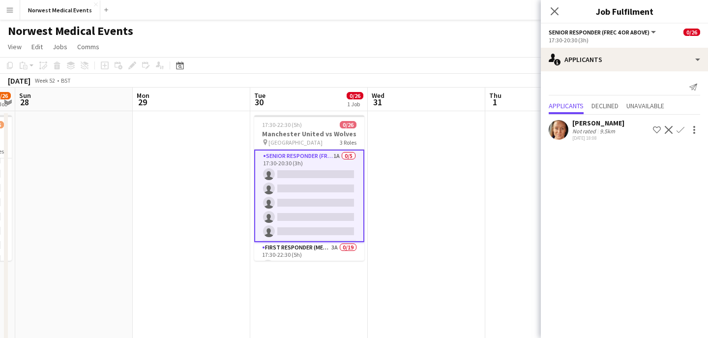
click at [680, 130] on app-icon "Confirm" at bounding box center [681, 130] width 8 height 8
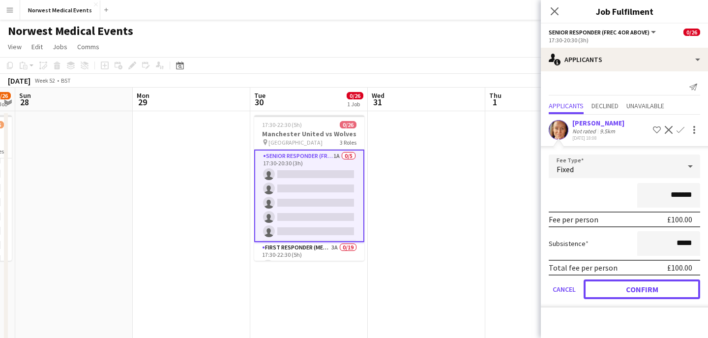
click at [655, 290] on button "Confirm" at bounding box center [642, 289] width 117 height 20
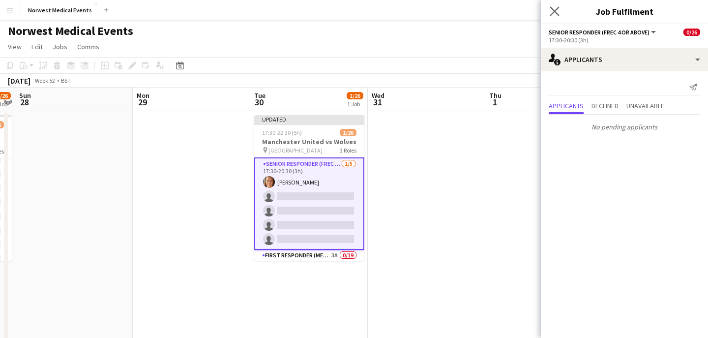
click at [559, 10] on icon "Close pop-in" at bounding box center [554, 10] width 9 height 9
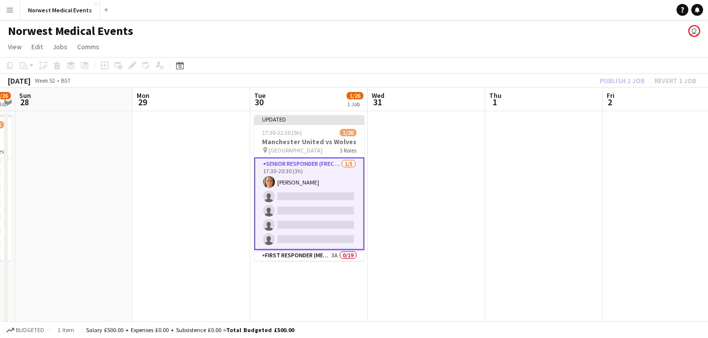
click at [611, 79] on div "Publish 1 job Revert 1 job" at bounding box center [648, 80] width 120 height 13
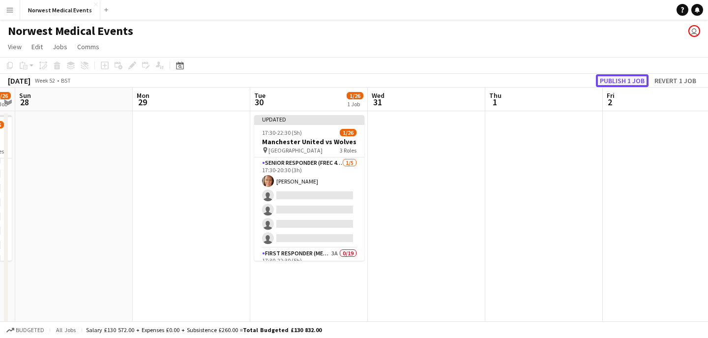
click at [611, 79] on button "Publish 1 job" at bounding box center [622, 80] width 53 height 13
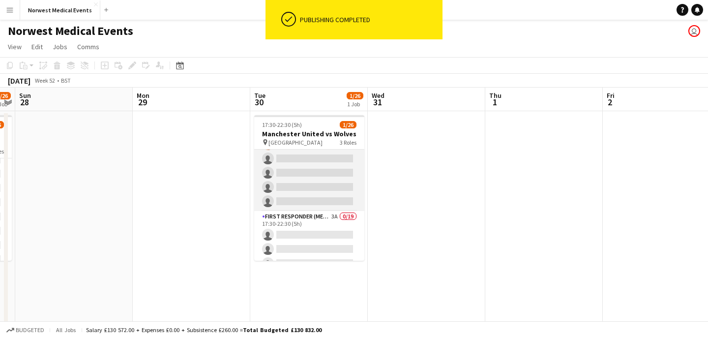
scroll to position [58, 0]
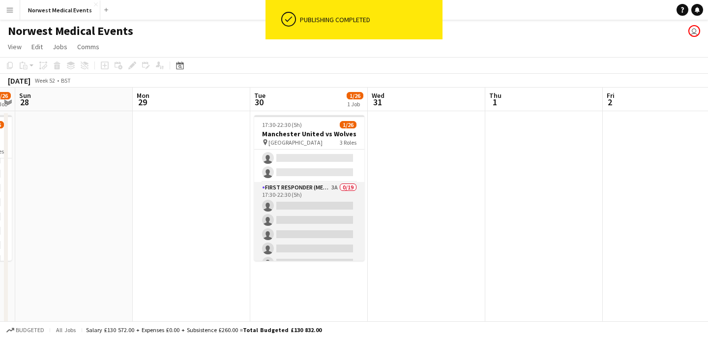
click at [314, 228] on app-card-role "First Responder (Medical) 3A 0/19 17:30-22:30 (5h) single-neutral-actions singl…" at bounding box center [309, 327] width 110 height 290
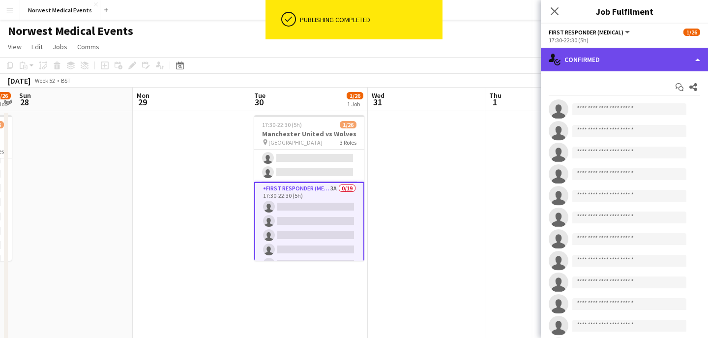
click at [634, 57] on div "single-neutral-actions-check-2 Confirmed" at bounding box center [624, 60] width 167 height 24
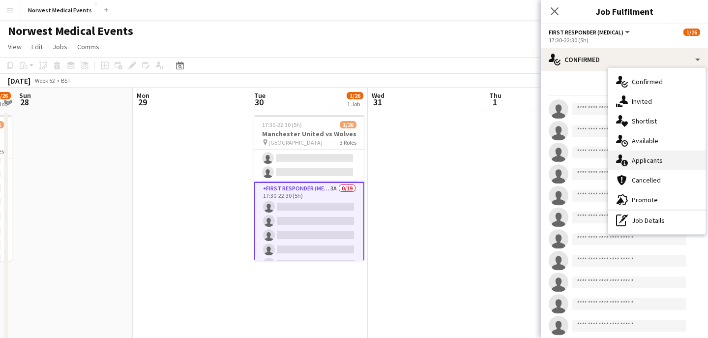
click at [658, 154] on div "single-neutral-actions-information Applicants" at bounding box center [657, 161] width 97 height 20
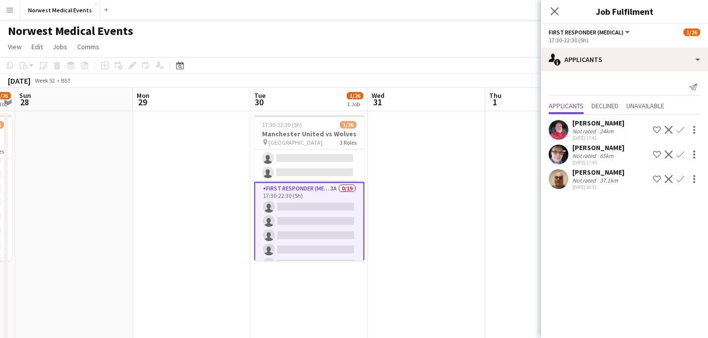
click at [679, 132] on app-icon "Confirm" at bounding box center [681, 130] width 8 height 8
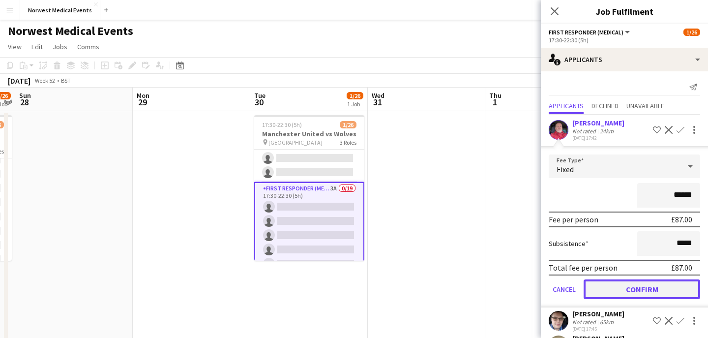
click at [661, 292] on button "Confirm" at bounding box center [642, 289] width 117 height 20
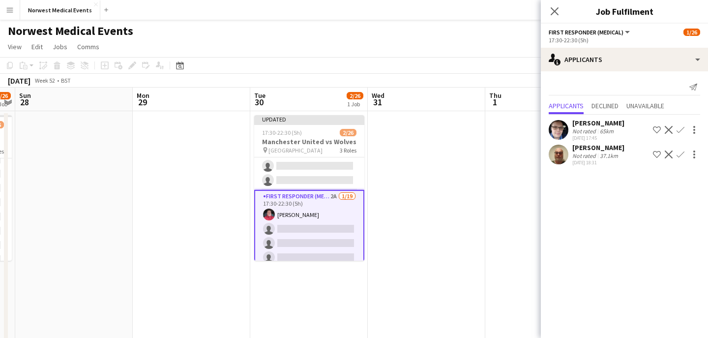
click at [682, 130] on app-icon "Confirm" at bounding box center [681, 130] width 8 height 8
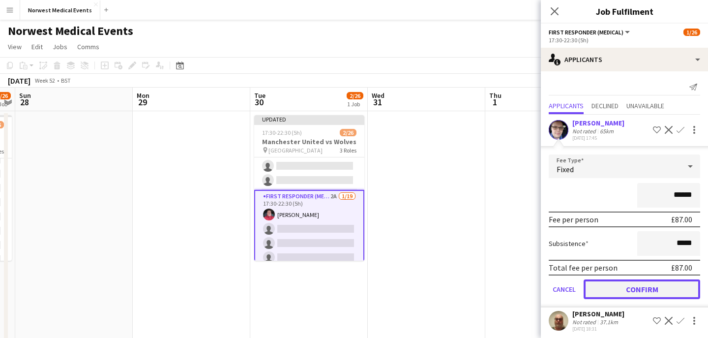
click at [663, 285] on button "Confirm" at bounding box center [642, 289] width 117 height 20
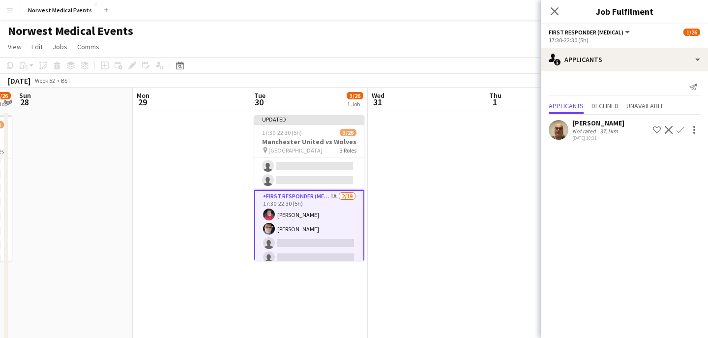
click at [680, 129] on app-icon "Confirm" at bounding box center [681, 130] width 8 height 8
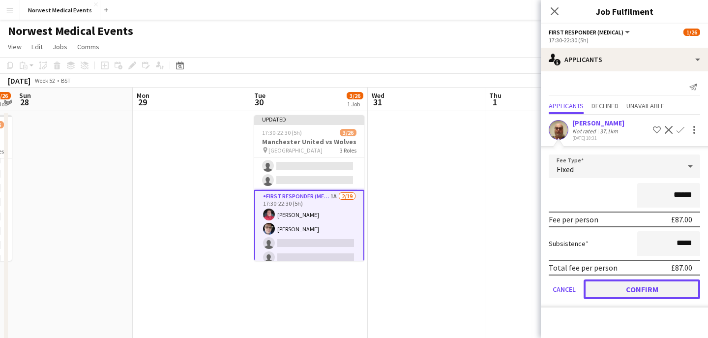
click at [650, 292] on button "Confirm" at bounding box center [642, 289] width 117 height 20
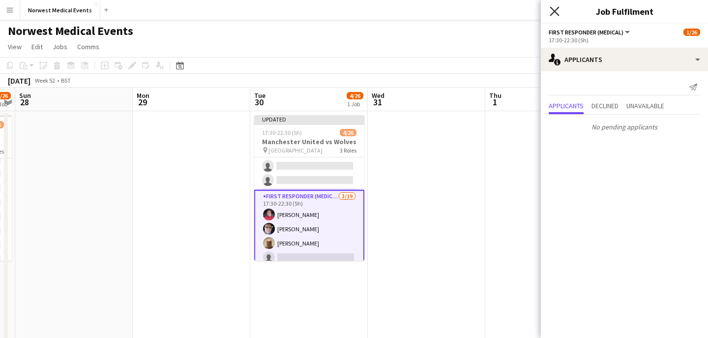
click at [555, 11] on icon at bounding box center [554, 10] width 9 height 9
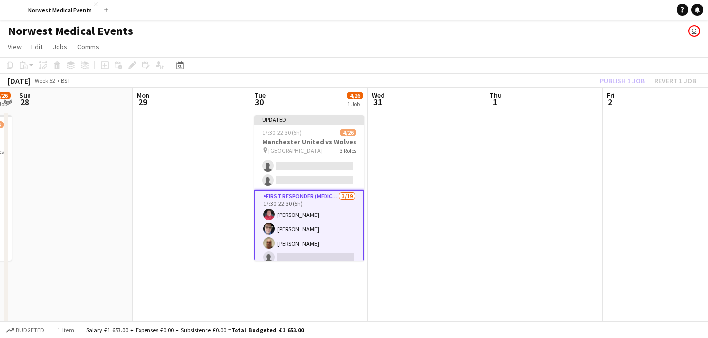
click at [624, 79] on div "Publish 1 job Revert 1 job" at bounding box center [648, 80] width 120 height 13
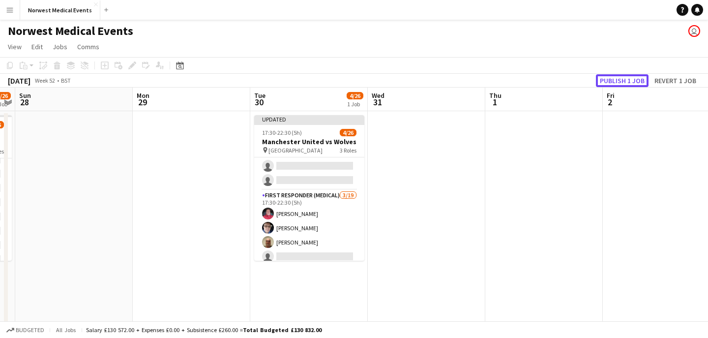
click at [624, 79] on button "Publish 1 job" at bounding box center [622, 80] width 53 height 13
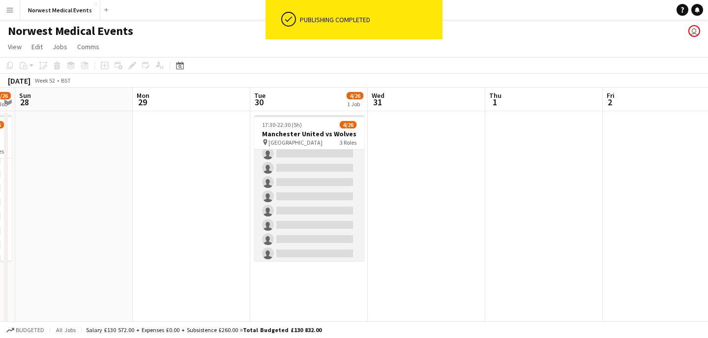
scroll to position [317, 0]
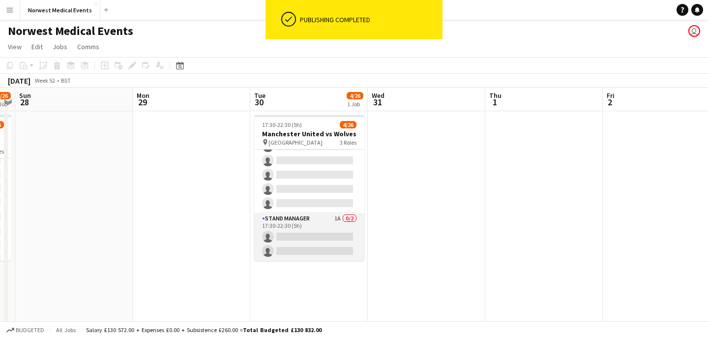
click at [307, 243] on app-card-role "Stand Manager 1A 0/2 17:30-22:30 (5h) single-neutral-actions single-neutral-act…" at bounding box center [309, 237] width 110 height 48
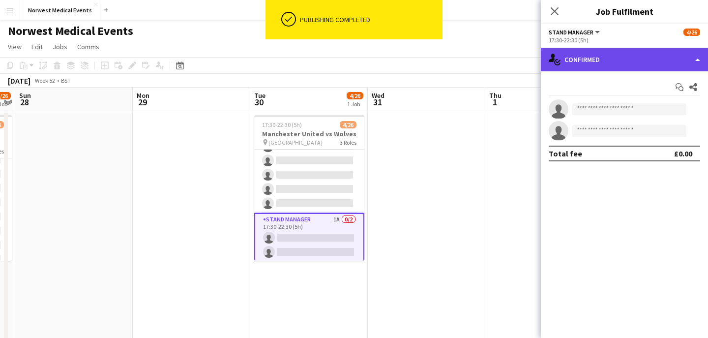
click at [634, 68] on div "single-neutral-actions-check-2 Confirmed" at bounding box center [624, 60] width 167 height 24
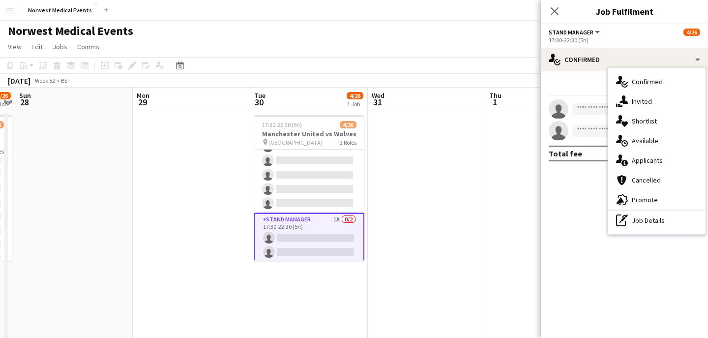
click at [656, 165] on div "single-neutral-actions-information Applicants" at bounding box center [657, 161] width 97 height 20
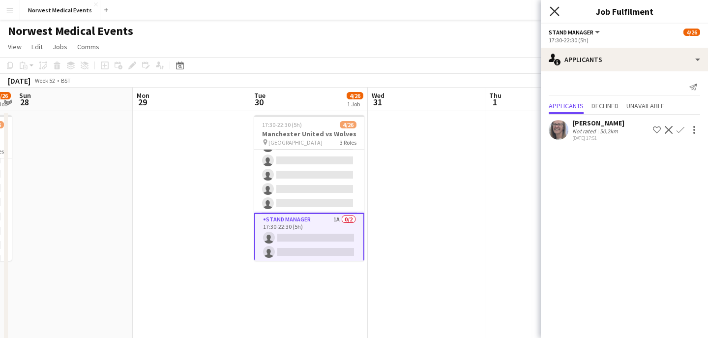
click at [551, 10] on icon "Close pop-in" at bounding box center [554, 10] width 9 height 9
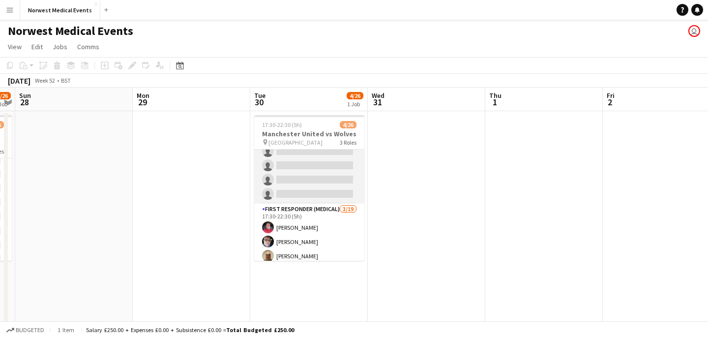
scroll to position [0, 0]
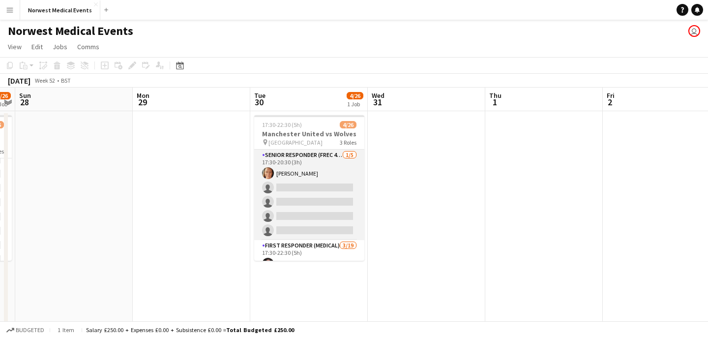
click at [317, 187] on app-card-role "Senior Responder (FREC 4 or Above) 1/5 17:30-20:30 (3h) Leanne Cantwell single-…" at bounding box center [309, 195] width 110 height 91
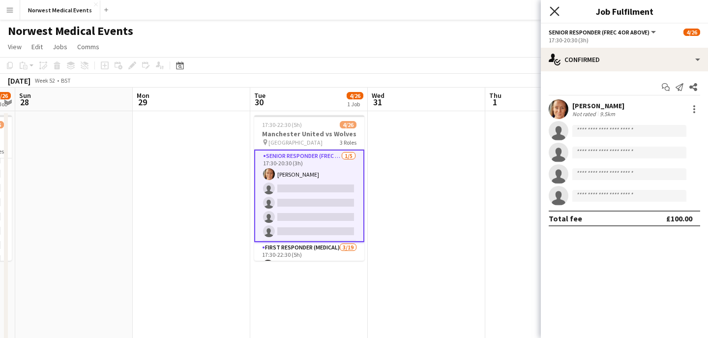
click at [554, 12] on icon "Close pop-in" at bounding box center [554, 10] width 9 height 9
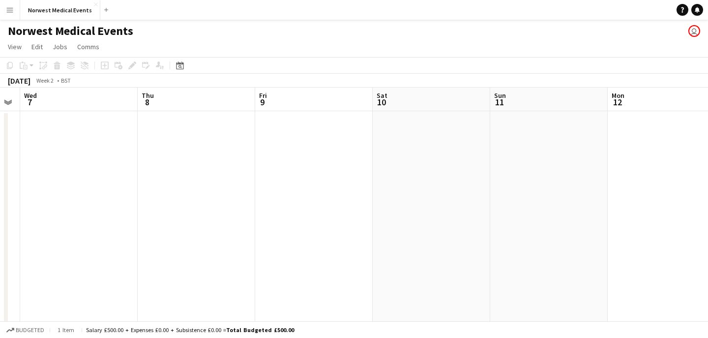
scroll to position [0, 342]
click at [61, 4] on button "Norwest Medical Events Close" at bounding box center [60, 9] width 80 height 19
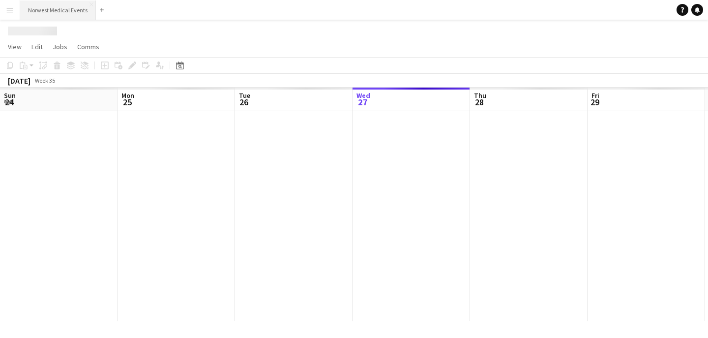
scroll to position [0, 235]
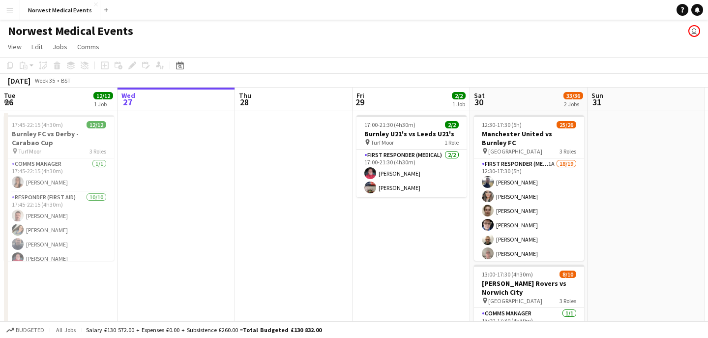
click at [55, 20] on div "Norwest Medical Events user" at bounding box center [354, 29] width 708 height 19
click at [58, 13] on button "Norwest Medical Events Close" at bounding box center [60, 9] width 80 height 19
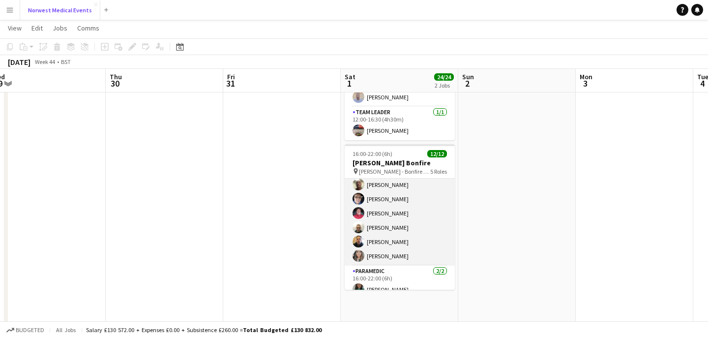
scroll to position [156, 0]
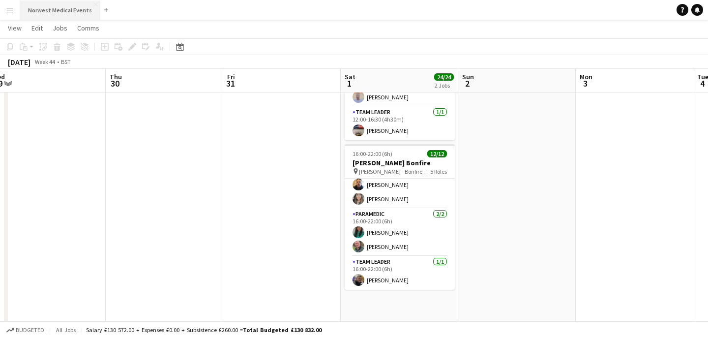
click at [44, 3] on button "Norwest Medical Events Close" at bounding box center [60, 9] width 80 height 19
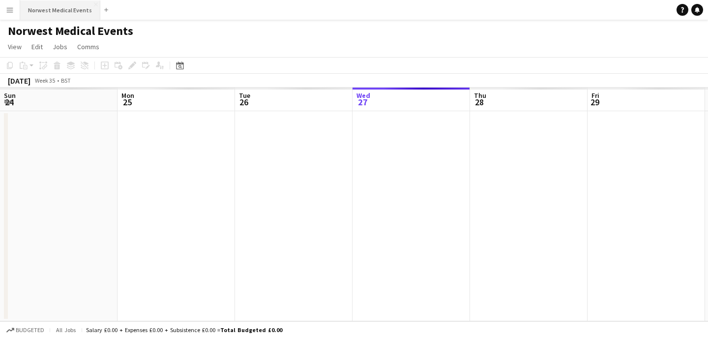
scroll to position [0, 235]
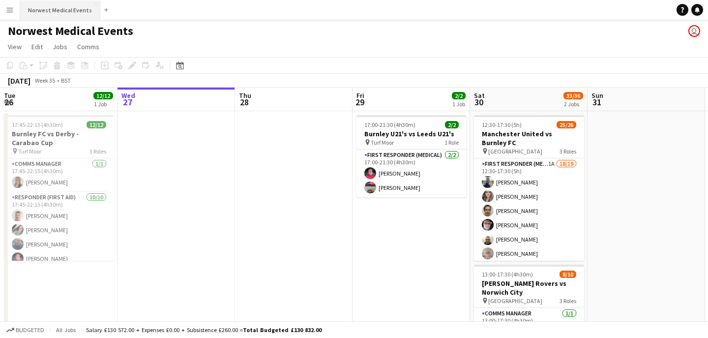
click at [47, 14] on button "Norwest Medical Events Close" at bounding box center [60, 9] width 80 height 19
click at [13, 15] on button "Menu" at bounding box center [10, 10] width 20 height 20
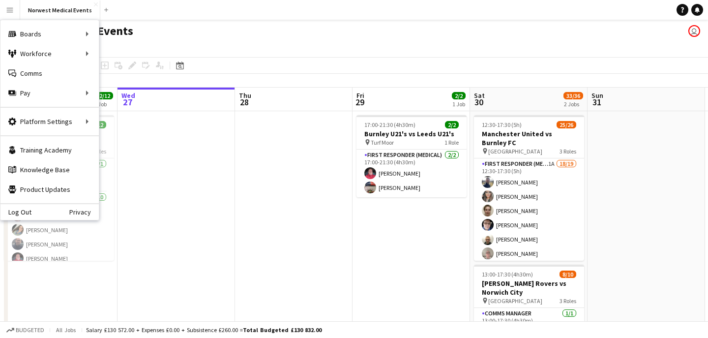
click at [12, 13] on app-icon "Menu" at bounding box center [10, 10] width 8 height 8
click at [185, 165] on app-date-cell at bounding box center [177, 270] width 118 height 319
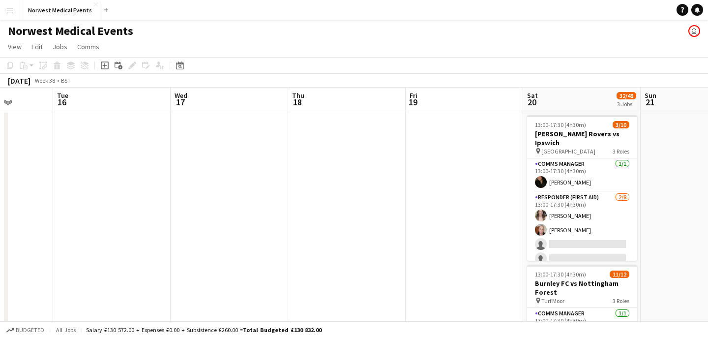
scroll to position [0, 329]
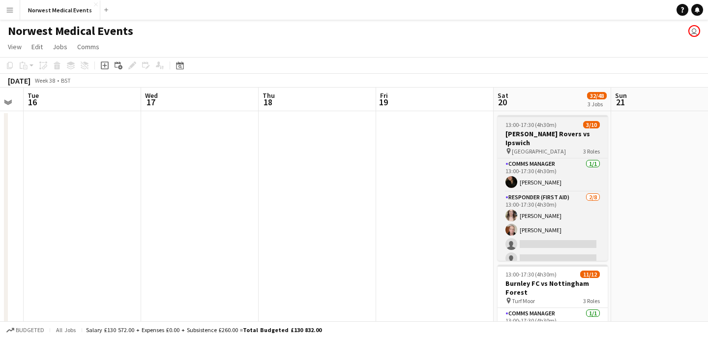
click at [541, 132] on h3 "Blackburn Rovers vs Ipswich" at bounding box center [553, 138] width 110 height 18
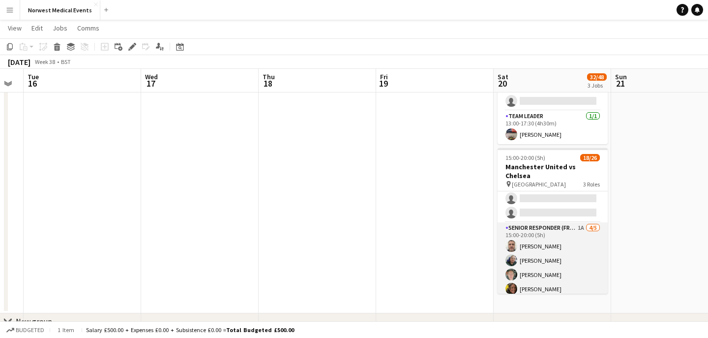
scroll to position [317, 0]
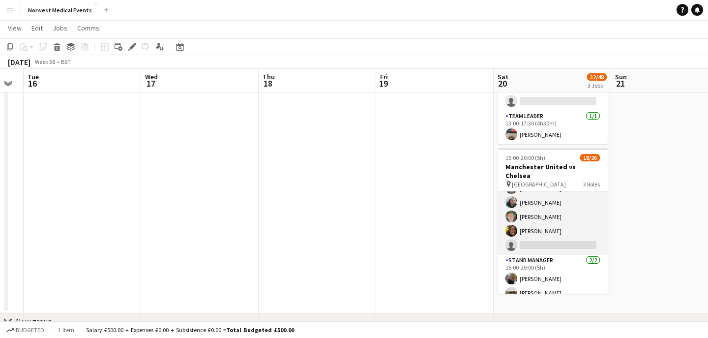
click at [553, 202] on app-card-role "Senior Responder (FREC 4 or Above) 1A 4/5 15:00-20:00 (5h) David Bates Sarah Ne…" at bounding box center [553, 209] width 110 height 91
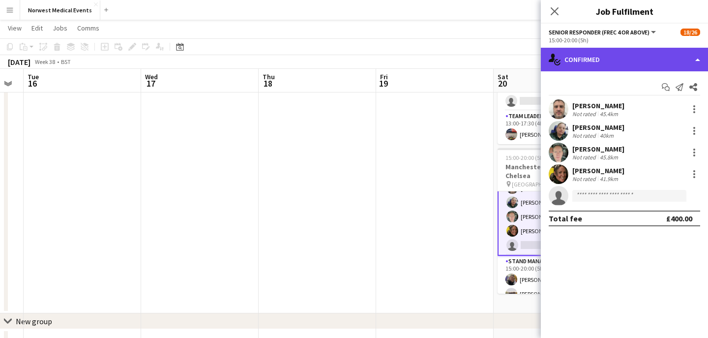
click at [642, 61] on div "single-neutral-actions-check-2 Confirmed" at bounding box center [624, 60] width 167 height 24
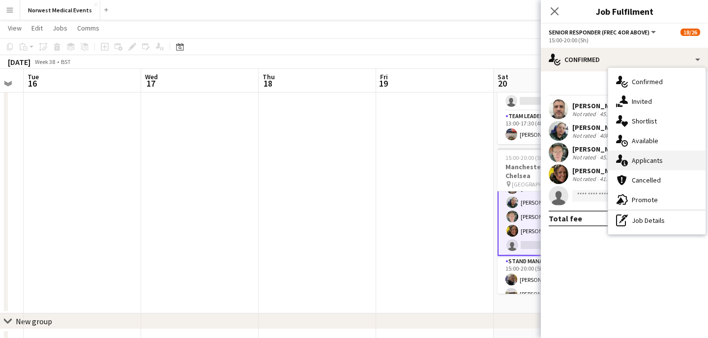
click at [660, 158] on div "single-neutral-actions-information Applicants" at bounding box center [657, 161] width 97 height 20
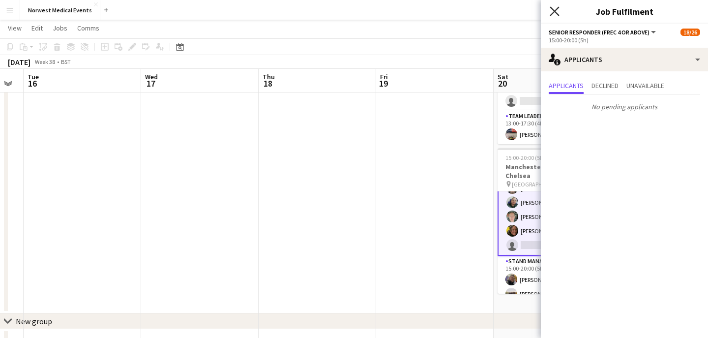
click at [557, 11] on icon "Close pop-in" at bounding box center [554, 10] width 9 height 9
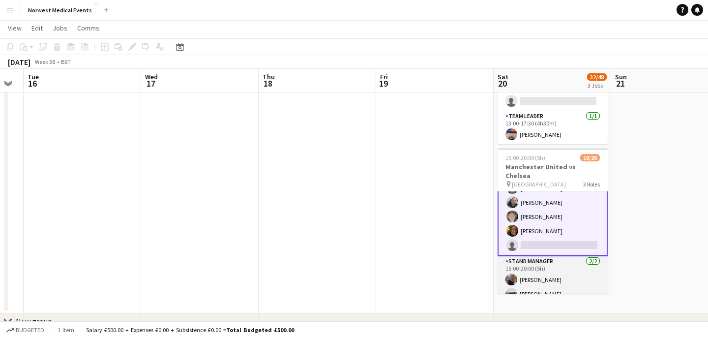
click at [565, 265] on app-card-role "Stand Manager 2/2 15:00-20:00 (5h) Jordan Marsden Garry Pamment" at bounding box center [553, 280] width 110 height 48
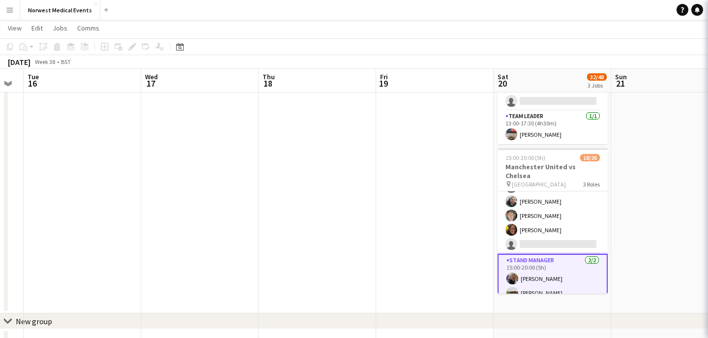
scroll to position [317, 0]
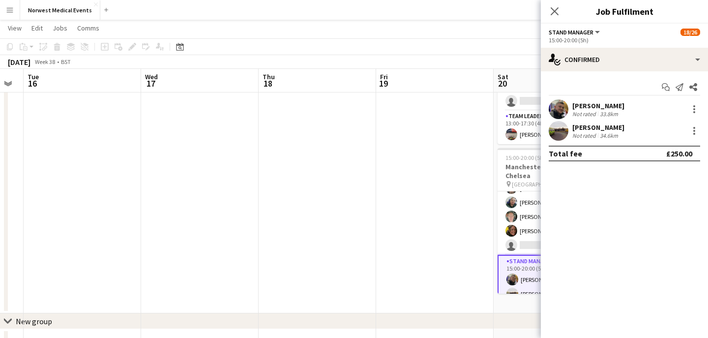
click at [553, 10] on icon "Close pop-in" at bounding box center [555, 11] width 8 height 8
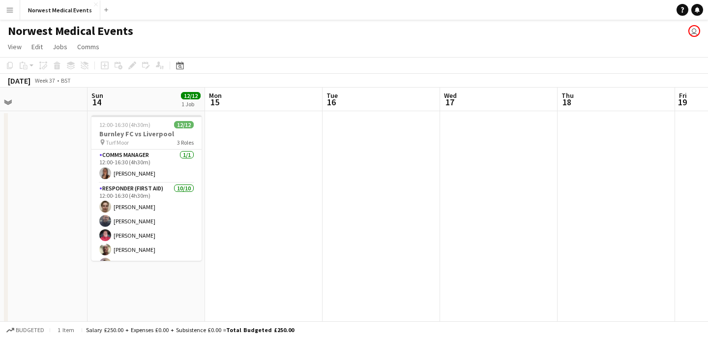
scroll to position [0, 289]
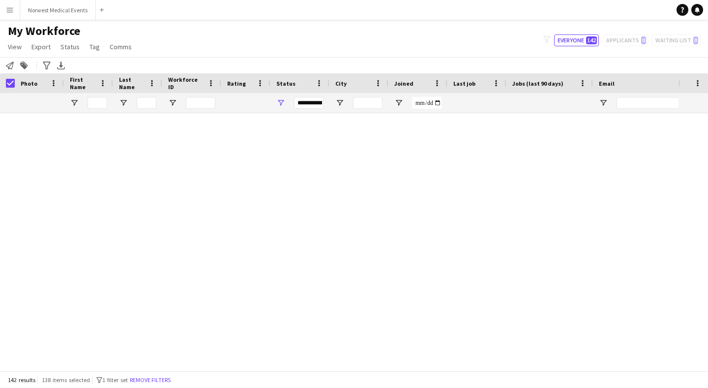
scroll to position [3655, 0]
